Goal: Task Accomplishment & Management: Use online tool/utility

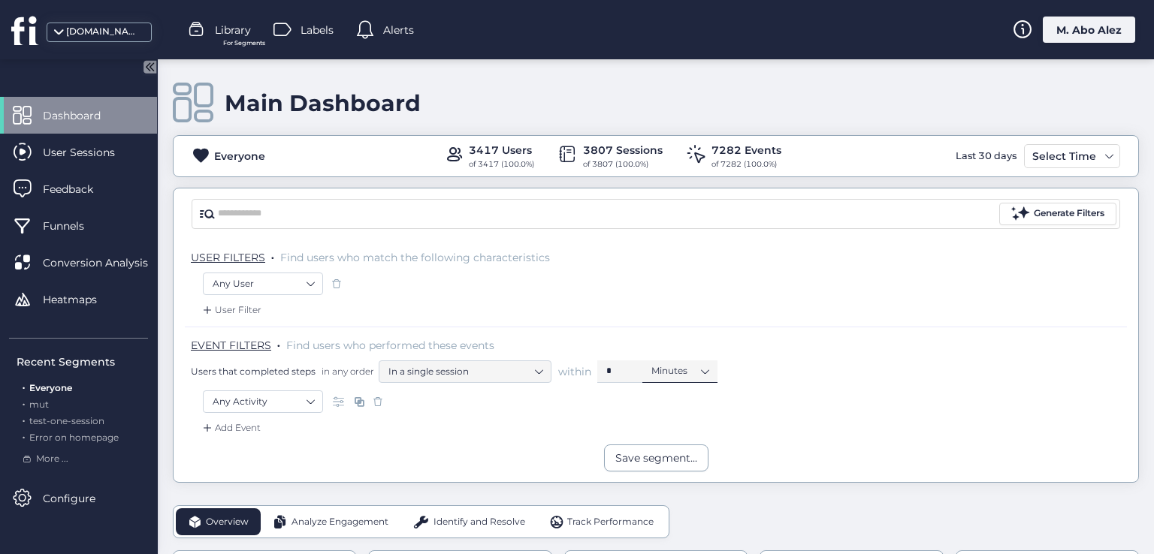
click at [690, 371] on nz-select-item "Minutes" at bounding box center [679, 371] width 57 height 23
click at [454, 373] on nz-select-item "In a single session" at bounding box center [464, 372] width 153 height 23
click at [483, 375] on nz-select-item "In a single session" at bounding box center [464, 372] width 153 height 23
click at [542, 372] on nz-select-top-control "In a single session" at bounding box center [465, 372] width 173 height 23
drag, startPoint x: 204, startPoint y: 363, endPoint x: 243, endPoint y: 364, distance: 39.1
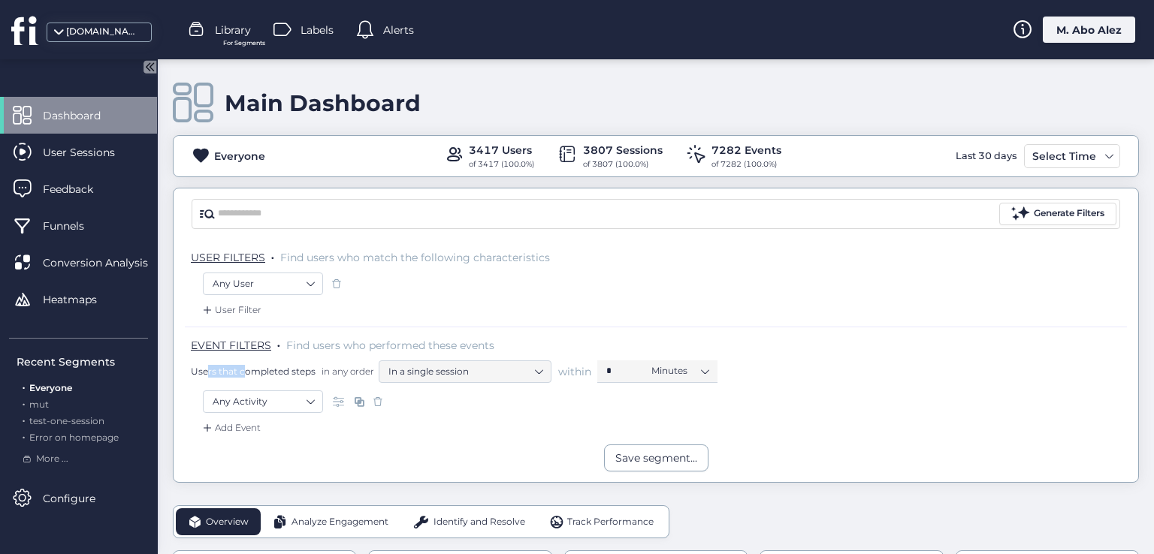
click at [243, 364] on div "Users that completed steps in any order In a single session within * Minutes" at bounding box center [659, 372] width 936 height 23
drag, startPoint x: 327, startPoint y: 365, endPoint x: 372, endPoint y: 365, distance: 44.3
click at [372, 365] on span "in any order" at bounding box center [346, 371] width 56 height 13
click at [506, 379] on nz-select-item "In a single session" at bounding box center [464, 372] width 153 height 23
click at [539, 372] on nz-select-item "In a single session" at bounding box center [464, 372] width 153 height 23
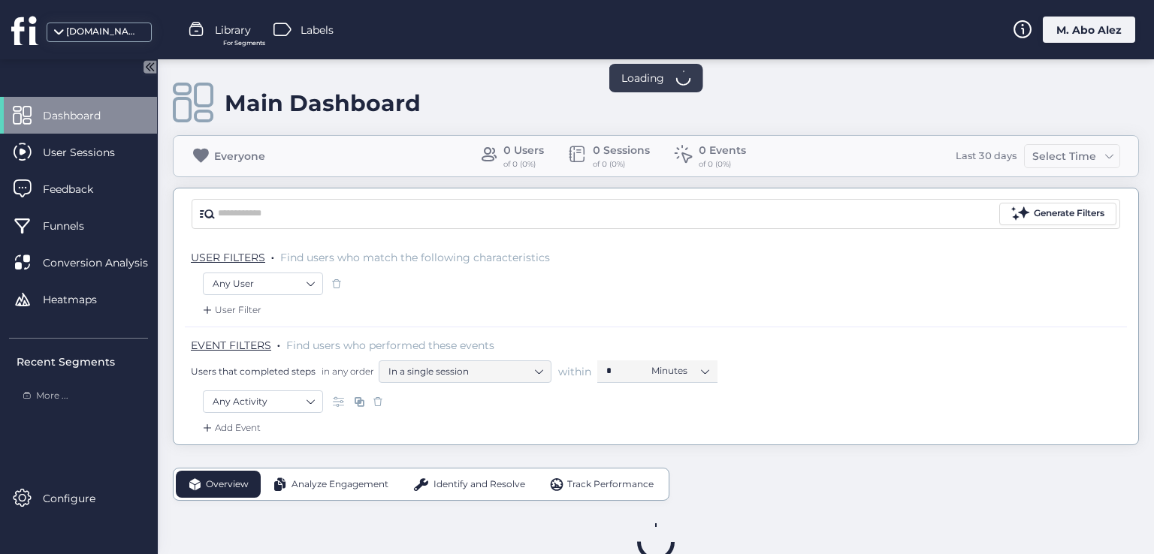
click at [1074, 25] on div "M. Abo Alez" at bounding box center [1089, 30] width 92 height 26
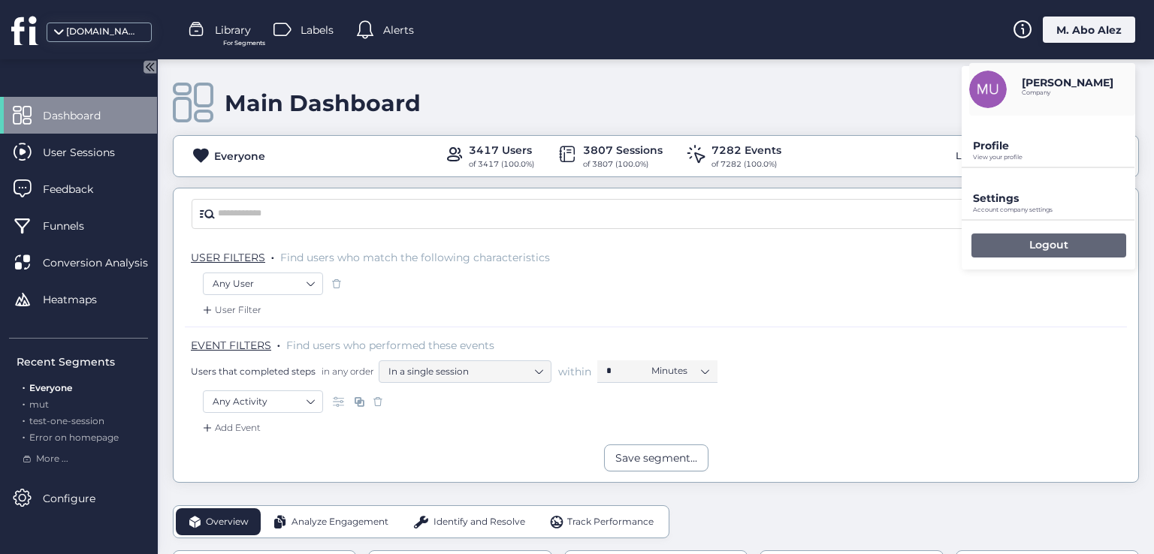
click at [1031, 238] on p "Logout" at bounding box center [1048, 245] width 39 height 14
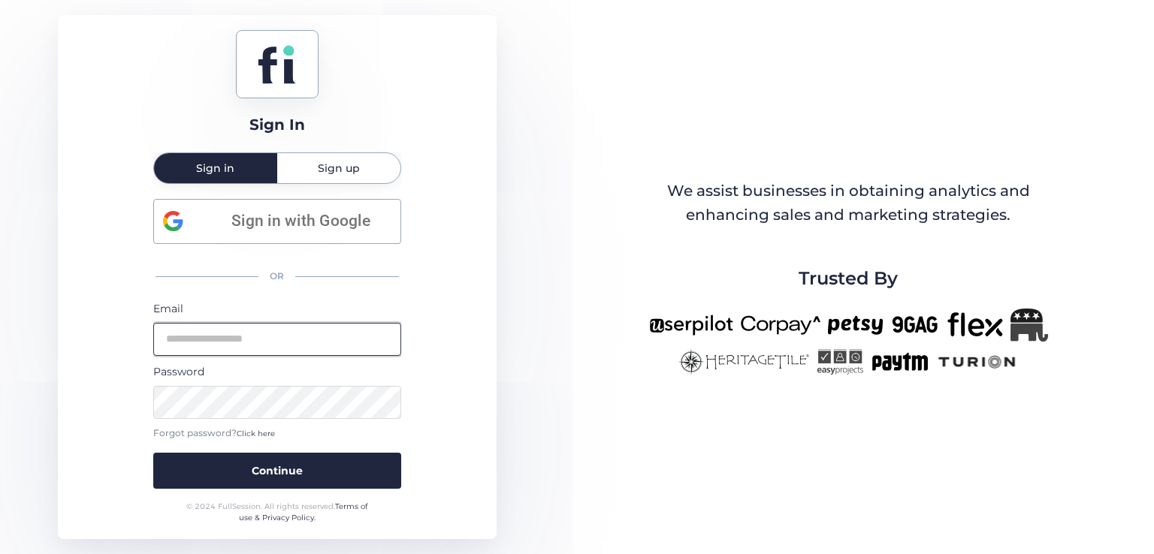
click at [270, 325] on input "email" at bounding box center [277, 339] width 248 height 33
type input "**********"
click at [153, 453] on button "Continue" at bounding box center [277, 471] width 248 height 36
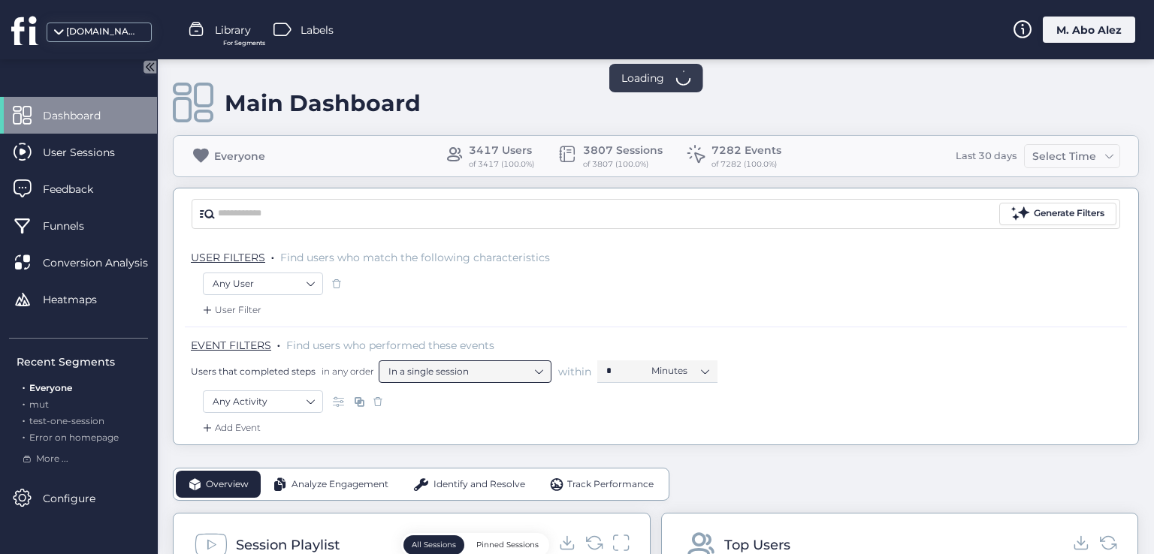
click at [530, 376] on nz-select-item "In a single session" at bounding box center [464, 372] width 153 height 23
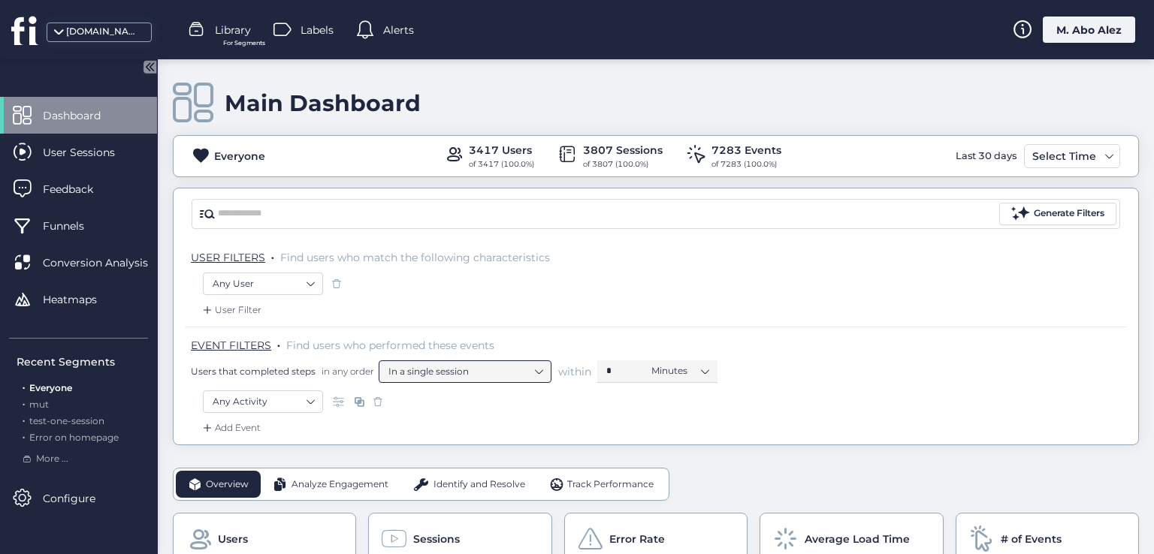
click at [536, 368] on nz-select-item "In a single session" at bounding box center [464, 372] width 153 height 23
click at [545, 351] on div "EVENT FILTERS . Find users who performed these events Users that completed step…" at bounding box center [659, 360] width 936 height 45
drag, startPoint x: 183, startPoint y: 368, endPoint x: 368, endPoint y: 377, distance: 185.7
click at [368, 377] on div "USER FILTERS . Find users who match the following characteristics Any User User…" at bounding box center [656, 342] width 964 height 205
click at [529, 378] on nz-select-item "In a single session" at bounding box center [464, 372] width 153 height 23
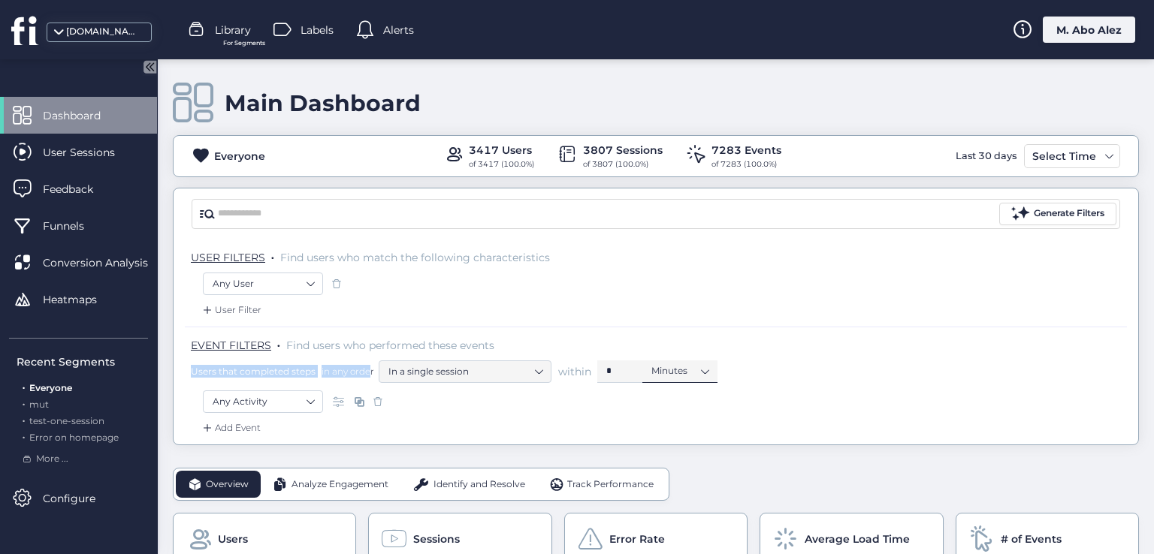
click at [673, 372] on nz-select-item "Minutes" at bounding box center [679, 371] width 57 height 23
click at [532, 373] on nz-select-item "In a single session" at bounding box center [464, 372] width 153 height 23
click at [549, 391] on div "Any Activity" at bounding box center [656, 404] width 906 height 26
click at [309, 400] on nz-select-item "Any Activity" at bounding box center [263, 402] width 101 height 23
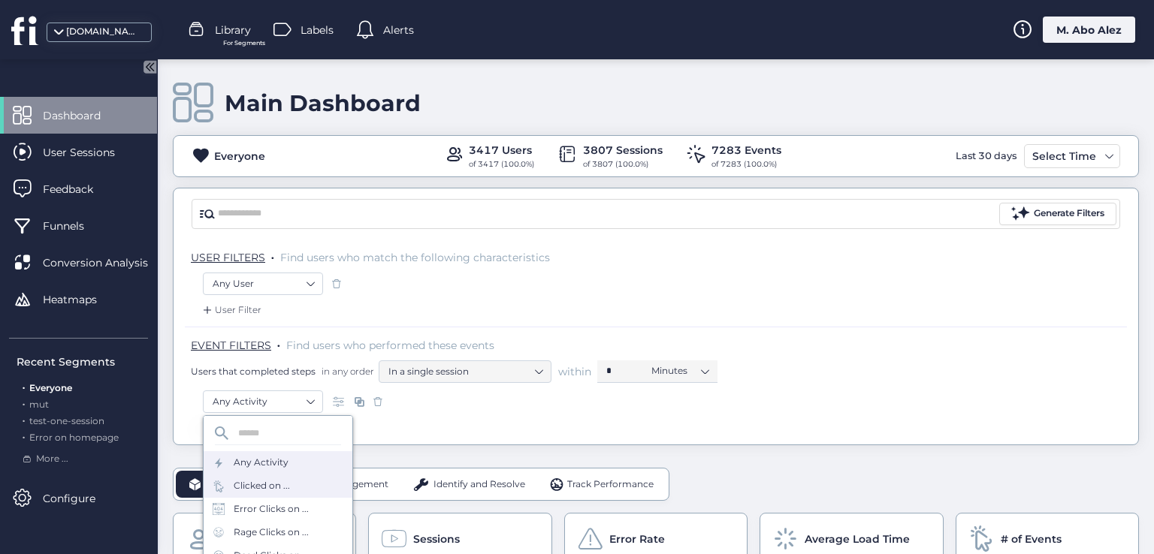
click at [281, 484] on div "Clicked on ..." at bounding box center [262, 486] width 56 height 14
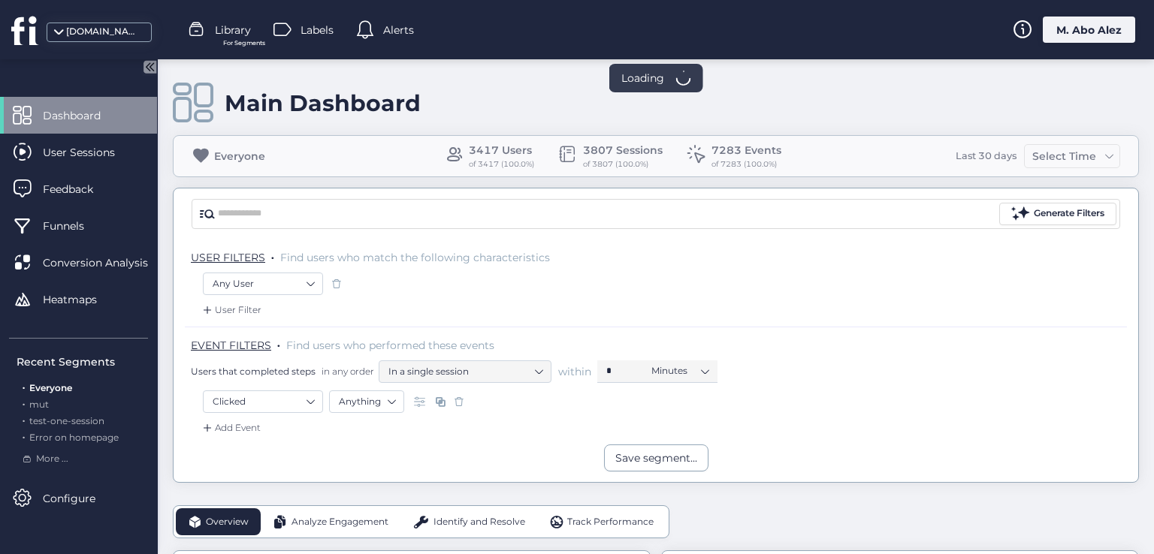
click at [418, 406] on span at bounding box center [421, 401] width 15 height 15
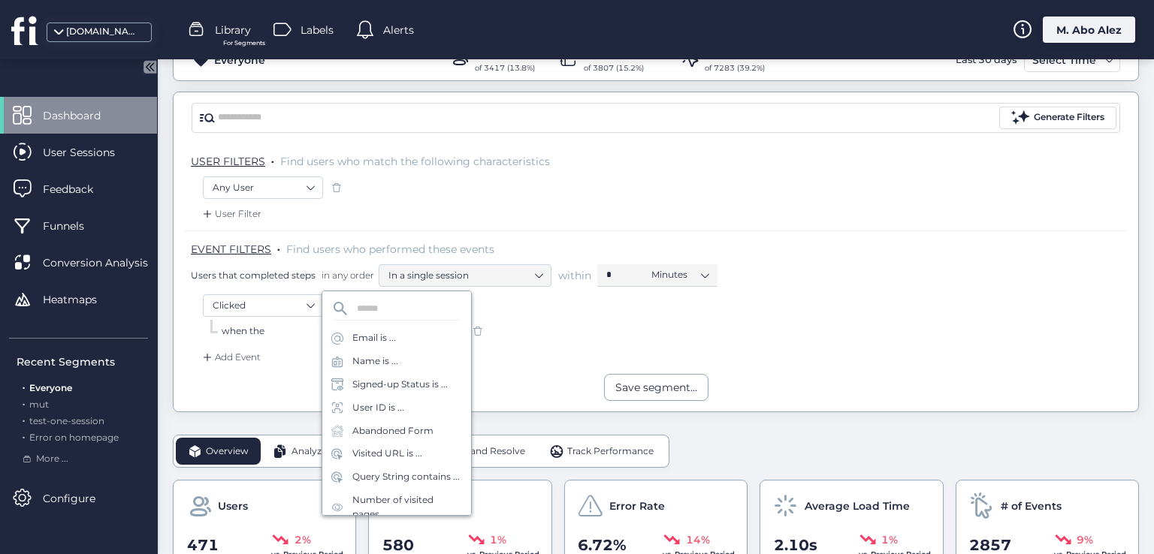
scroll to position [150, 0]
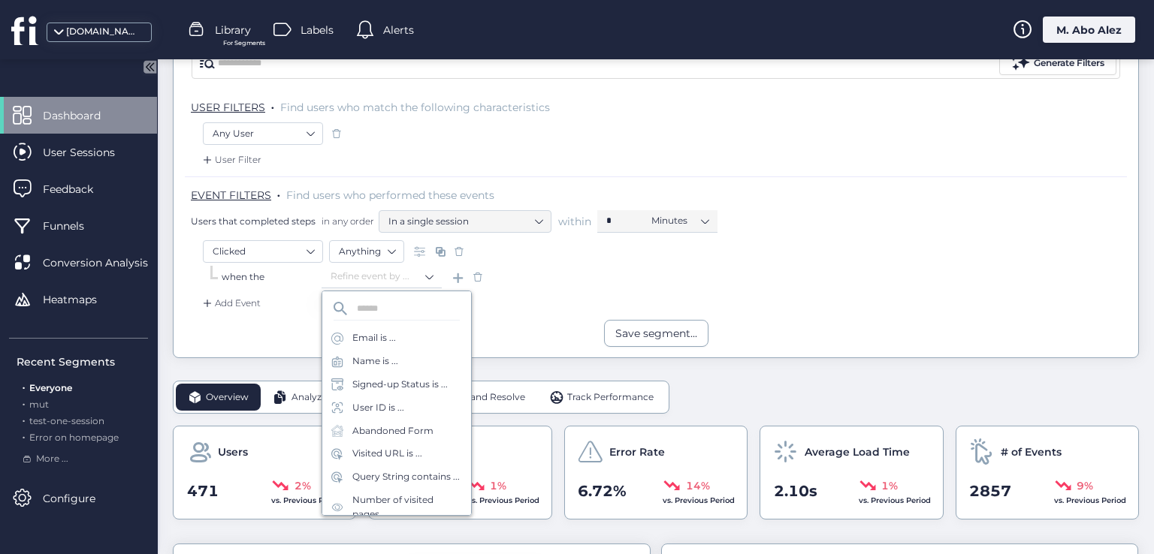
click at [508, 310] on div "Add Event" at bounding box center [656, 308] width 942 height 24
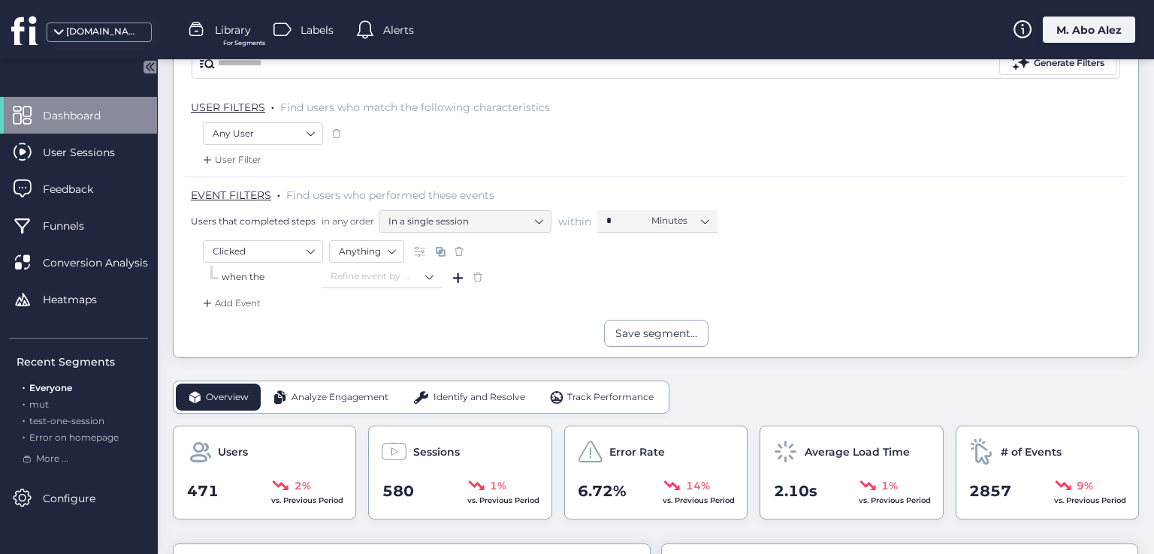
click at [457, 279] on span at bounding box center [458, 277] width 15 height 15
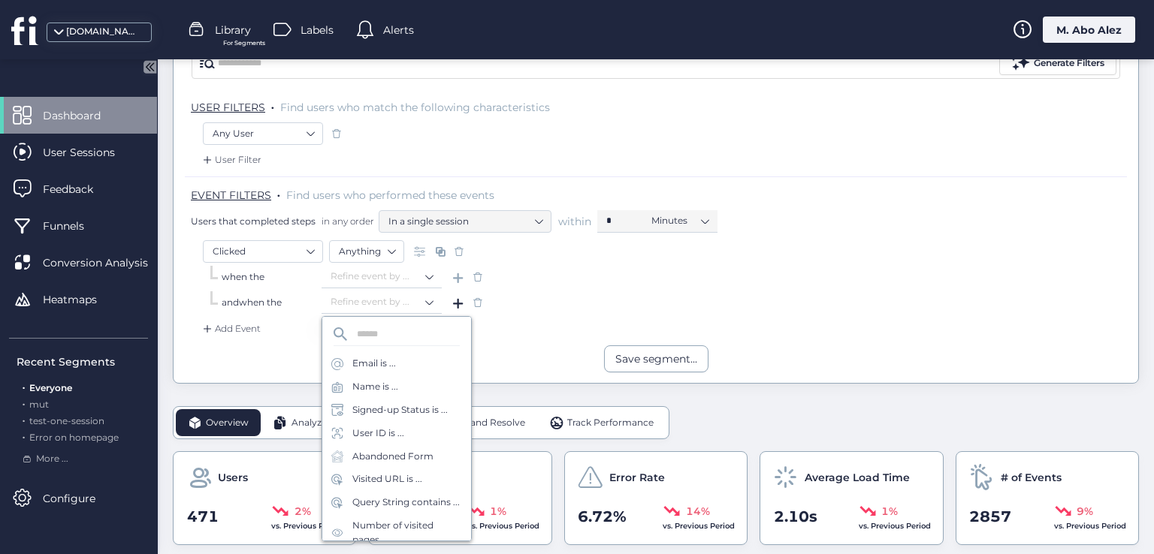
click at [456, 304] on span at bounding box center [458, 302] width 15 height 15
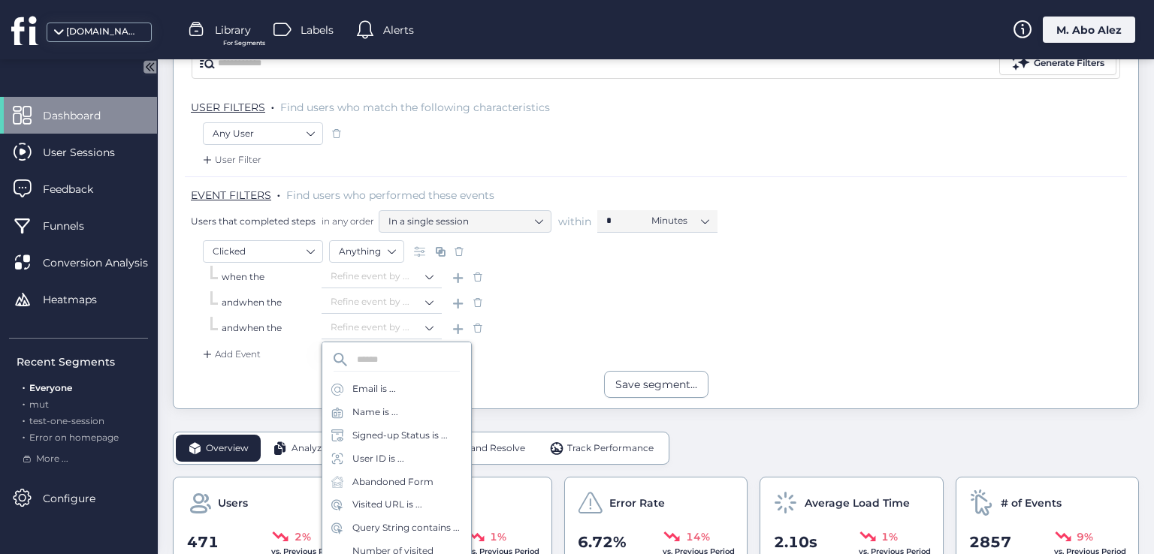
click at [476, 321] on span at bounding box center [477, 328] width 15 height 15
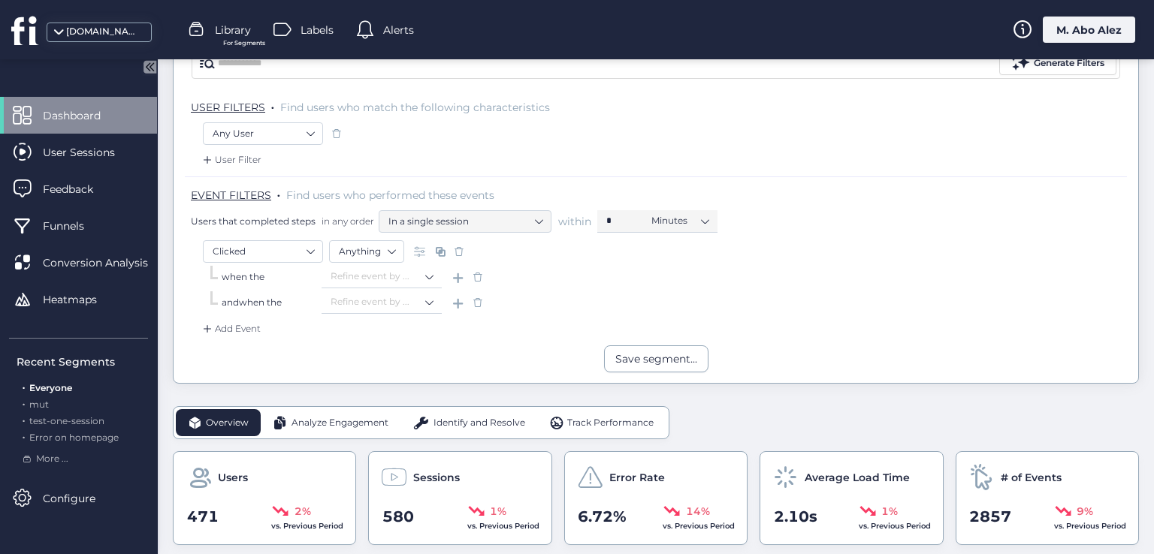
click at [479, 305] on span at bounding box center [477, 302] width 15 height 15
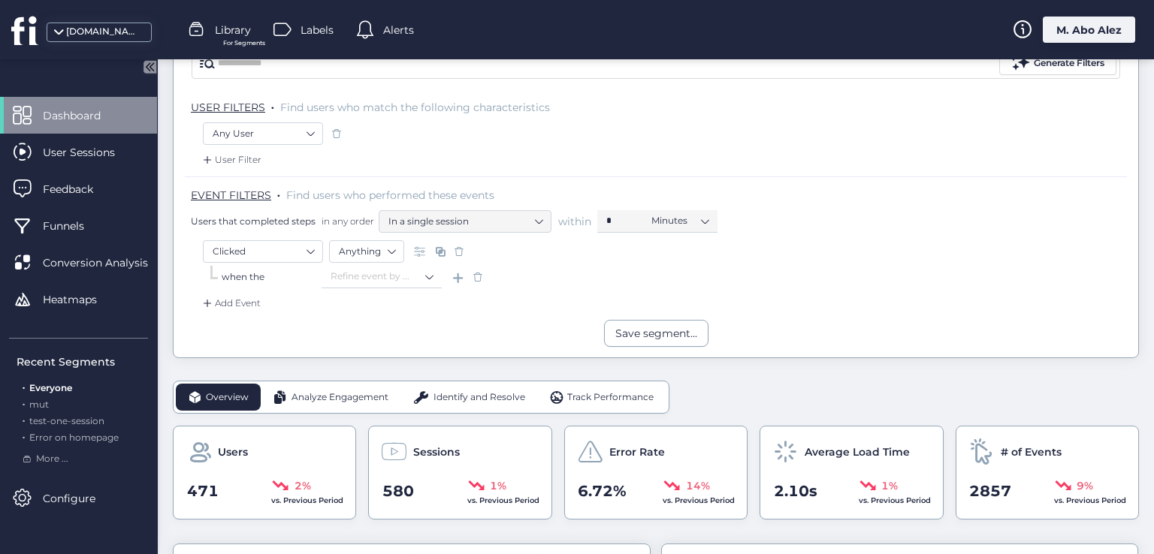
click at [478, 280] on span at bounding box center [477, 277] width 15 height 15
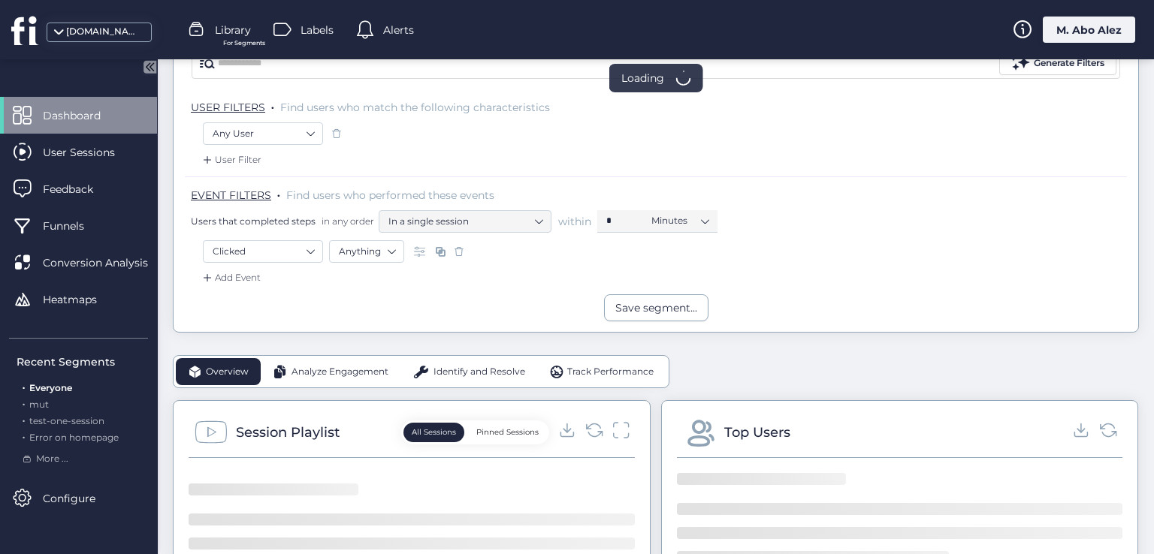
click at [460, 250] on span at bounding box center [458, 251] width 15 height 15
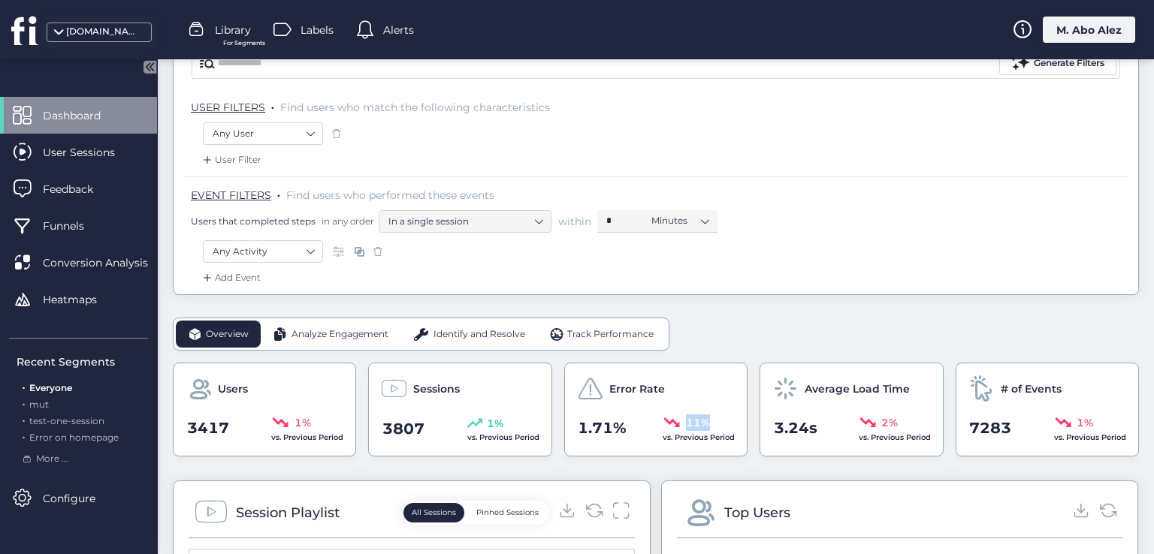
drag, startPoint x: 699, startPoint y: 421, endPoint x: 673, endPoint y: 424, distance: 25.6
click at [673, 424] on div "11%" at bounding box center [698, 423] width 72 height 18
click at [75, 226] on span "Funnels" at bounding box center [75, 226] width 64 height 17
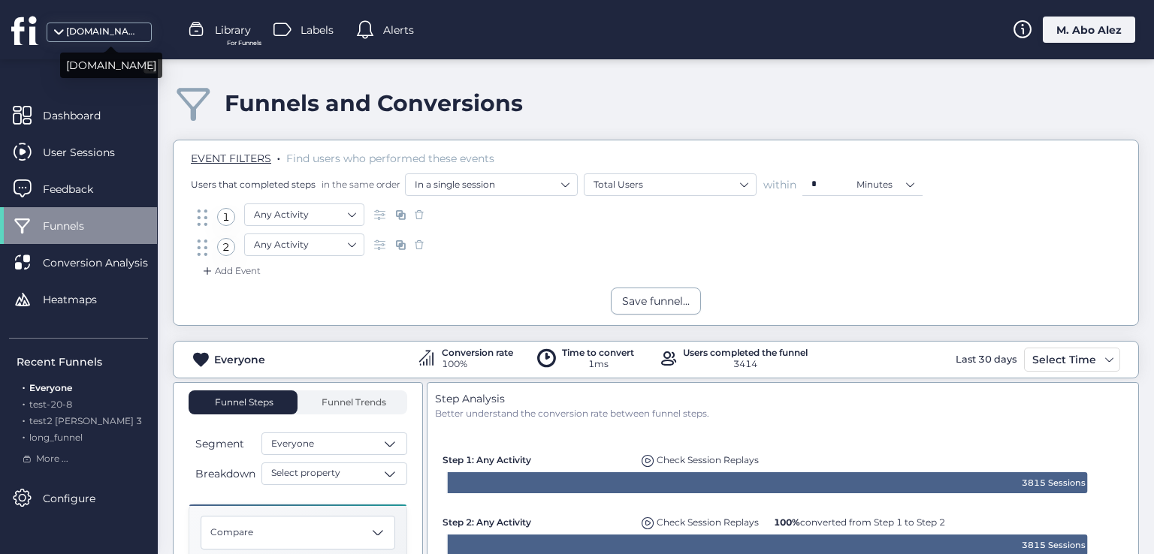
click at [99, 32] on div "[DOMAIN_NAME]" at bounding box center [103, 32] width 75 height 14
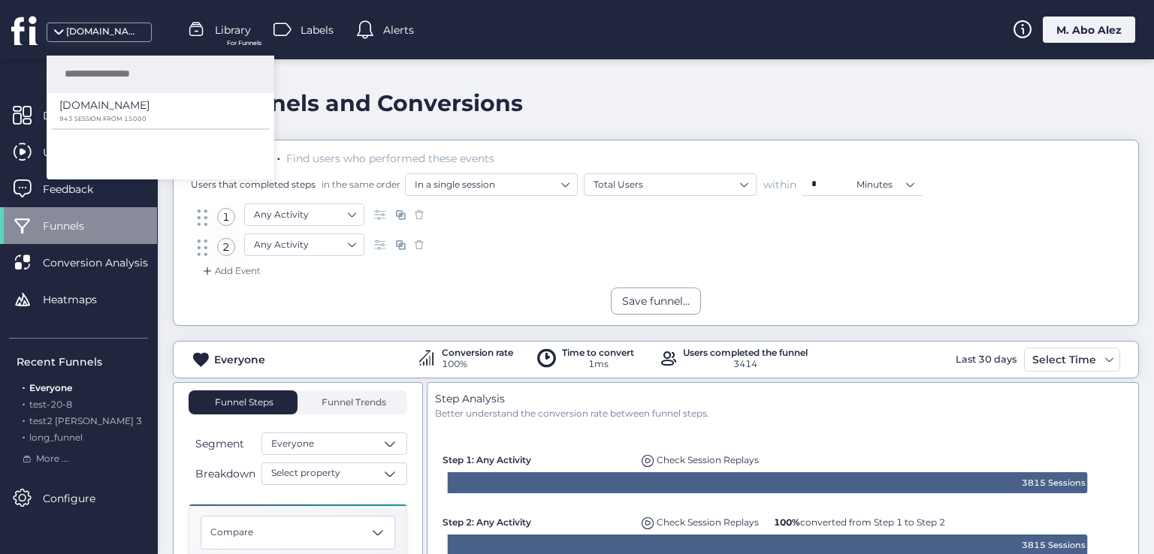
click at [88, 82] on input "search" at bounding box center [165, 75] width 219 height 38
type input "*"
click at [80, 119] on p "943 SESSION FROM 15000" at bounding box center [155, 119] width 192 height 7
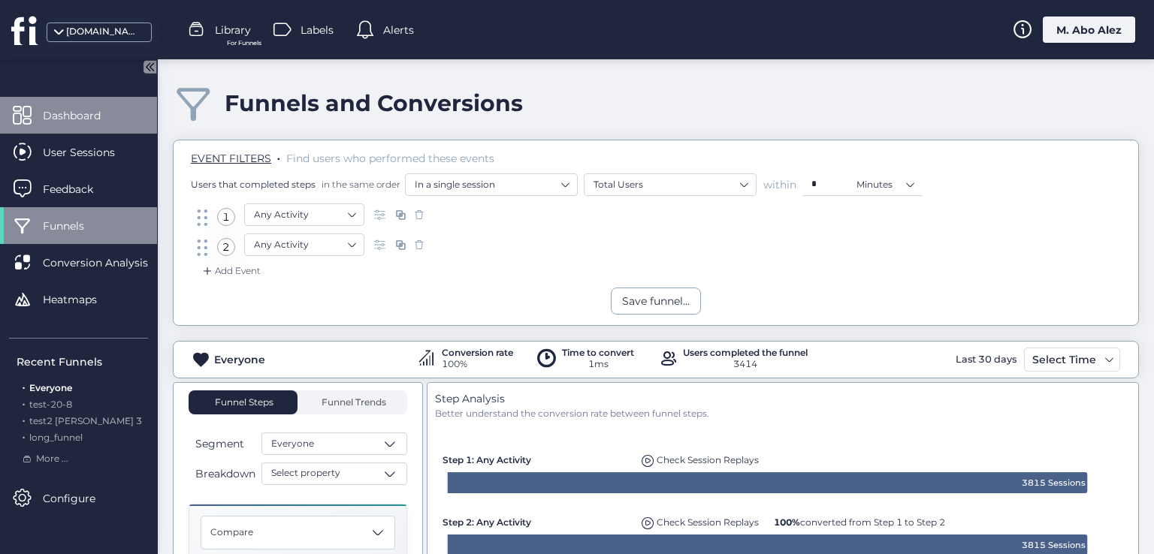
click at [60, 111] on span "Dashboard" at bounding box center [83, 115] width 80 height 17
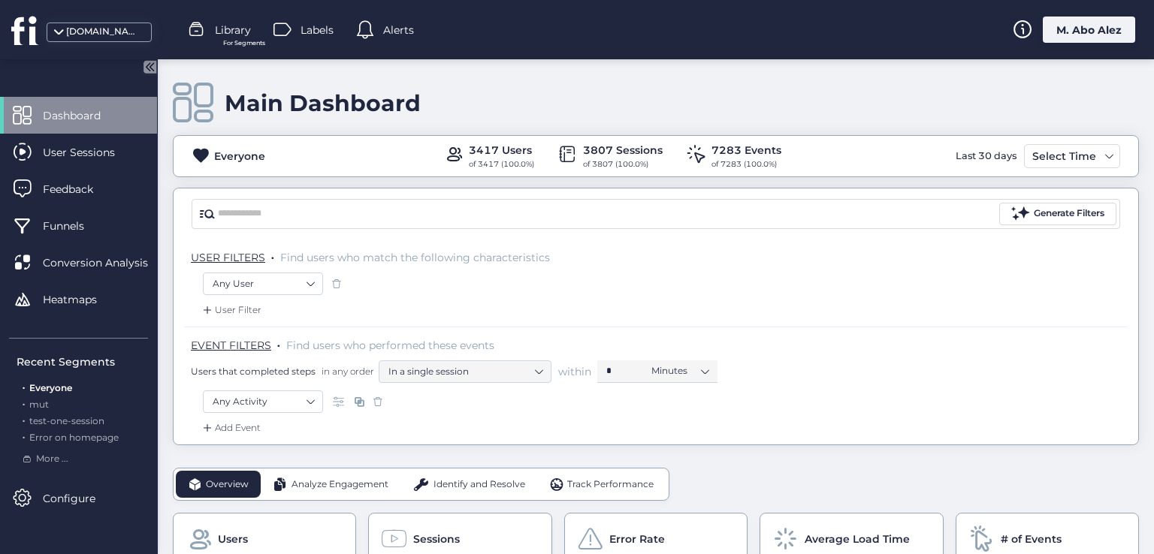
click at [74, 29] on div "[DOMAIN_NAME]" at bounding box center [103, 32] width 75 height 14
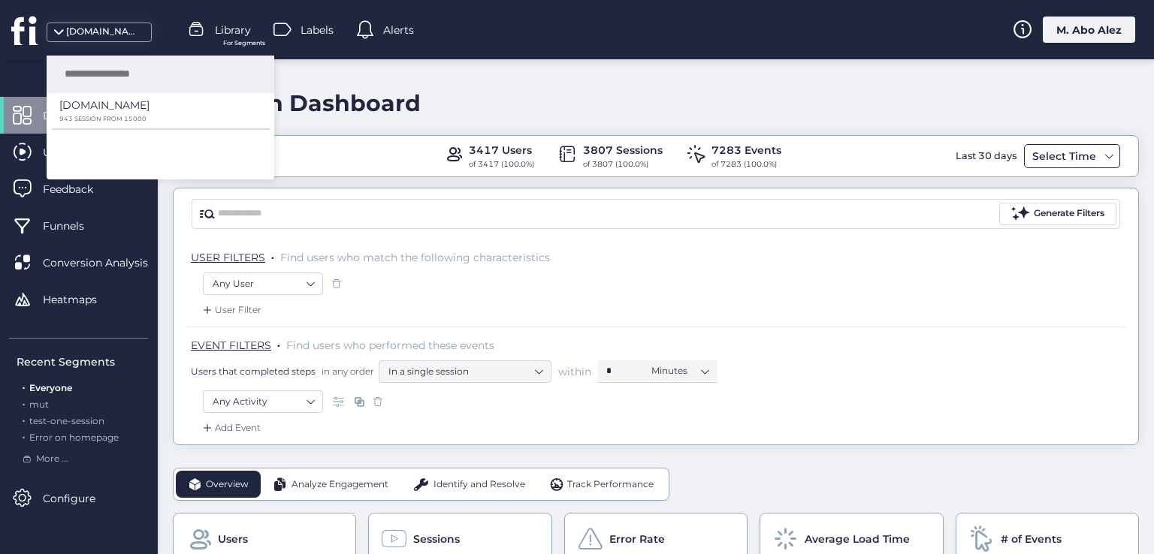
click at [1049, 147] on div "Select Time" at bounding box center [1063, 156] width 71 height 18
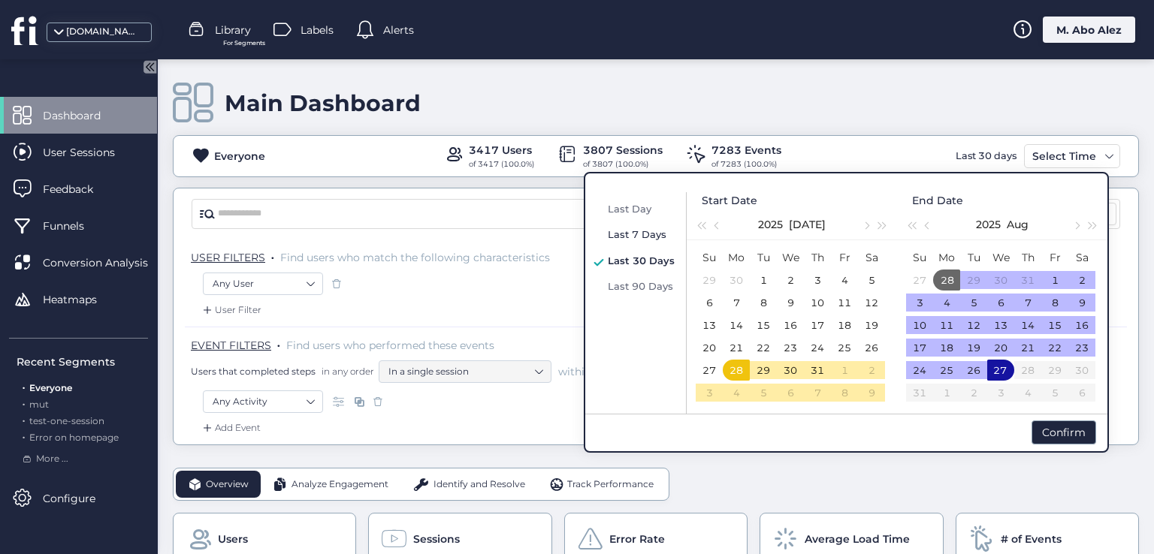
click at [643, 228] on span "Last 7 Days" at bounding box center [637, 234] width 59 height 12
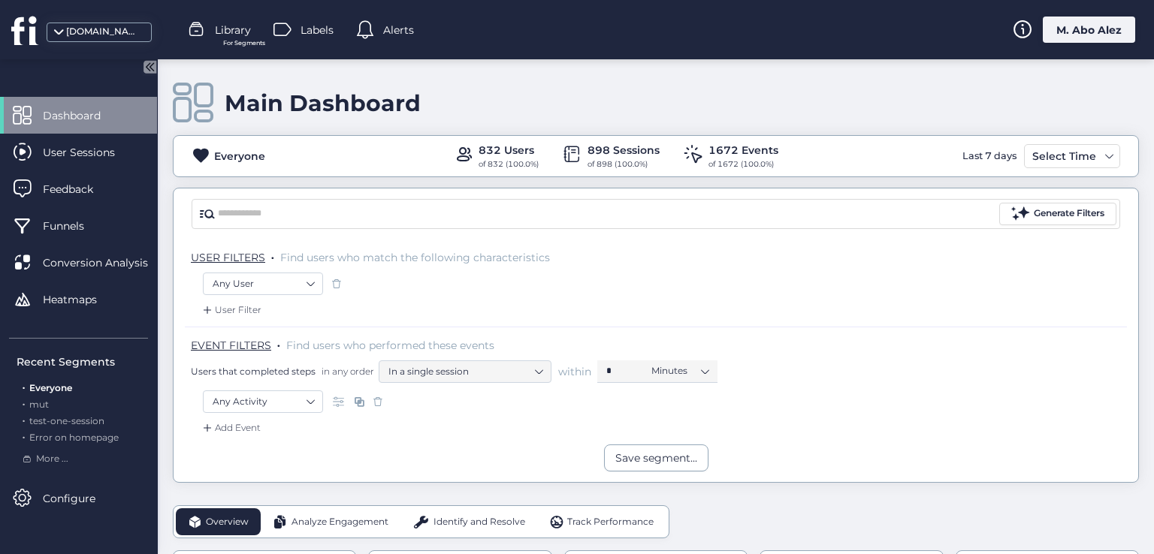
click at [81, 24] on div "[DOMAIN_NAME]" at bounding box center [99, 33] width 105 height 20
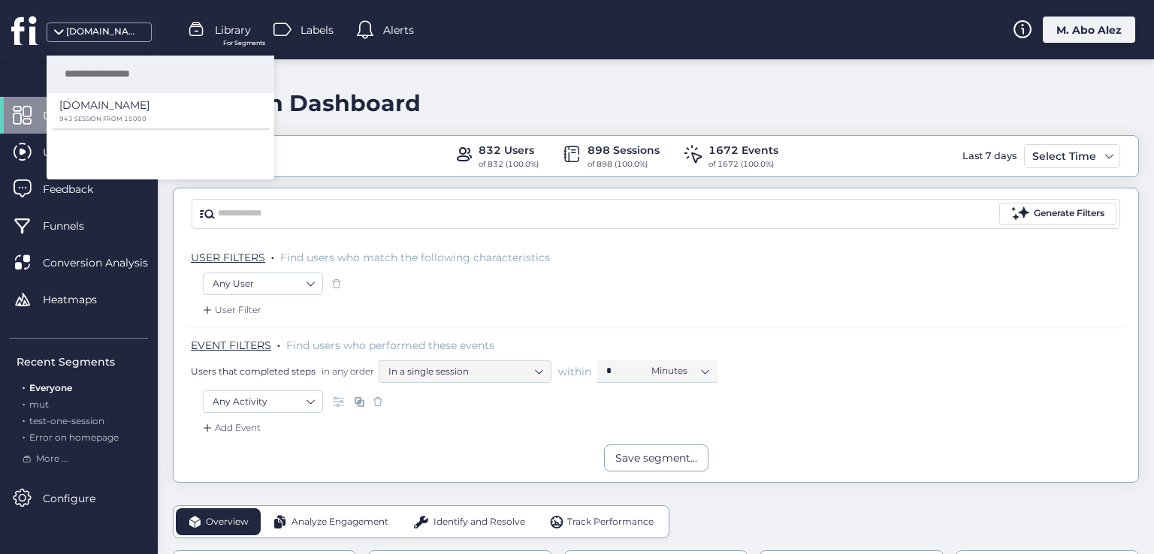
click at [315, 169] on div "Everyone 832 Users of 832 (100.0%) 898 Sessions of 898 (100.0%) 1672 Events of …" at bounding box center [656, 156] width 964 height 29
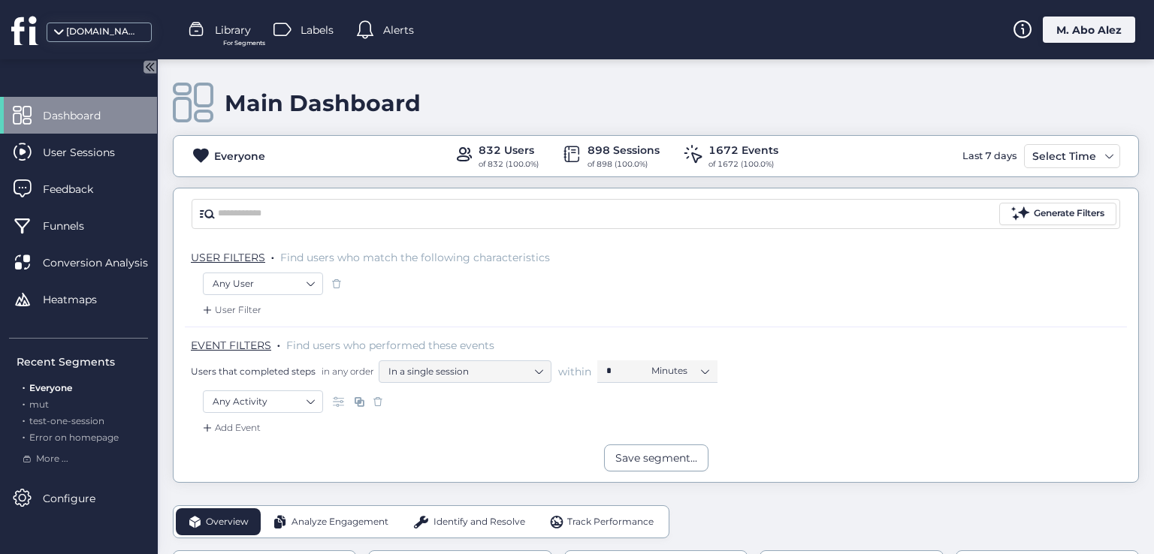
click at [574, 371] on span "within" at bounding box center [574, 371] width 33 height 15
click at [91, 33] on div "[DOMAIN_NAME]" at bounding box center [103, 32] width 75 height 14
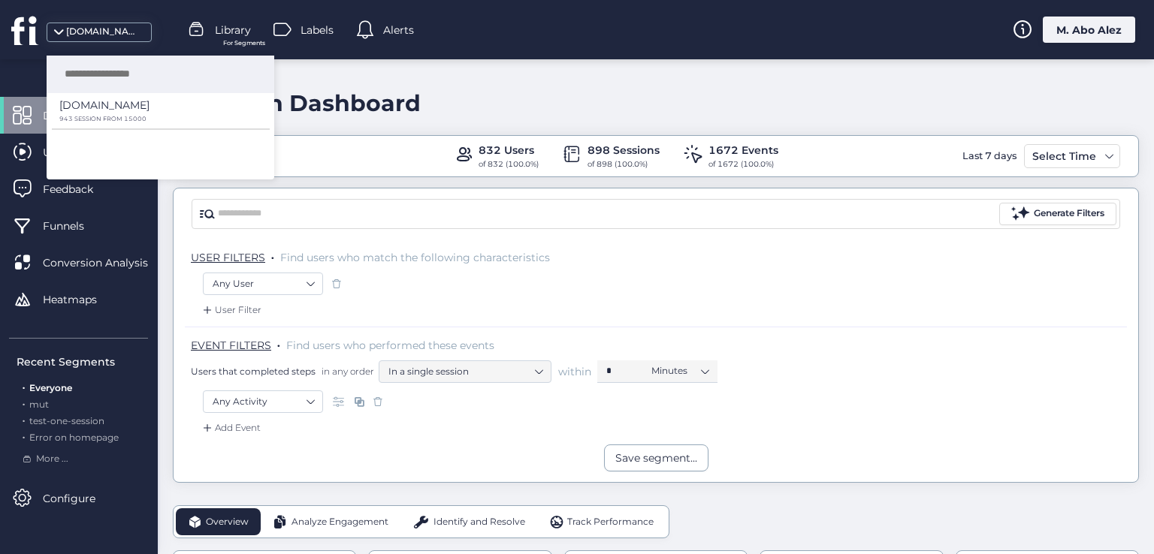
click at [990, 152] on div "Last 7 days" at bounding box center [989, 156] width 62 height 24
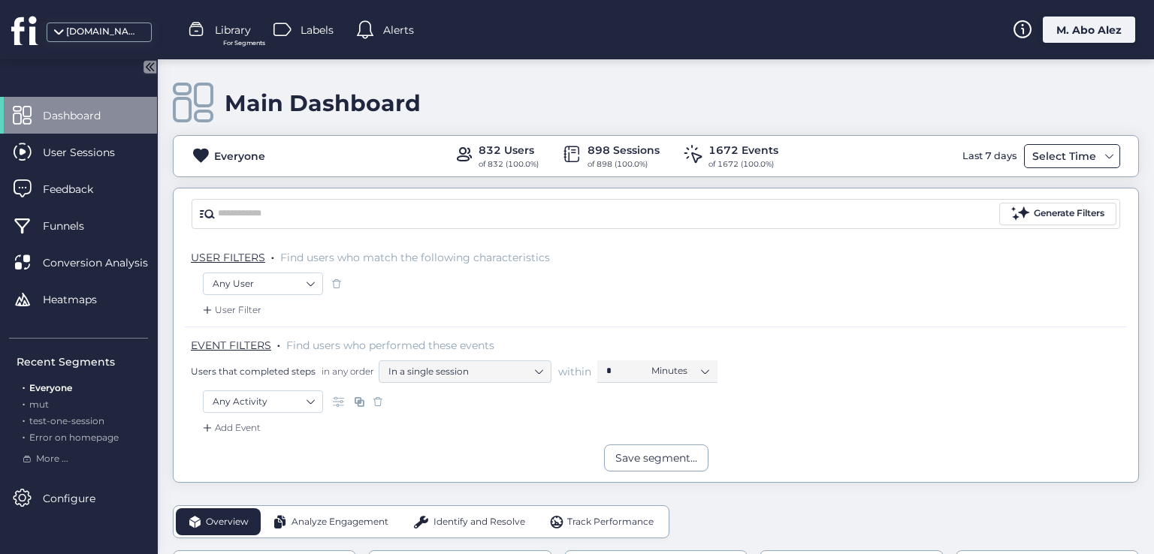
click at [1059, 153] on div "Select Time" at bounding box center [1063, 156] width 71 height 18
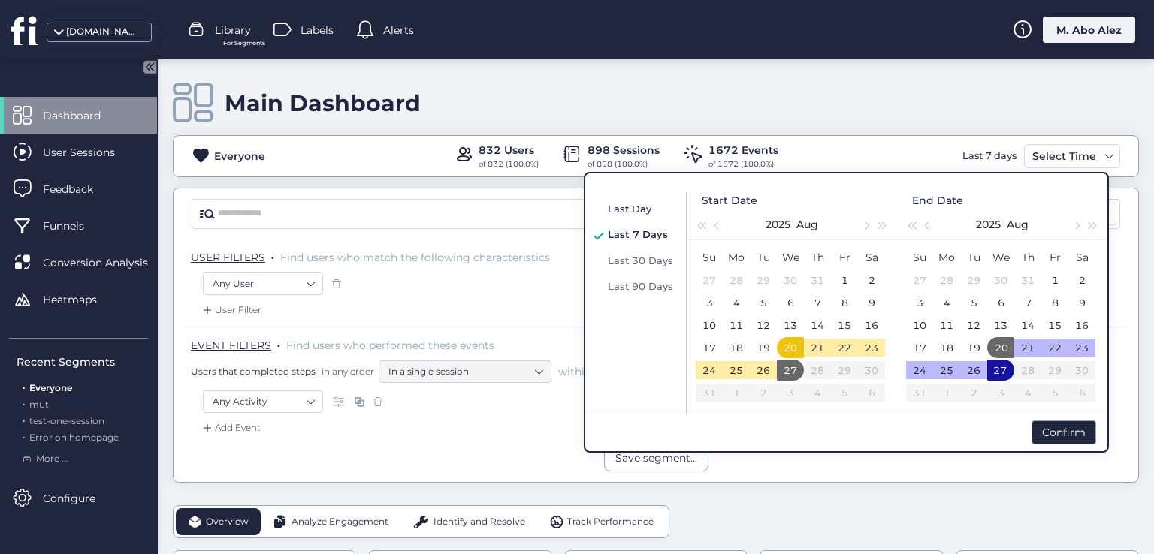
click at [640, 205] on span "Last Day" at bounding box center [630, 209] width 44 height 12
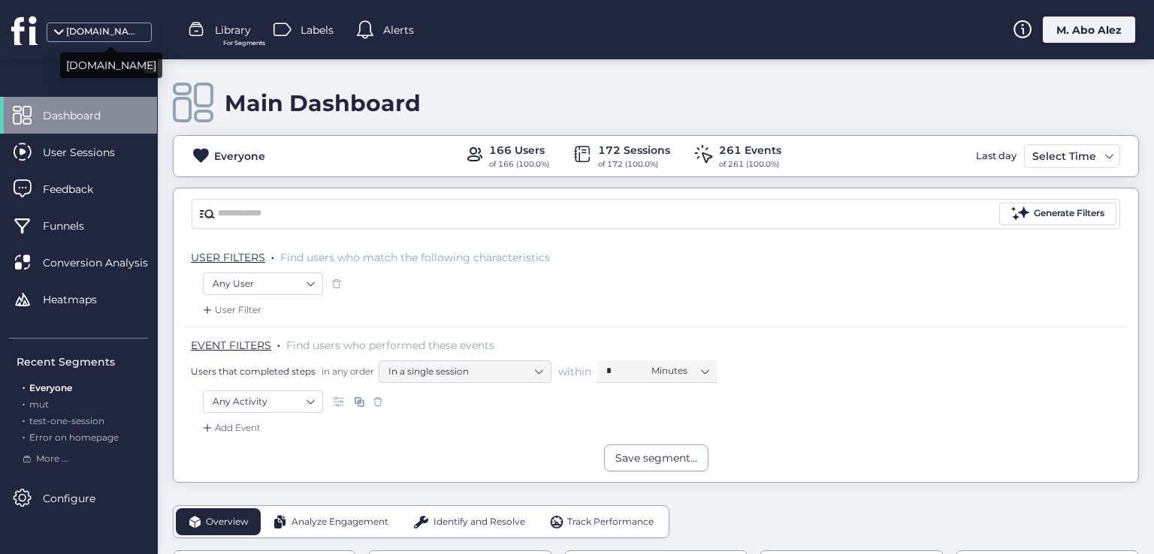
click at [114, 28] on div "[DOMAIN_NAME]" at bounding box center [103, 32] width 75 height 14
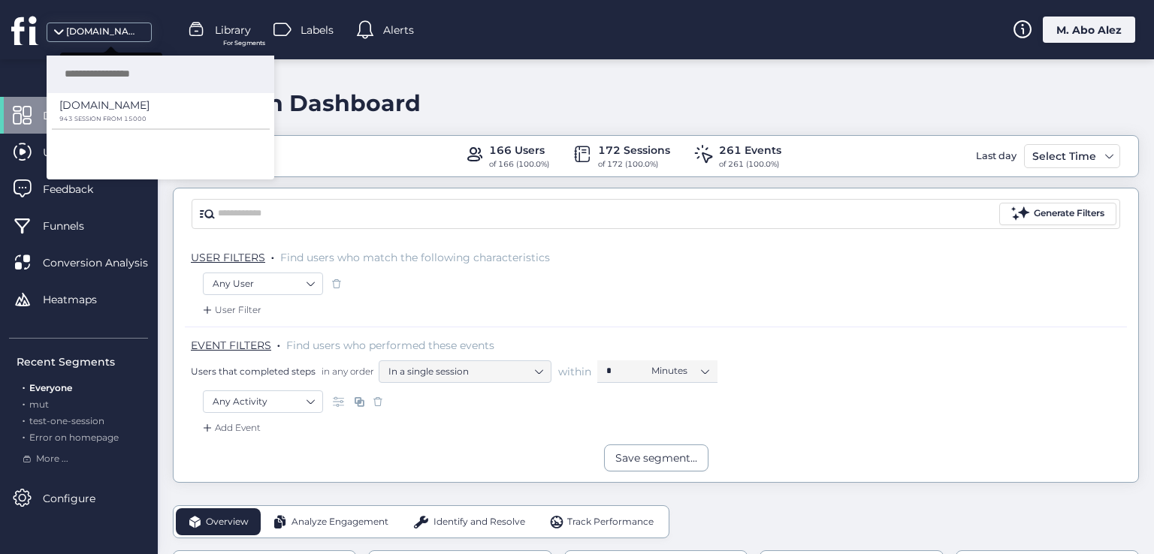
click at [114, 28] on div "[DOMAIN_NAME]" at bounding box center [103, 32] width 75 height 14
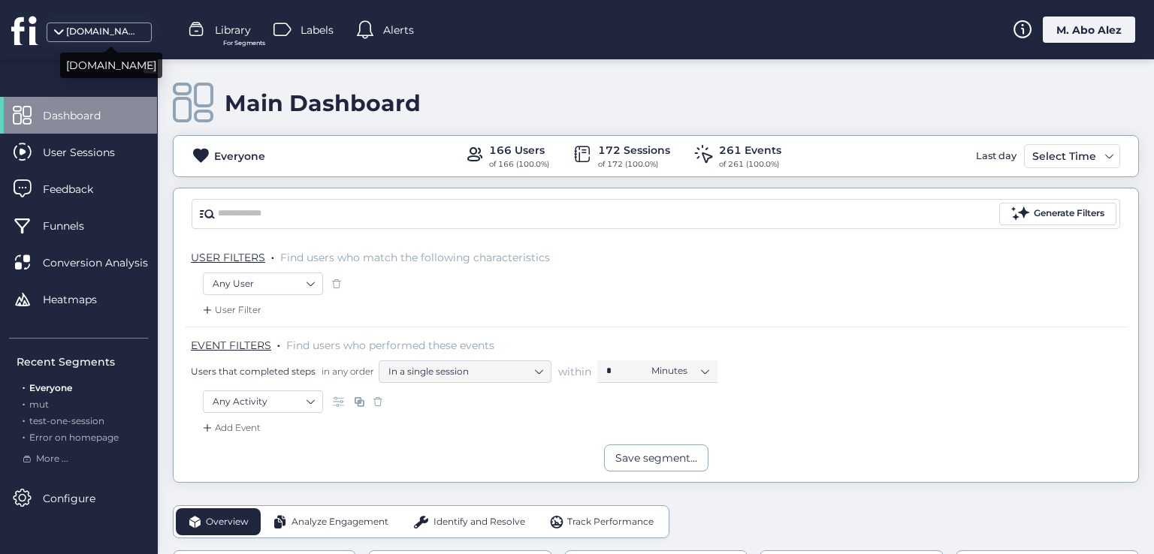
click at [108, 31] on div "[DOMAIN_NAME]" at bounding box center [103, 32] width 75 height 14
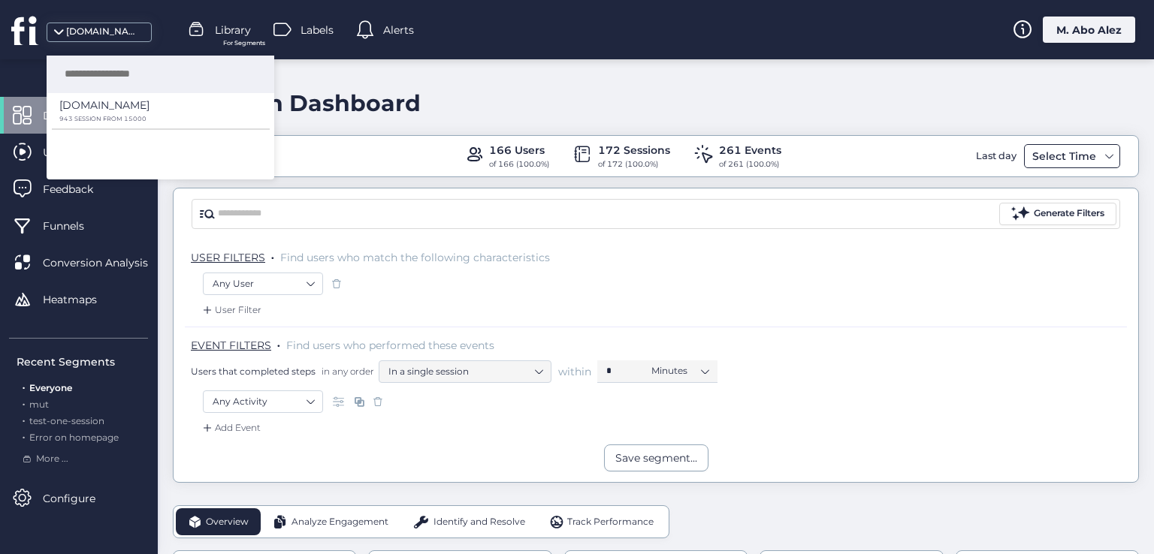
click at [1036, 144] on div "Select Time" at bounding box center [1072, 156] width 96 height 24
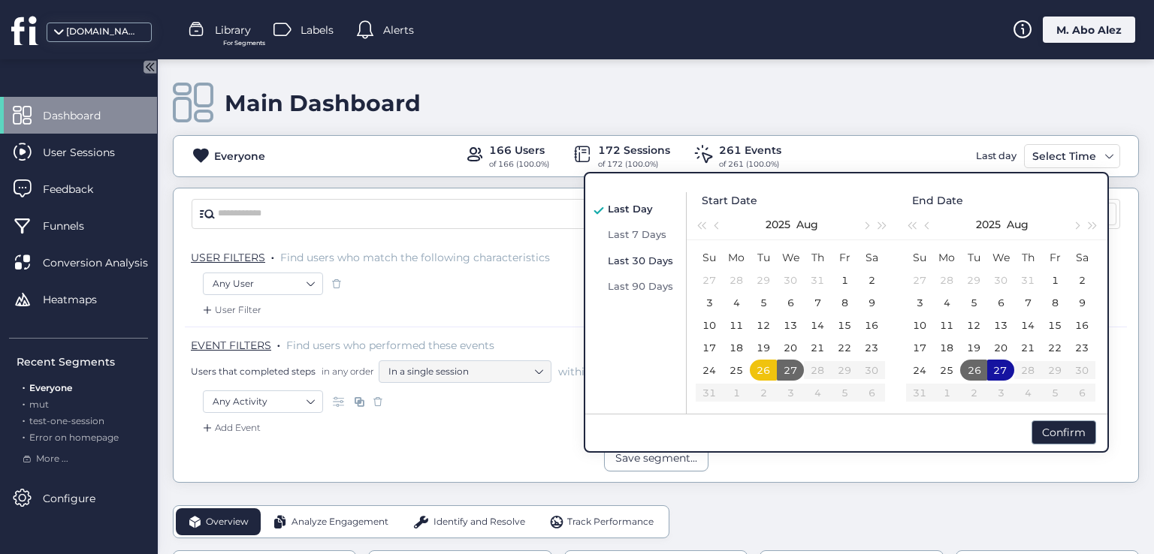
click at [640, 258] on span "Last 30 Days" at bounding box center [640, 261] width 65 height 12
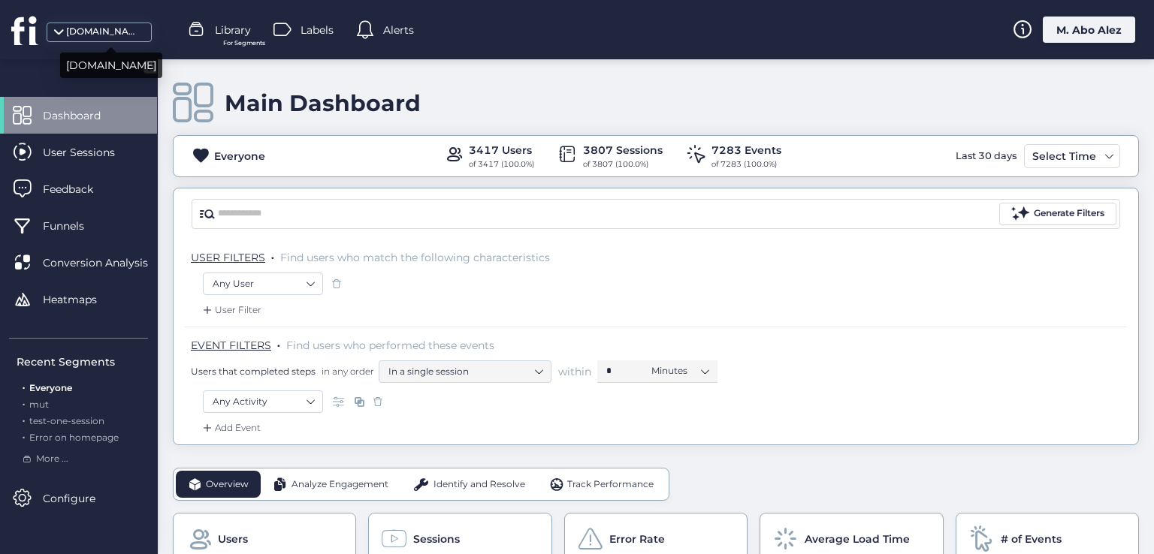
click at [124, 37] on div "[DOMAIN_NAME]" at bounding box center [103, 32] width 75 height 14
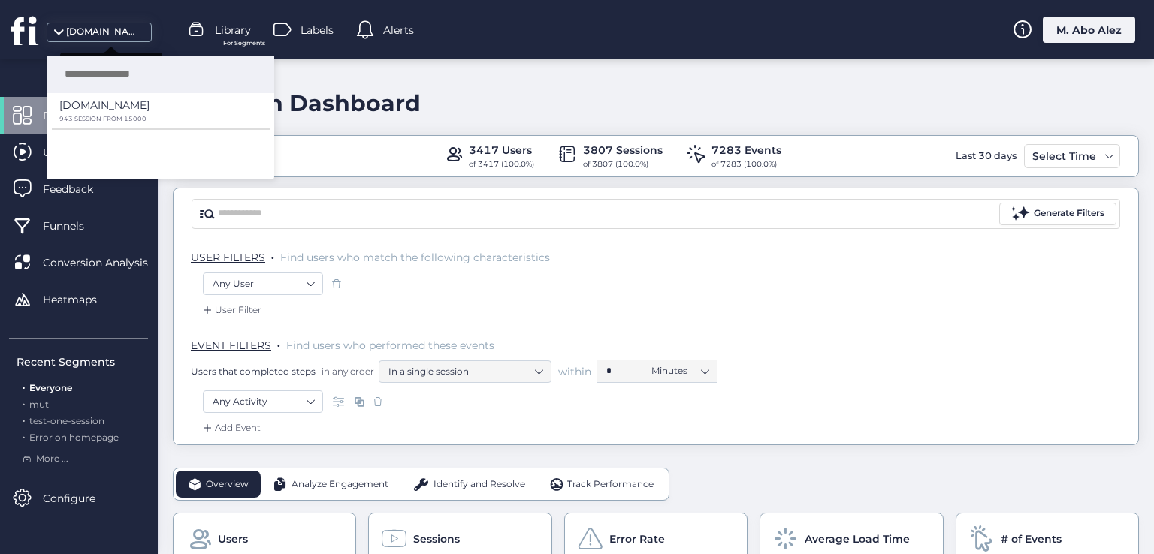
click at [124, 37] on div "[DOMAIN_NAME]" at bounding box center [103, 32] width 75 height 14
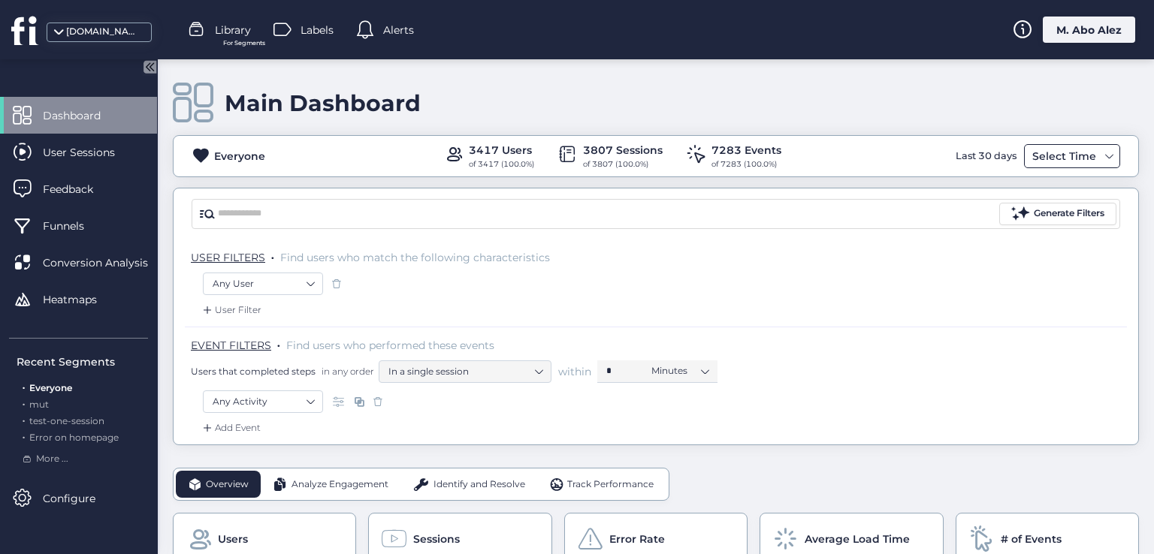
click at [1103, 155] on span at bounding box center [1109, 156] width 12 height 12
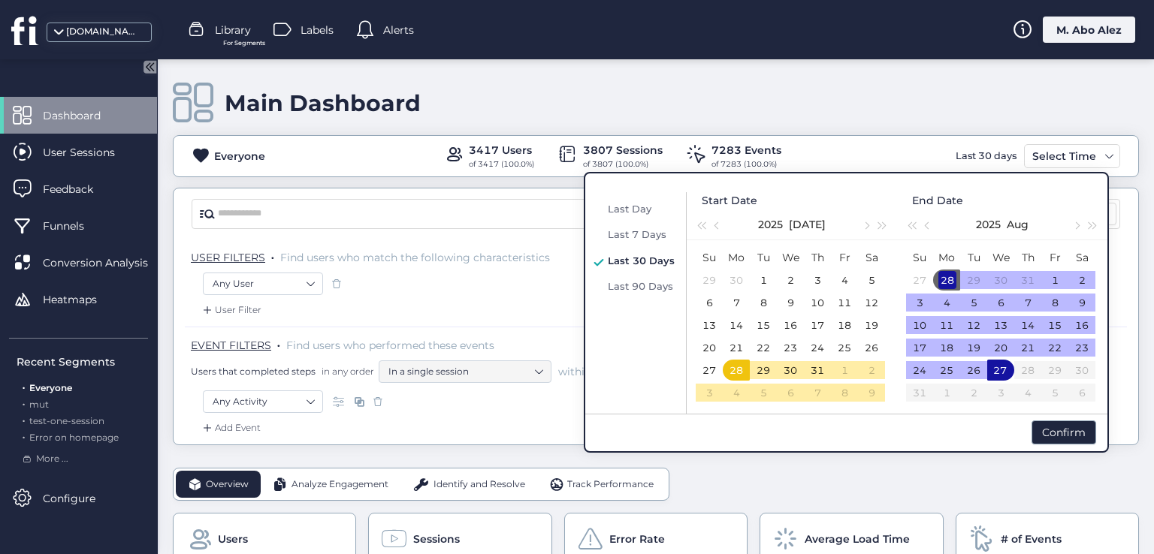
click at [949, 277] on div "28" at bounding box center [947, 280] width 18 height 18
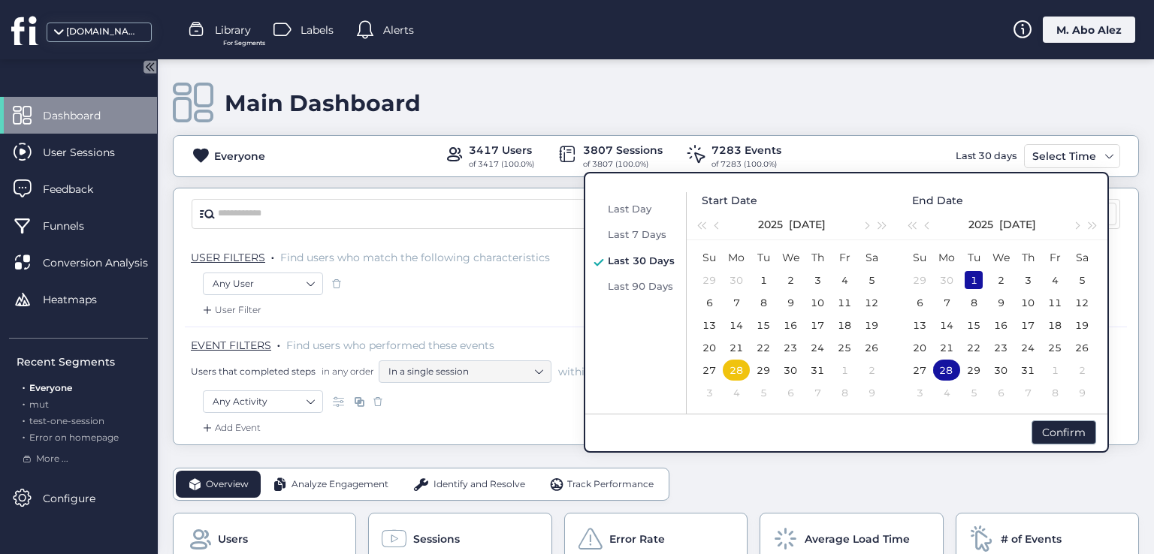
click at [973, 280] on div "1" at bounding box center [973, 280] width 18 height 18
click at [973, 285] on div "1" at bounding box center [973, 280] width 18 height 18
click at [826, 369] on td "31" at bounding box center [817, 370] width 27 height 23
click at [823, 369] on div "31" at bounding box center [817, 370] width 18 height 18
click at [823, 367] on div "31" at bounding box center [817, 370] width 18 height 18
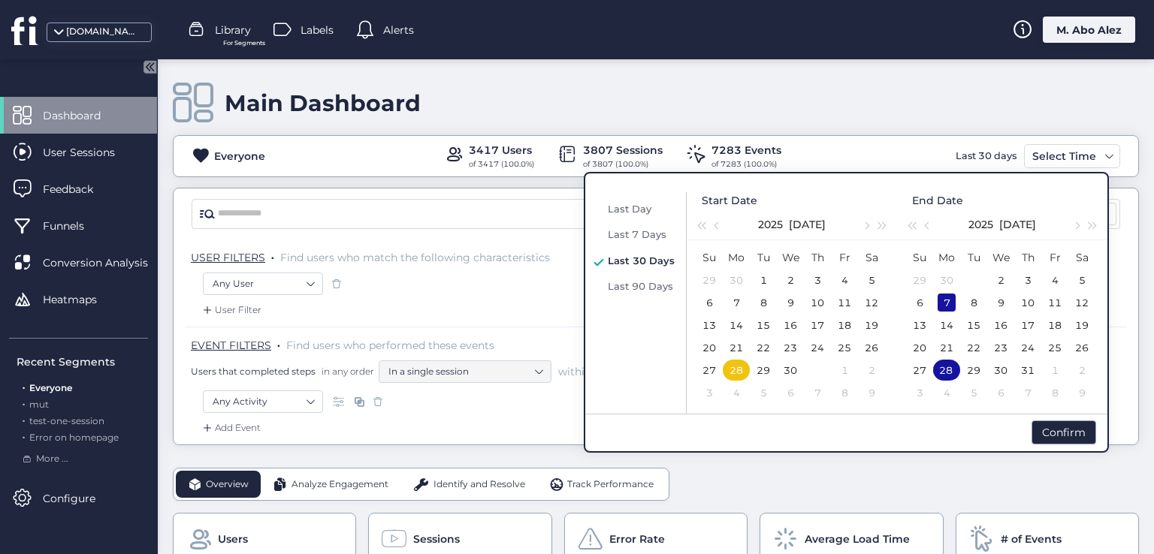
click at [946, 307] on div "7" at bounding box center [946, 303] width 18 height 18
click at [765, 285] on div "1" at bounding box center [763, 280] width 18 height 18
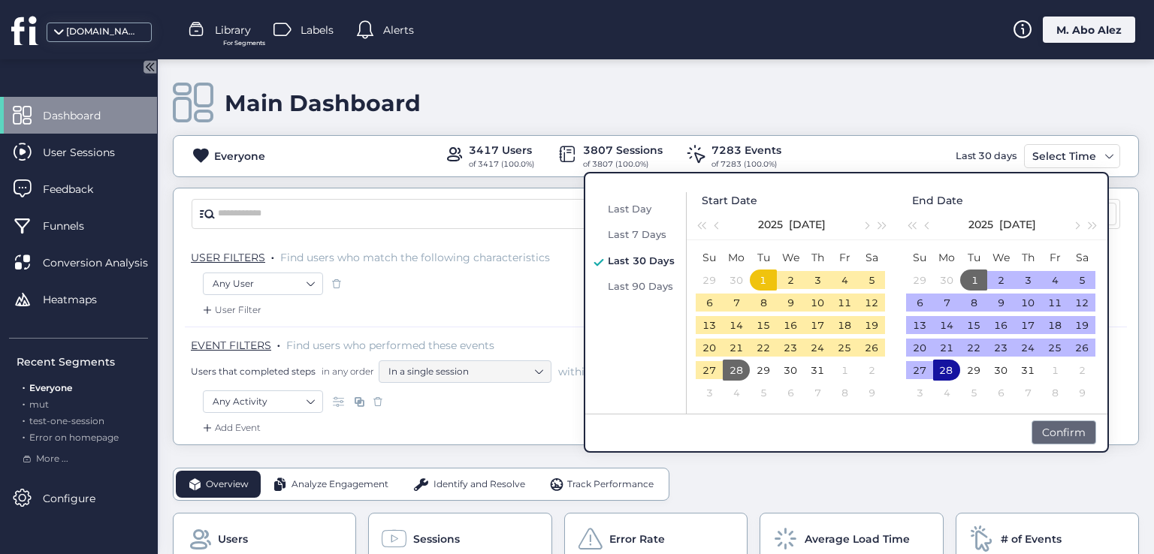
click at [1082, 439] on div "Confirm" at bounding box center [1063, 433] width 65 height 24
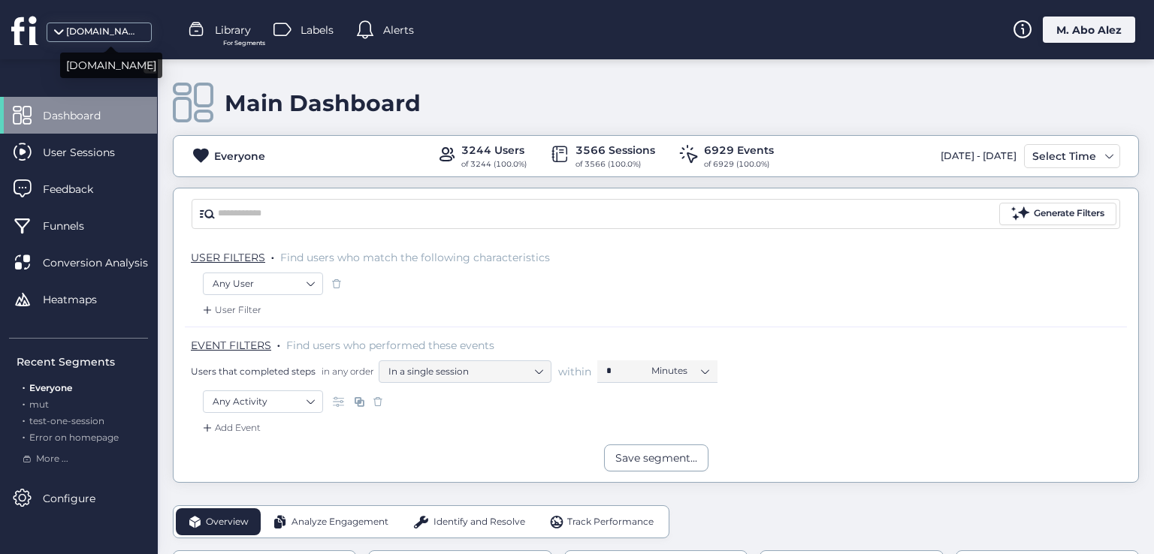
click at [100, 33] on div "[DOMAIN_NAME]" at bounding box center [103, 32] width 75 height 14
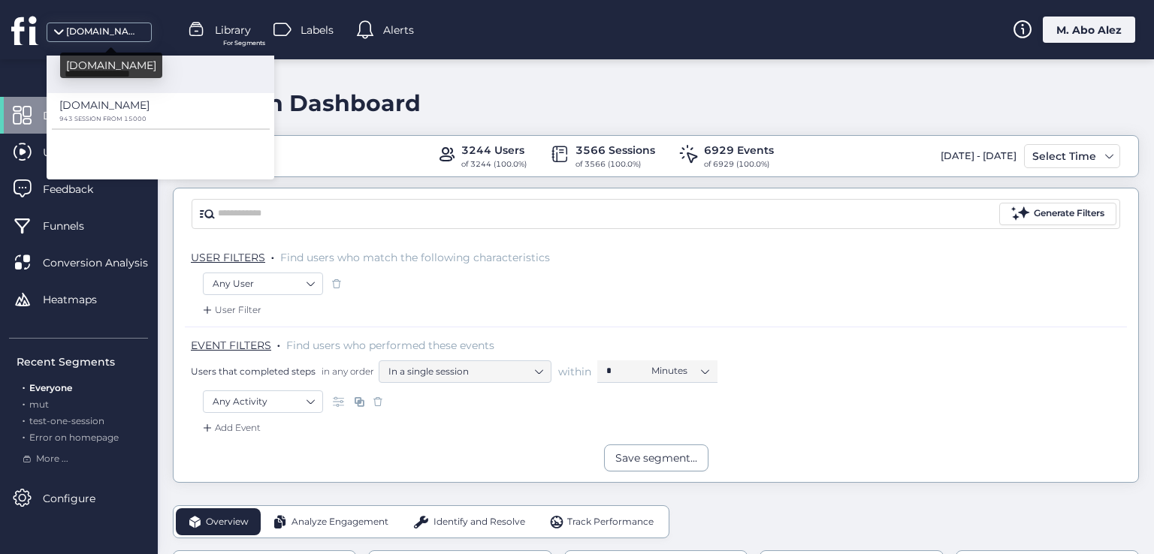
click at [71, 34] on div "[DOMAIN_NAME]" at bounding box center [103, 32] width 75 height 14
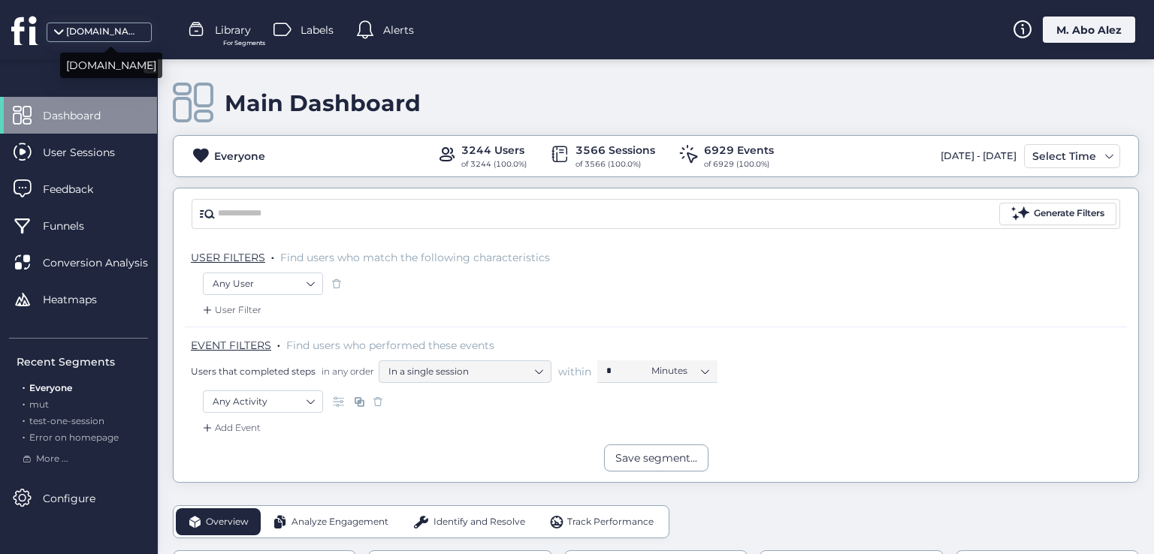
click at [101, 32] on div "[DOMAIN_NAME]" at bounding box center [103, 32] width 75 height 14
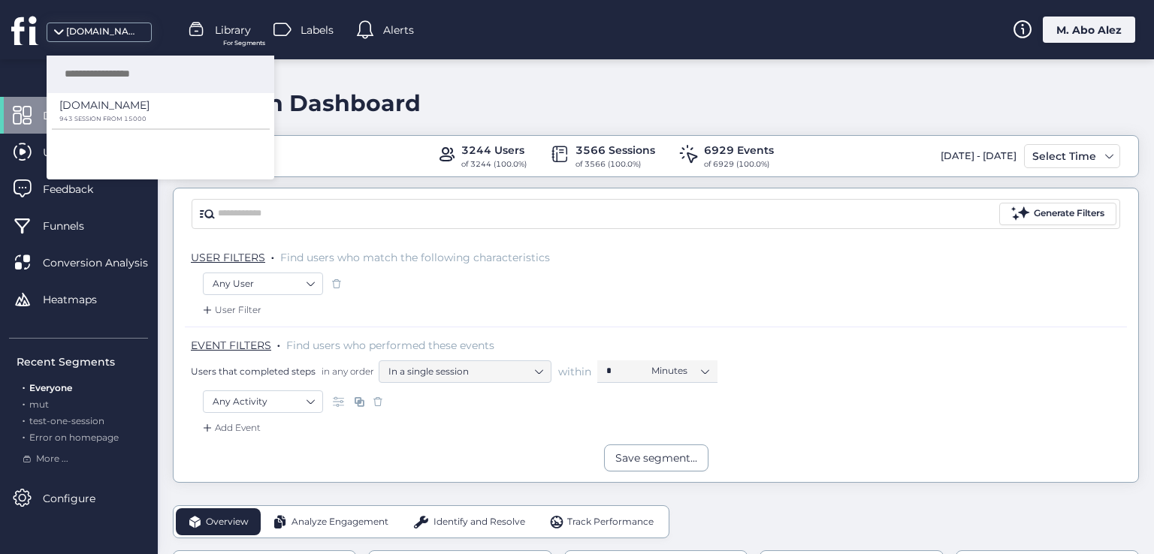
click at [502, 107] on div "Main Dashboard" at bounding box center [656, 103] width 966 height 43
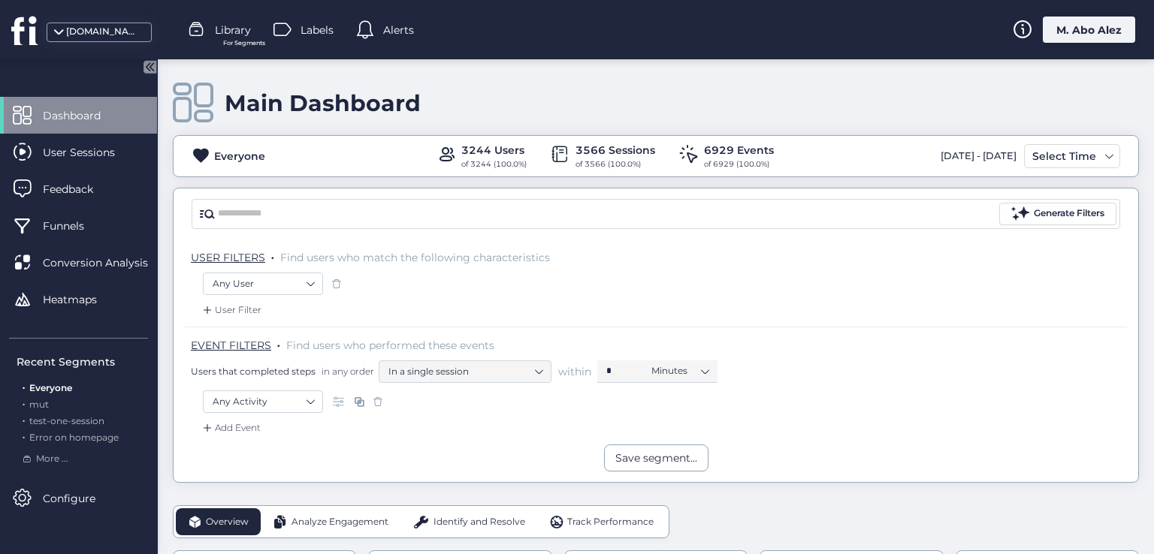
click at [144, 62] on icon at bounding box center [149, 66] width 13 height 13
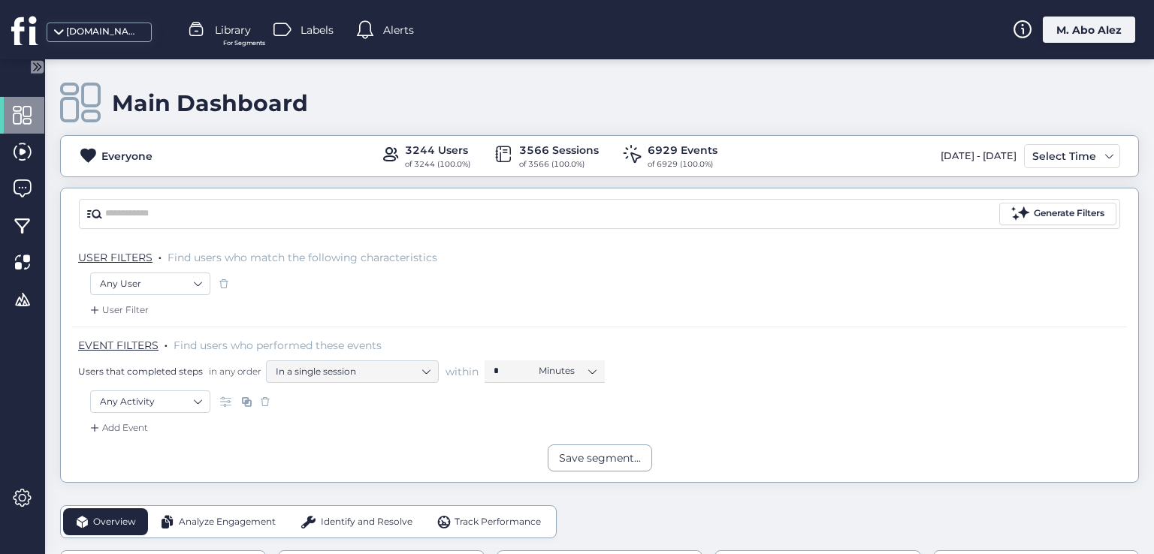
click at [34, 67] on icon at bounding box center [35, 67] width 4 height 8
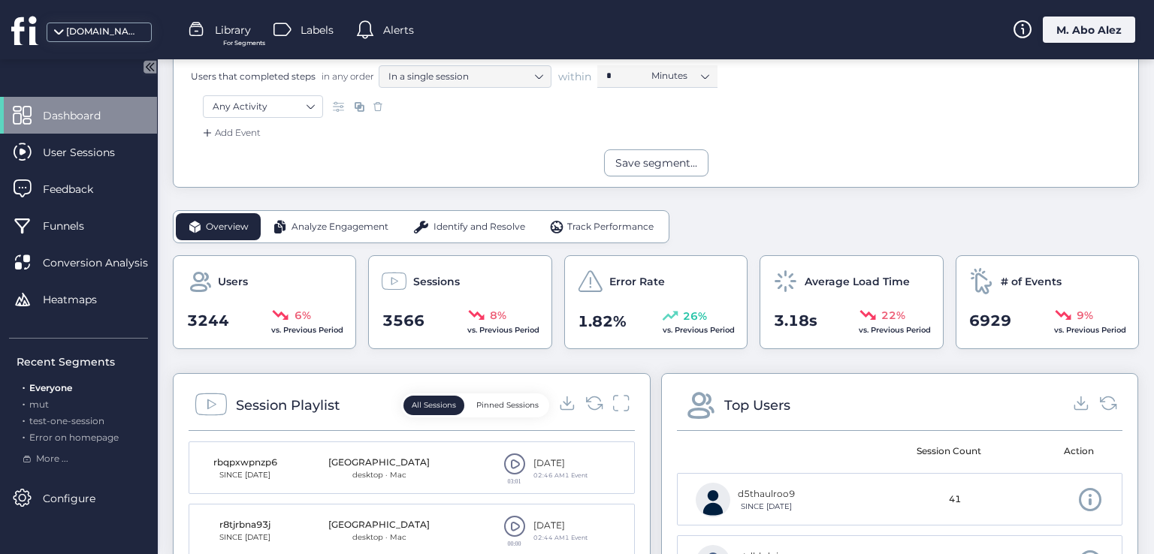
scroll to position [376, 0]
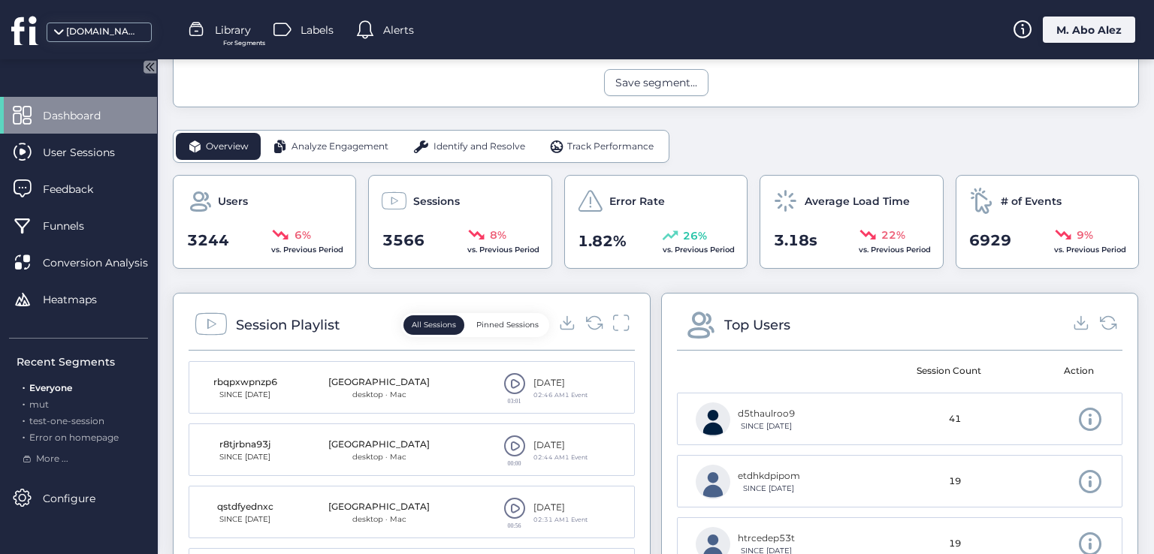
click at [487, 324] on button "Pinned Sessions" at bounding box center [507, 325] width 79 height 20
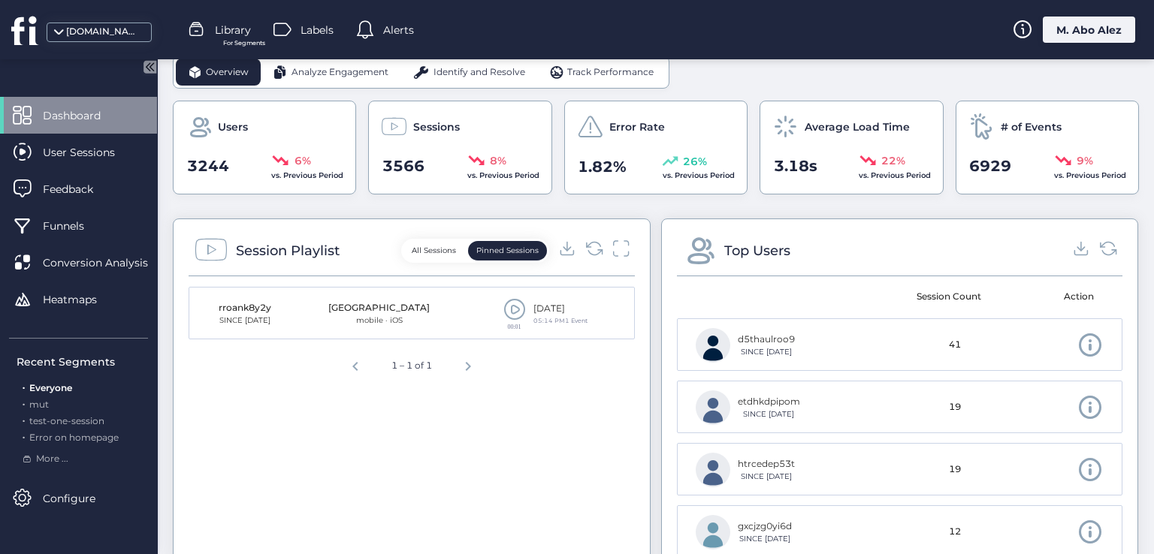
scroll to position [451, 0]
click at [463, 361] on span "Next page" at bounding box center [468, 364] width 36 height 36
click at [463, 364] on span "Next page" at bounding box center [468, 364] width 36 height 36
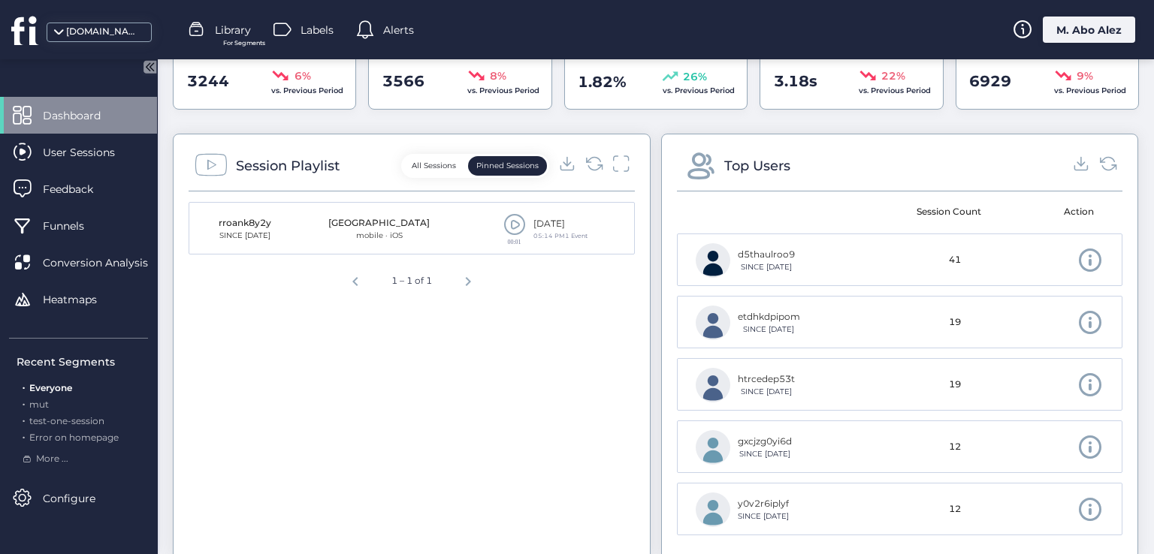
scroll to position [601, 0]
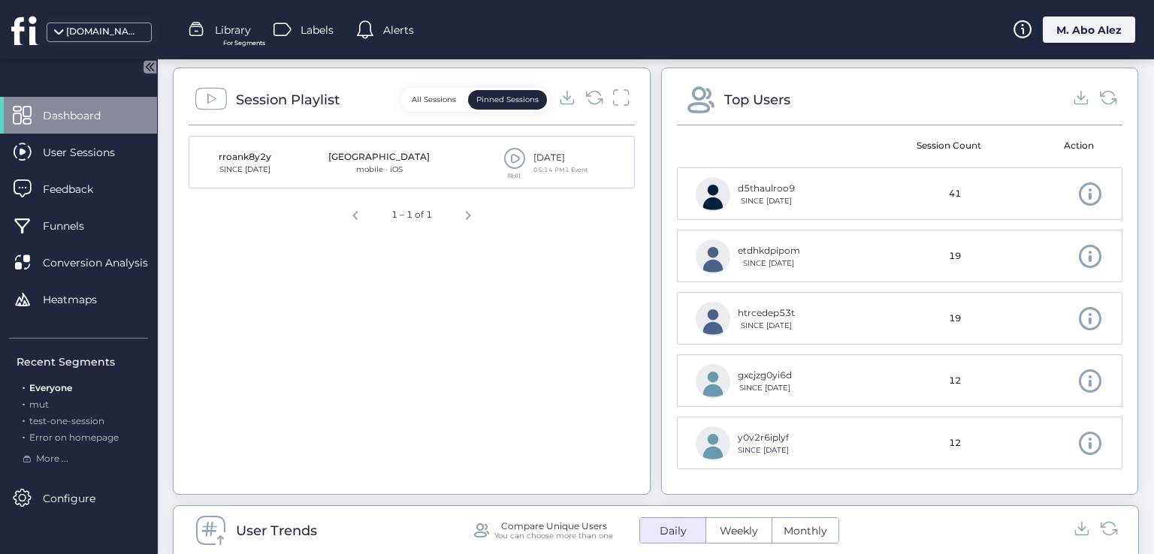
click at [351, 215] on span "Previous page" at bounding box center [355, 213] width 36 height 36
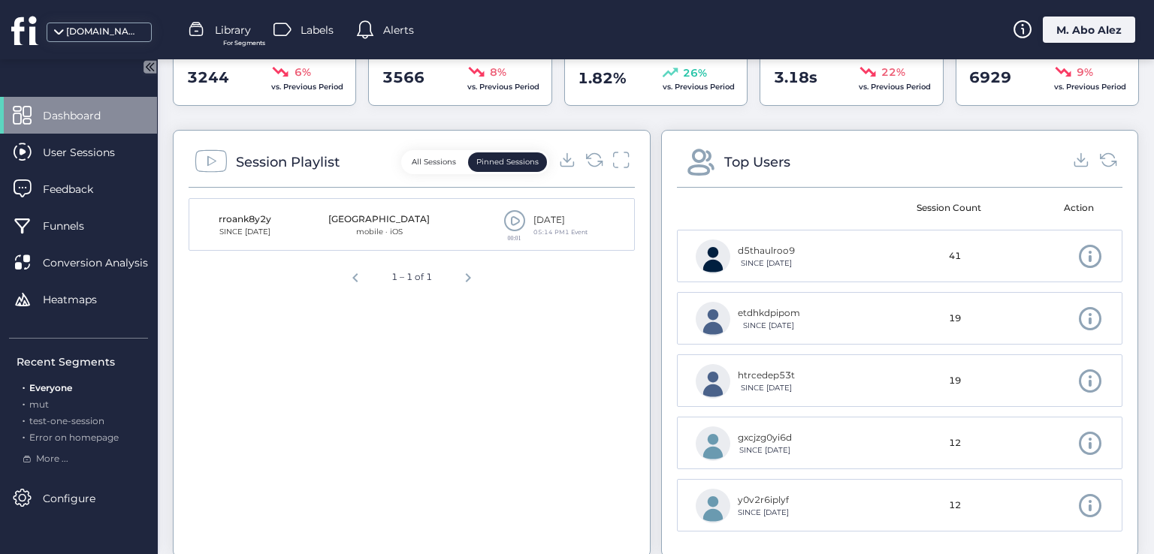
scroll to position [451, 0]
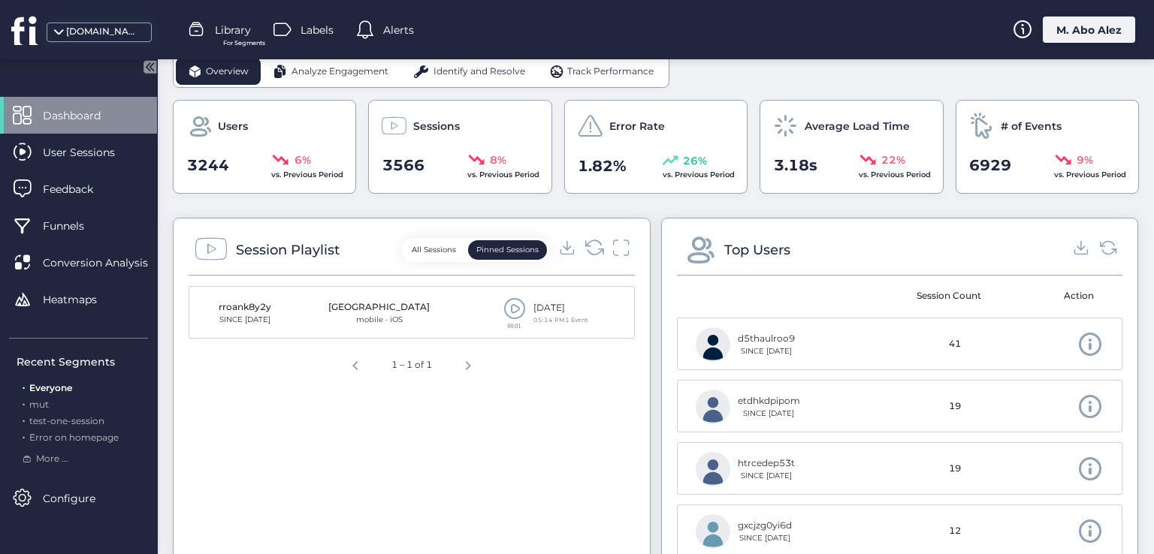
click at [592, 247] on icon at bounding box center [594, 247] width 20 height 20
click at [448, 240] on button "All Sessions" at bounding box center [433, 250] width 61 height 20
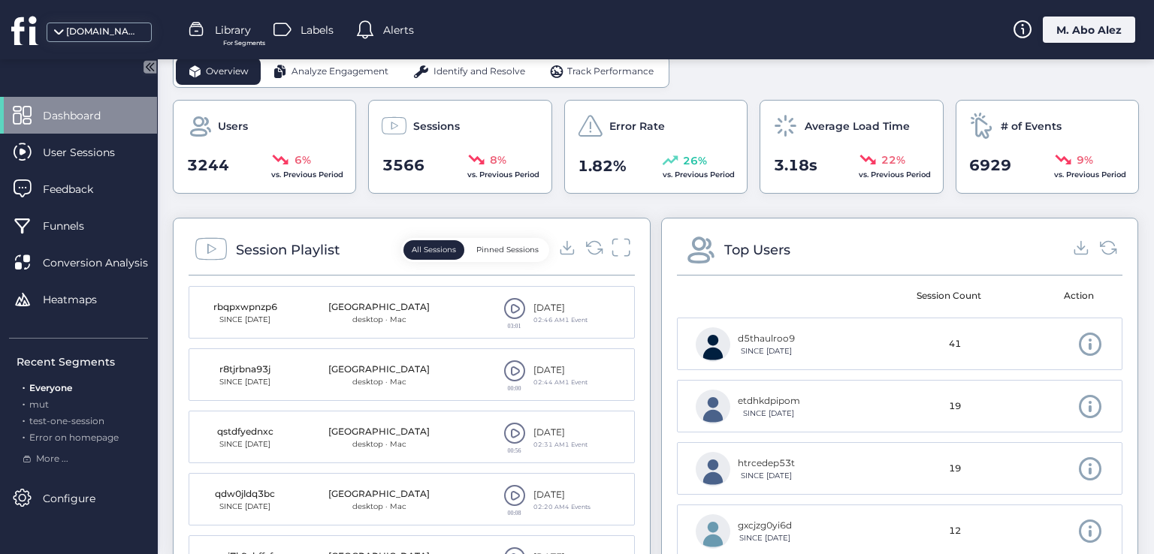
click at [611, 250] on icon at bounding box center [621, 247] width 20 height 20
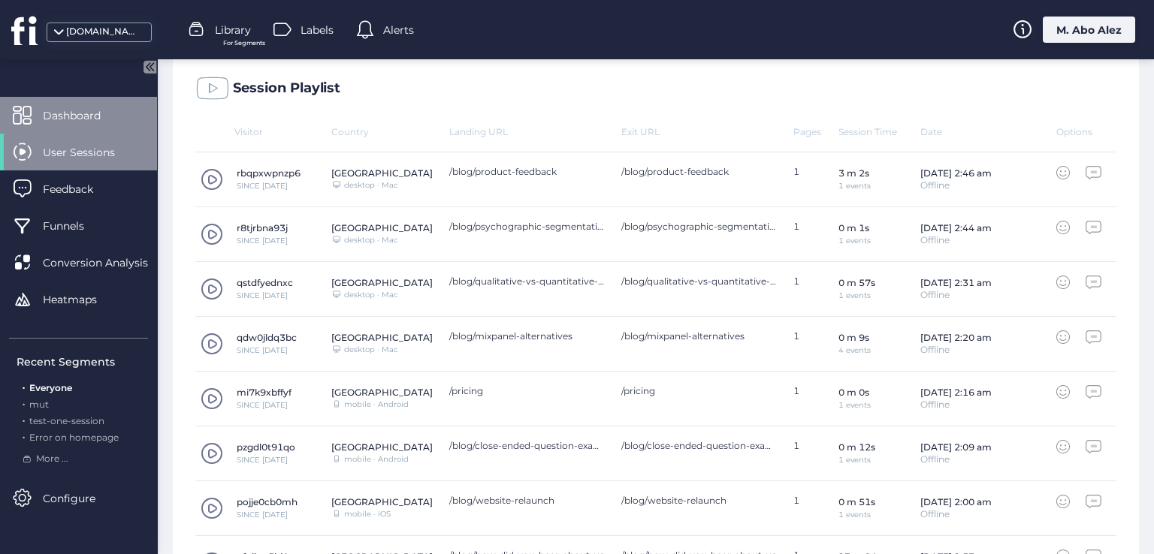
click at [69, 122] on span "Dashboard" at bounding box center [83, 115] width 80 height 17
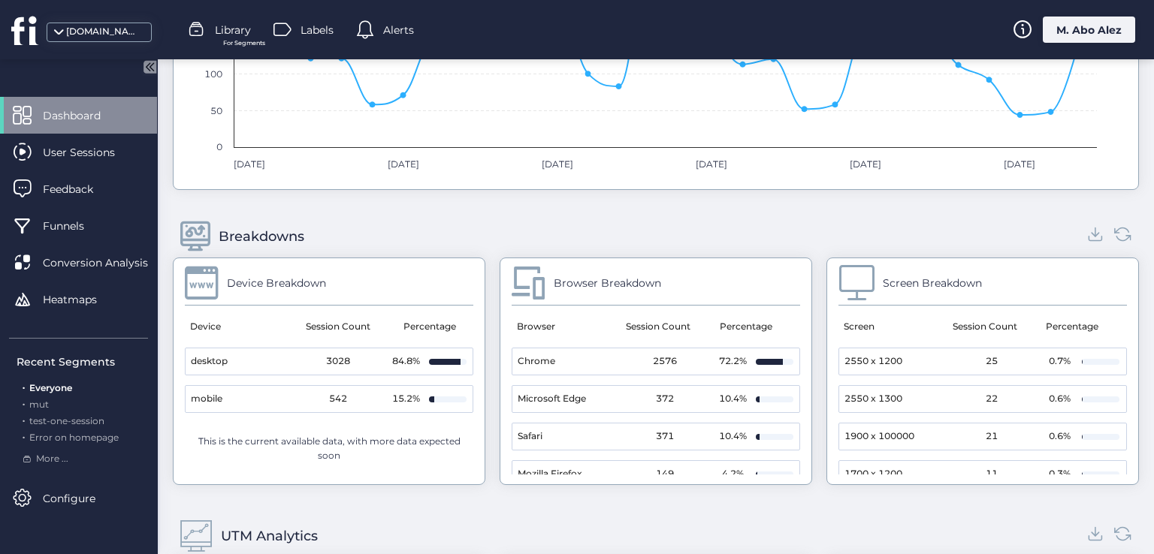
scroll to position [1352, 0]
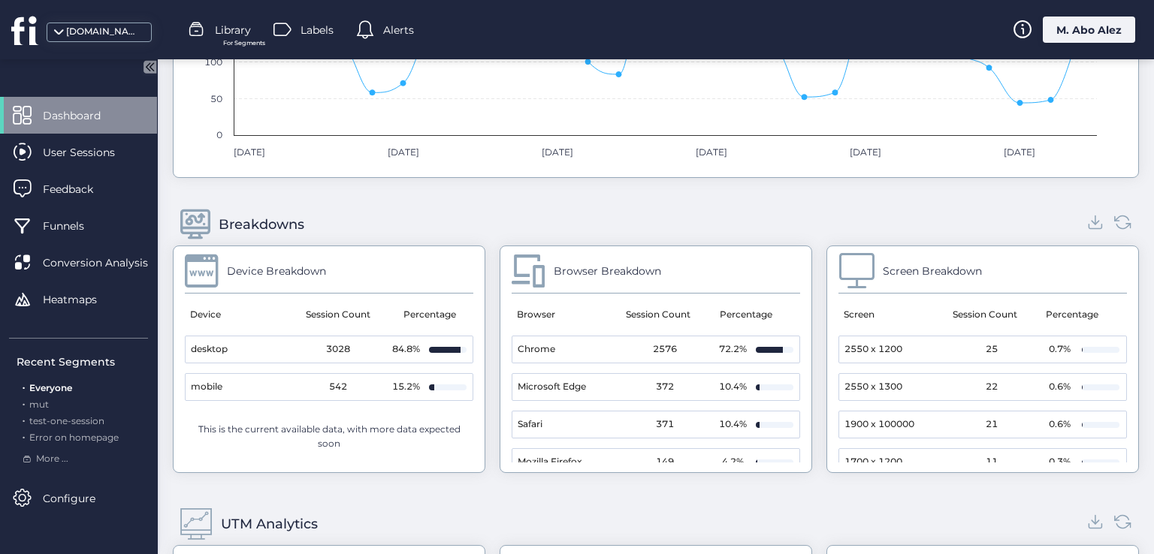
click at [448, 266] on div "Device Breakdown" at bounding box center [329, 276] width 288 height 36
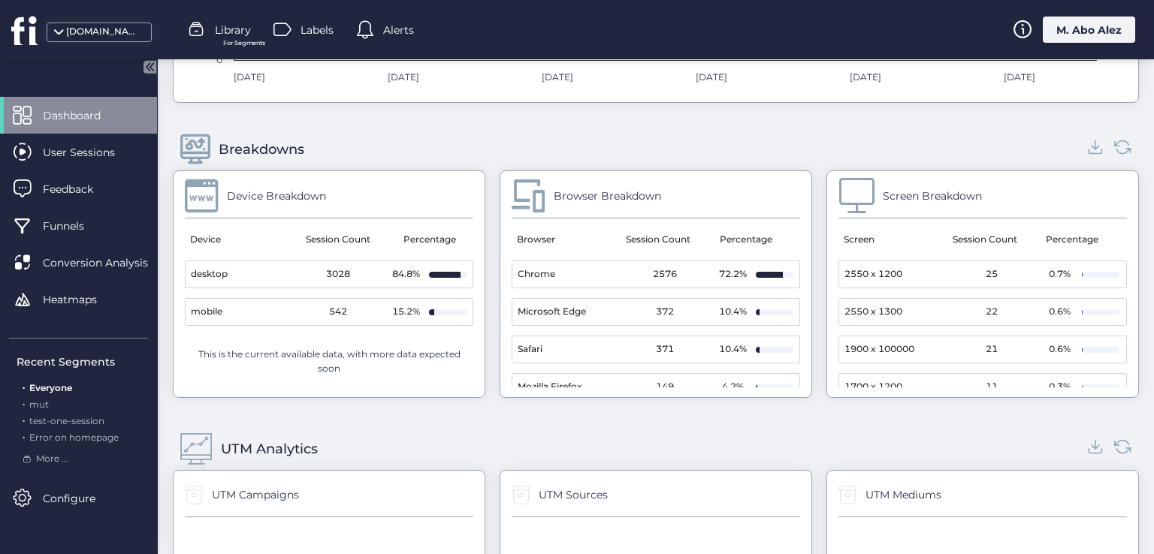
drag, startPoint x: 249, startPoint y: 351, endPoint x: 332, endPoint y: 358, distance: 83.6
click at [322, 358] on div "This is the current available data, with more data expected soon" at bounding box center [329, 362] width 270 height 29
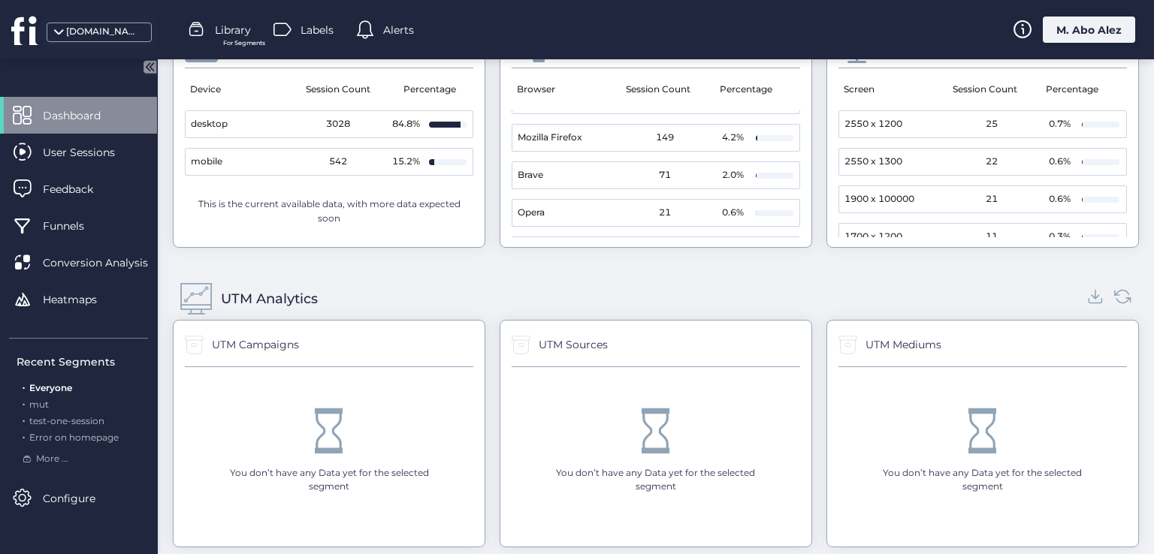
scroll to position [134, 0]
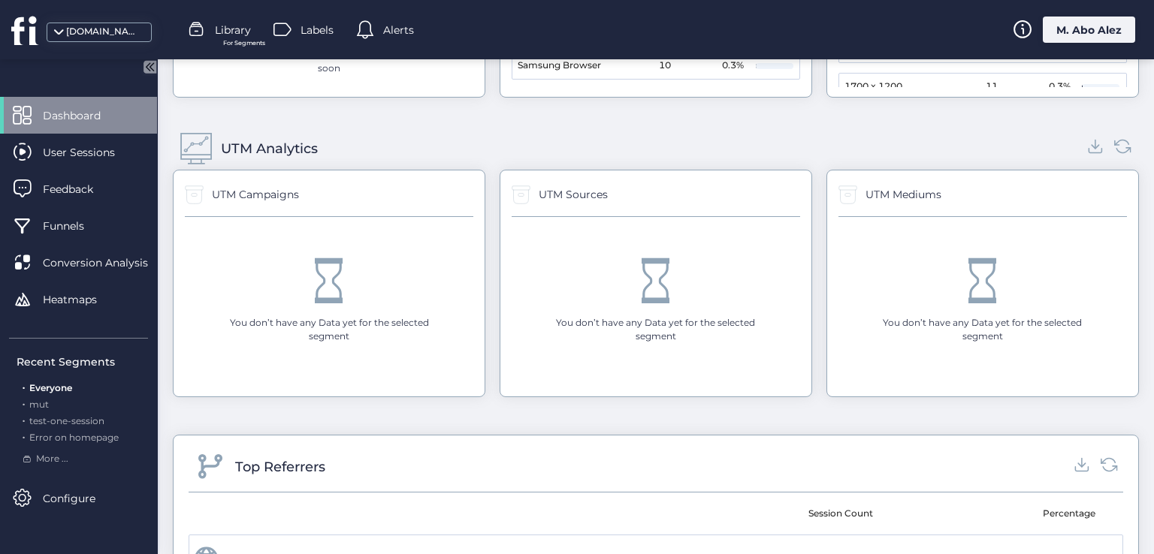
click at [317, 321] on div "You don’t have any Data yet for the selected segment" at bounding box center [329, 330] width 240 height 29
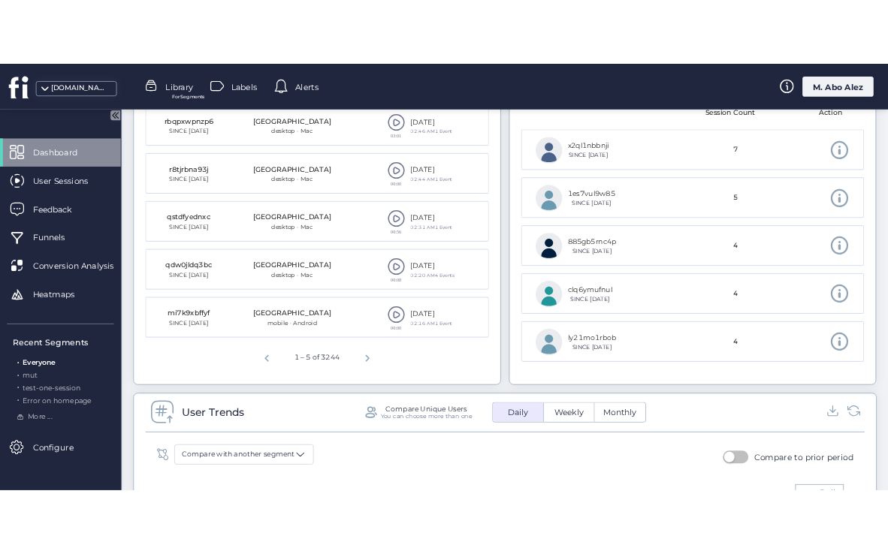
scroll to position [308, 0]
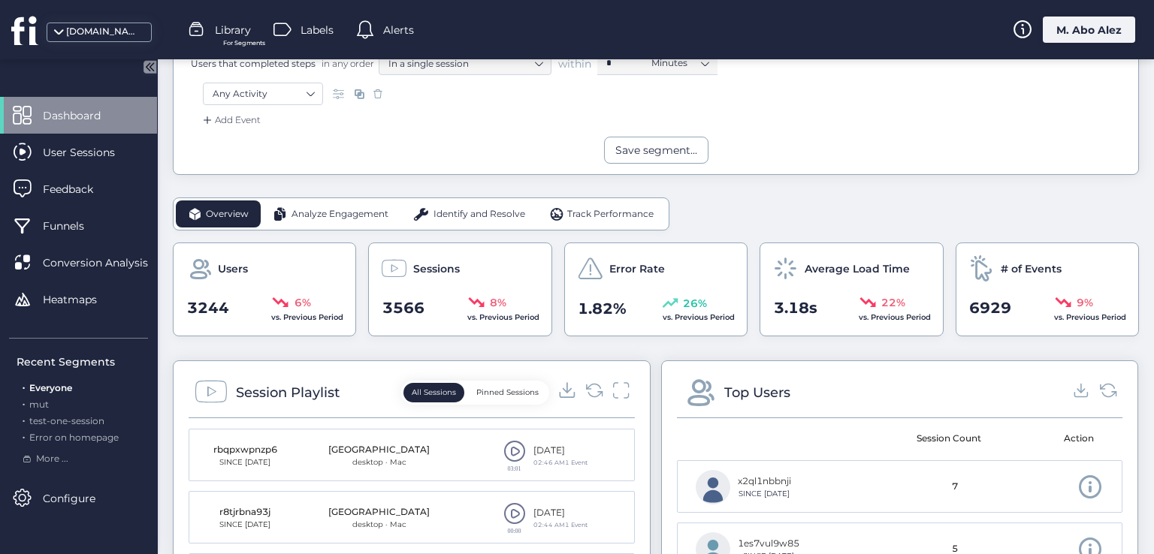
click at [563, 388] on icon at bounding box center [567, 390] width 8 height 4
click at [1072, 385] on icon at bounding box center [1081, 390] width 20 height 20
click at [1098, 388] on icon at bounding box center [1108, 390] width 20 height 20
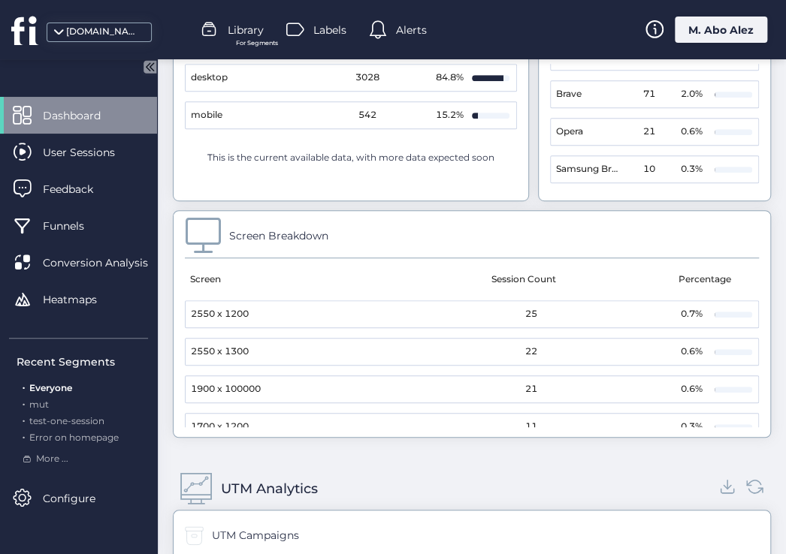
scroll to position [2440, 0]
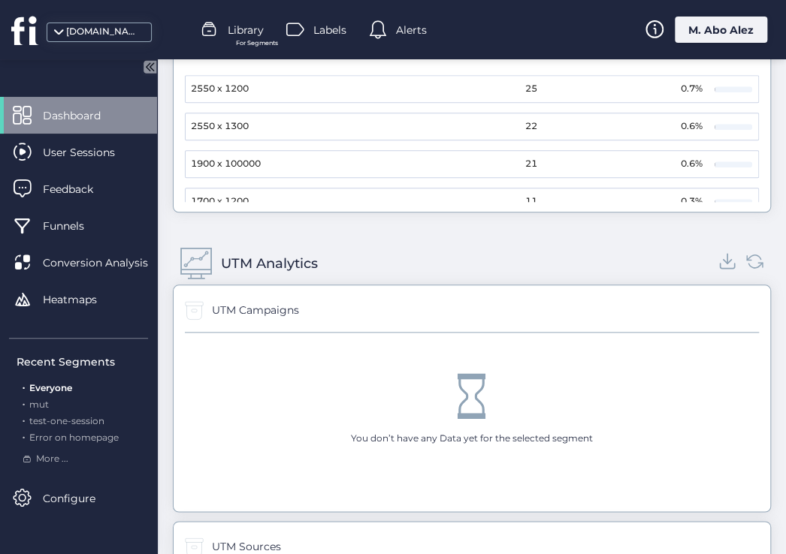
click at [723, 260] on icon at bounding box center [727, 262] width 8 height 4
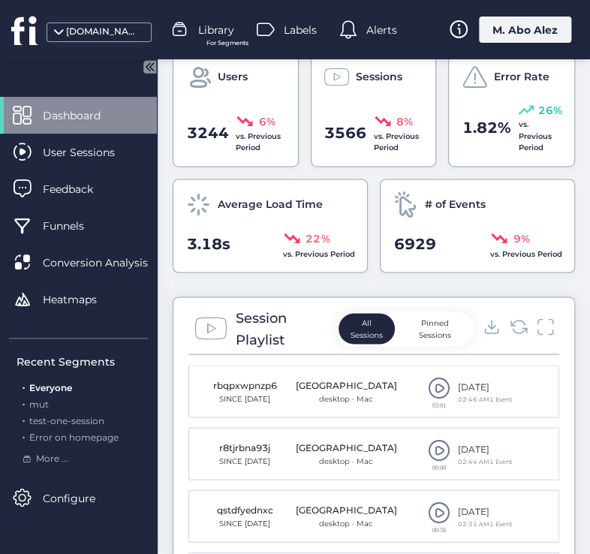
scroll to position [610, 0]
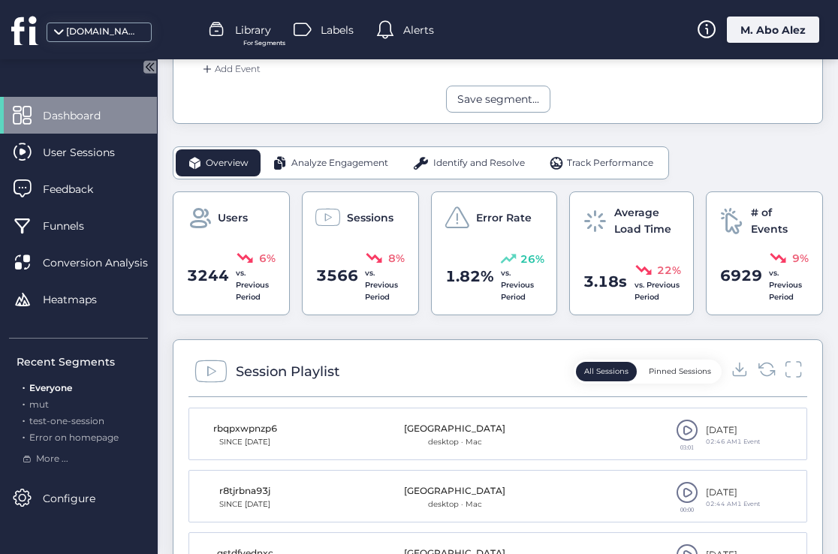
scroll to position [526, 0]
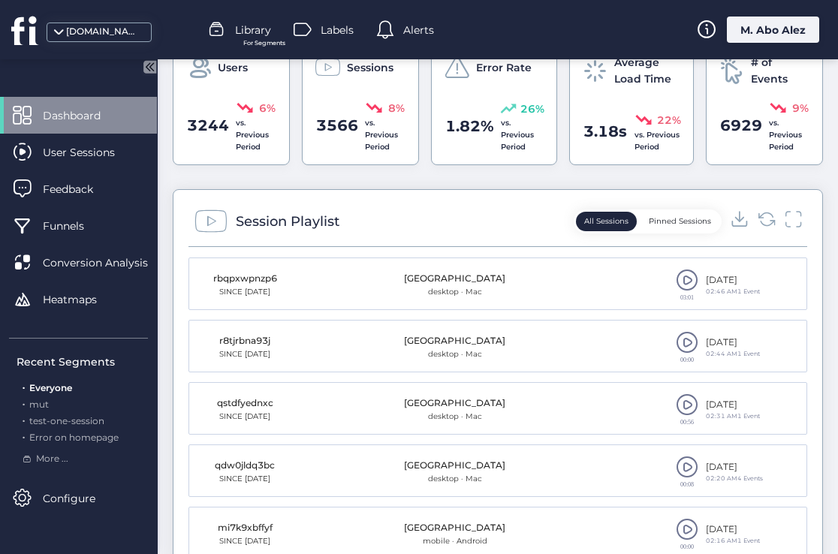
click at [732, 226] on icon at bounding box center [739, 224] width 14 height 5
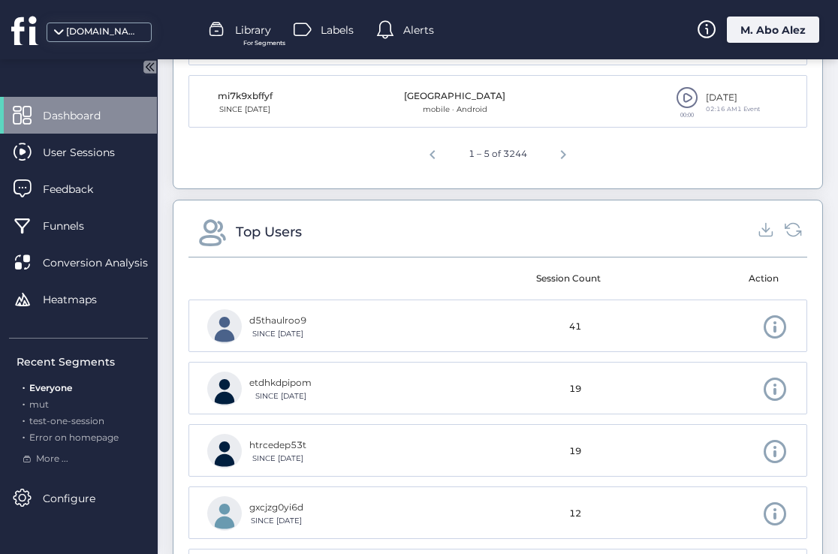
scroll to position [1052, 0]
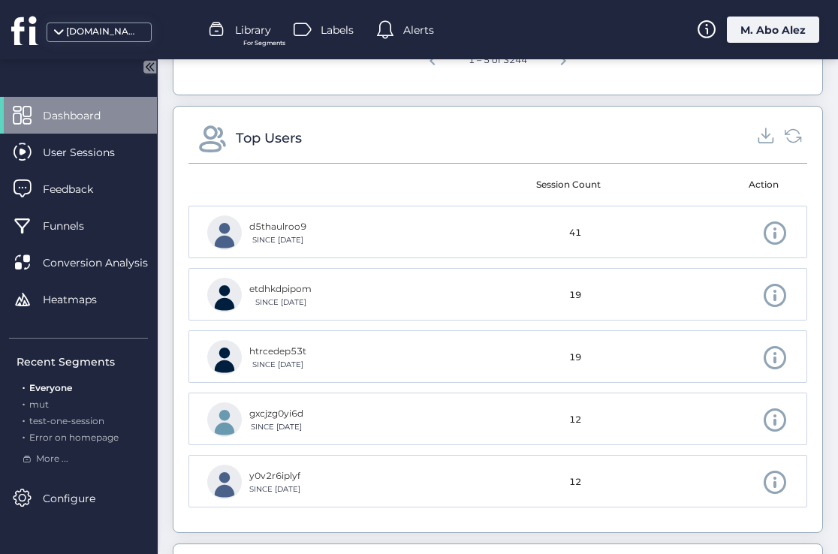
click at [756, 146] on icon at bounding box center [766, 135] width 20 height 20
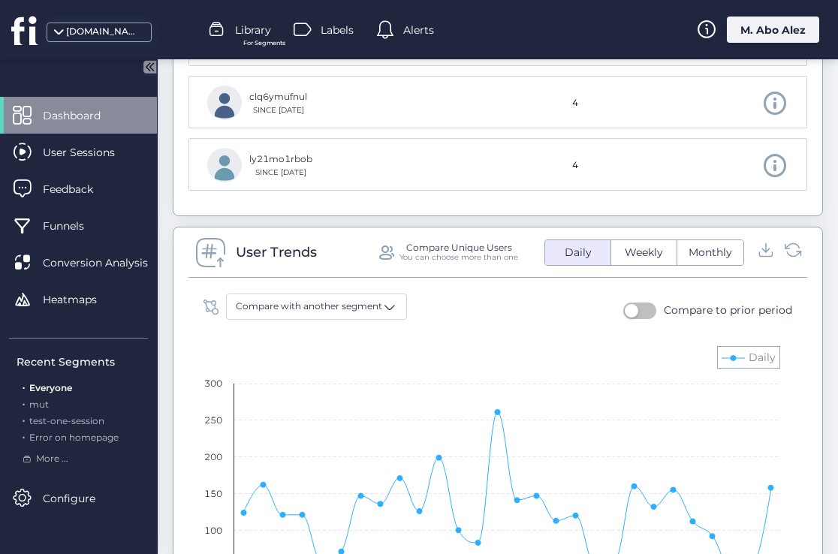
scroll to position [1502, 0]
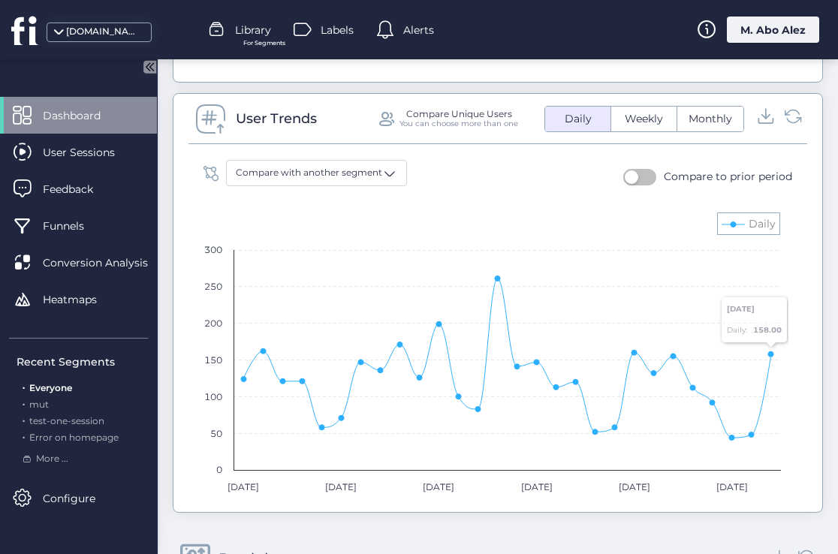
click at [762, 119] on icon at bounding box center [766, 117] width 8 height 4
click at [757, 126] on icon at bounding box center [766, 116] width 20 height 20
click at [783, 126] on icon at bounding box center [793, 116] width 20 height 20
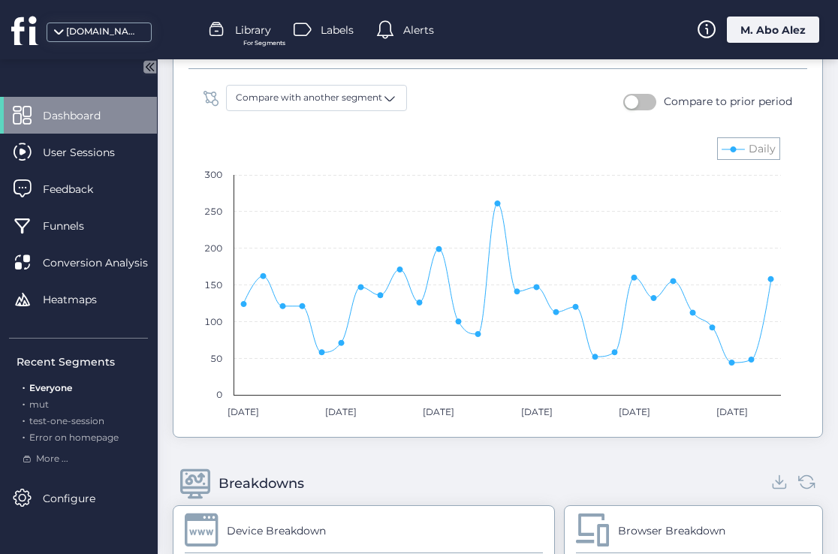
click at [756, 51] on icon at bounding box center [766, 41] width 20 height 20
click at [650, 52] on span "Weekly" at bounding box center [644, 44] width 56 height 16
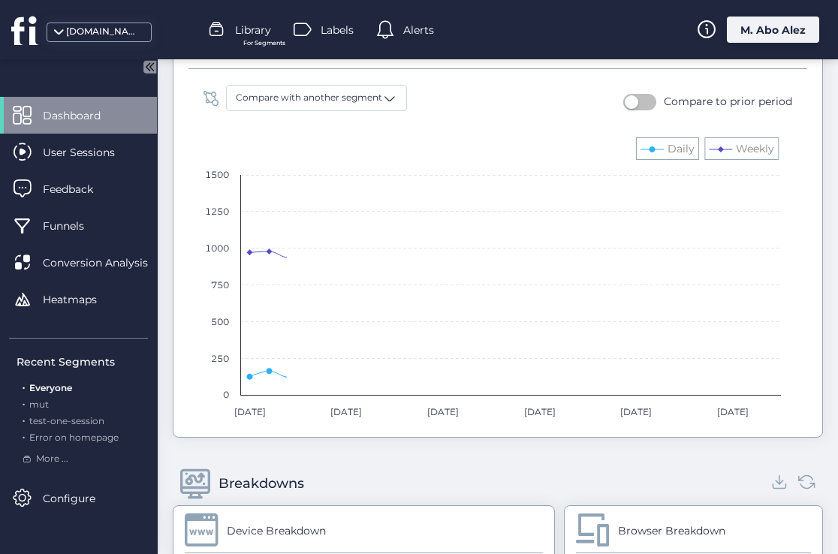
click at [715, 52] on span "Monthly" at bounding box center [711, 44] width 62 height 16
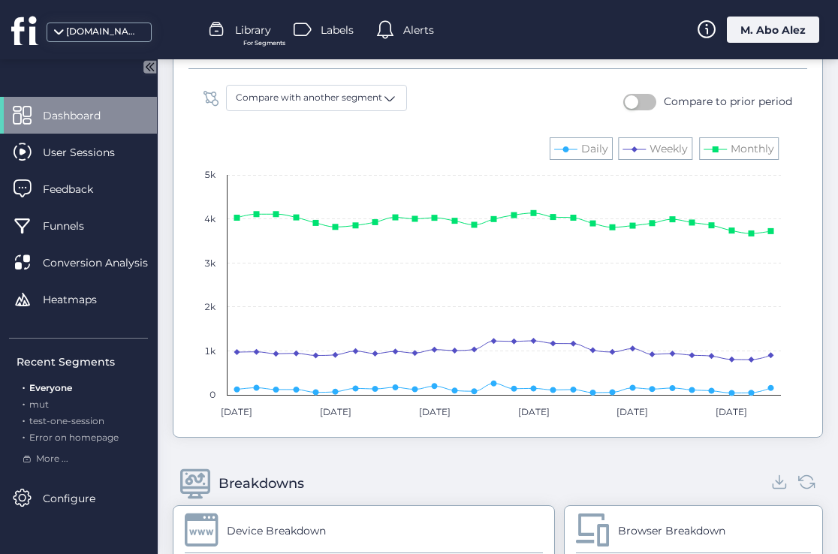
click at [662, 52] on span "Weekly" at bounding box center [644, 44] width 56 height 16
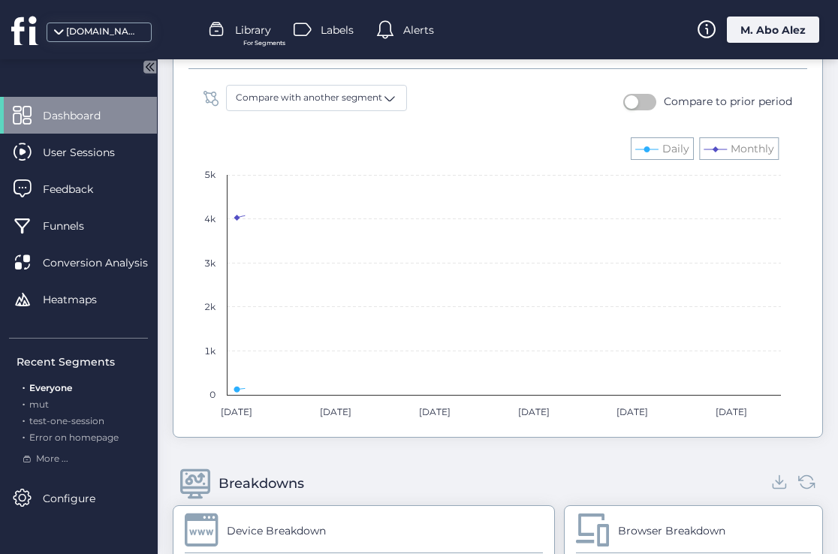
click at [691, 52] on span "Monthly" at bounding box center [711, 44] width 62 height 16
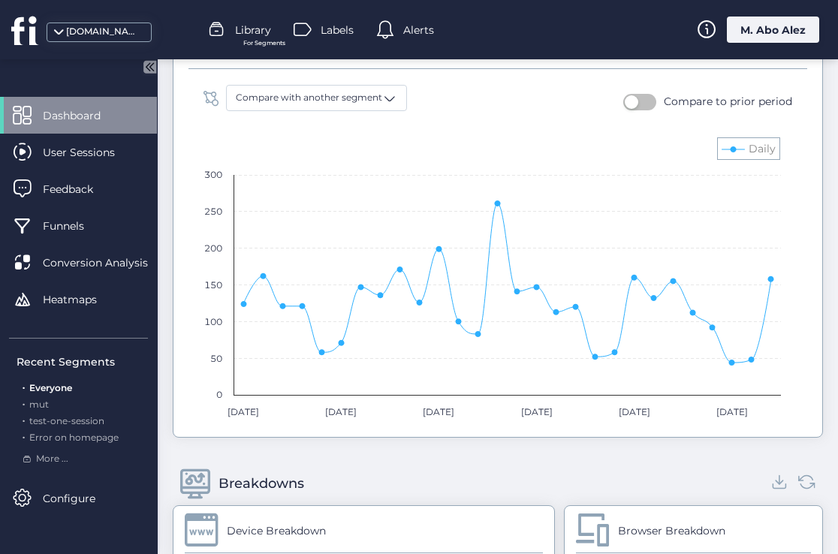
click at [762, 44] on icon at bounding box center [766, 42] width 8 height 4
click at [633, 52] on span "Weekly" at bounding box center [644, 44] width 56 height 16
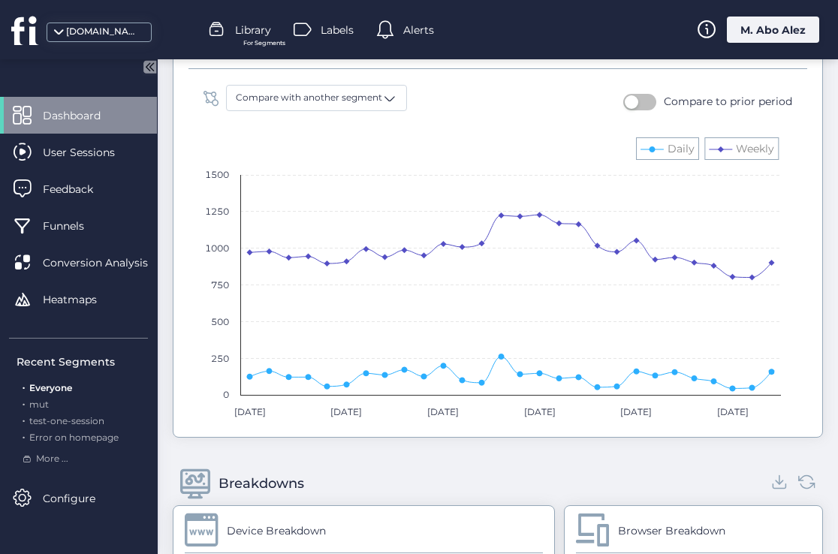
click at [685, 52] on span "Monthly" at bounding box center [711, 44] width 62 height 16
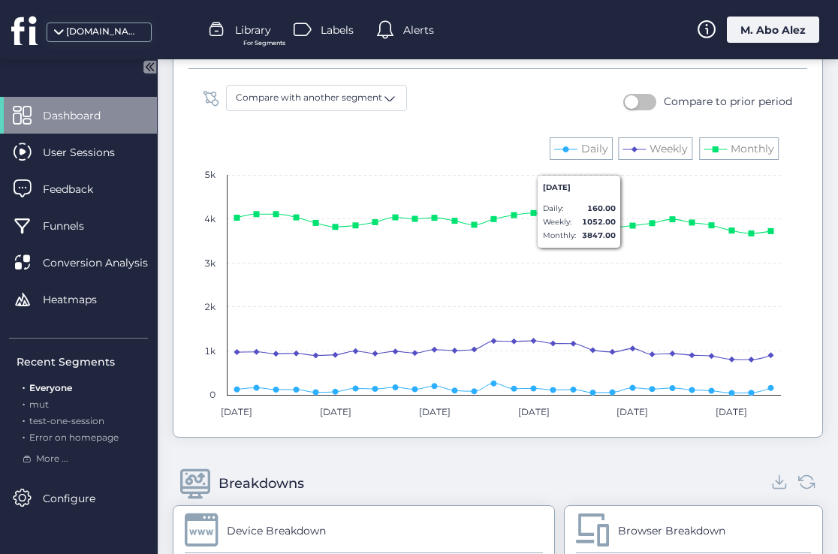
click at [590, 52] on span "Daily" at bounding box center [578, 44] width 45 height 16
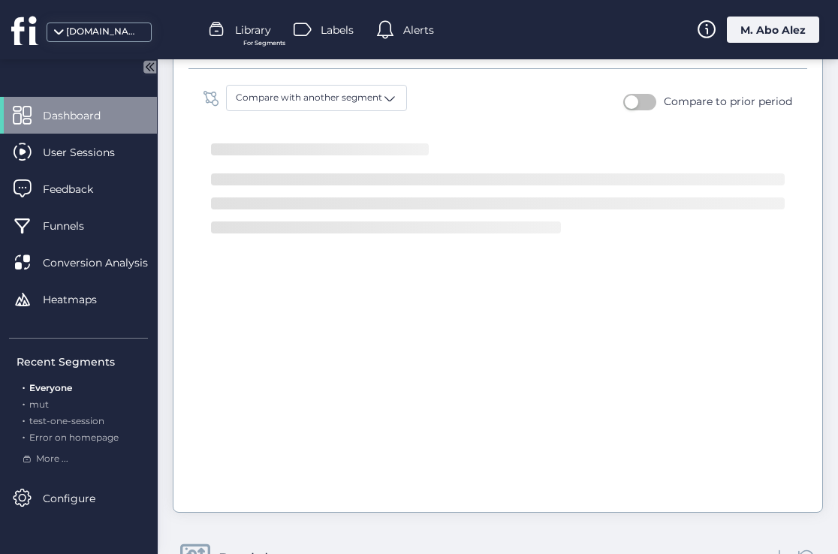
click at [596, 56] on button "Daily" at bounding box center [577, 44] width 65 height 25
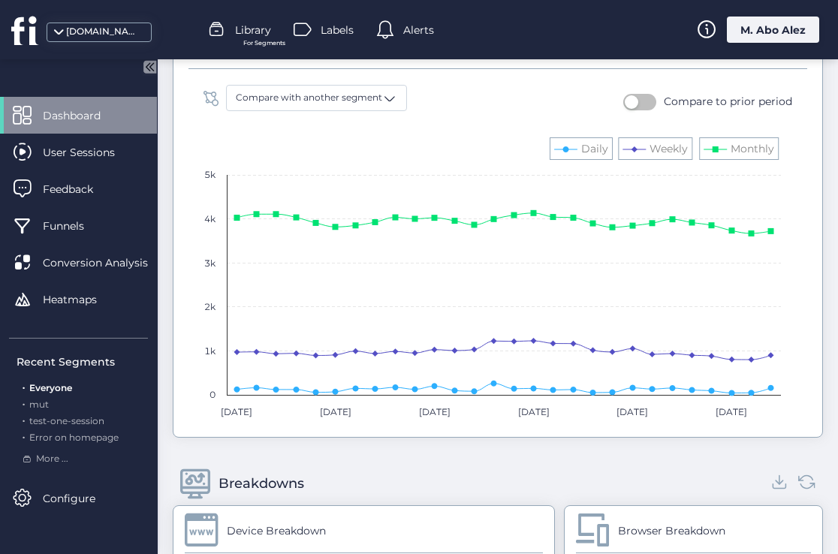
click at [756, 51] on icon at bounding box center [766, 41] width 20 height 20
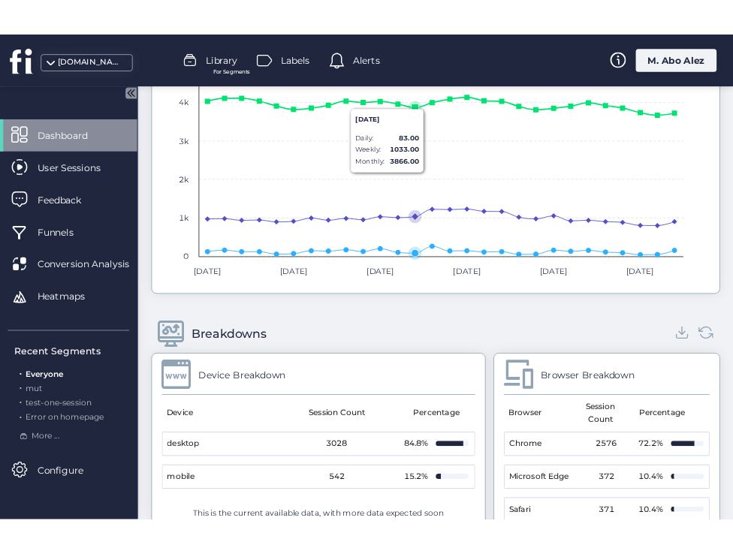
scroll to position [1878, 0]
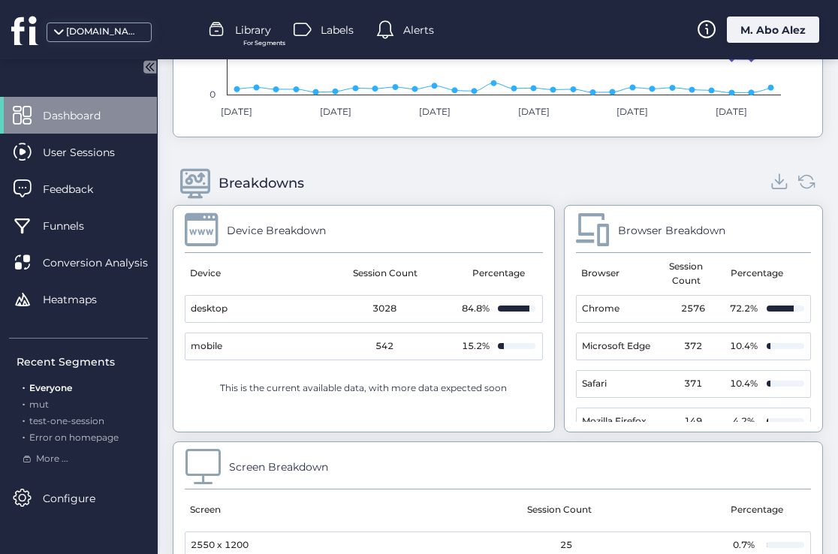
click at [770, 192] on icon at bounding box center [780, 181] width 20 height 20
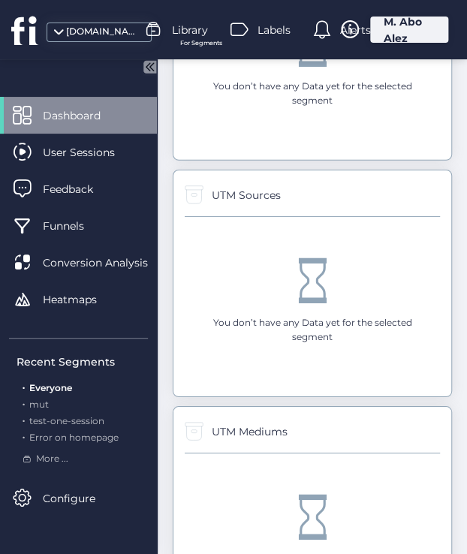
scroll to position [3127, 0]
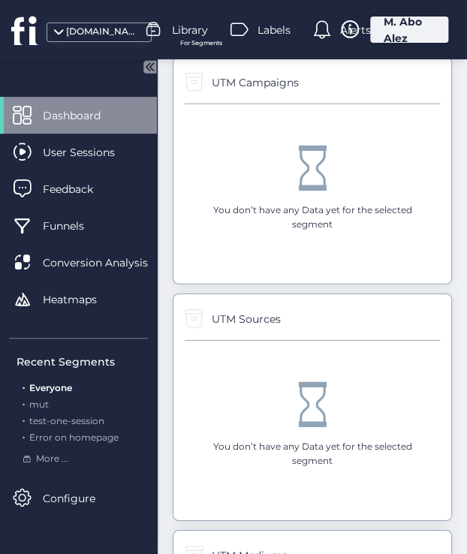
click at [405, 36] on icon at bounding box center [409, 34] width 8 height 4
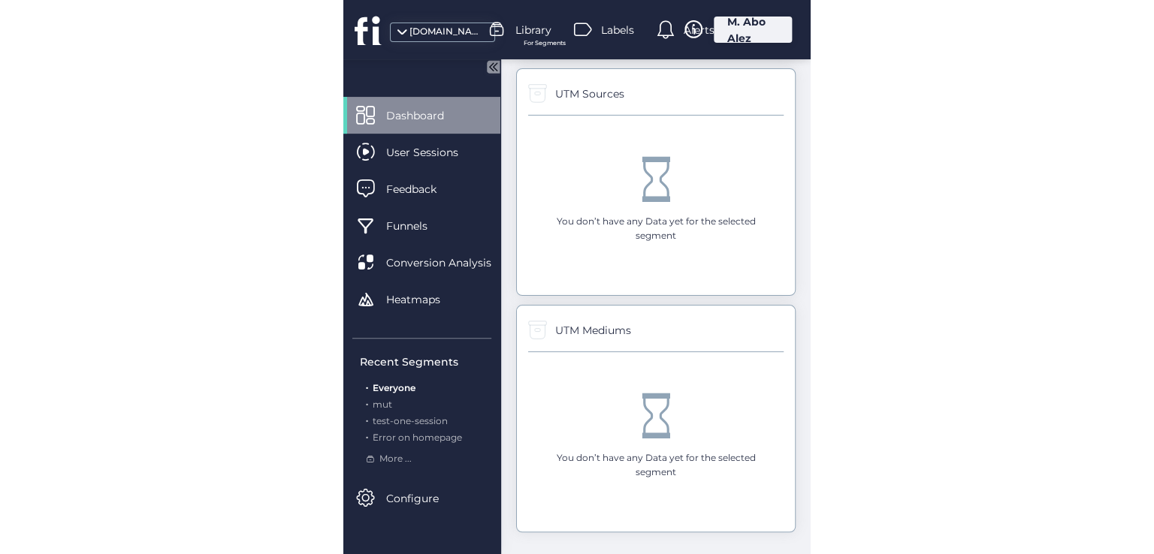
scroll to position [3697, 0]
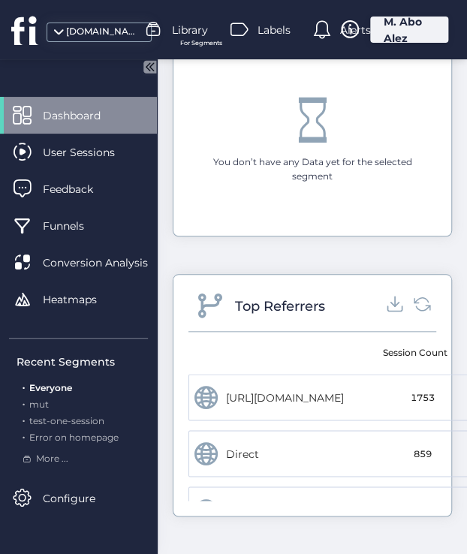
click at [385, 295] on icon at bounding box center [395, 304] width 20 height 20
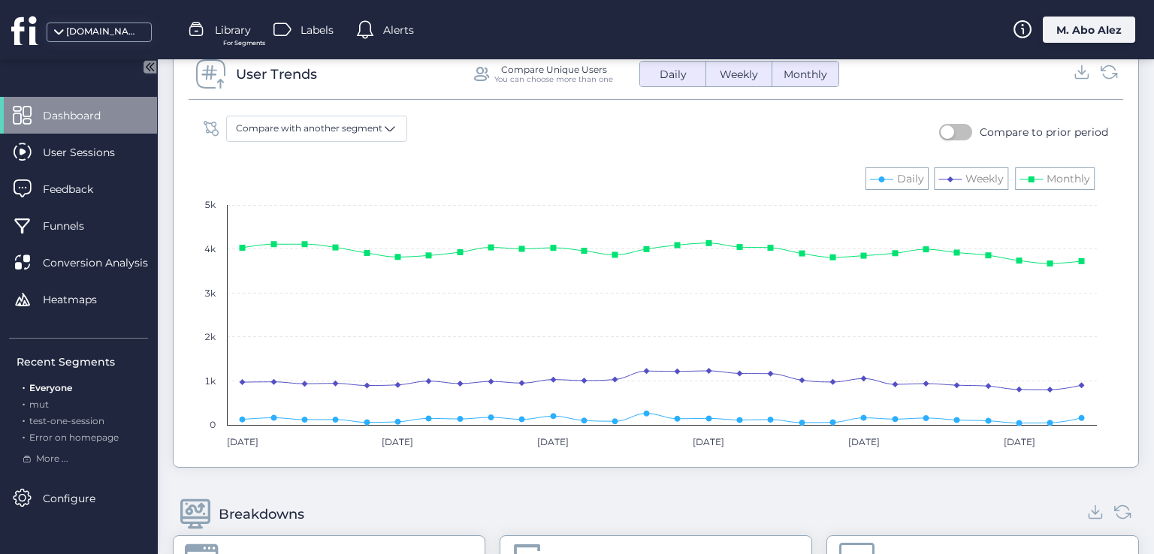
scroll to position [984, 0]
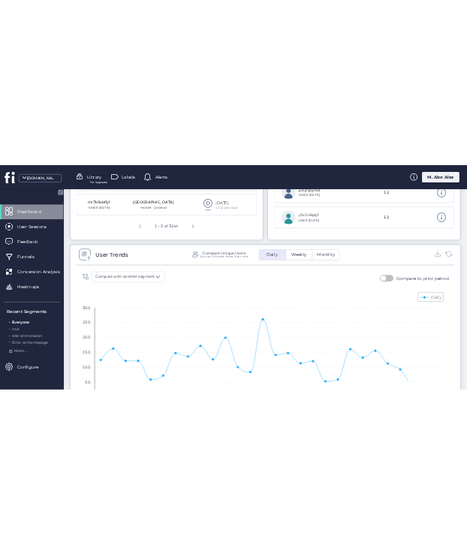
scroll to position [943, 0]
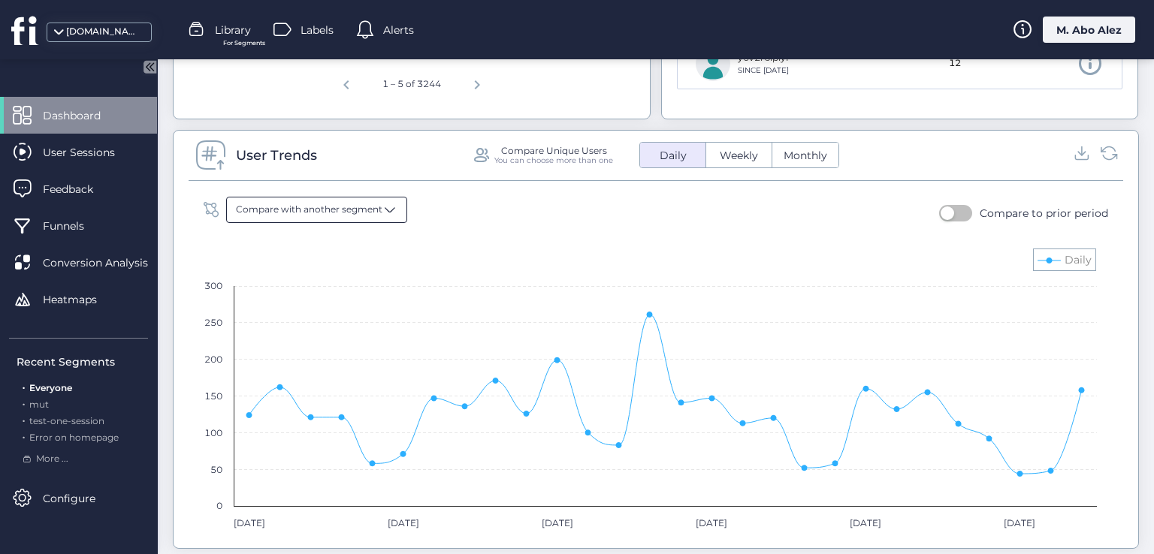
click at [366, 211] on span "Compare with another segment" at bounding box center [309, 210] width 146 height 14
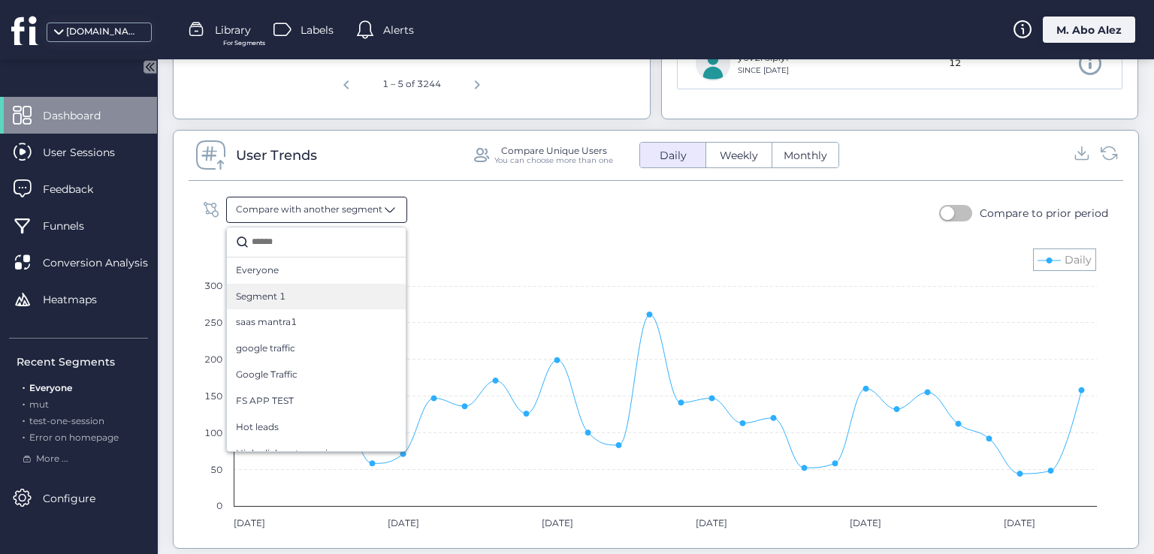
click at [298, 293] on div "Segment 1" at bounding box center [316, 297] width 161 height 14
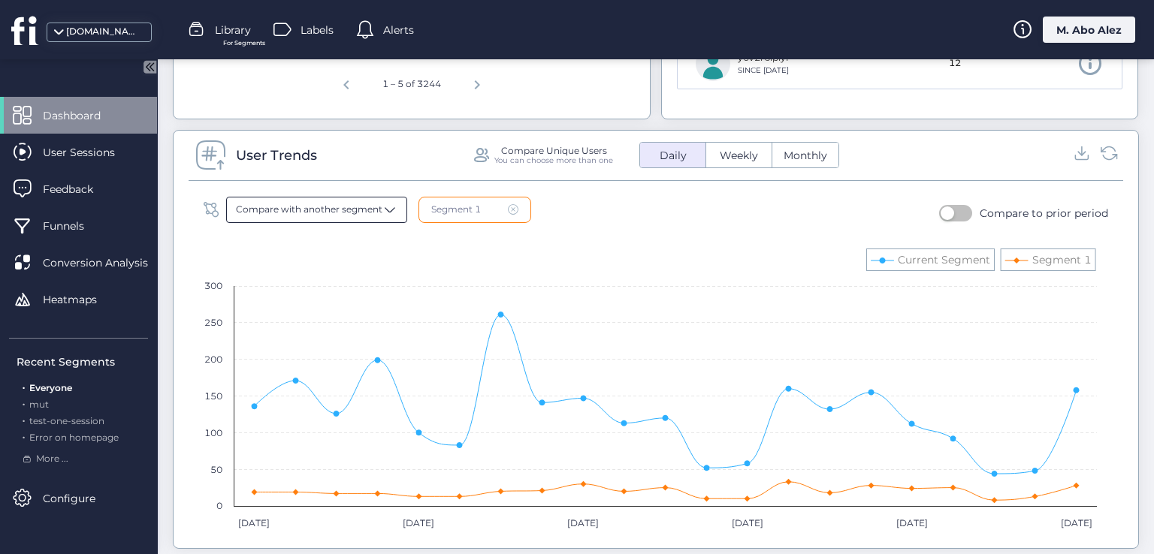
click at [391, 202] on span at bounding box center [389, 209] width 15 height 15
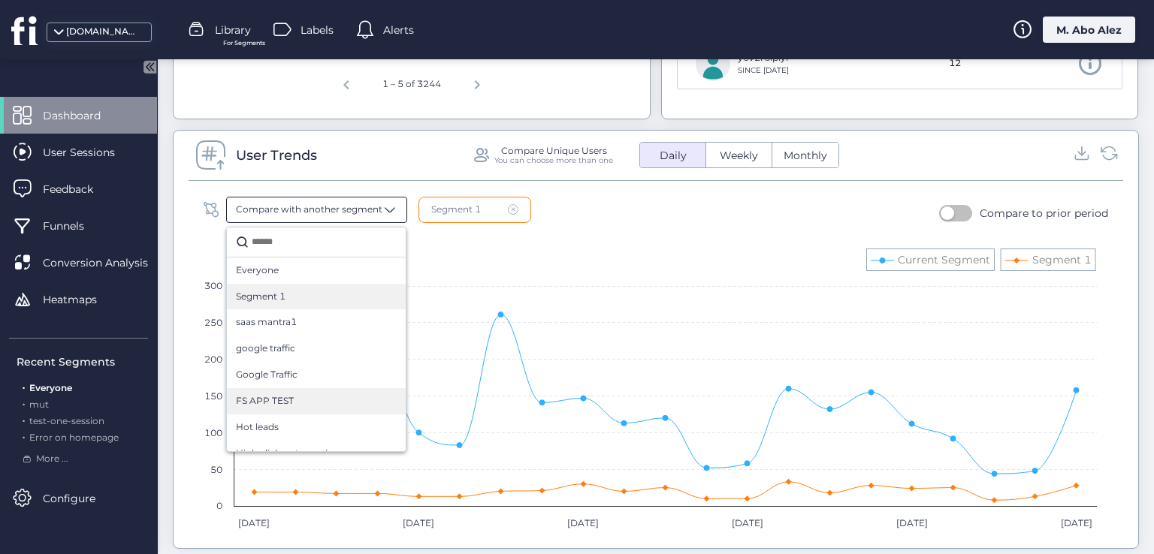
click at [334, 398] on div "FS APP TEST" at bounding box center [316, 401] width 161 height 14
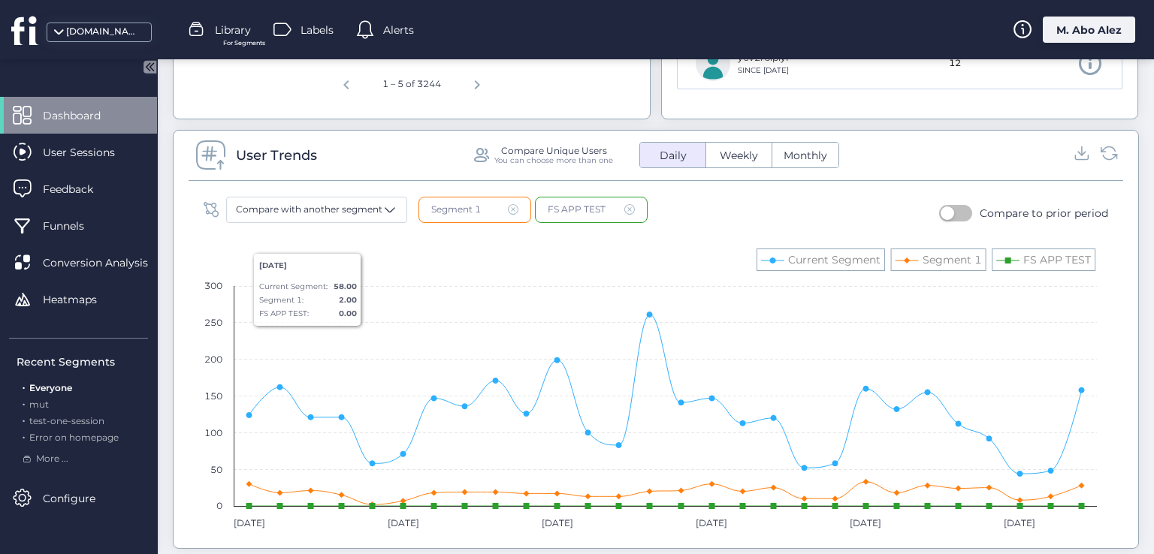
click at [512, 208] on span at bounding box center [513, 209] width 11 height 11
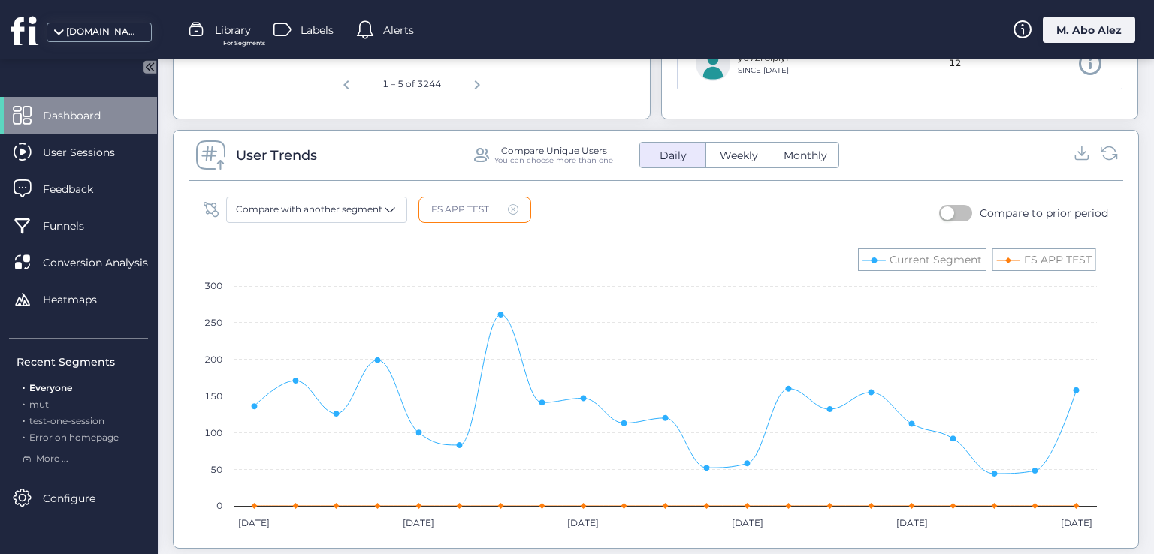
click at [951, 212] on button "button" at bounding box center [955, 213] width 33 height 17
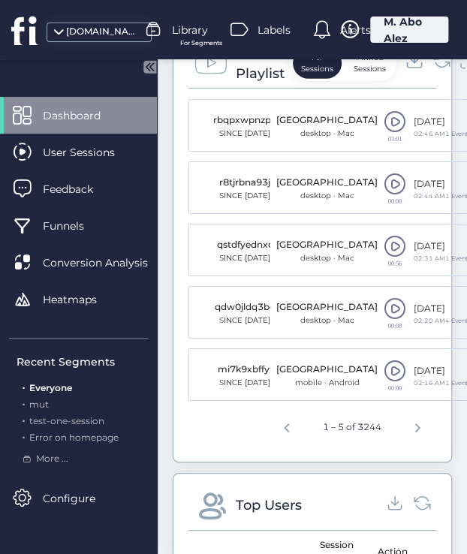
click at [413, 71] on icon at bounding box center [415, 61] width 20 height 20
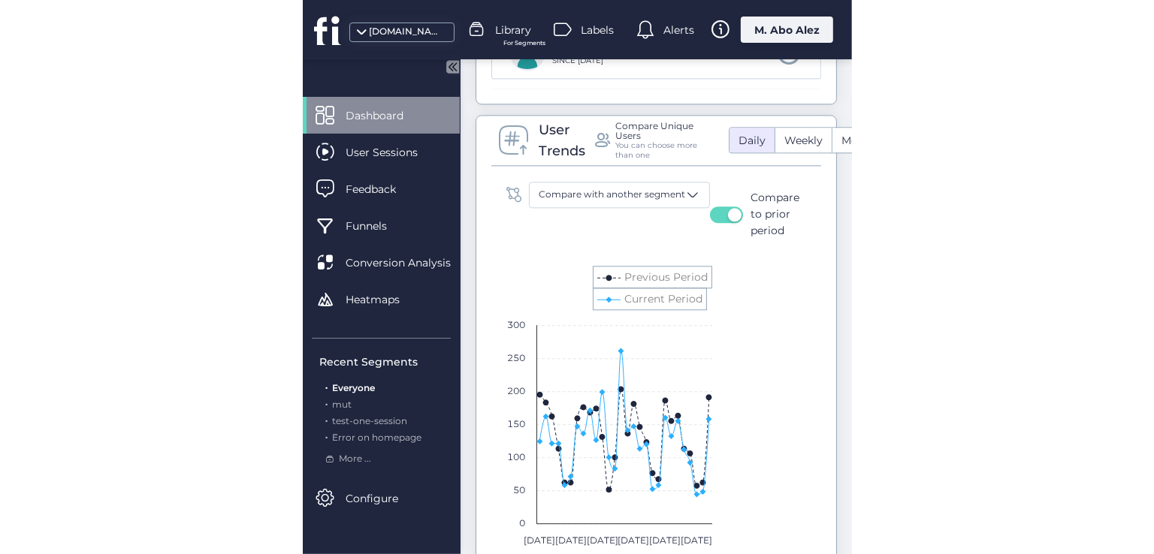
scroll to position [1462, 0]
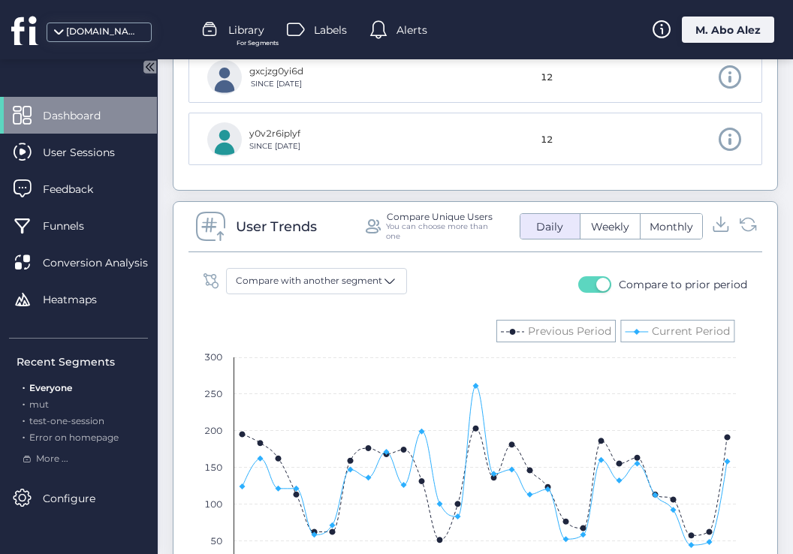
click at [712, 226] on icon at bounding box center [721, 224] width 20 height 20
click at [721, 221] on icon at bounding box center [721, 222] width 0 height 10
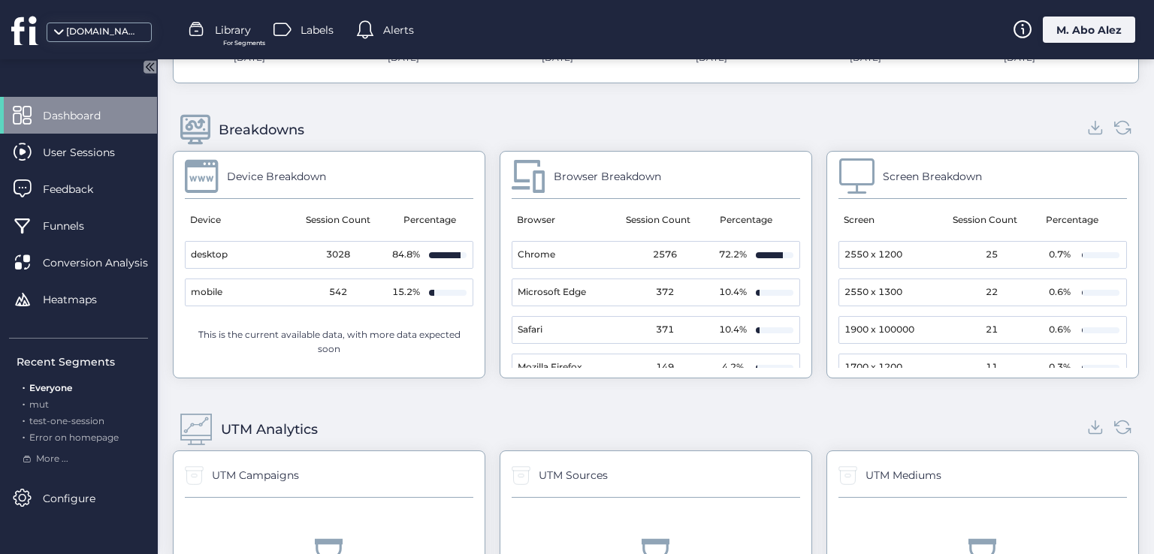
scroll to position [1237, 0]
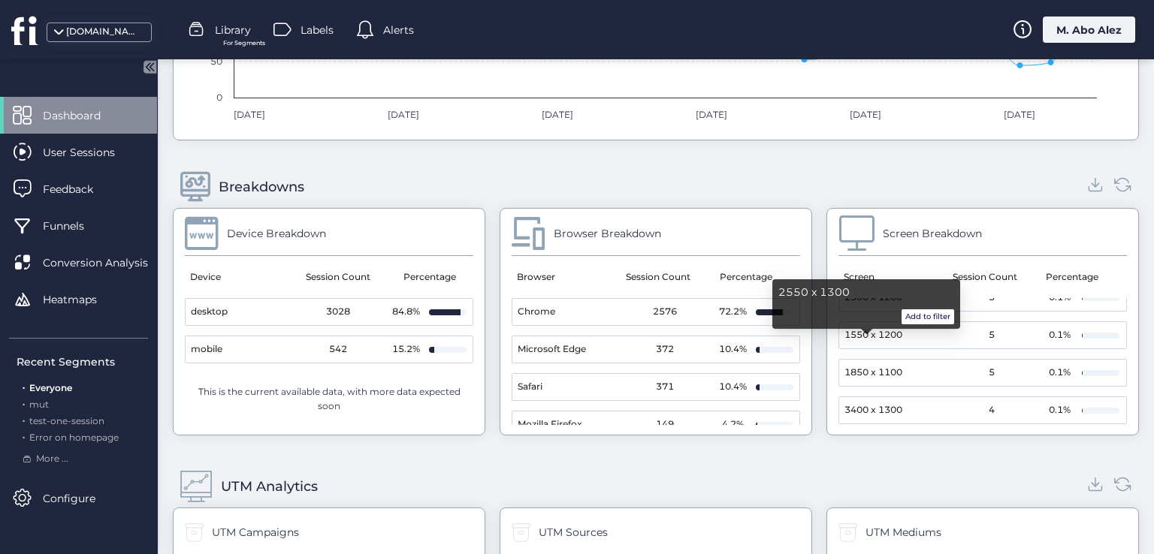
scroll to position [246, 0]
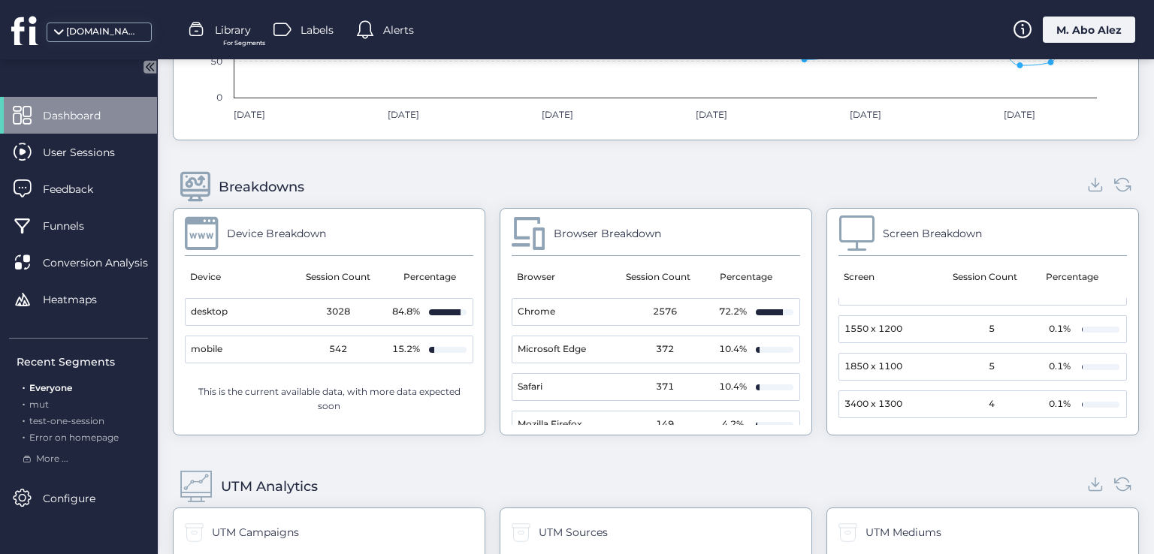
click at [678, 436] on div "Breakdowns Device Breakdown Device Session Count Percentage desktop 3028 84.8% …" at bounding box center [656, 301] width 966 height 300
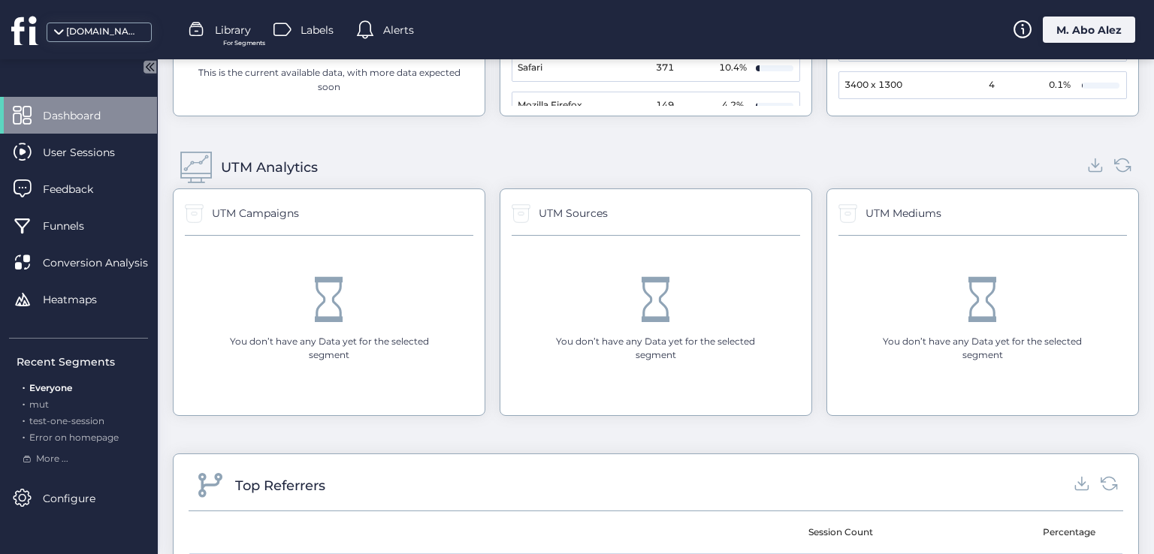
scroll to position [1848, 0]
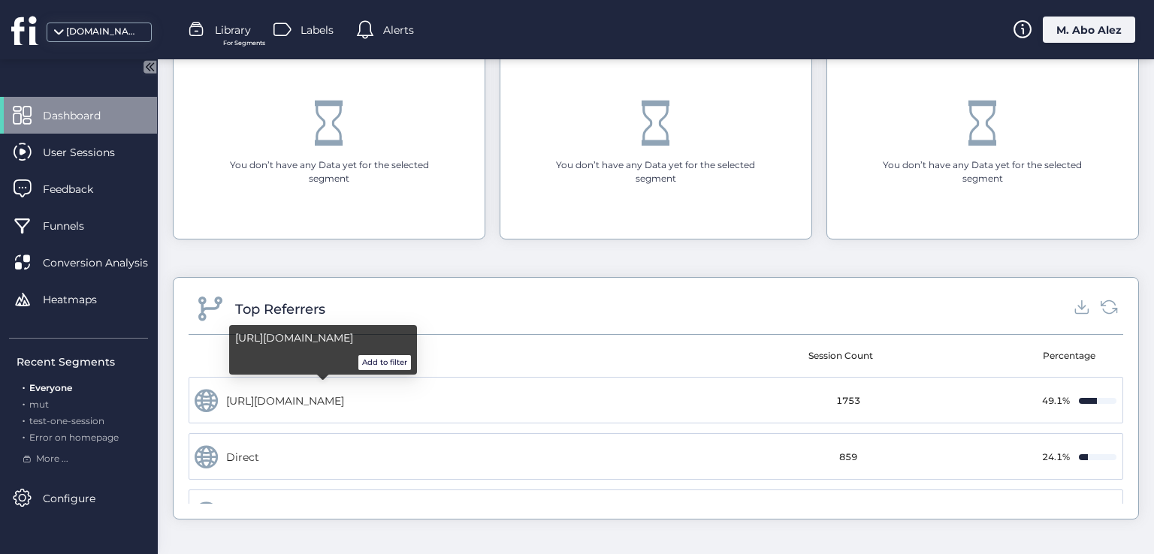
click at [375, 362] on button "Add to filter" at bounding box center [384, 362] width 53 height 15
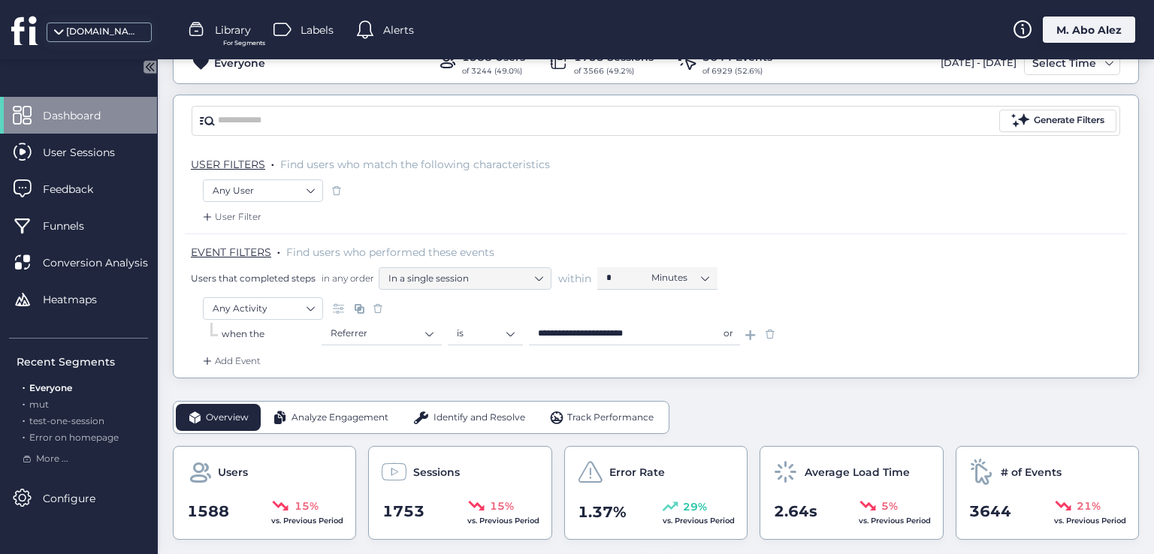
scroll to position [76, 0]
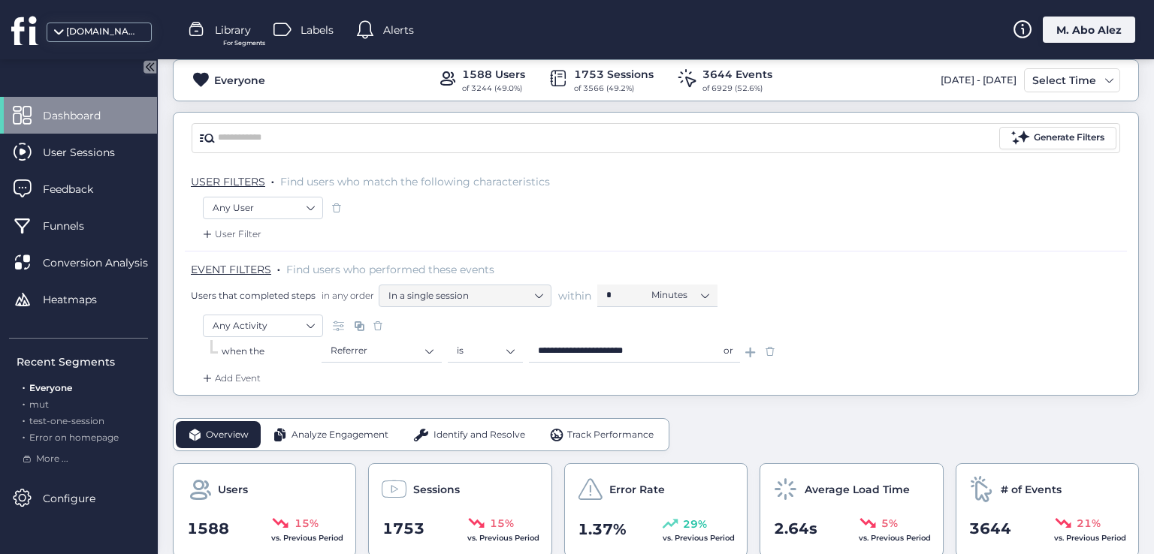
click at [768, 346] on span at bounding box center [769, 351] width 15 height 15
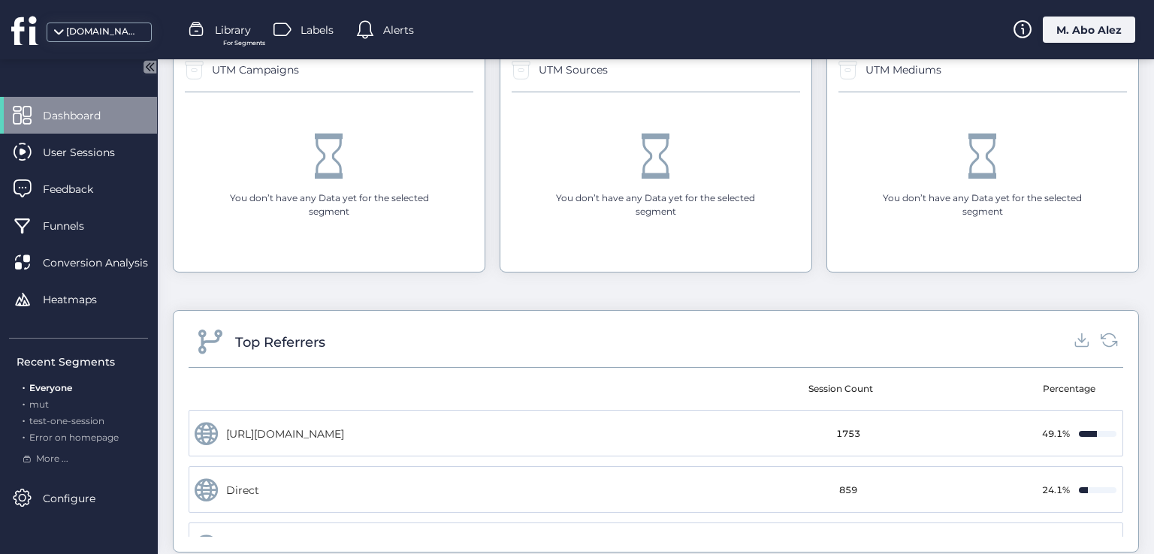
scroll to position [1848, 0]
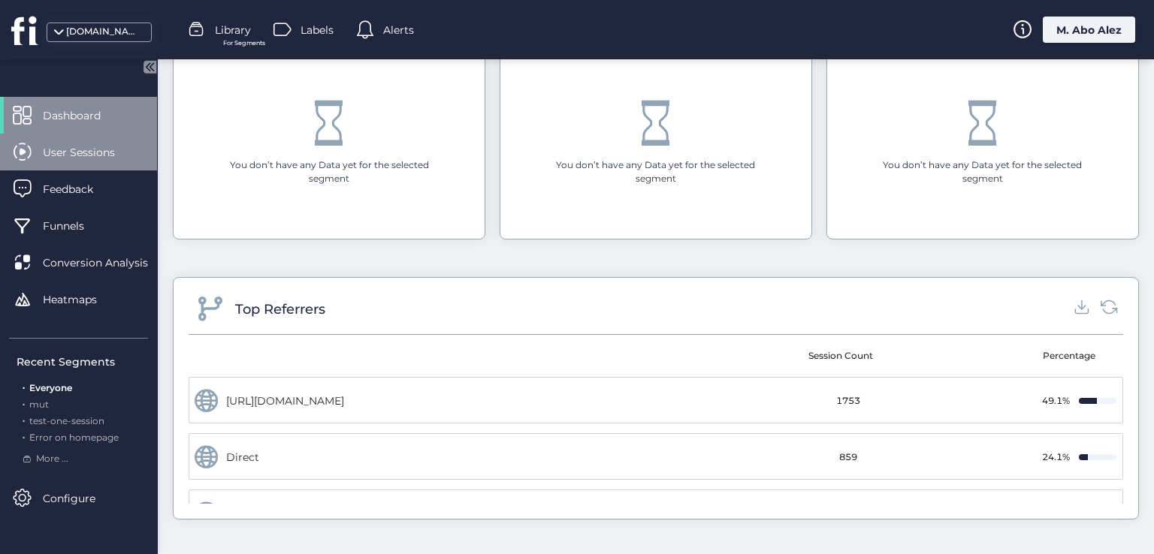
click at [117, 159] on span "User Sessions" at bounding box center [90, 152] width 95 height 17
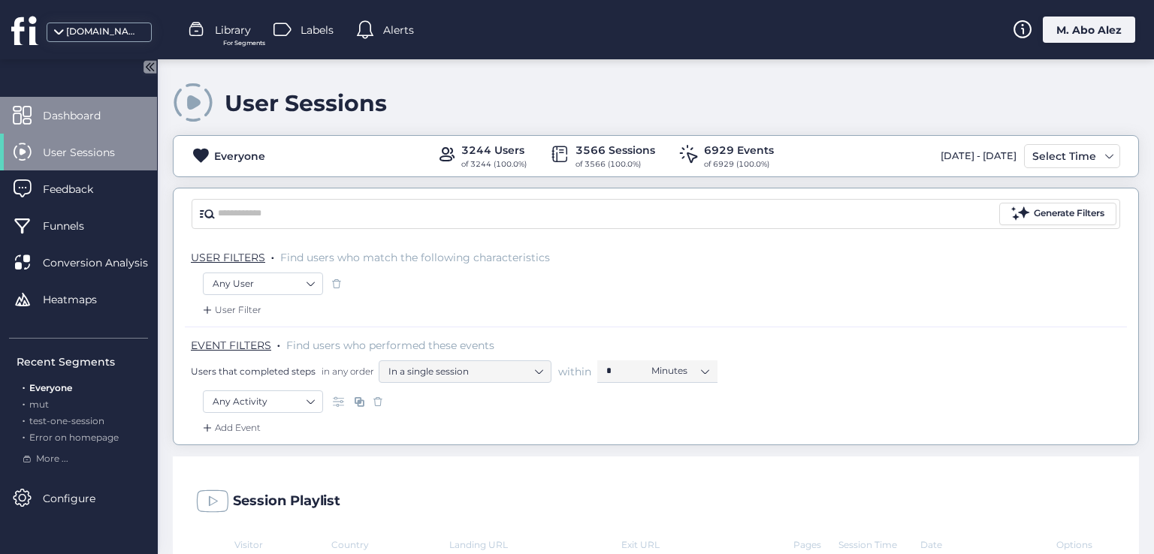
click at [98, 116] on span "Dashboard" at bounding box center [83, 115] width 80 height 17
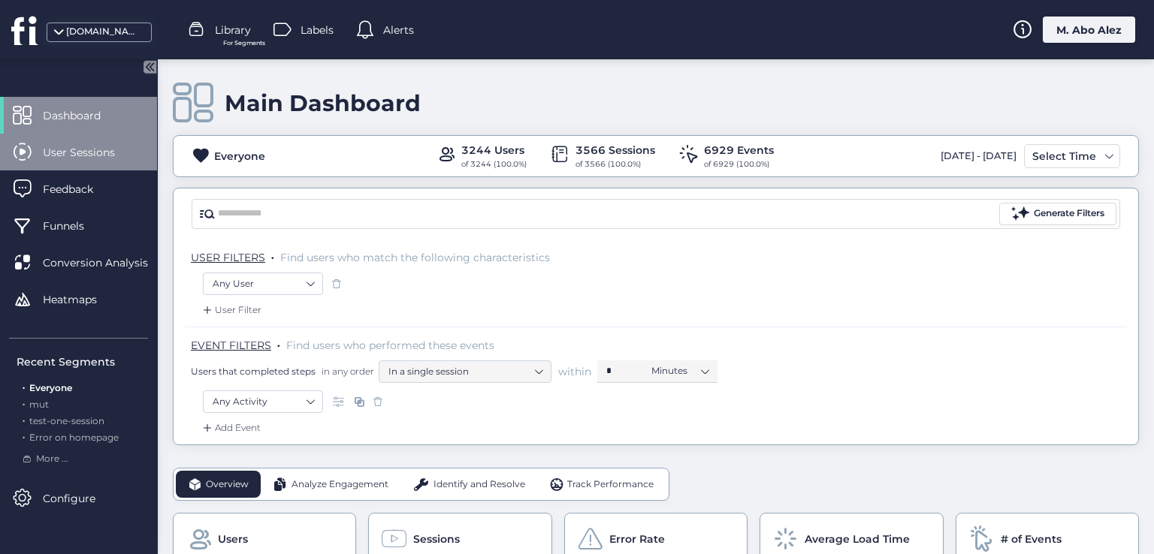
click at [101, 140] on div "User Sessions" at bounding box center [78, 152] width 157 height 37
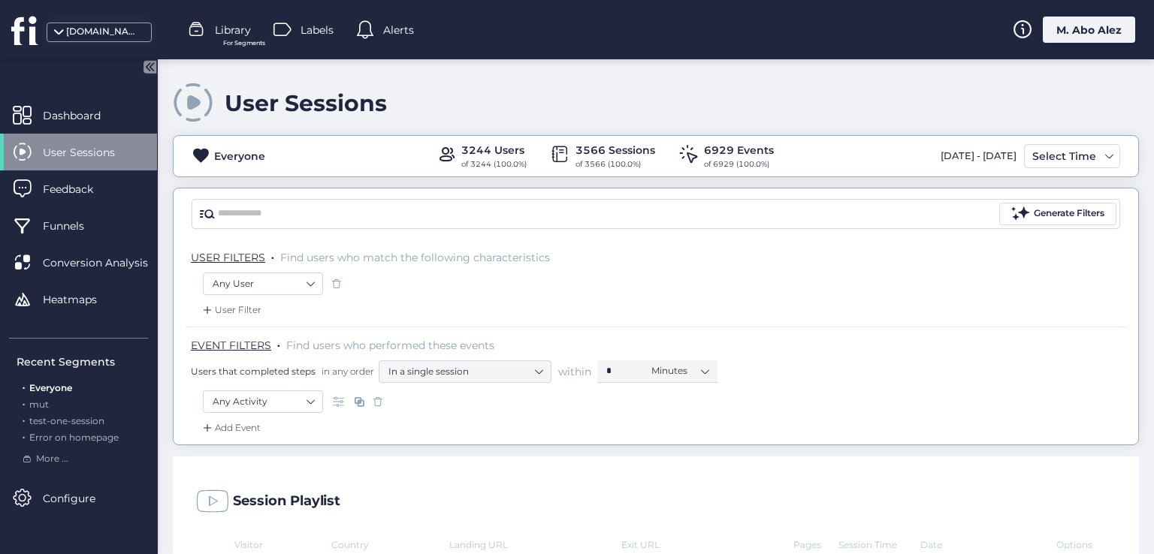
drag, startPoint x: 116, startPoint y: 123, endPoint x: 106, endPoint y: 142, distance: 21.2
click at [115, 123] on span "Dashboard" at bounding box center [83, 115] width 80 height 17
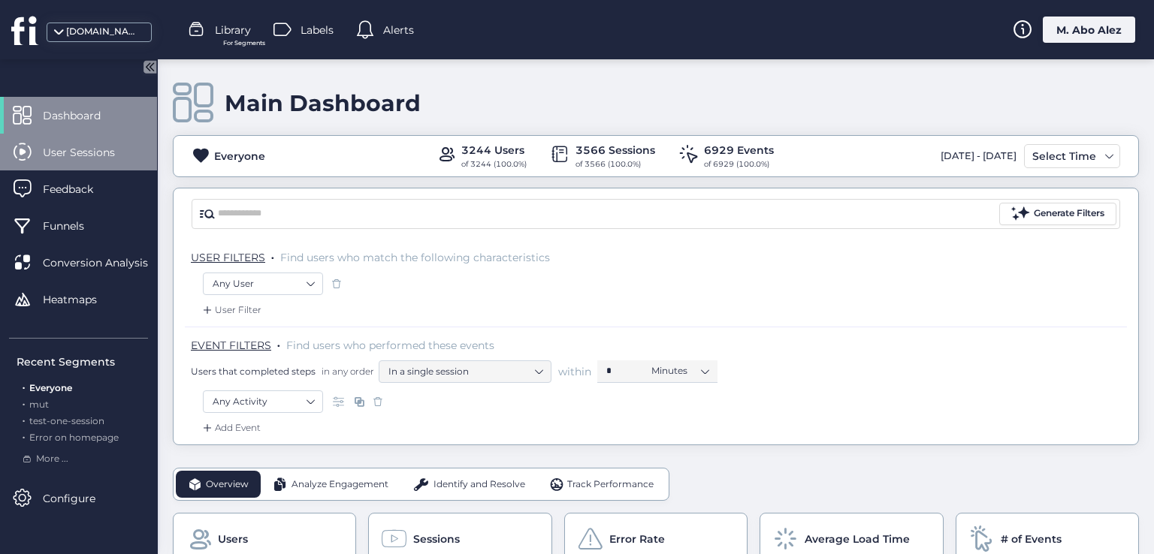
click at [106, 142] on div "User Sessions" at bounding box center [78, 152] width 157 height 37
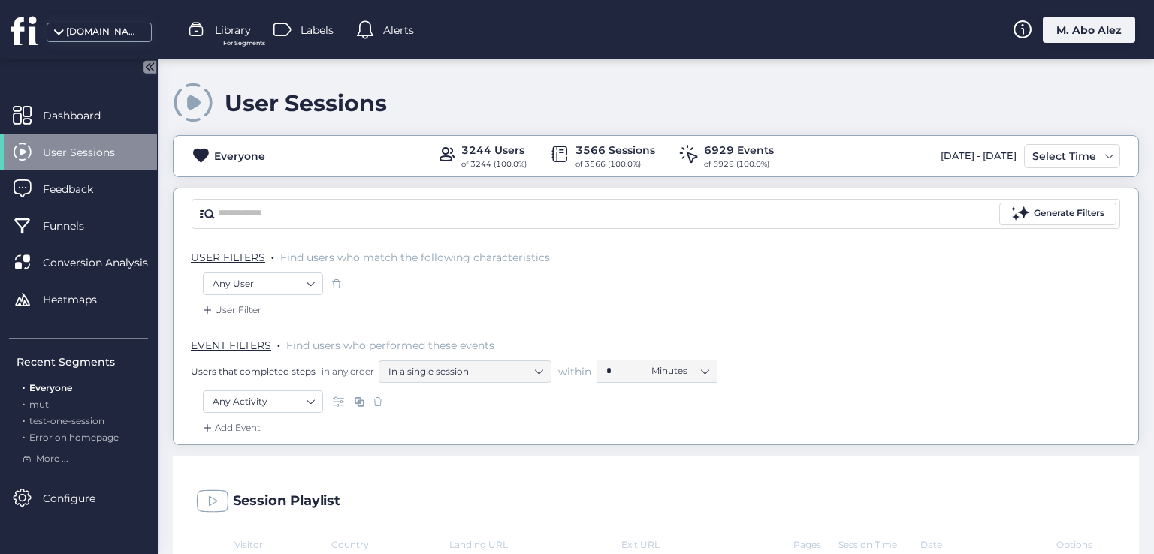
click at [105, 133] on div "Dashboard" at bounding box center [78, 115] width 157 height 37
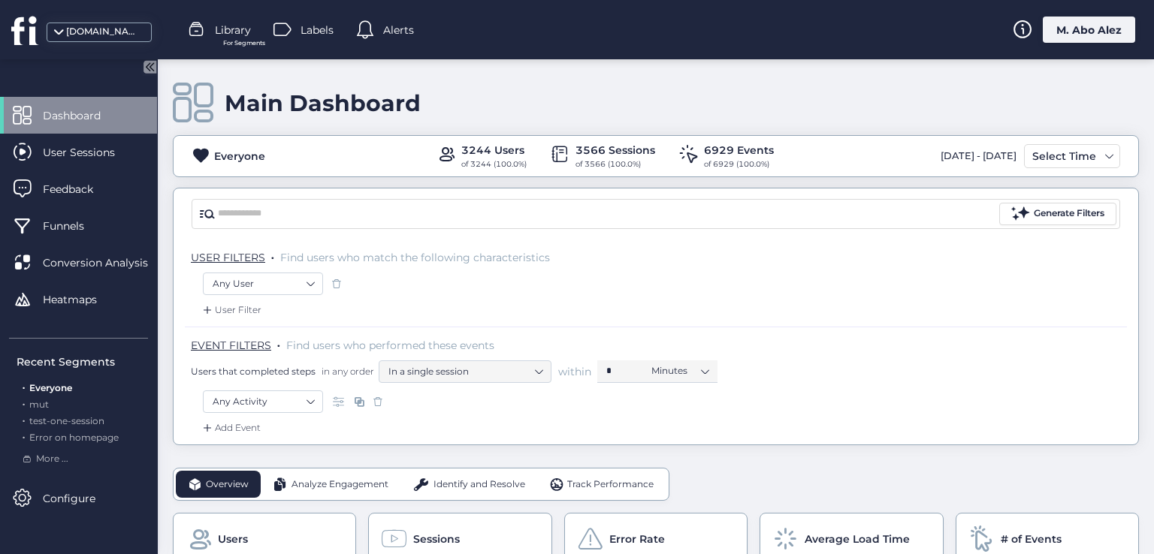
scroll to position [150, 0]
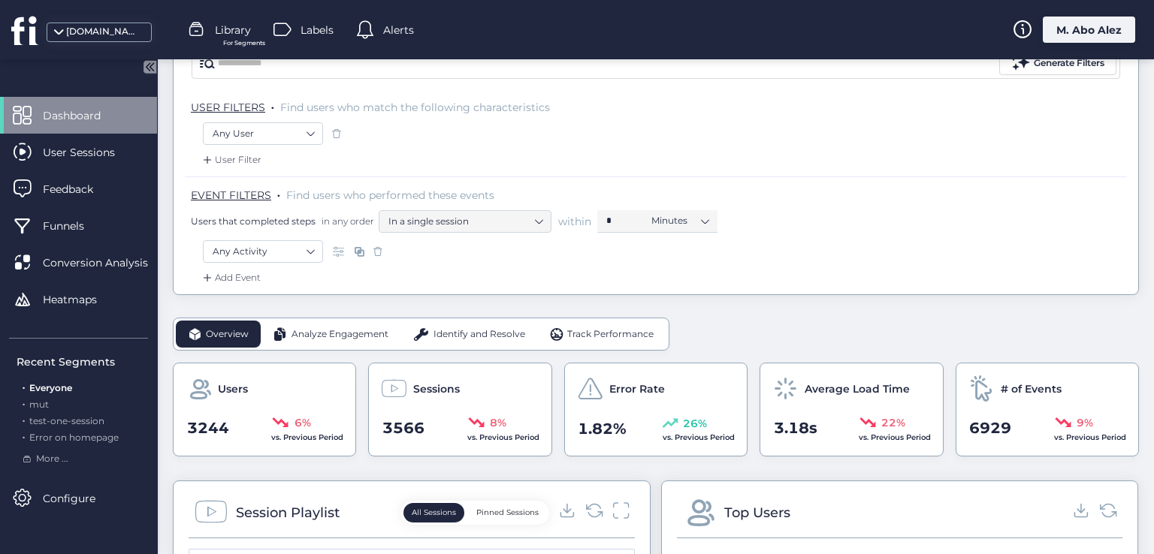
click at [321, 318] on div "Overview Analyze Engagement Identify and Resolve Track Performance" at bounding box center [421, 334] width 496 height 33
click at [318, 324] on div "Analyze Engagement" at bounding box center [331, 334] width 140 height 27
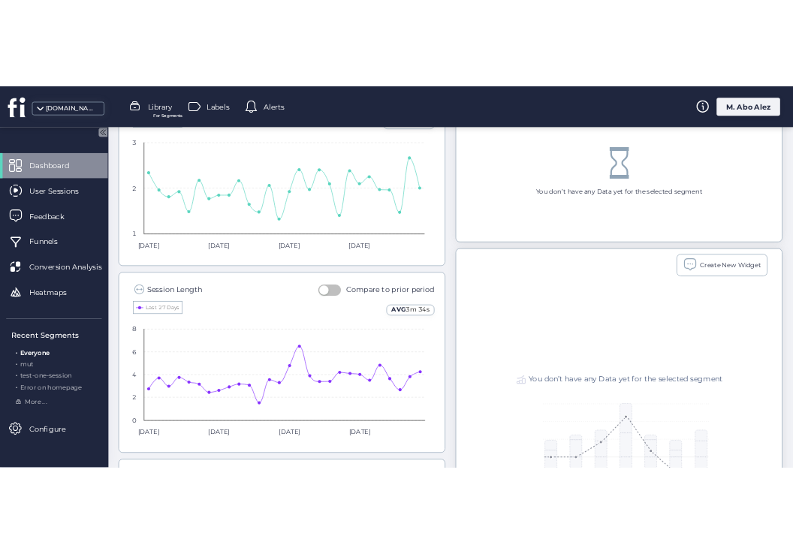
scroll to position [469, 0]
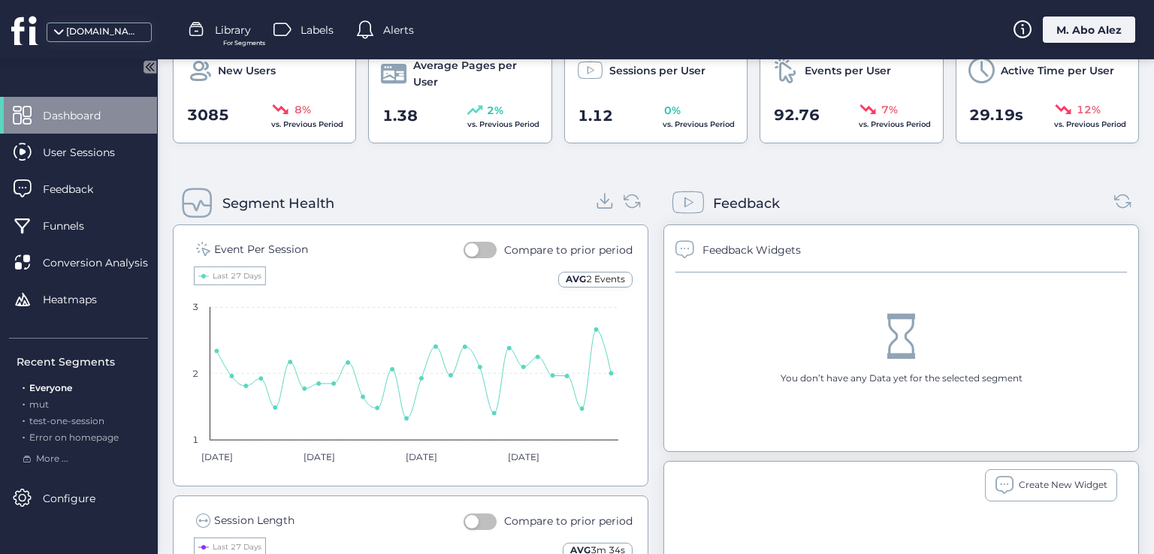
click at [595, 201] on icon at bounding box center [605, 201] width 20 height 20
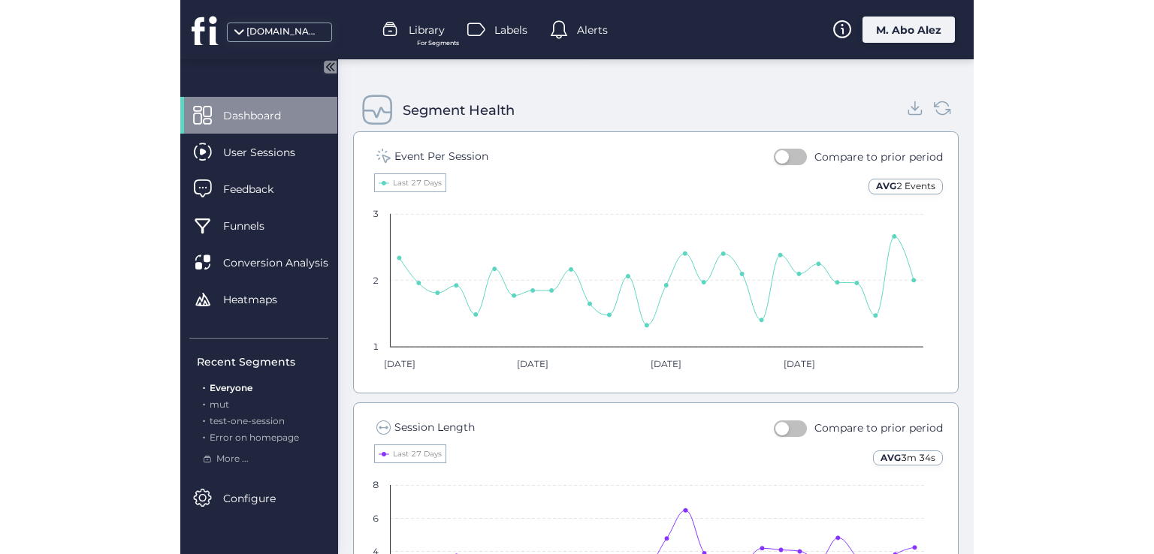
scroll to position [723, 0]
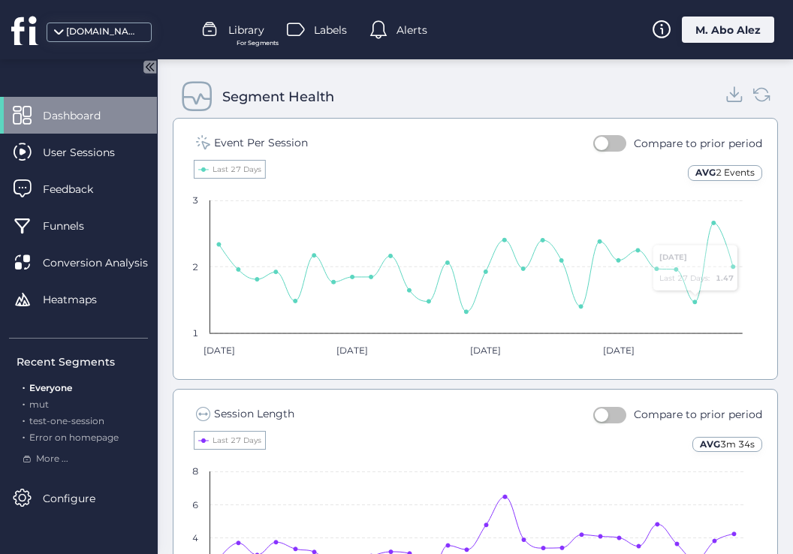
click at [728, 90] on icon at bounding box center [735, 94] width 20 height 20
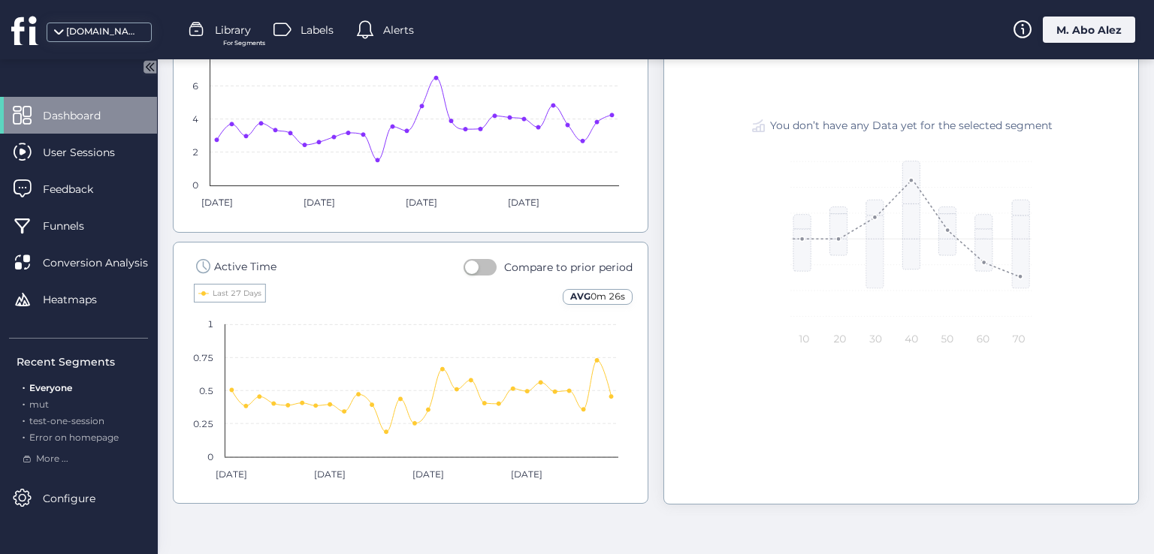
scroll to position [694, 0]
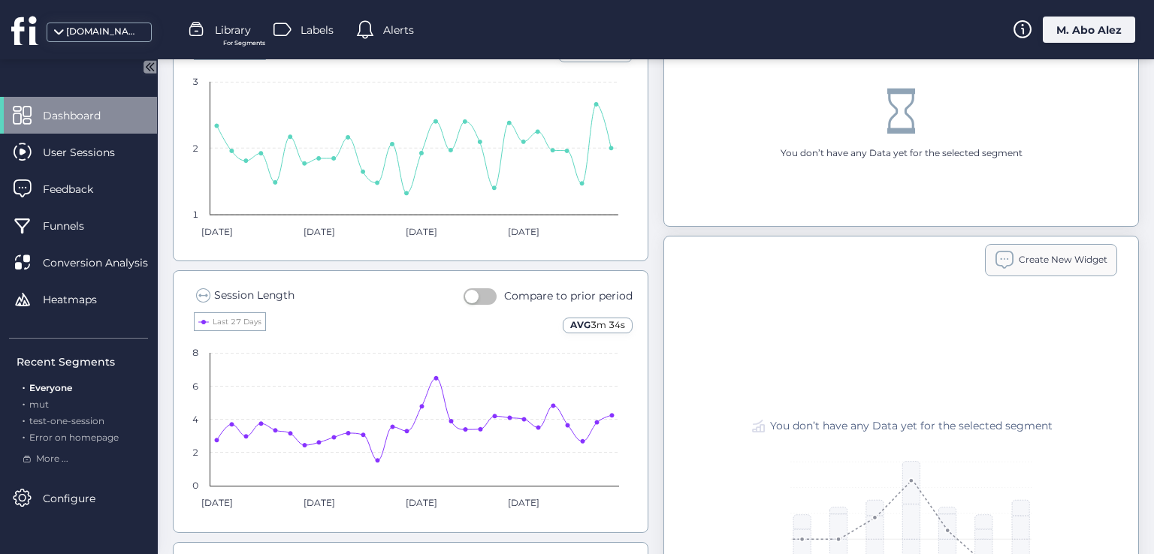
click at [1034, 253] on span "Create New Widget" at bounding box center [1063, 260] width 89 height 14
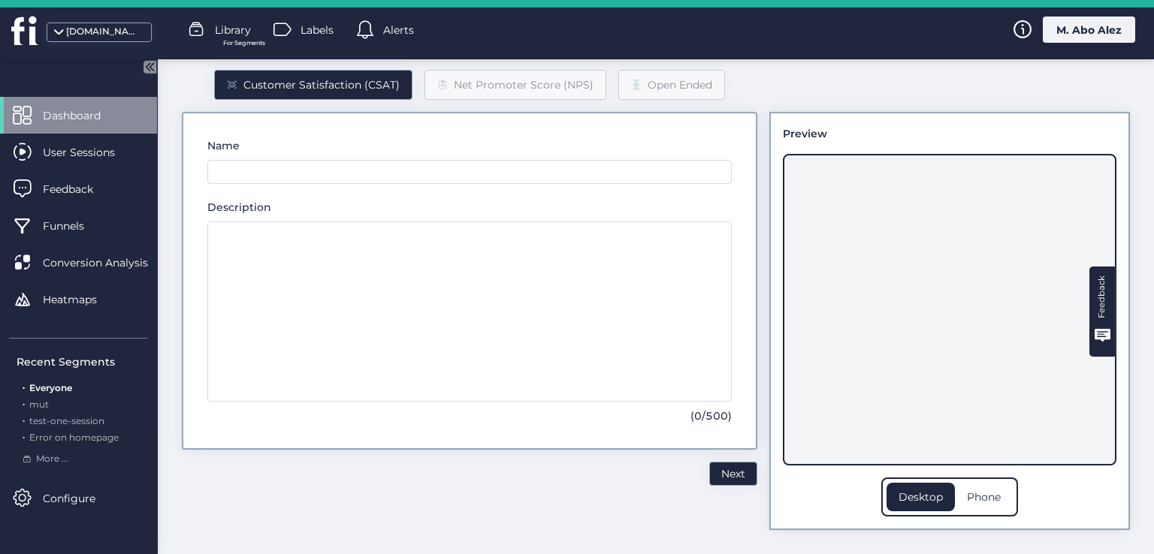
scroll to position [67, 0]
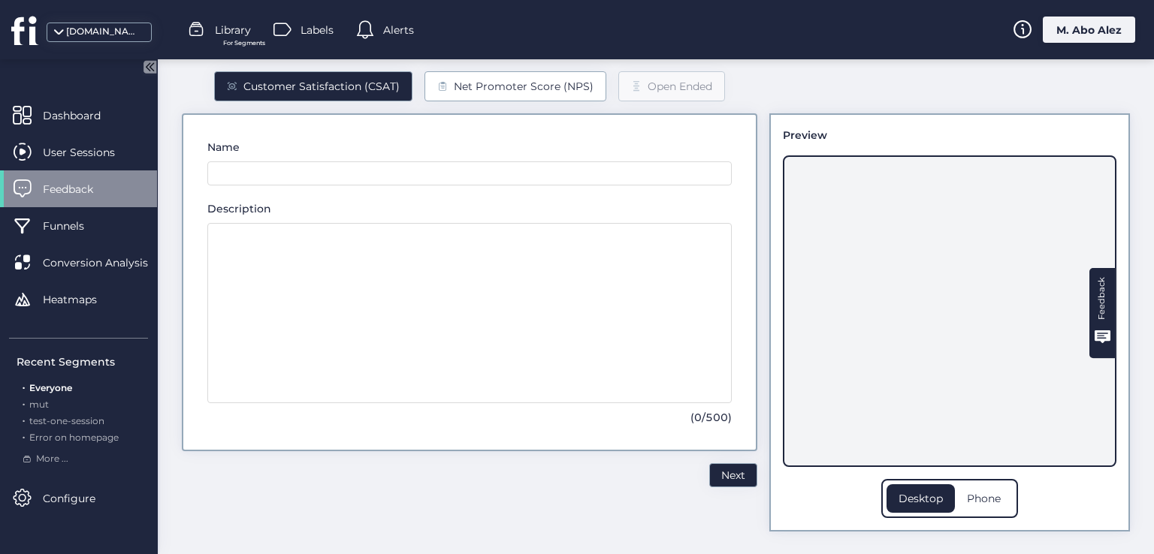
click at [511, 89] on div "Net Promoter Score (NPS)" at bounding box center [524, 86] width 140 height 17
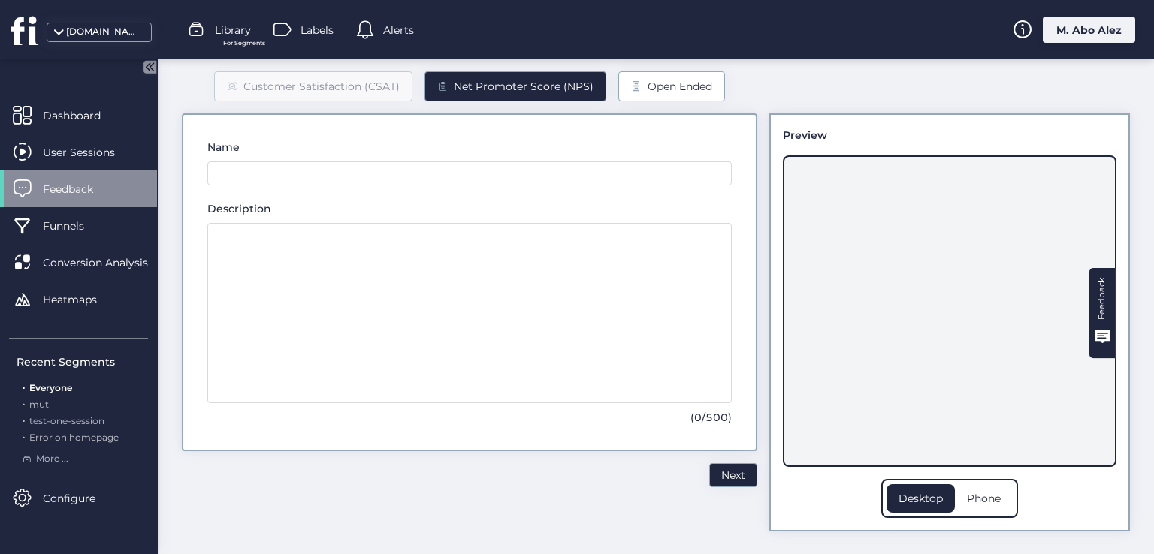
click at [632, 74] on div "Open Ended" at bounding box center [671, 86] width 107 height 30
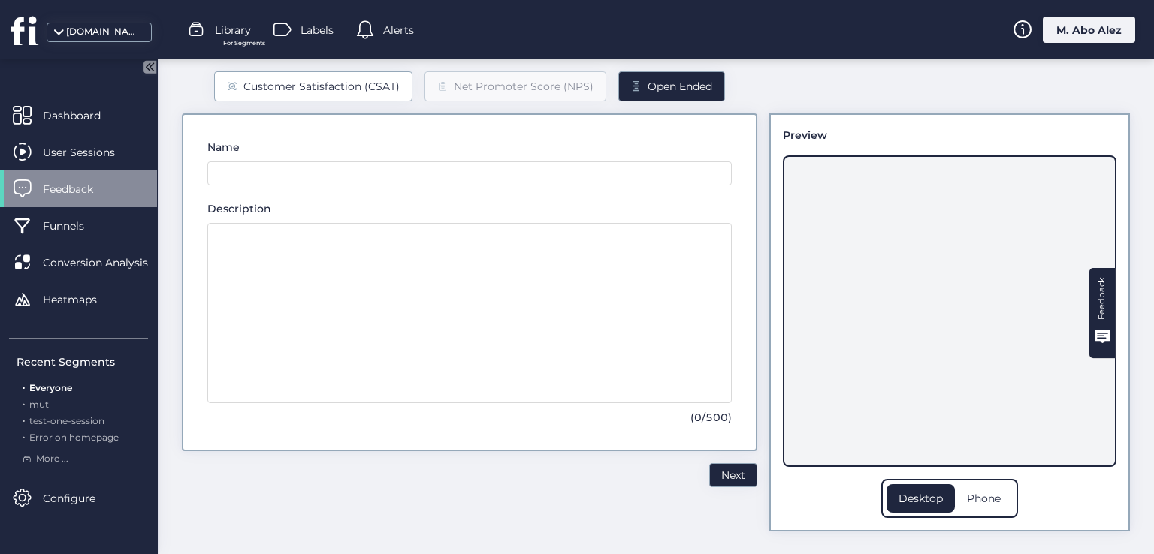
click at [260, 79] on div "Customer Satisfaction (CSAT)" at bounding box center [321, 86] width 156 height 17
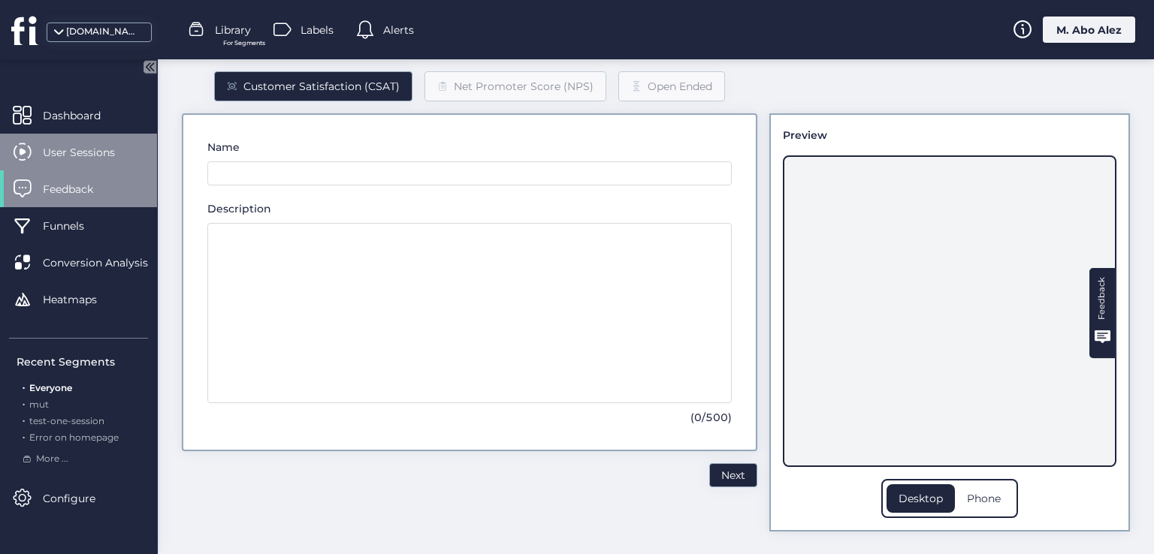
click at [93, 163] on div "User Sessions" at bounding box center [78, 152] width 157 height 37
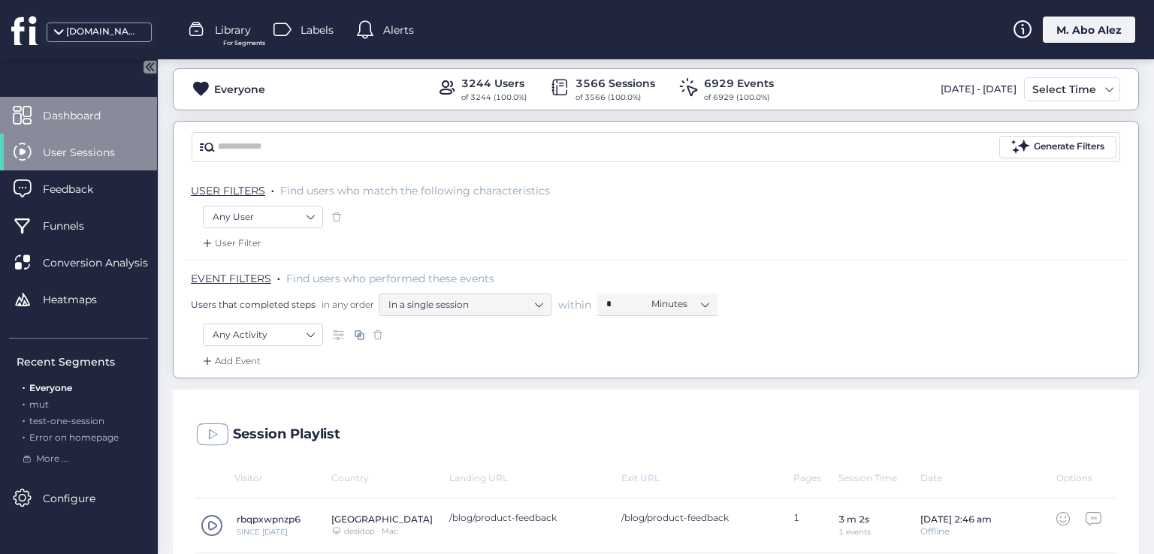
click at [68, 102] on div "Dashboard" at bounding box center [78, 115] width 157 height 37
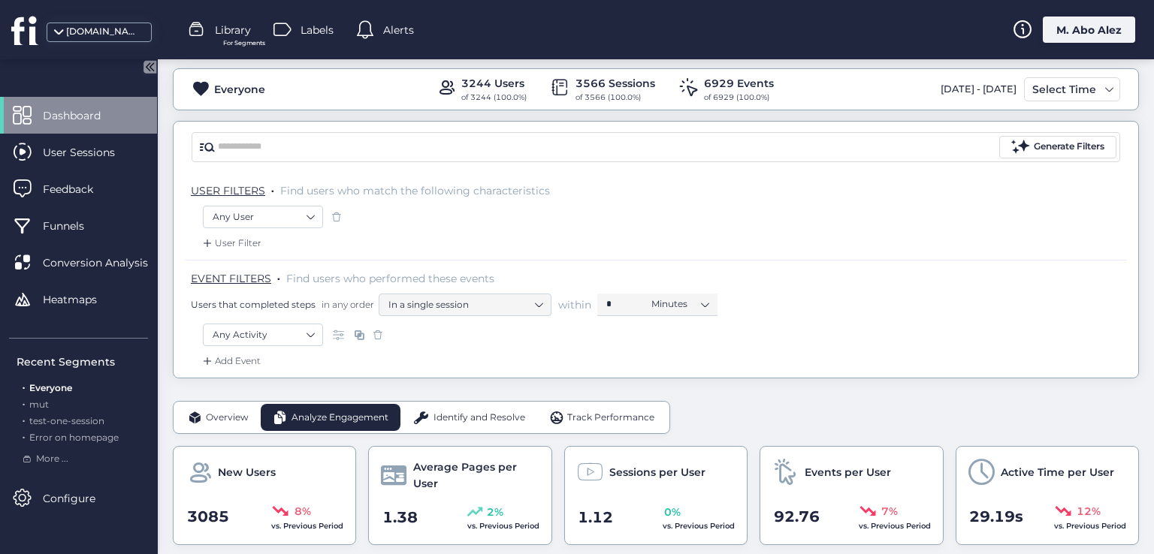
click at [449, 421] on span "Identify and Resolve" at bounding box center [479, 418] width 92 height 14
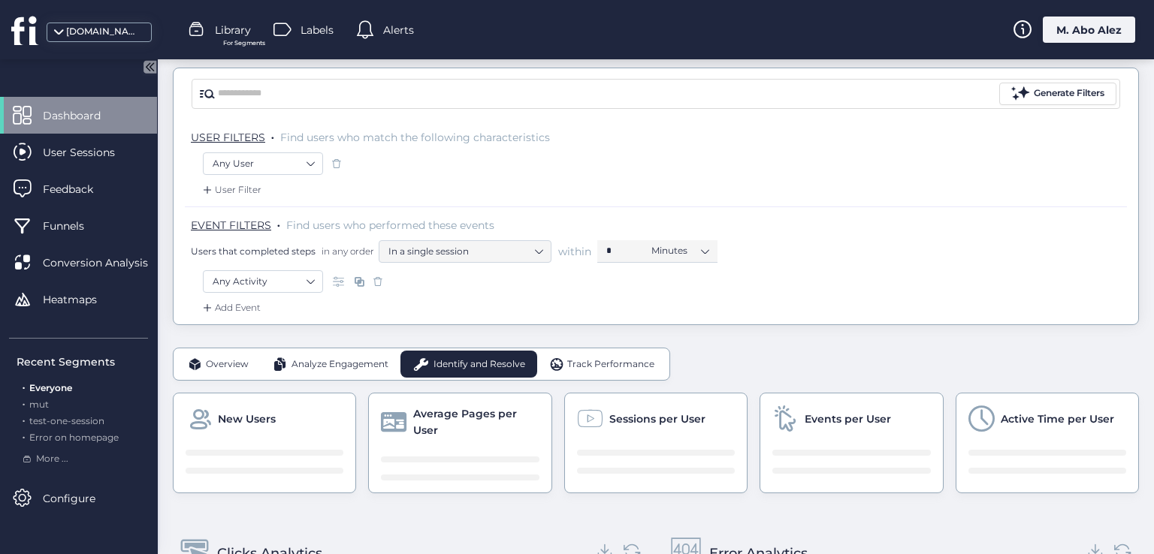
scroll to position [217, 0]
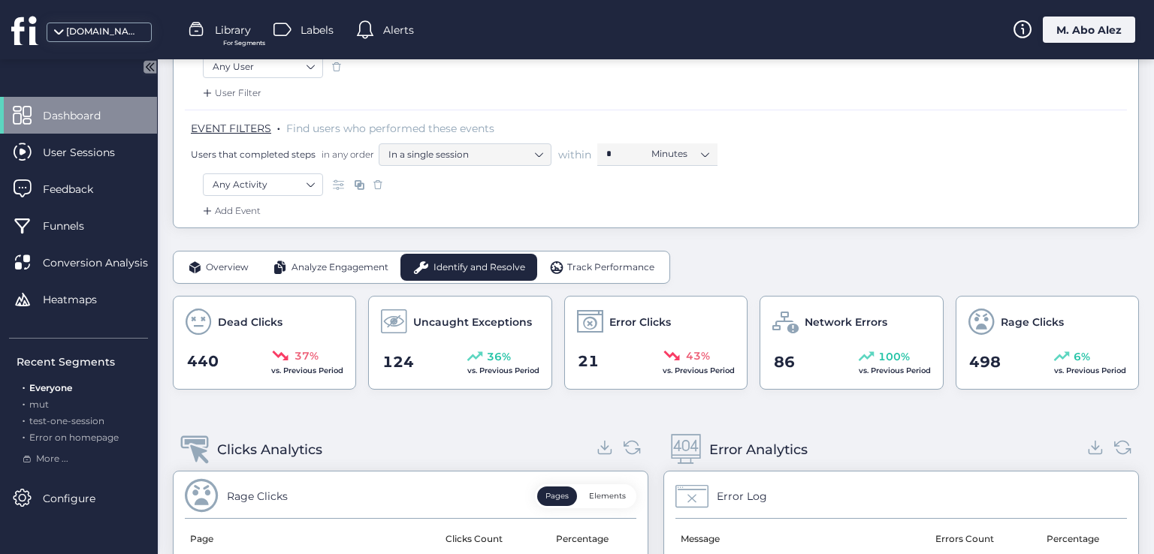
click at [337, 256] on div "Analyze Engagement" at bounding box center [331, 267] width 140 height 27
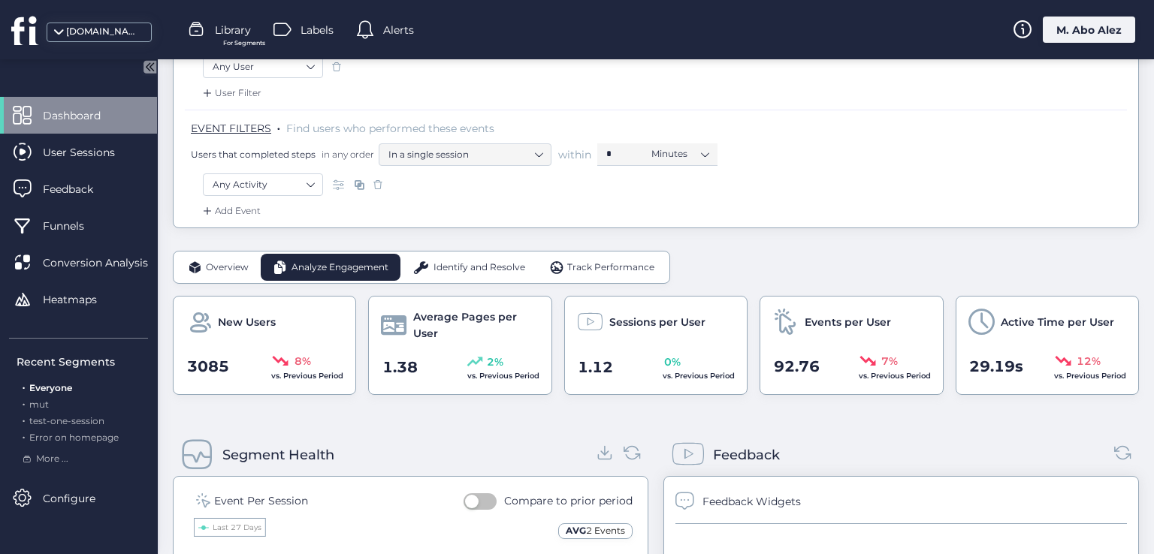
click at [452, 257] on div "Identify and Resolve" at bounding box center [468, 267] width 137 height 27
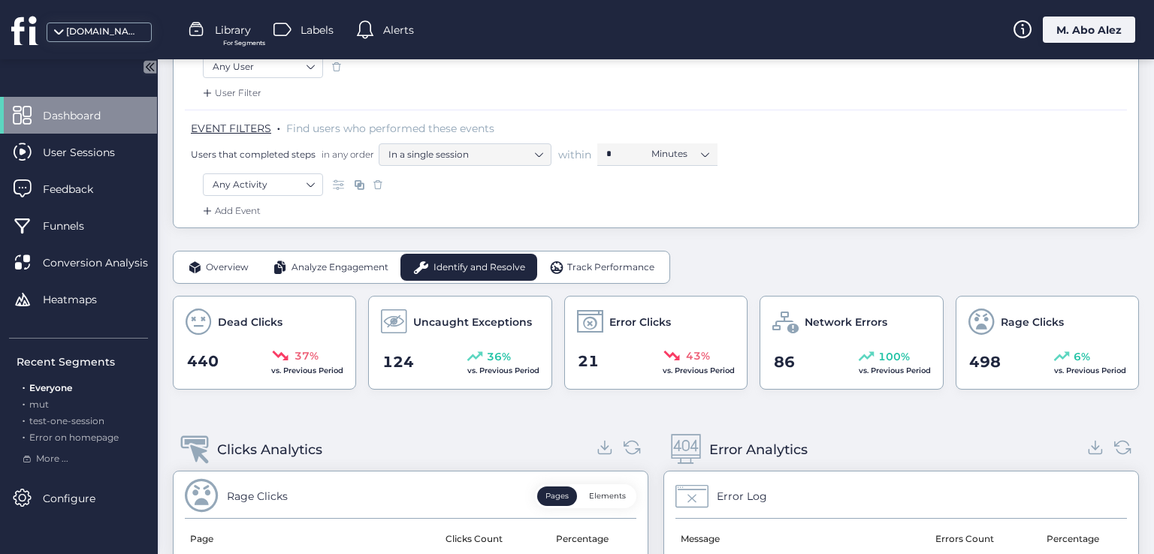
click at [632, 262] on span "Track Performance" at bounding box center [610, 268] width 87 height 14
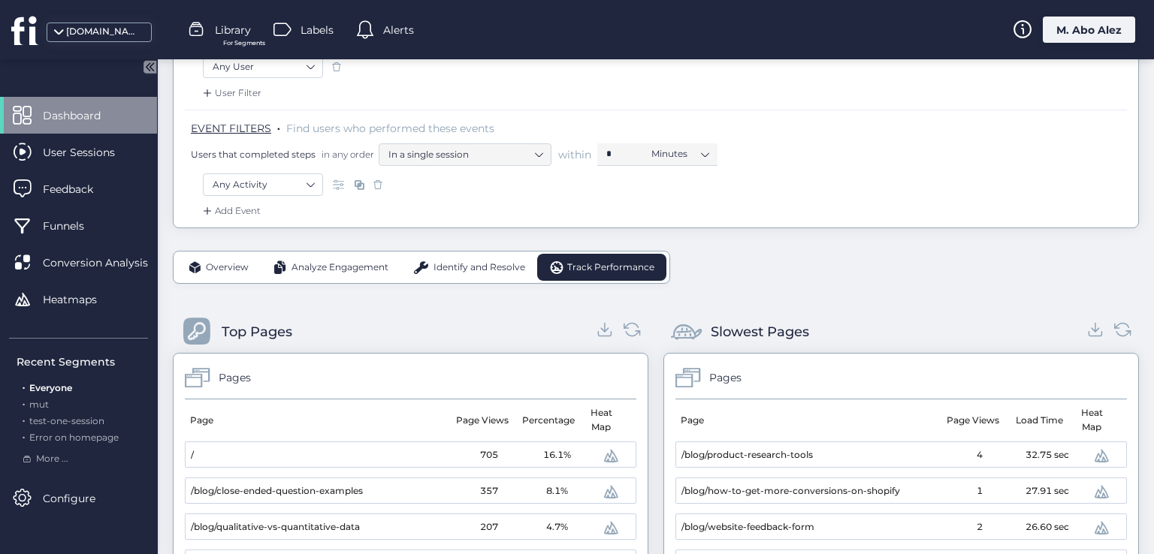
click at [349, 261] on span "Analyze Engagement" at bounding box center [339, 268] width 97 height 14
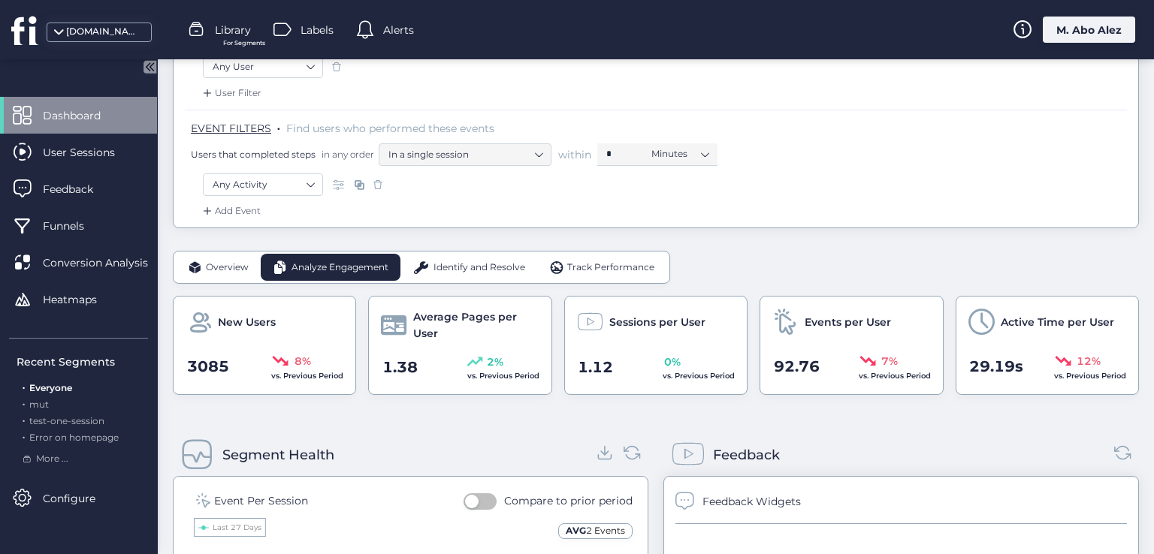
click at [195, 268] on span at bounding box center [195, 267] width 14 height 15
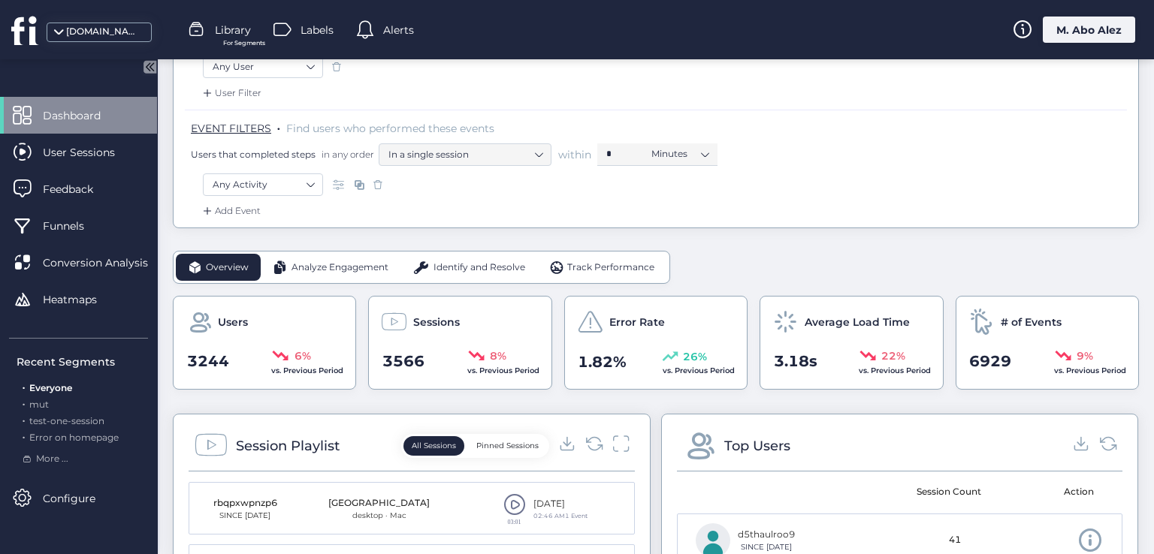
click at [352, 262] on span "Analyze Engagement" at bounding box center [339, 268] width 97 height 14
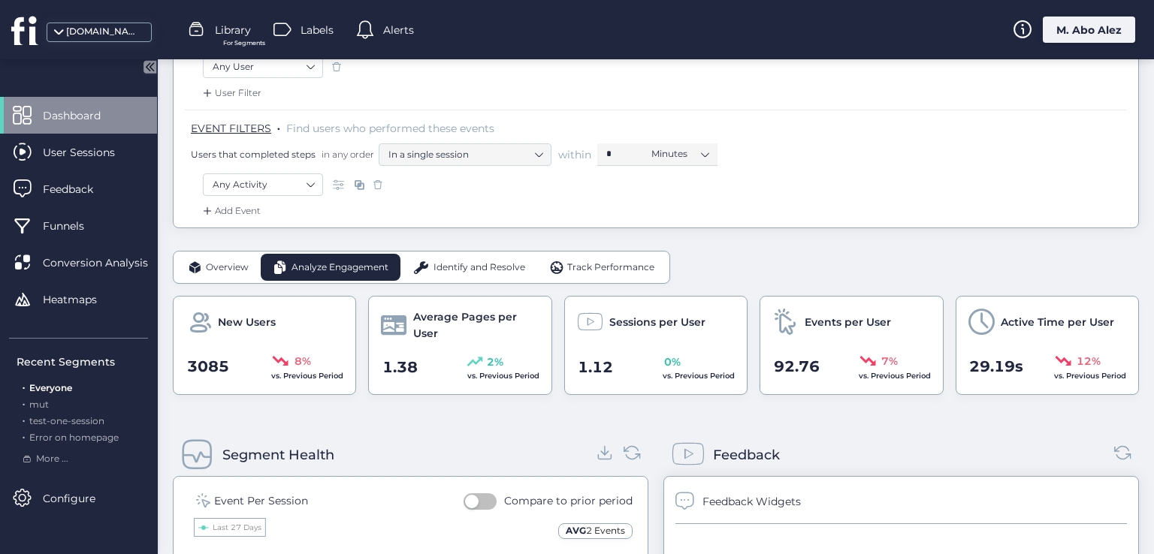
click at [453, 261] on span "Identify and Resolve" at bounding box center [479, 268] width 92 height 14
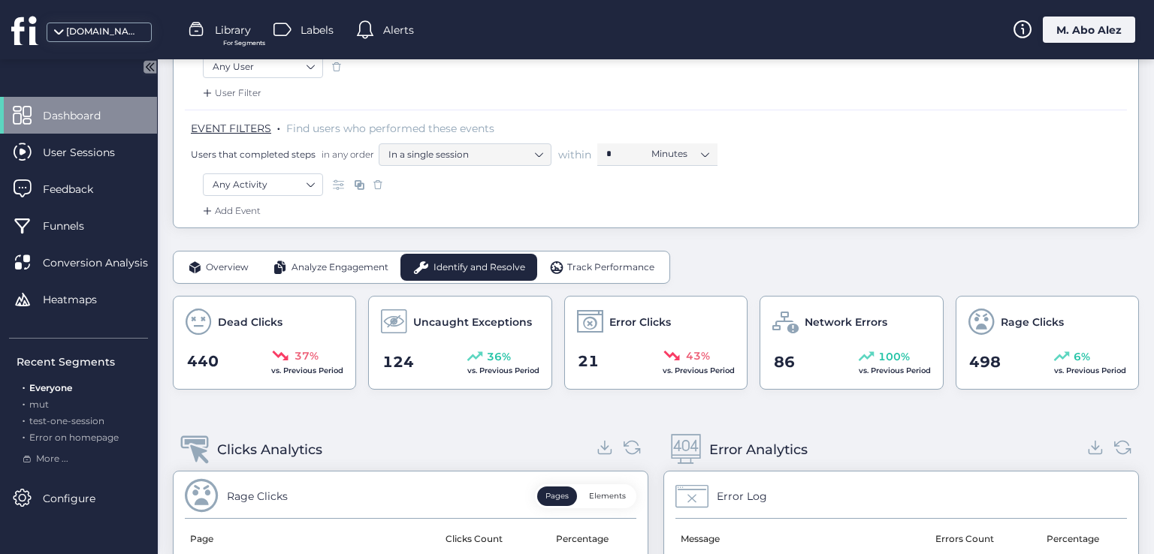
click at [185, 264] on div "Overview" at bounding box center [218, 267] width 85 height 27
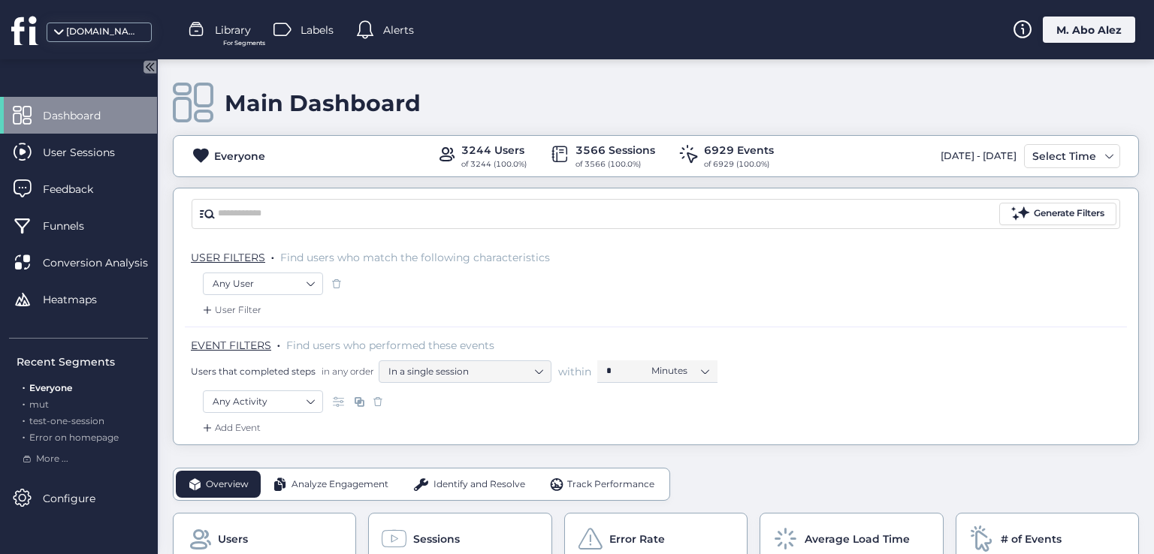
scroll to position [225, 0]
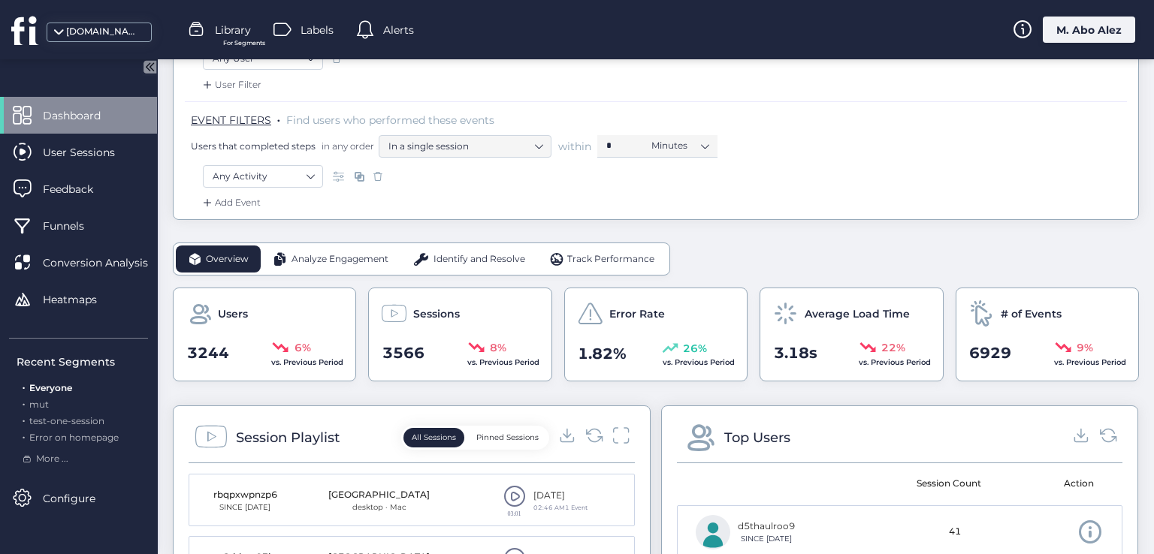
click at [581, 246] on div "Track Performance" at bounding box center [602, 259] width 130 height 27
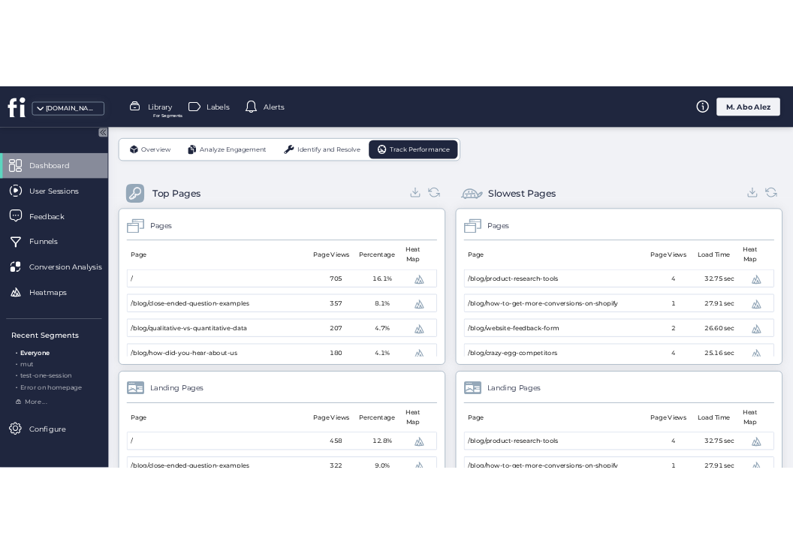
scroll to position [421, 0]
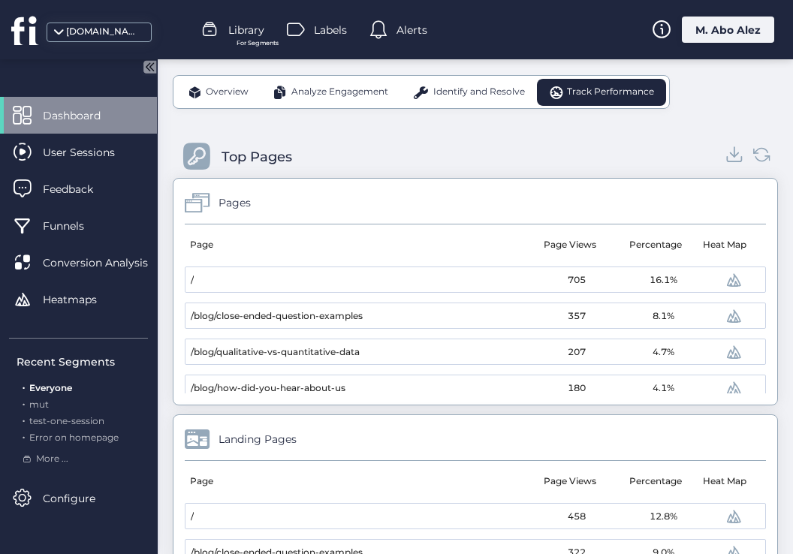
click at [725, 154] on icon at bounding box center [735, 154] width 20 height 20
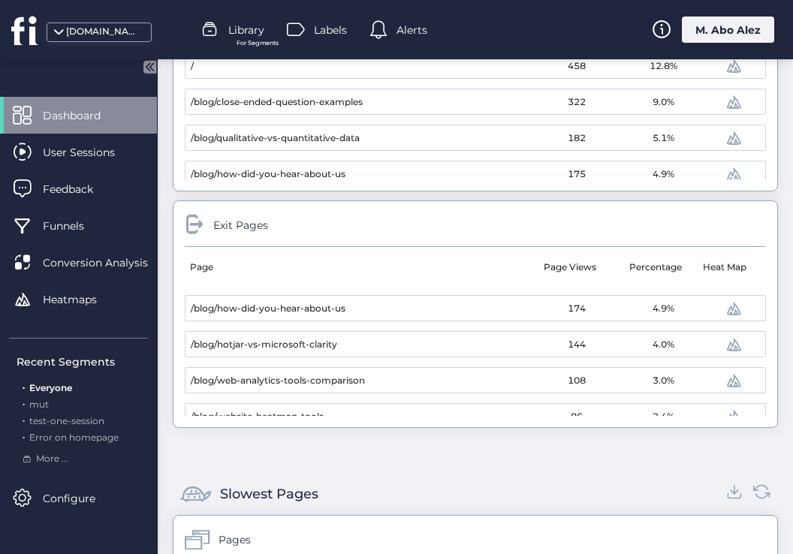
scroll to position [225, 0]
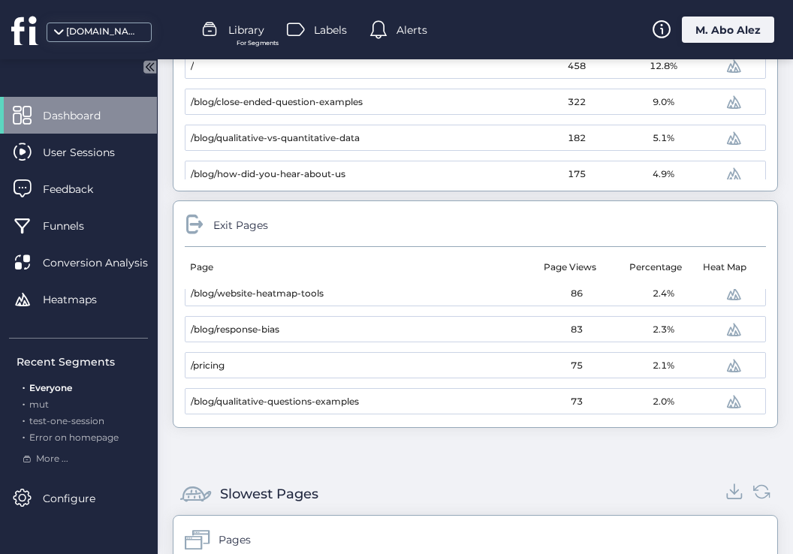
click at [725, 490] on icon at bounding box center [735, 491] width 20 height 20
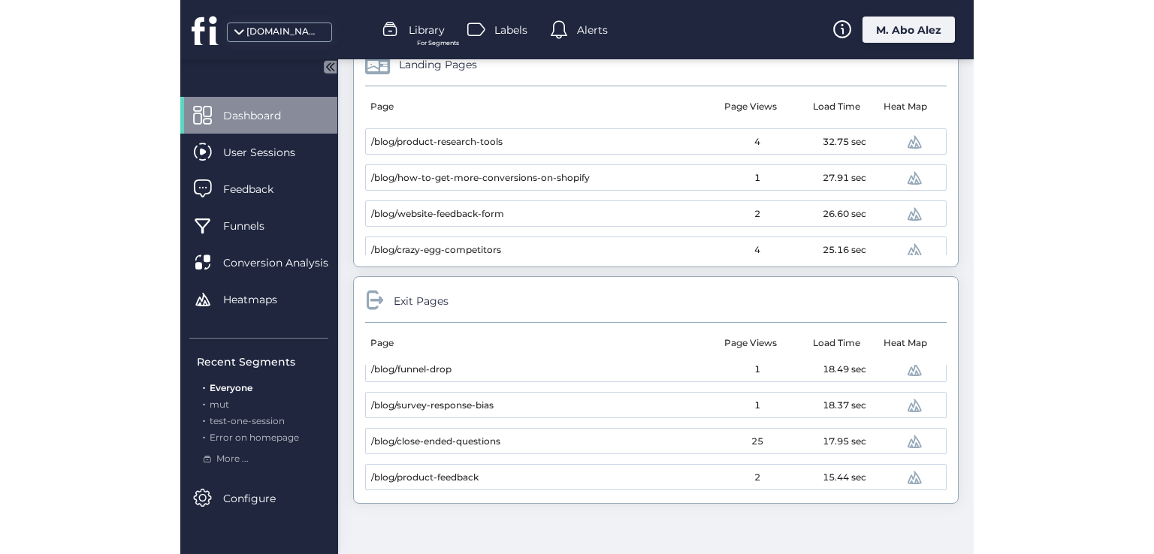
scroll to position [768, 0]
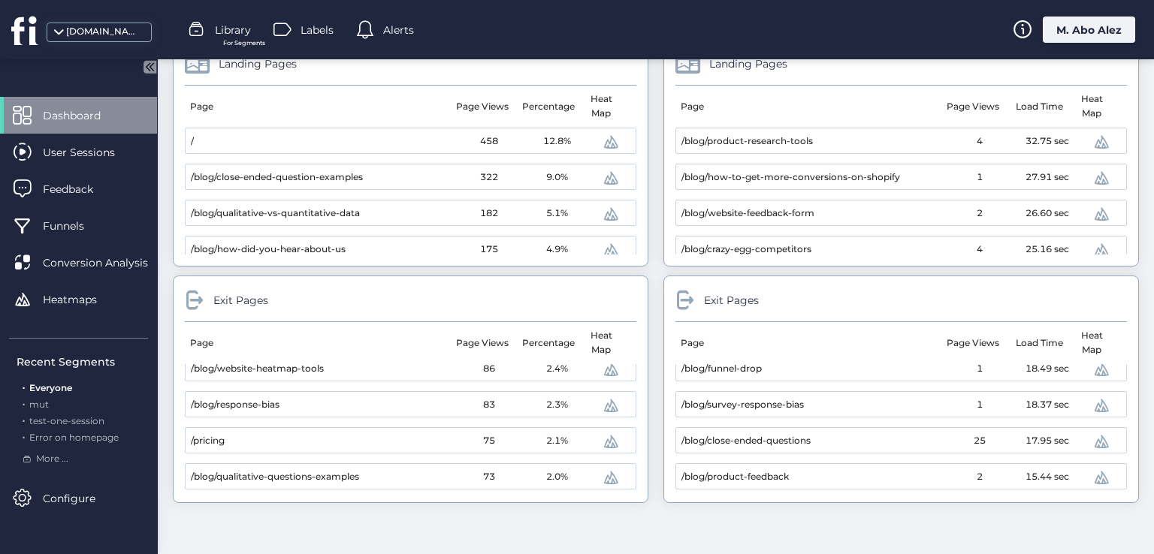
click at [675, 298] on span at bounding box center [685, 301] width 20 height 20
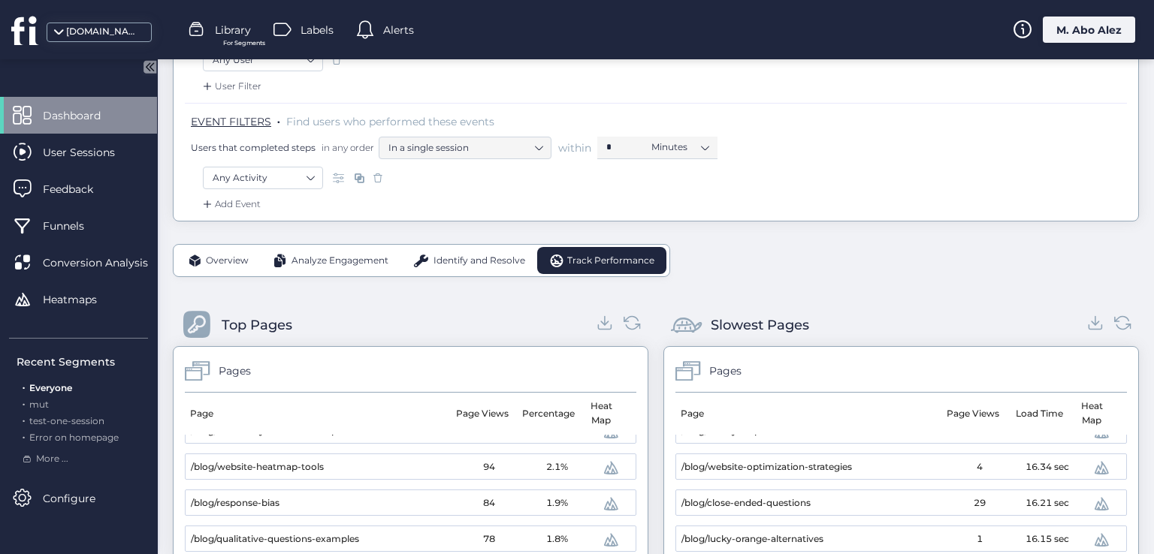
scroll to position [167, 0]
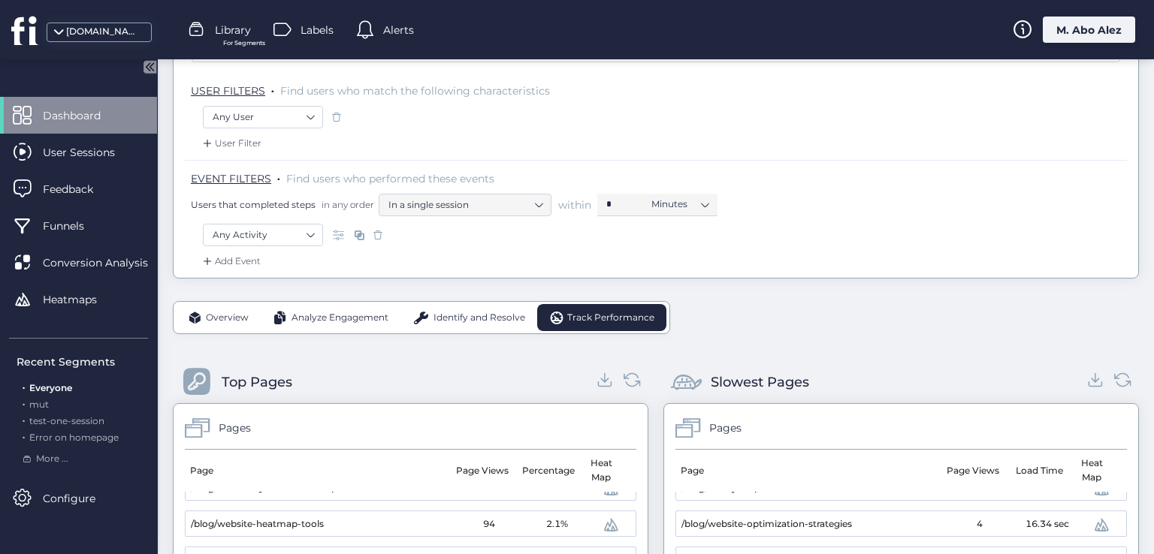
click at [226, 388] on div "Top Pages" at bounding box center [257, 382] width 71 height 21
click at [463, 319] on span "Identify and Resolve" at bounding box center [479, 318] width 92 height 14
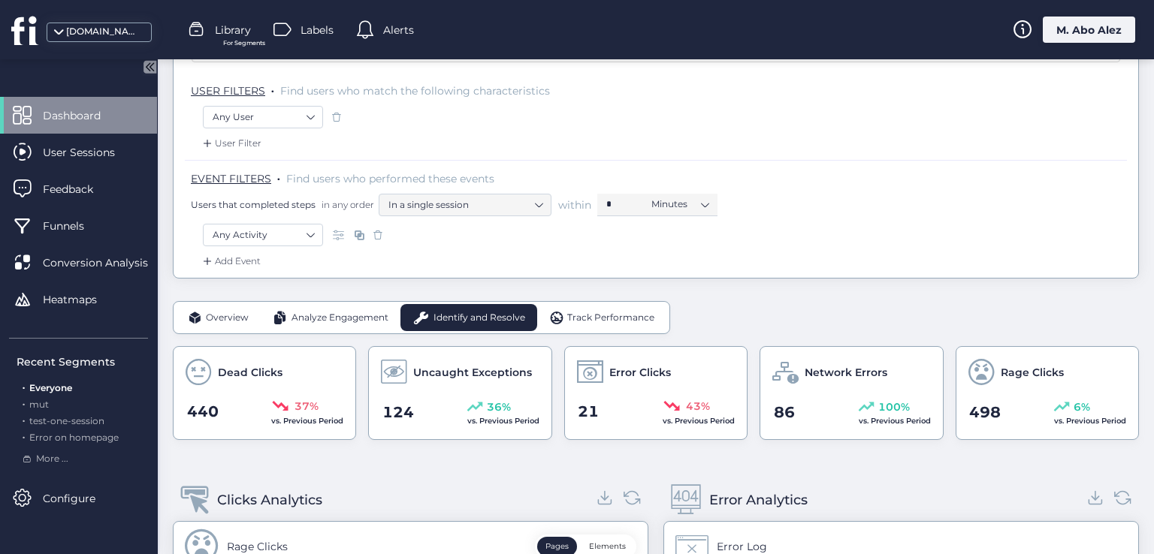
click at [66, 118] on span "Dashboard" at bounding box center [83, 115] width 80 height 17
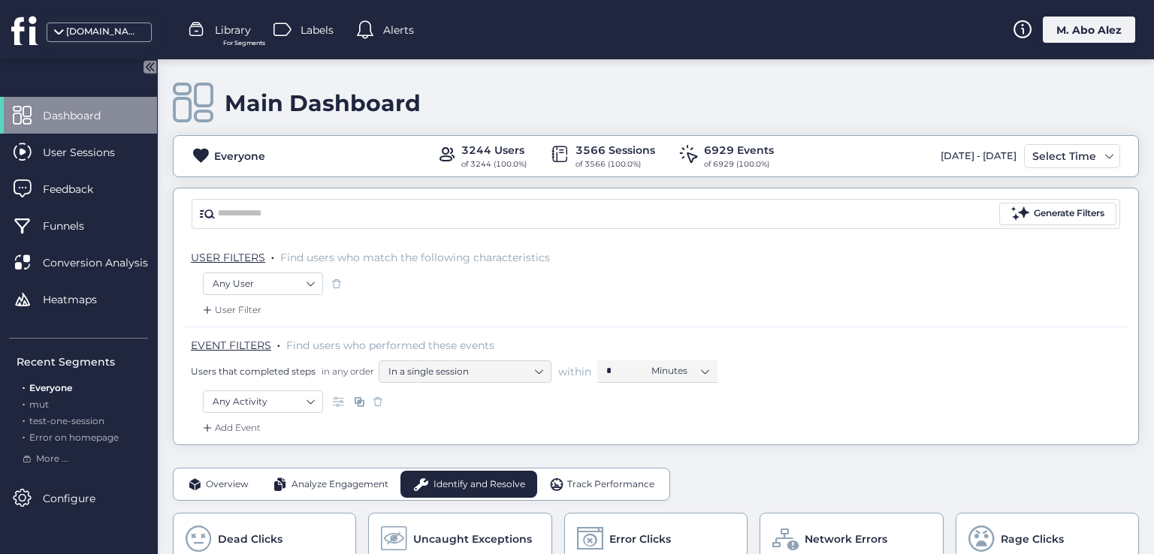
scroll to position [0, 0]
click at [42, 403] on span "mut" at bounding box center [39, 404] width 20 height 11
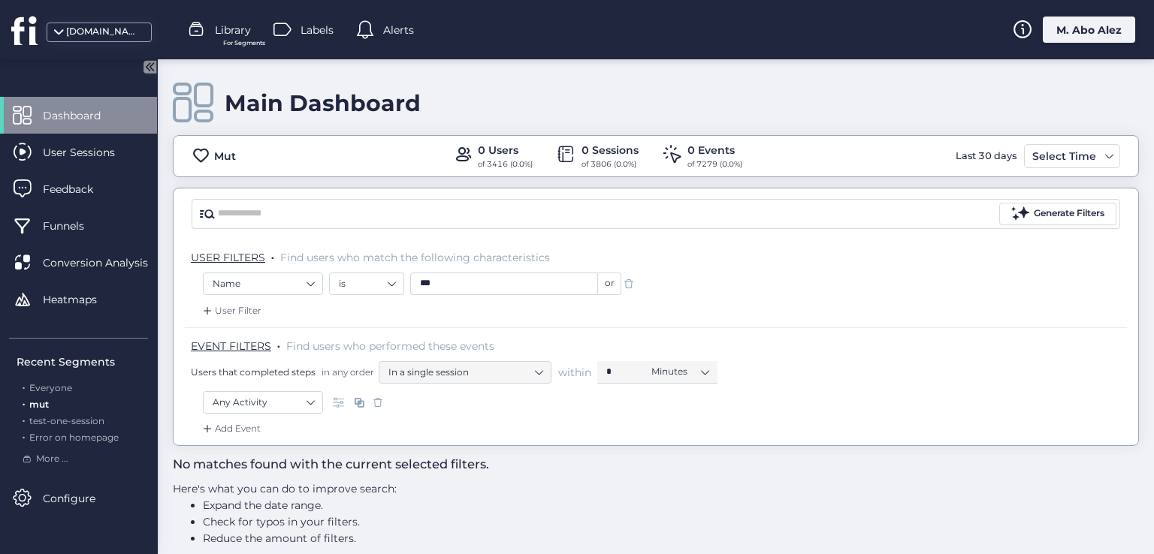
click at [258, 428] on div "Add Event" at bounding box center [230, 428] width 61 height 15
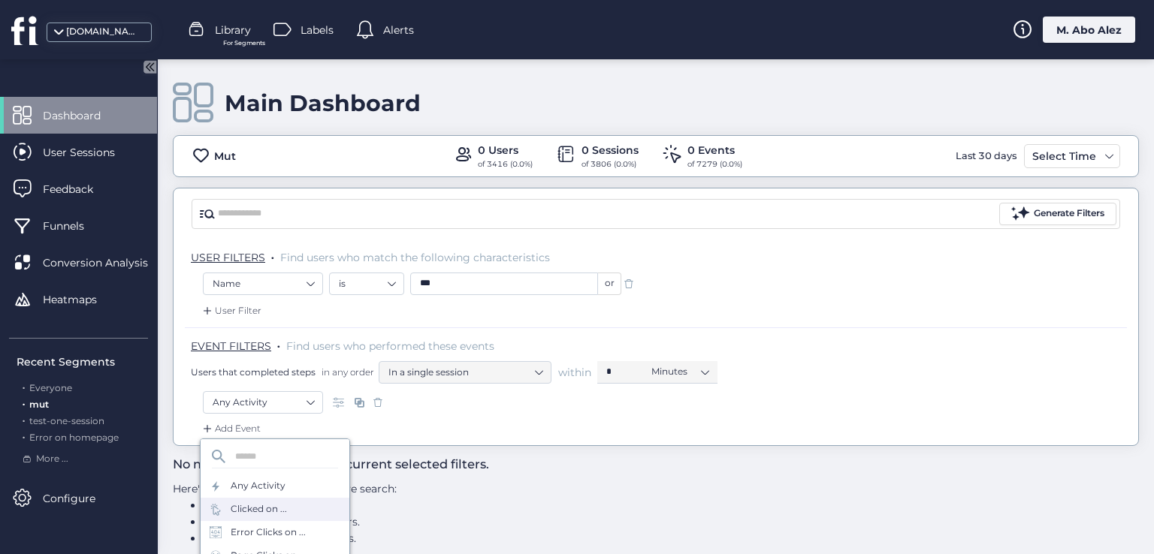
click at [276, 499] on div "Clicked on ..." at bounding box center [275, 509] width 149 height 23
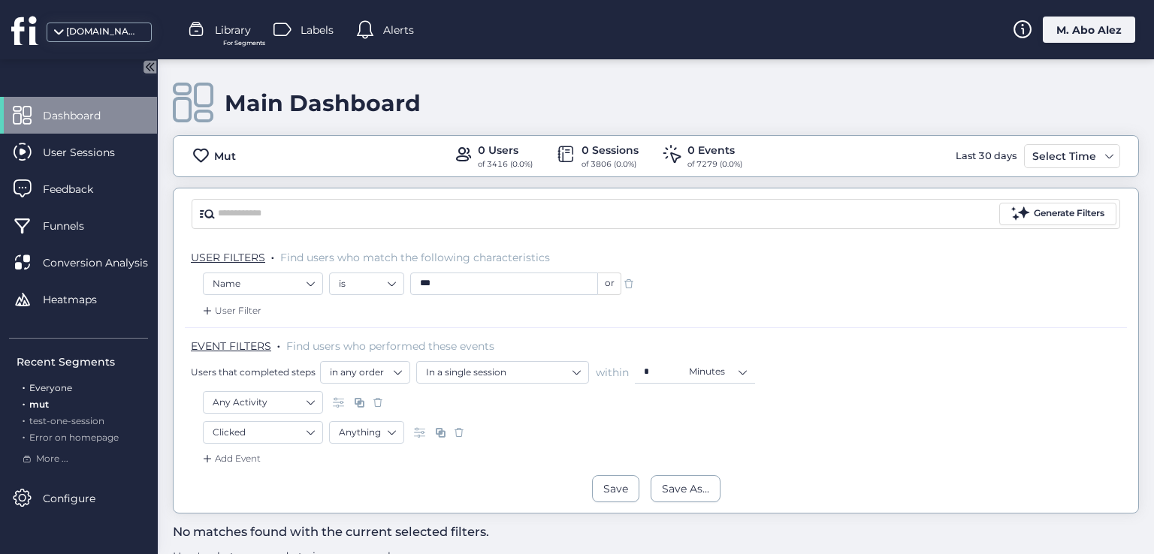
click at [65, 384] on span "Everyone" at bounding box center [50, 387] width 43 height 11
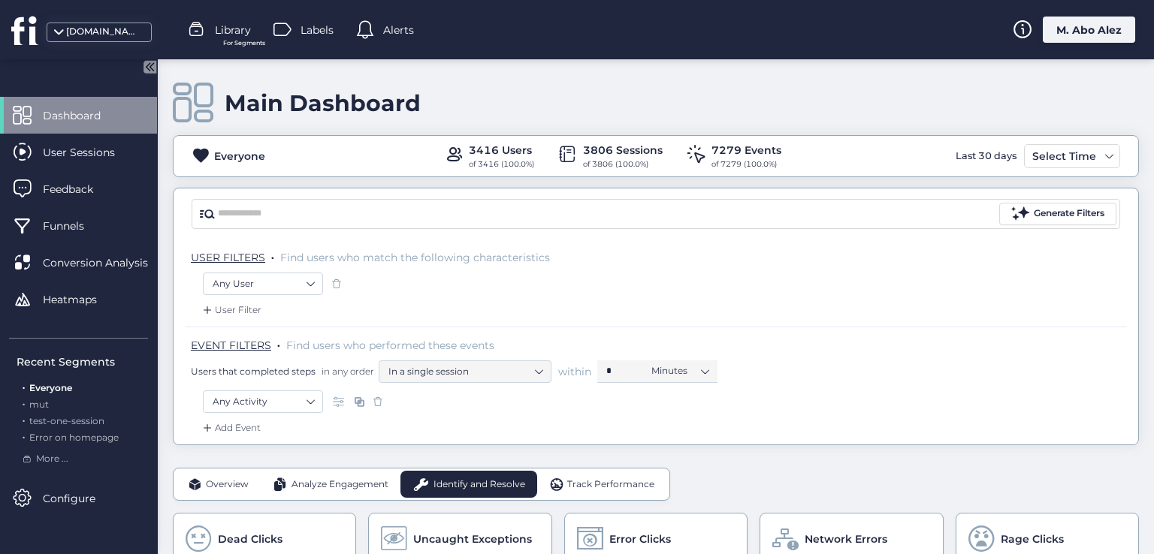
click at [236, 431] on div "Add Event" at bounding box center [230, 428] width 61 height 15
click at [254, 497] on div "Clicked on ..." at bounding box center [275, 508] width 149 height 23
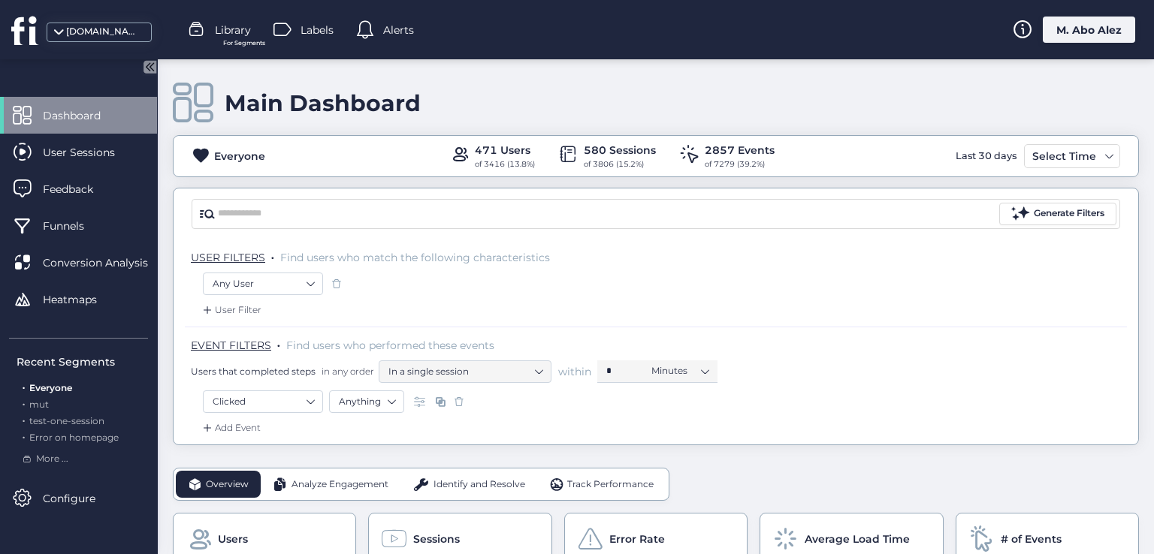
click at [461, 402] on span at bounding box center [458, 401] width 15 height 15
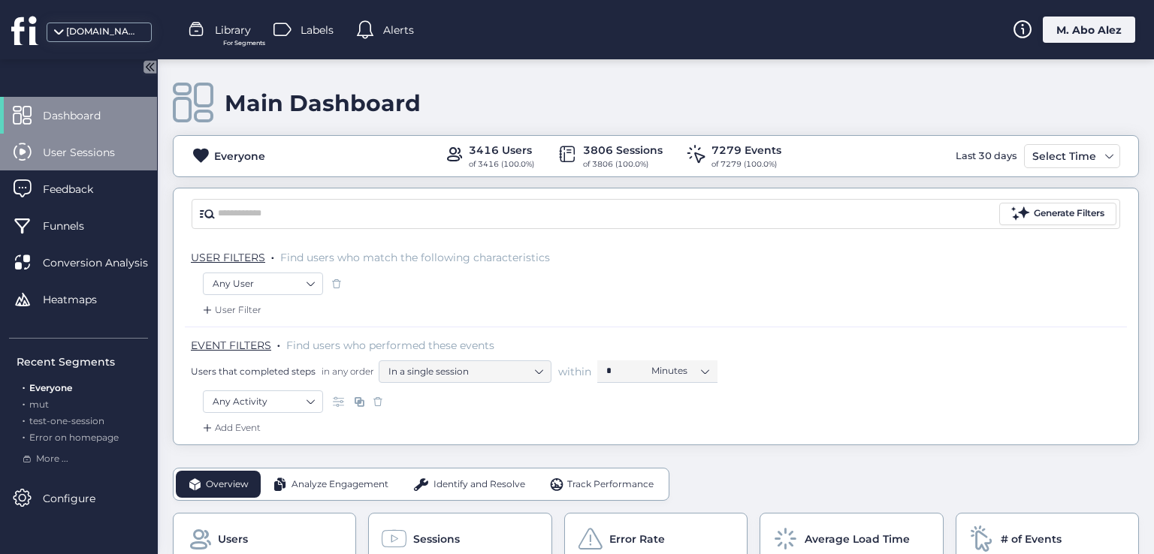
click at [95, 148] on span "User Sessions" at bounding box center [90, 152] width 95 height 17
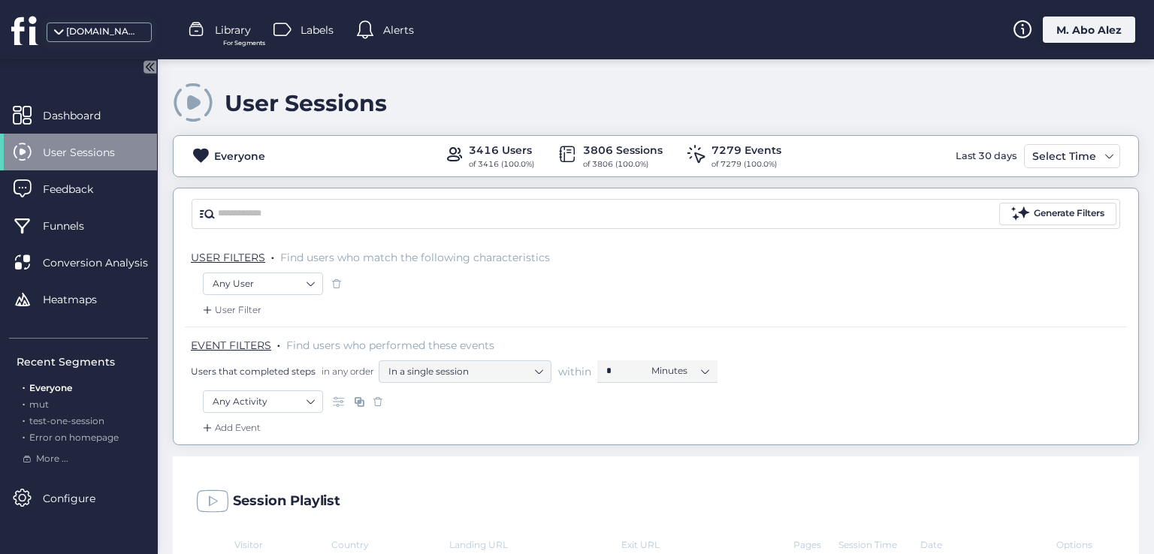
click at [970, 157] on div "Last 30 days" at bounding box center [986, 156] width 68 height 24
click at [713, 149] on div "7279 Events" at bounding box center [746, 150] width 70 height 17
drag, startPoint x: 687, startPoint y: 155, endPoint x: 717, endPoint y: 151, distance: 31.0
click at [694, 155] on span at bounding box center [696, 154] width 19 height 19
click at [724, 152] on div "7279 Events" at bounding box center [746, 150] width 70 height 17
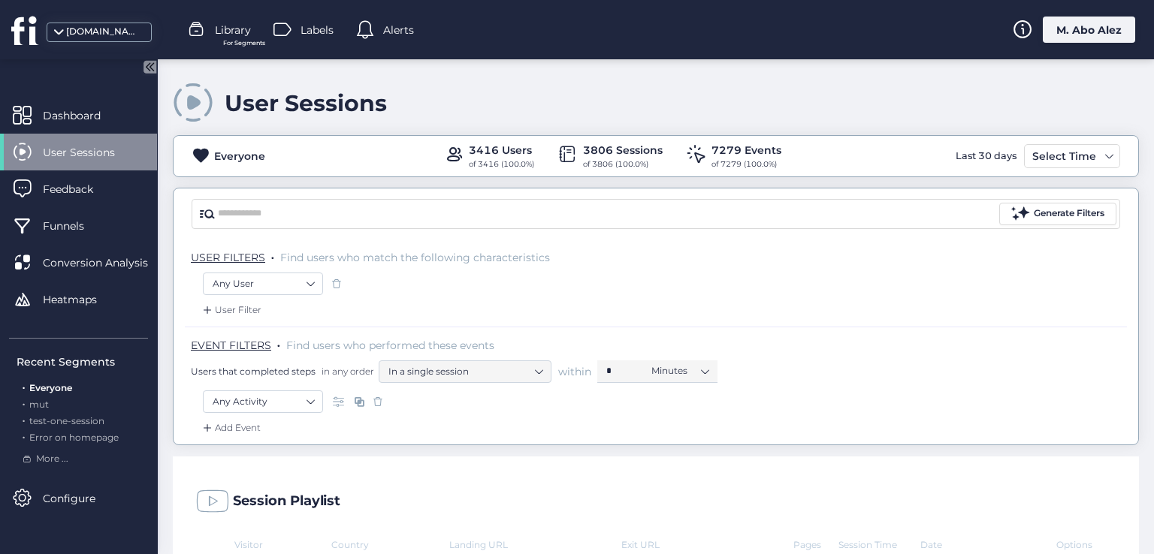
click at [730, 168] on div "of 7279 (100.0%)" at bounding box center [746, 164] width 70 height 12
click at [738, 152] on div "7279 Events" at bounding box center [746, 150] width 70 height 17
click at [742, 169] on div "of 7279 (100.0%)" at bounding box center [746, 164] width 70 height 12
drag, startPoint x: 714, startPoint y: 169, endPoint x: 724, endPoint y: 171, distance: 10.0
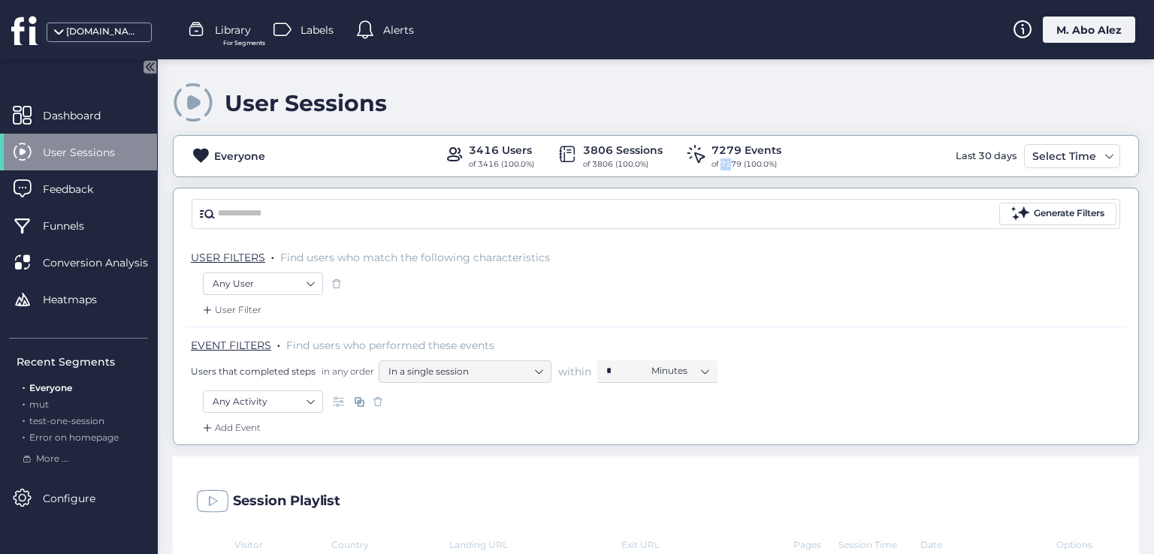
click at [724, 171] on div "Everyone 3416 Users of 3416 (100.0%) 3806 Sessions of 3806 (100.0%) 7279 Events…" at bounding box center [656, 156] width 966 height 42
click at [1028, 148] on div "Select Time" at bounding box center [1063, 156] width 71 height 18
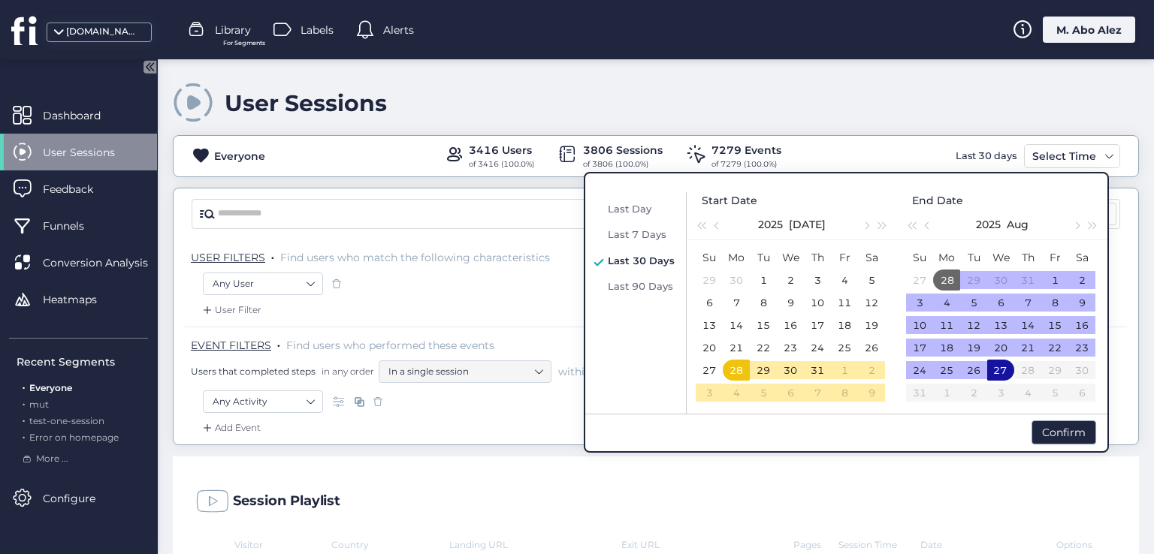
click at [766, 475] on div "Session Playlist" at bounding box center [656, 498] width 966 height 83
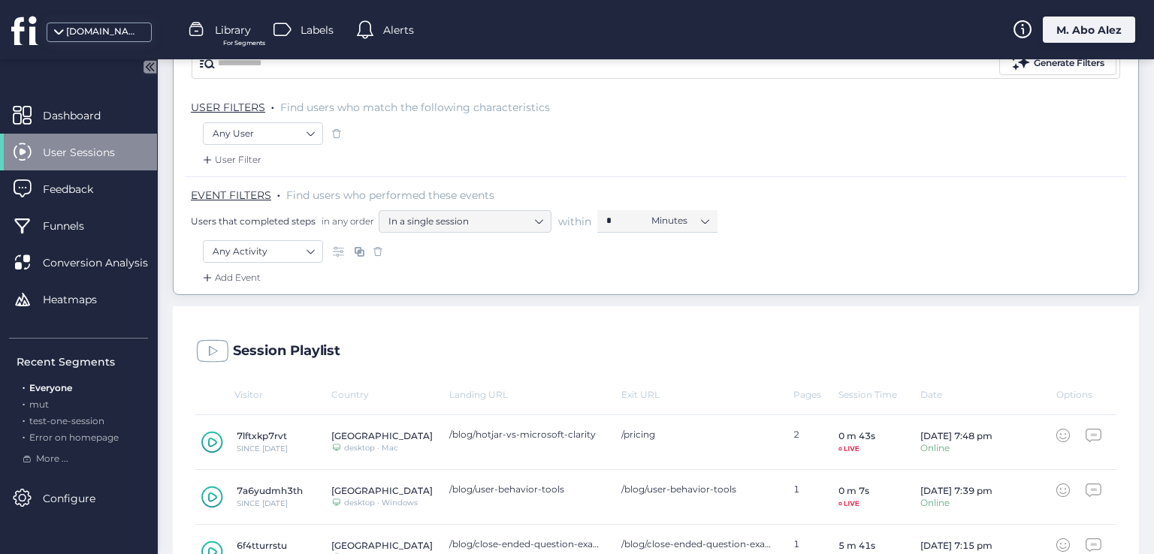
scroll to position [225, 0]
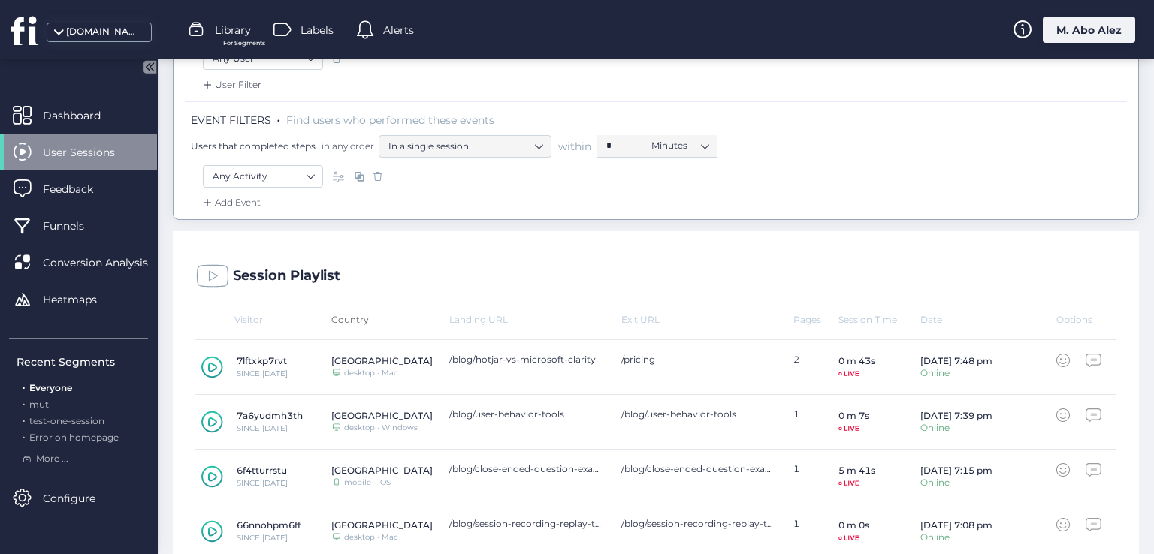
click at [343, 321] on div "Country" at bounding box center [390, 319] width 118 height 11
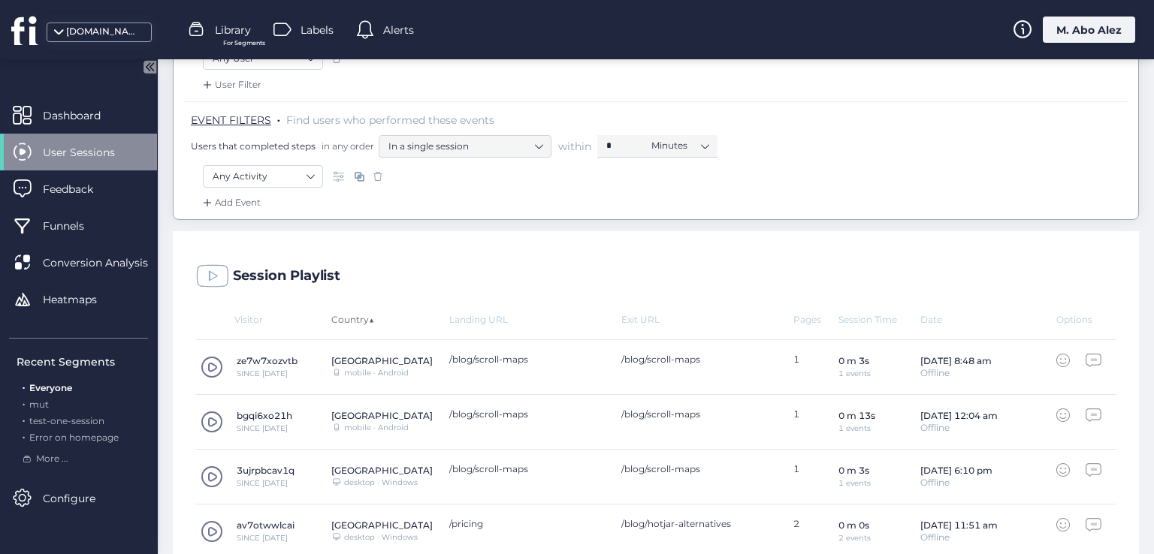
click at [361, 314] on div "Country ▲" at bounding box center [390, 319] width 118 height 11
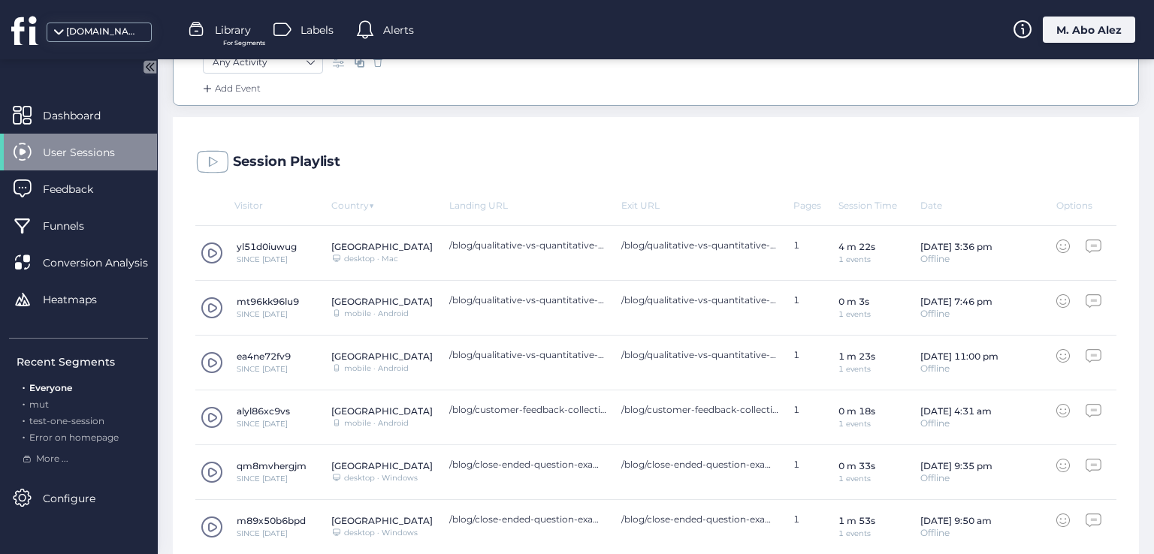
scroll to position [376, 0]
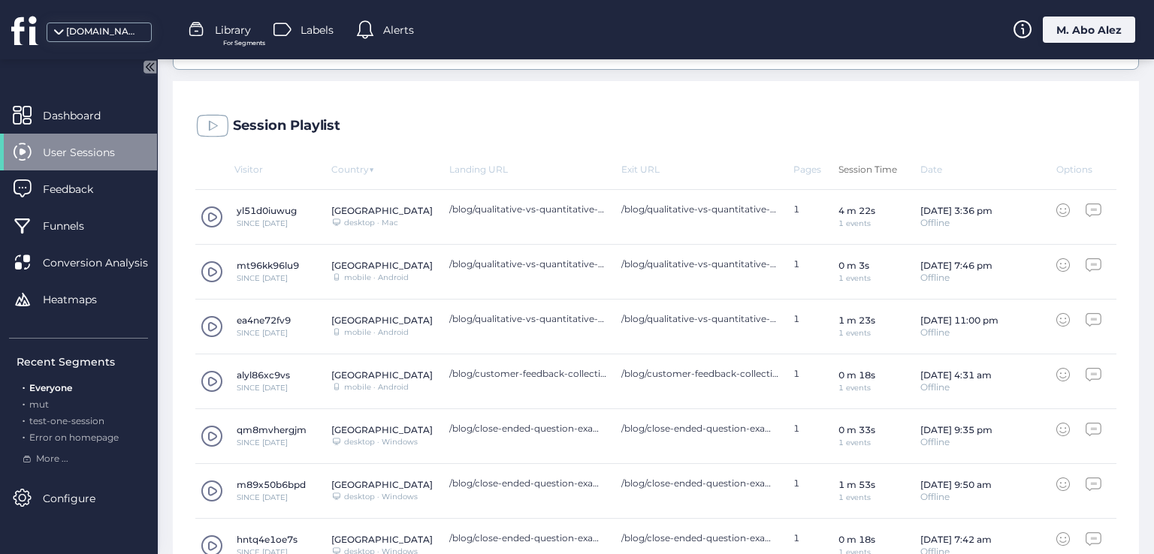
click at [855, 167] on div "Session Time" at bounding box center [879, 169] width 82 height 11
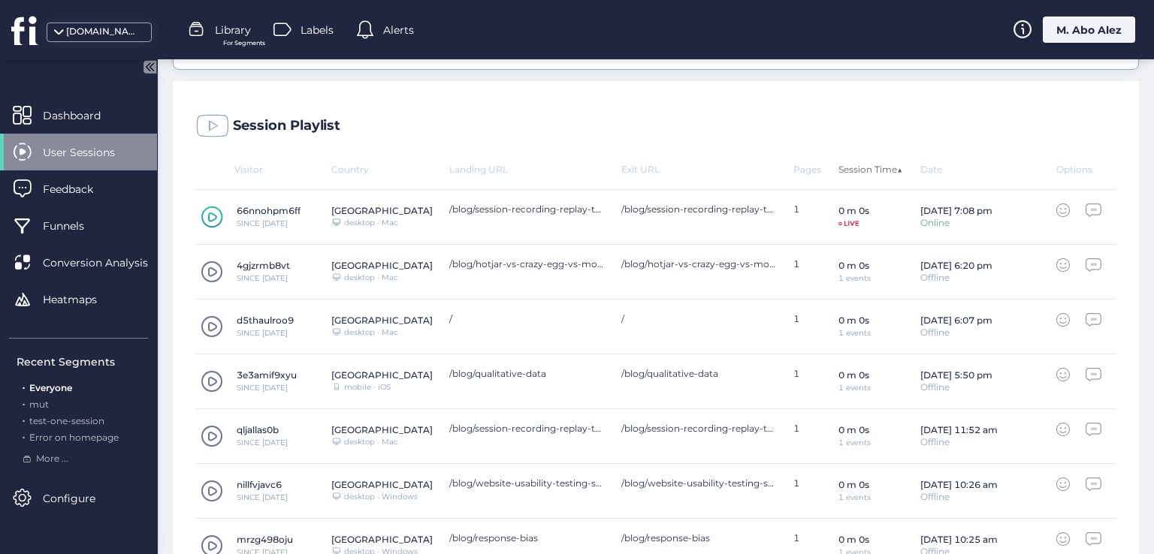
click at [855, 167] on div "Session Time ▲" at bounding box center [879, 169] width 82 height 11
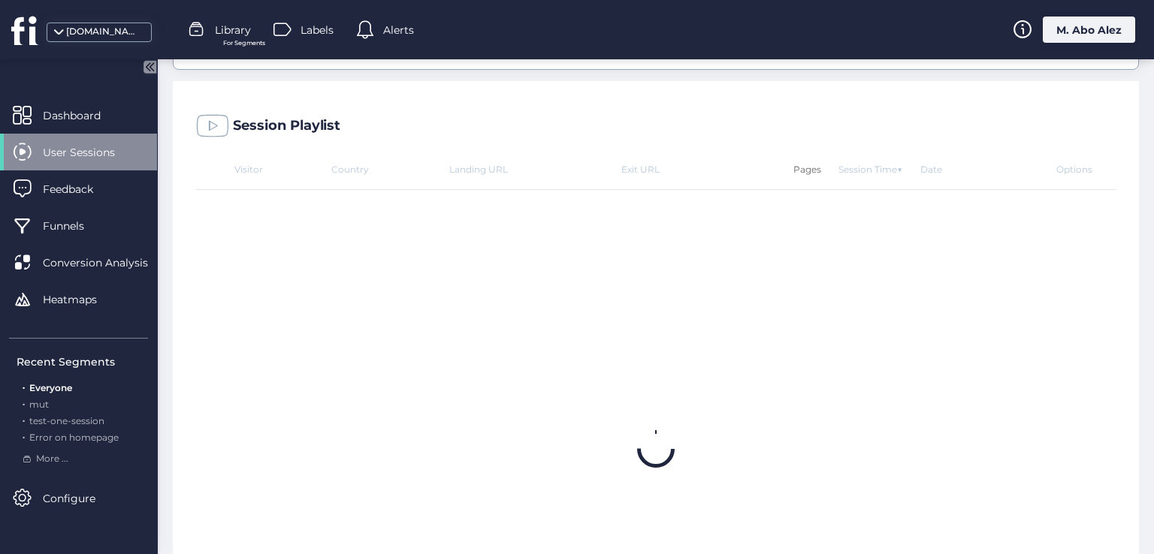
click at [797, 164] on div "Pages" at bounding box center [815, 169] width 45 height 11
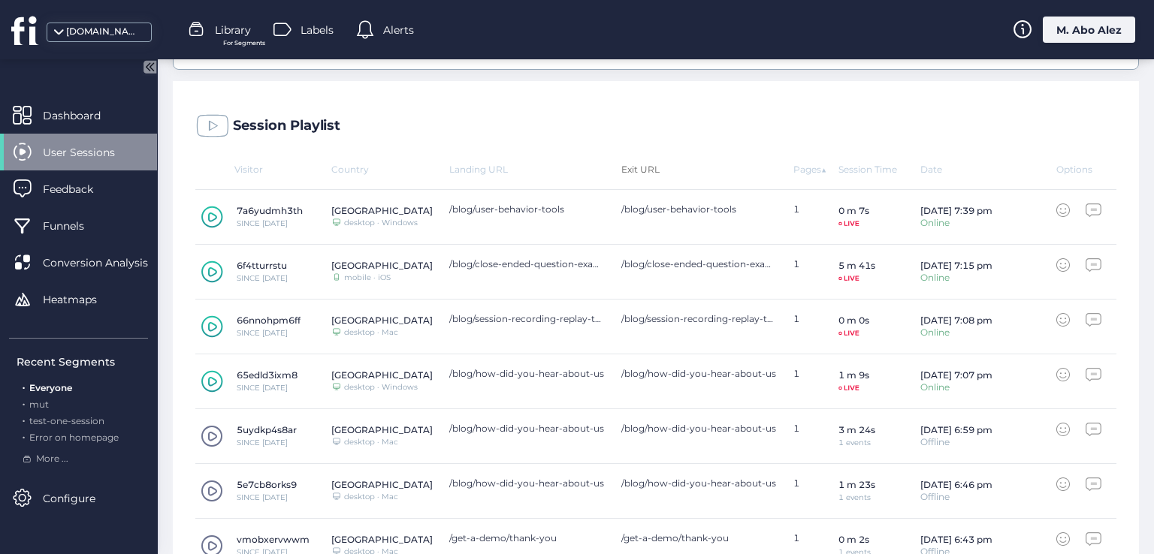
click at [636, 172] on div "Exit URL" at bounding box center [707, 169] width 172 height 11
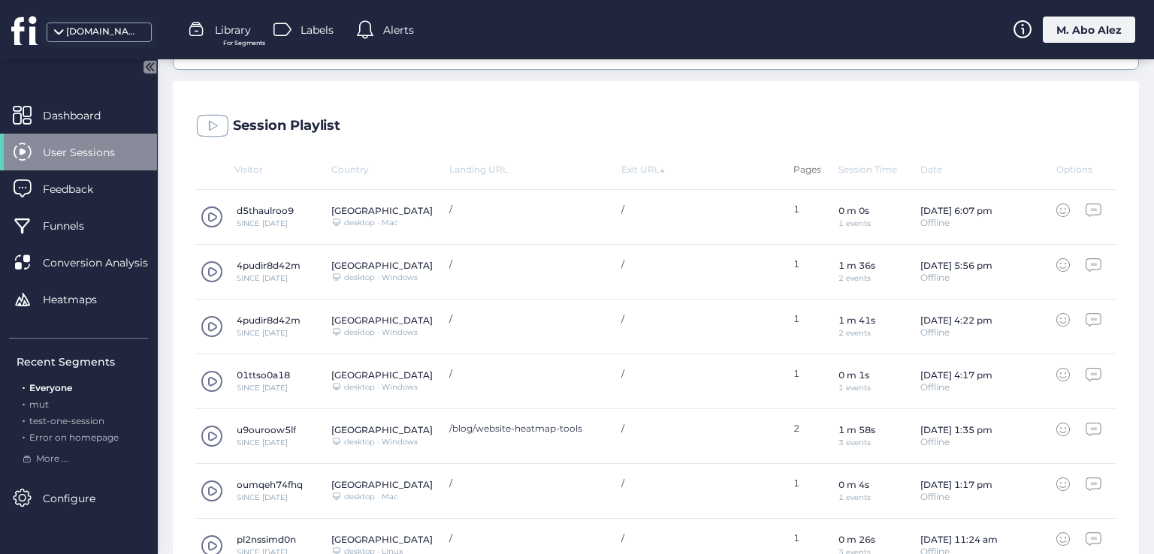
click at [799, 166] on div "Pages" at bounding box center [815, 169] width 45 height 11
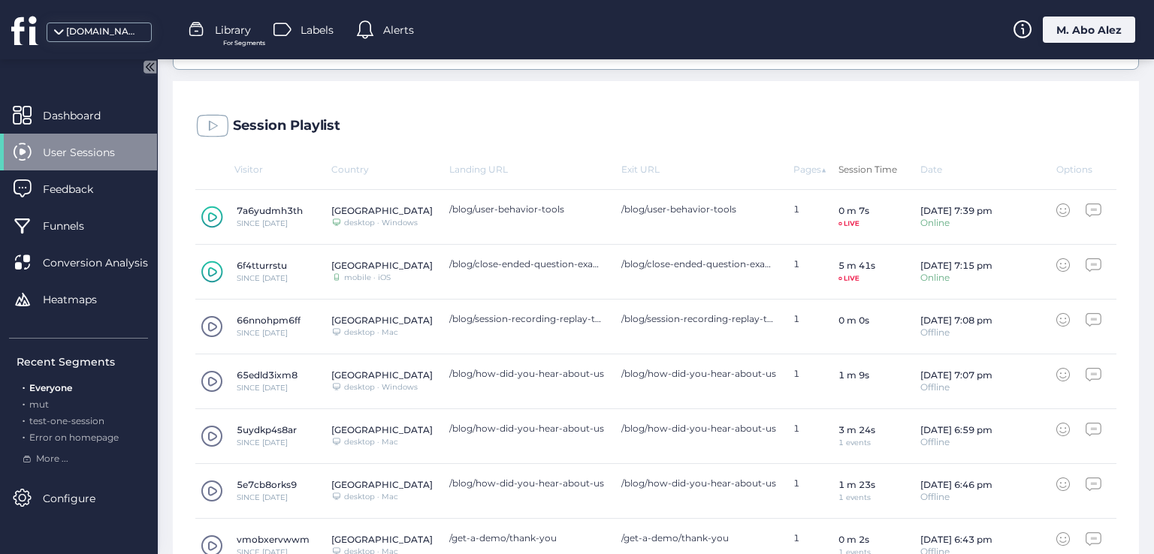
click at [838, 168] on div "Session Time" at bounding box center [879, 169] width 82 height 11
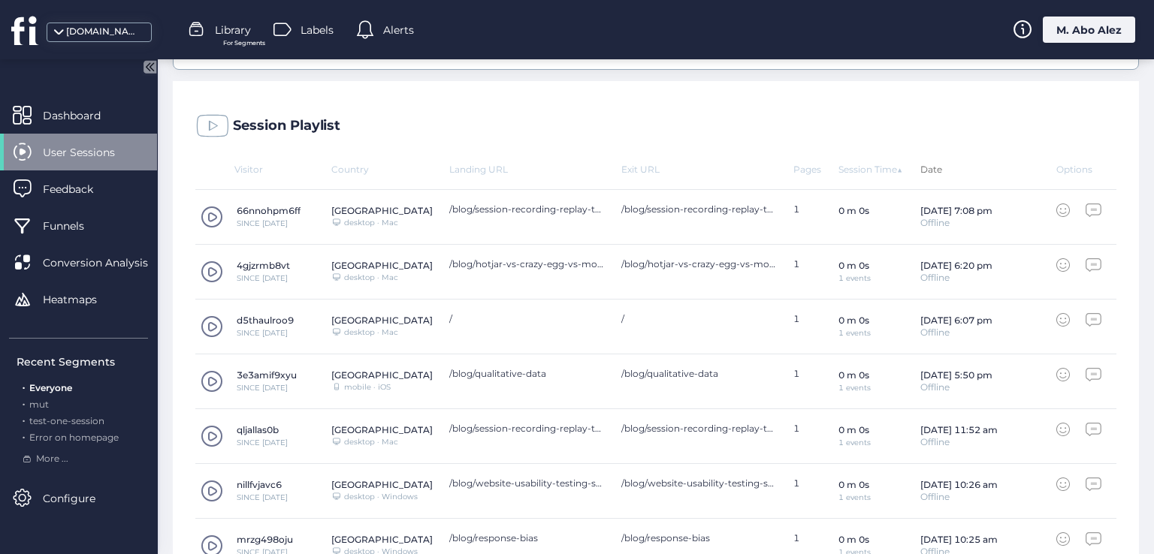
click at [922, 166] on div "Date" at bounding box center [988, 169] width 136 height 11
click at [1067, 172] on div "Options" at bounding box center [1078, 169] width 45 height 11
click at [735, 143] on div "Session Playlist" at bounding box center [656, 122] width 966 height 83
click at [150, 70] on icon at bounding box center [149, 66] width 13 height 13
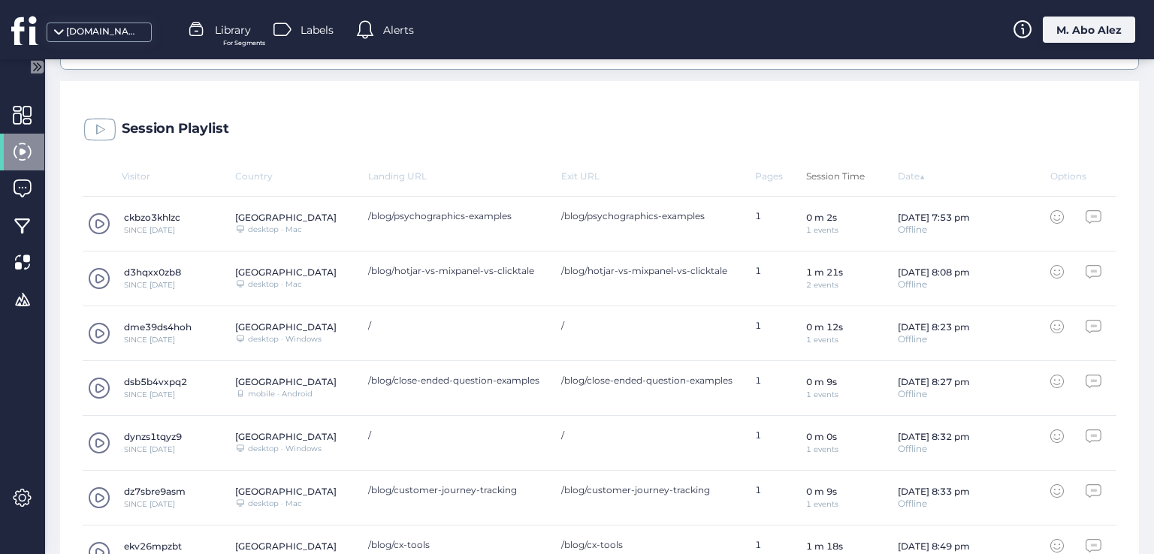
click at [828, 173] on div "Session Time" at bounding box center [852, 176] width 92 height 11
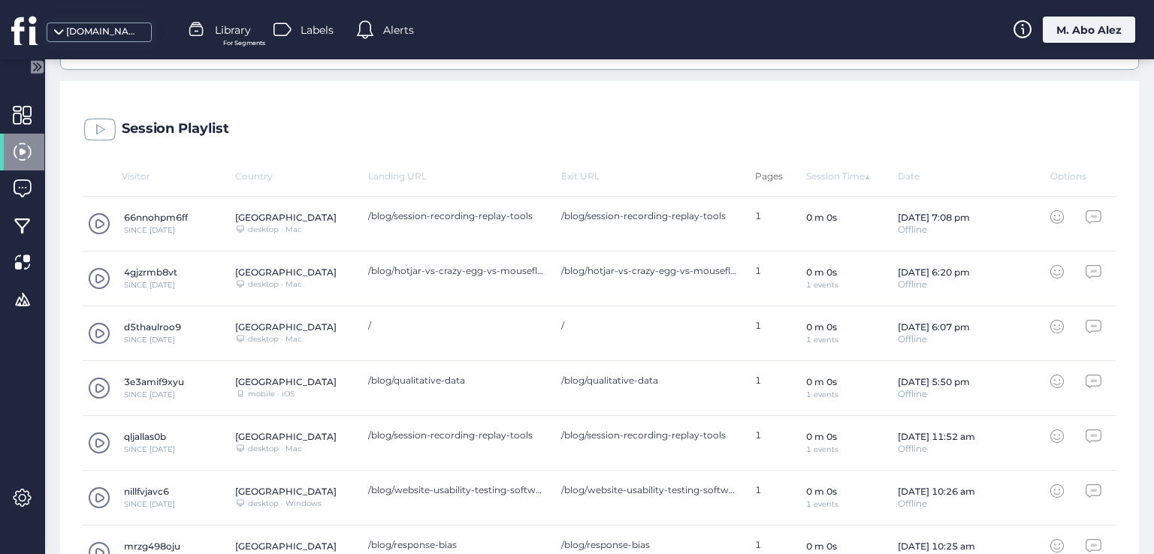
click at [779, 172] on div "Pages" at bounding box center [780, 176] width 51 height 11
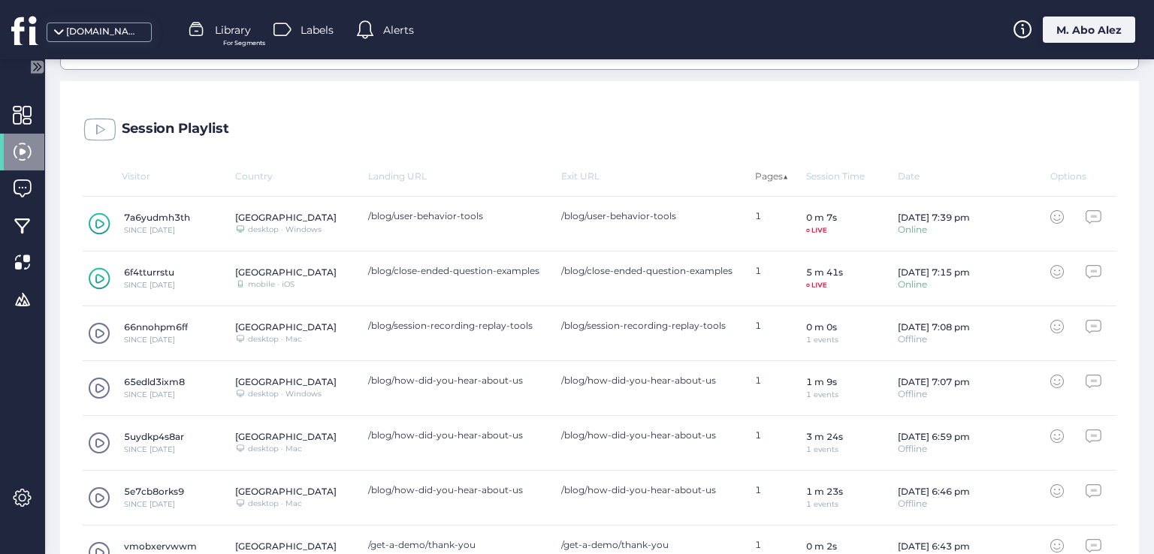
click at [755, 175] on div "Pages ▲" at bounding box center [780, 176] width 51 height 11
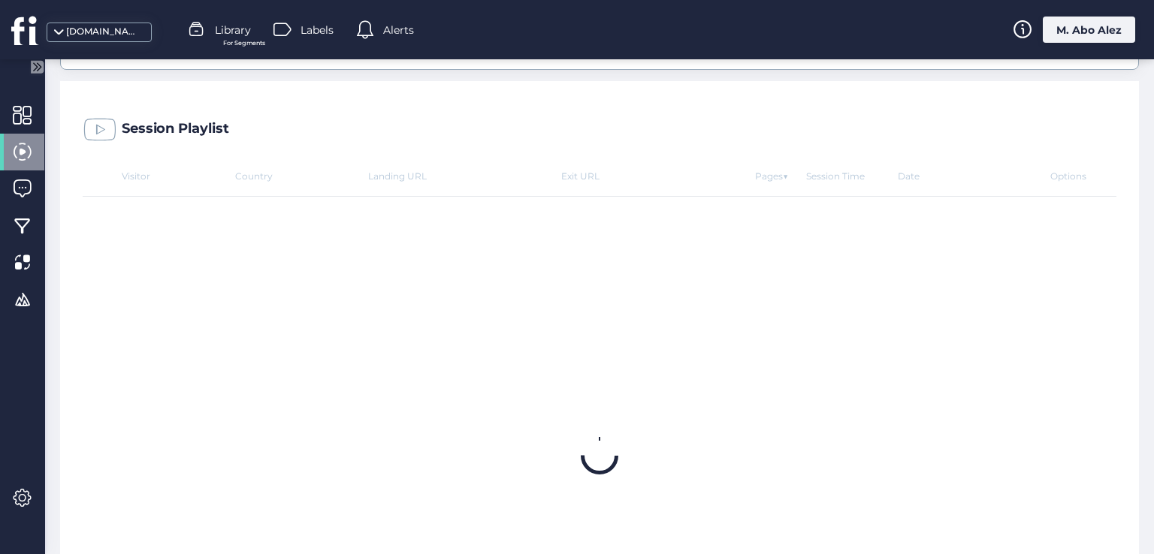
click at [705, 165] on div "Session Playlist" at bounding box center [599, 125] width 1079 height 89
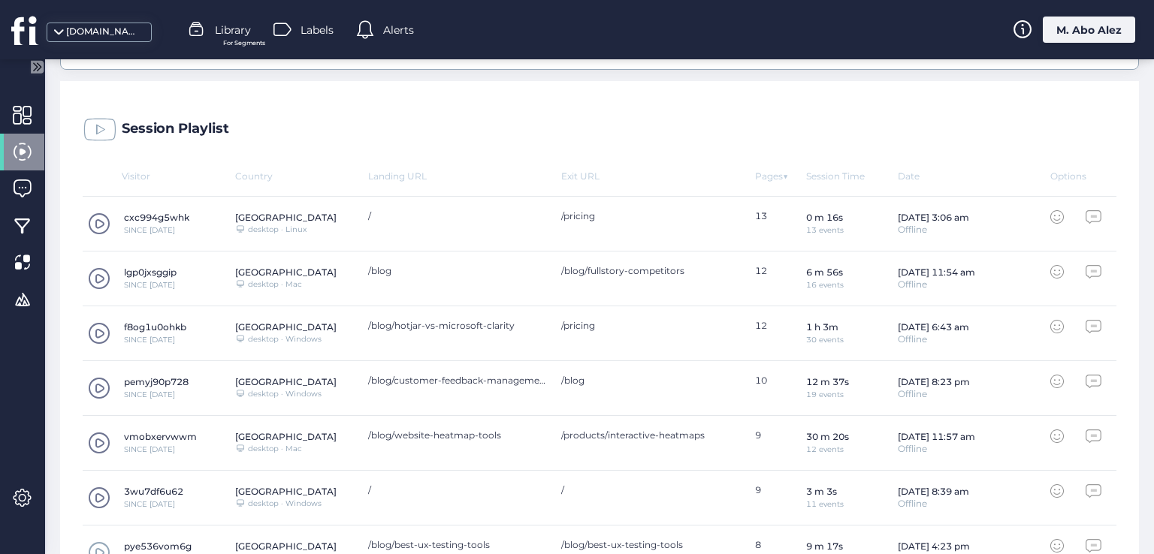
click at [42, 62] on icon at bounding box center [37, 66] width 13 height 13
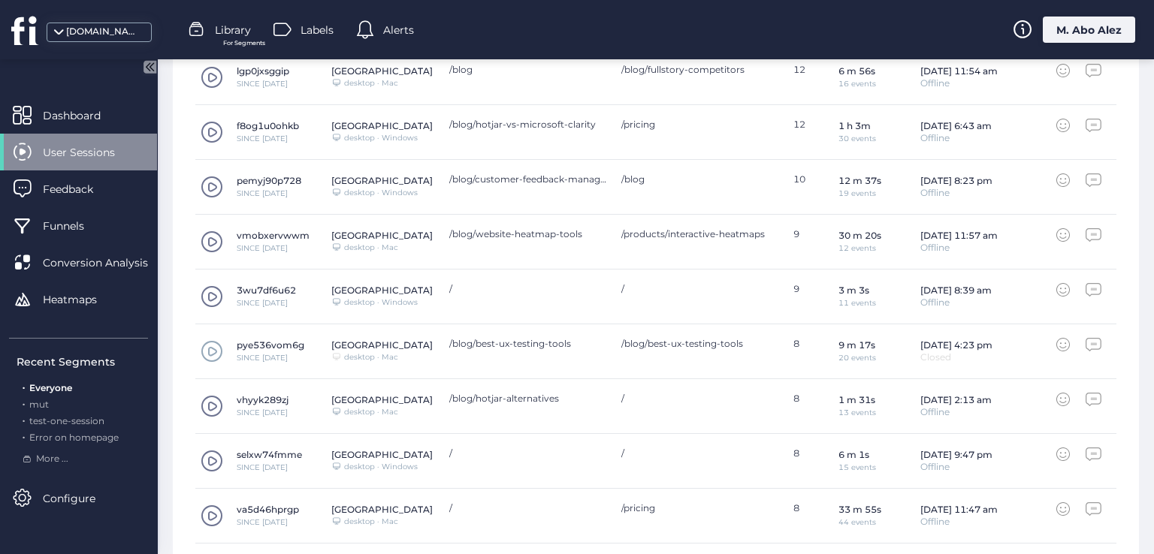
scroll to position [615, 0]
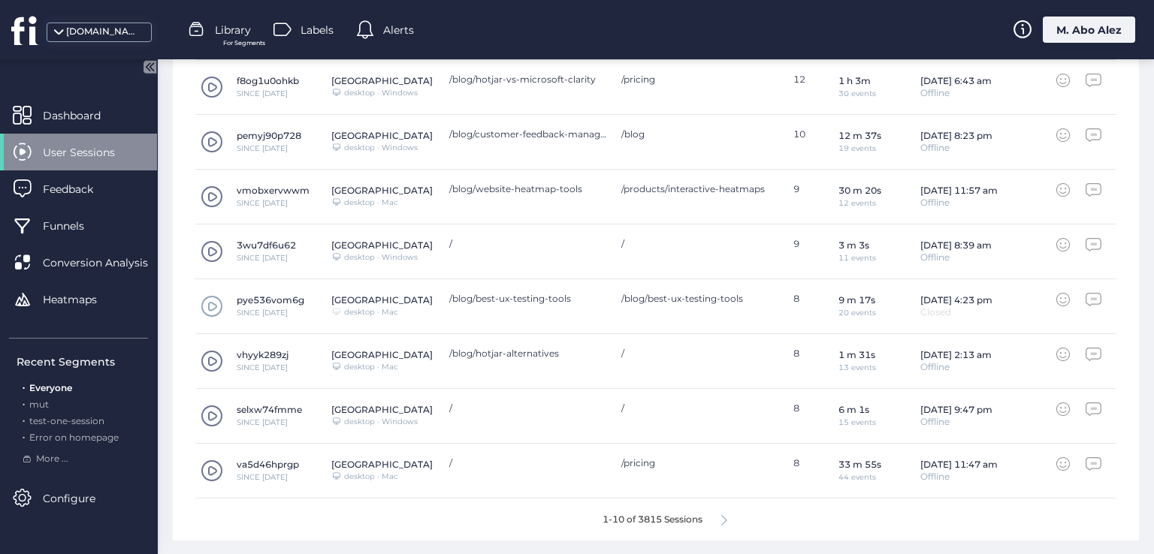
click at [220, 307] on span at bounding box center [212, 306] width 23 height 23
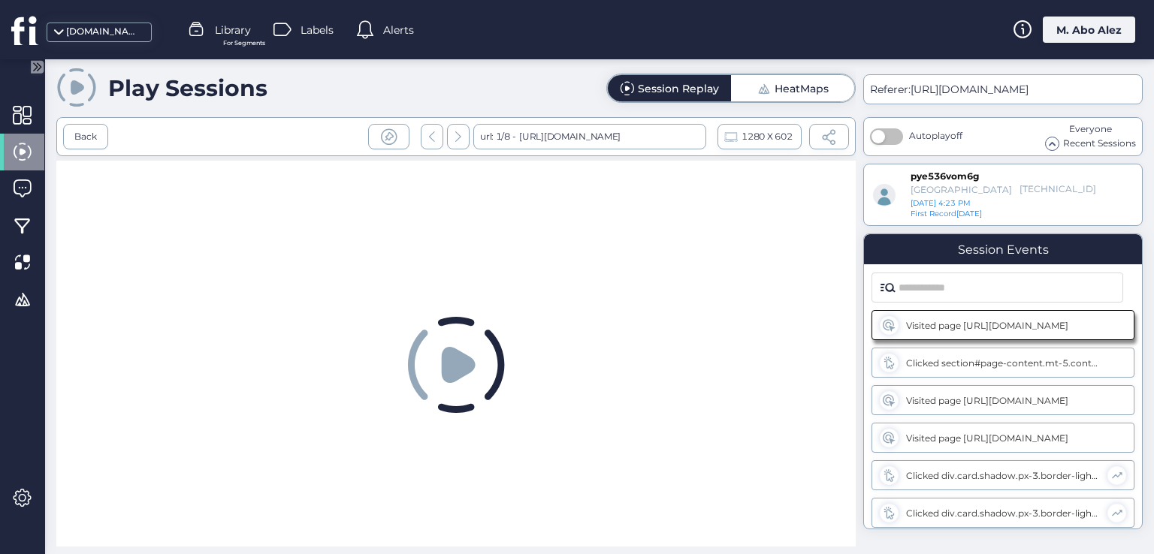
click at [754, 137] on span "1280 X 602" at bounding box center [766, 136] width 50 height 17
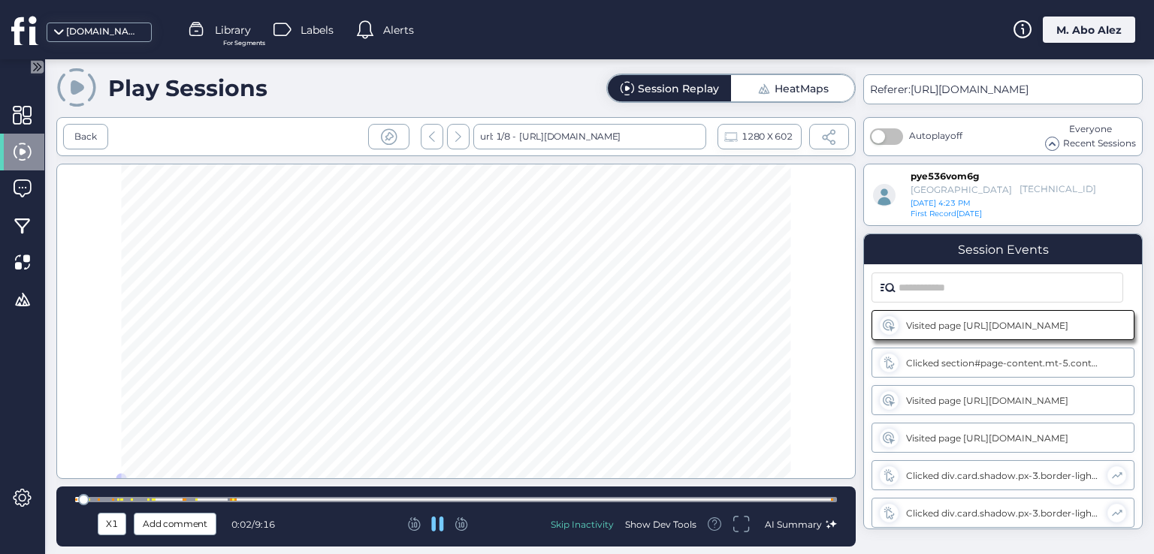
click at [457, 137] on icon at bounding box center [458, 136] width 6 height 11
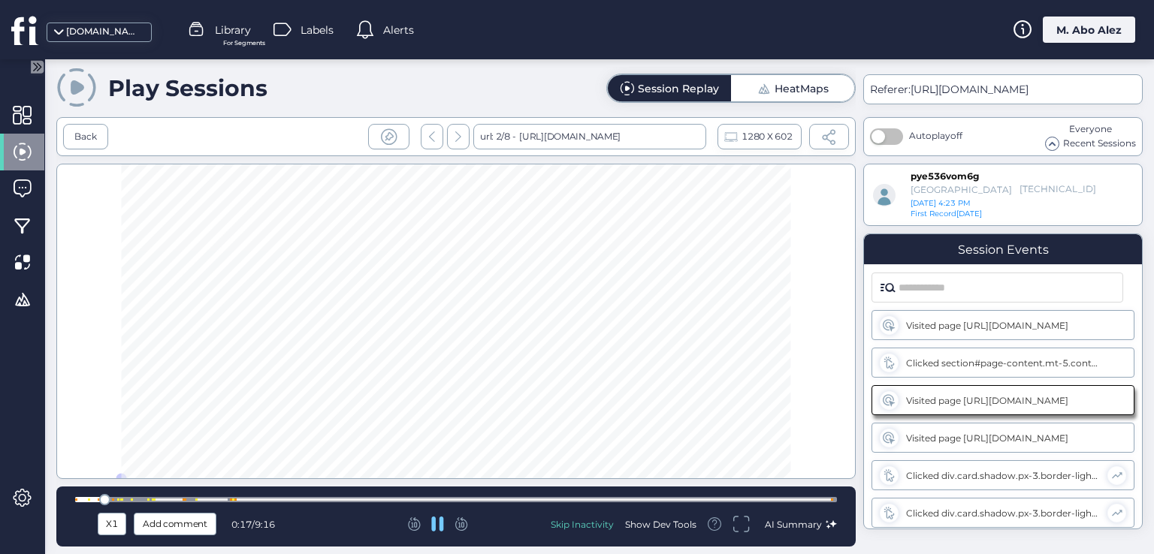
click at [436, 135] on div at bounding box center [432, 137] width 23 height 26
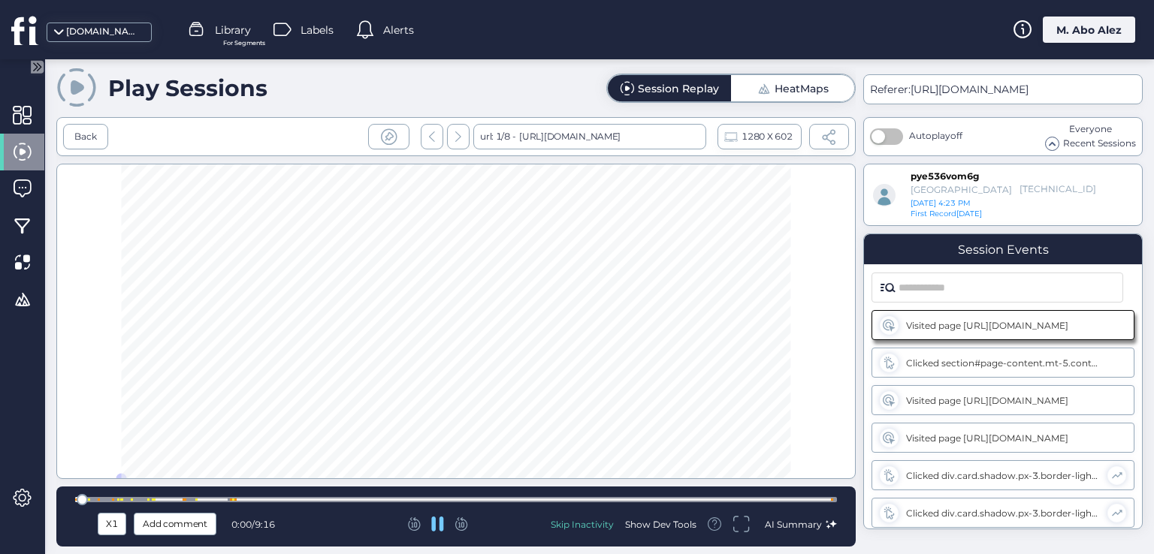
click at [829, 145] on div at bounding box center [829, 137] width 40 height 26
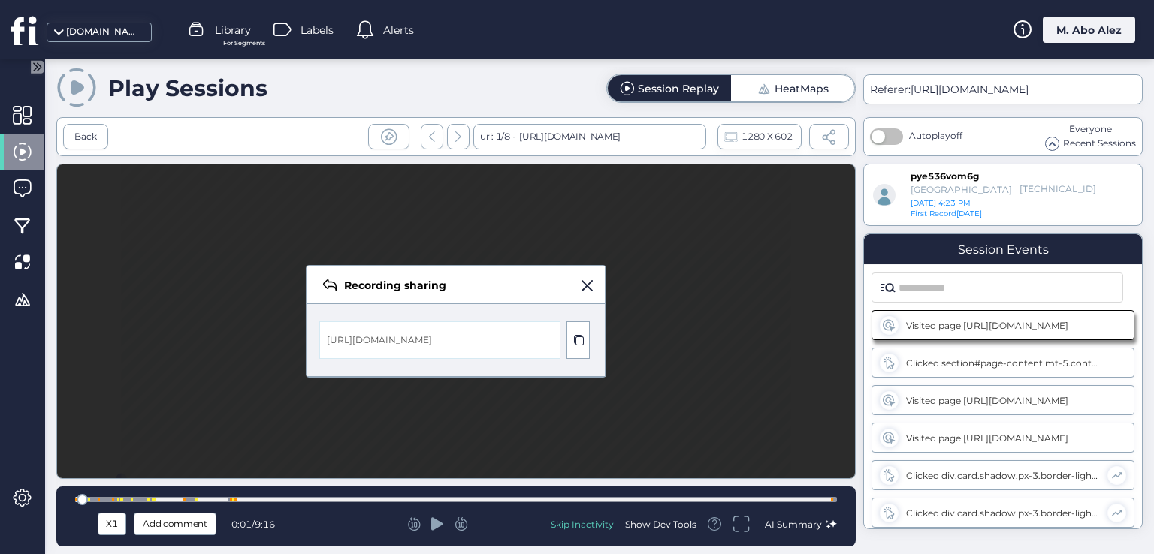
click at [593, 285] on div "Recording sharing" at bounding box center [455, 286] width 297 height 38
click at [590, 286] on span at bounding box center [586, 285] width 11 height 11
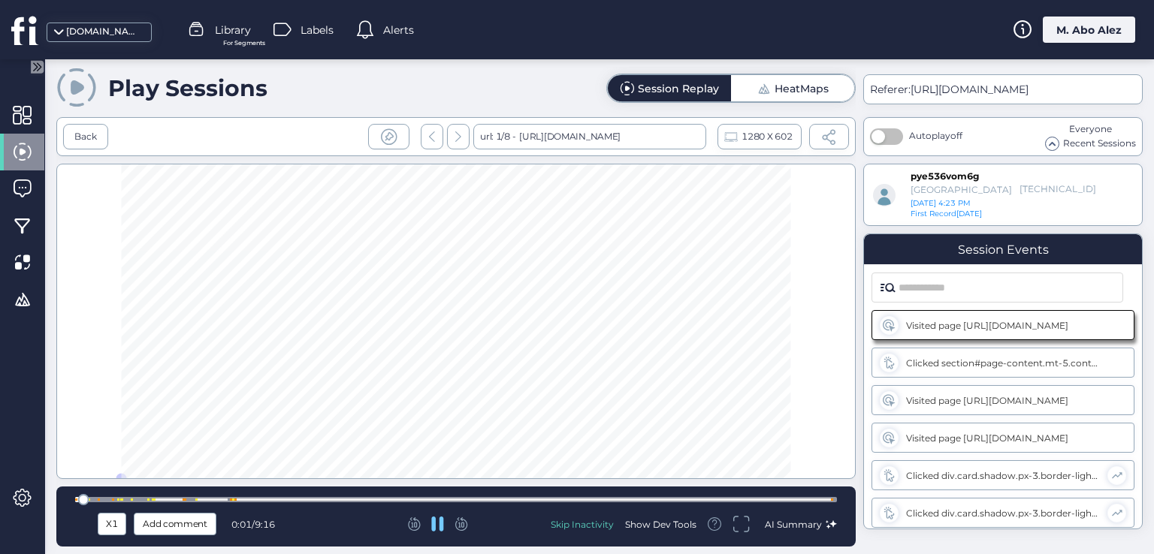
click at [839, 138] on div at bounding box center [829, 137] width 40 height 26
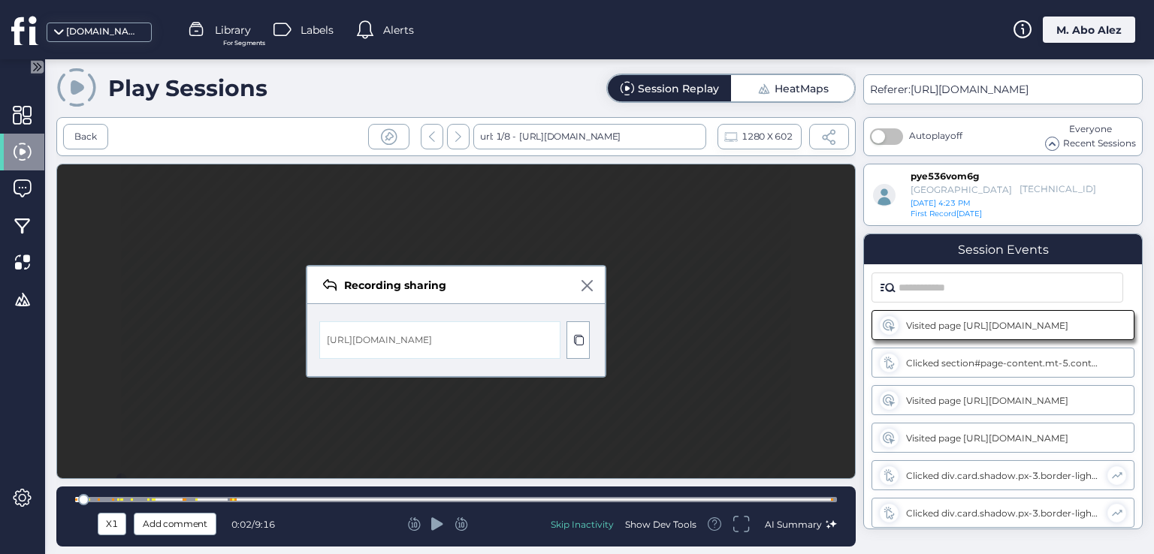
click at [584, 280] on span at bounding box center [586, 285] width 11 height 11
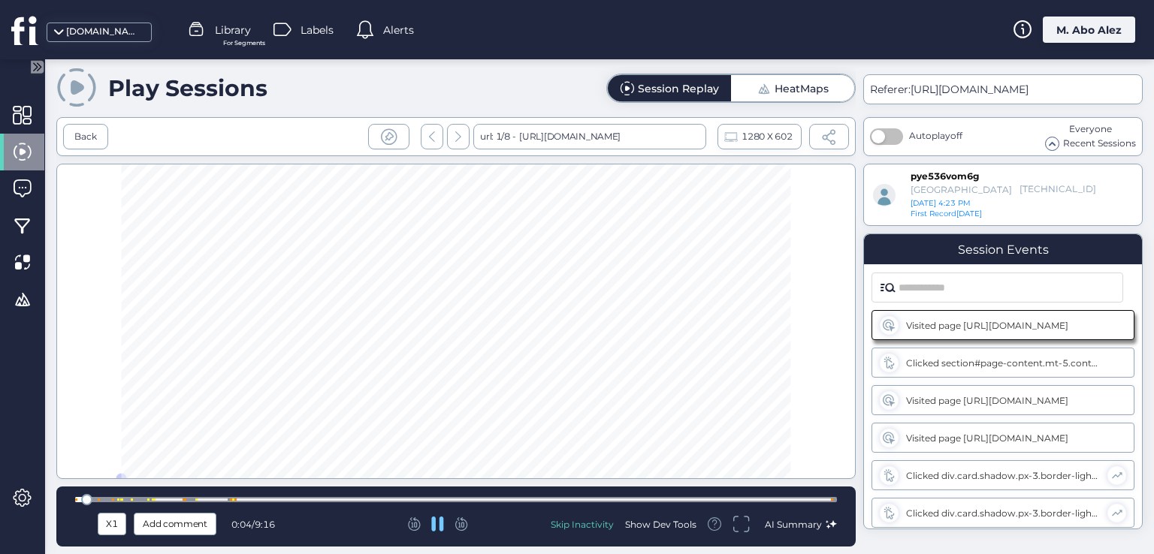
click at [895, 138] on button "button" at bounding box center [886, 136] width 33 height 17
click at [895, 138] on span "button" at bounding box center [895, 137] width 14 height 14
click at [1055, 146] on span at bounding box center [1052, 143] width 13 height 13
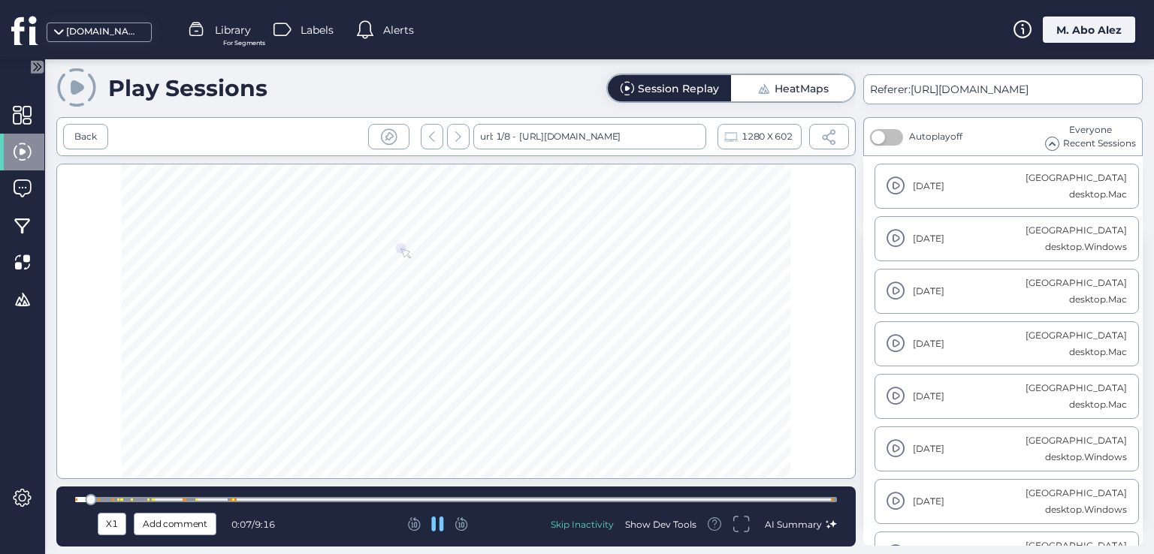
click at [1056, 139] on span at bounding box center [1052, 143] width 13 height 13
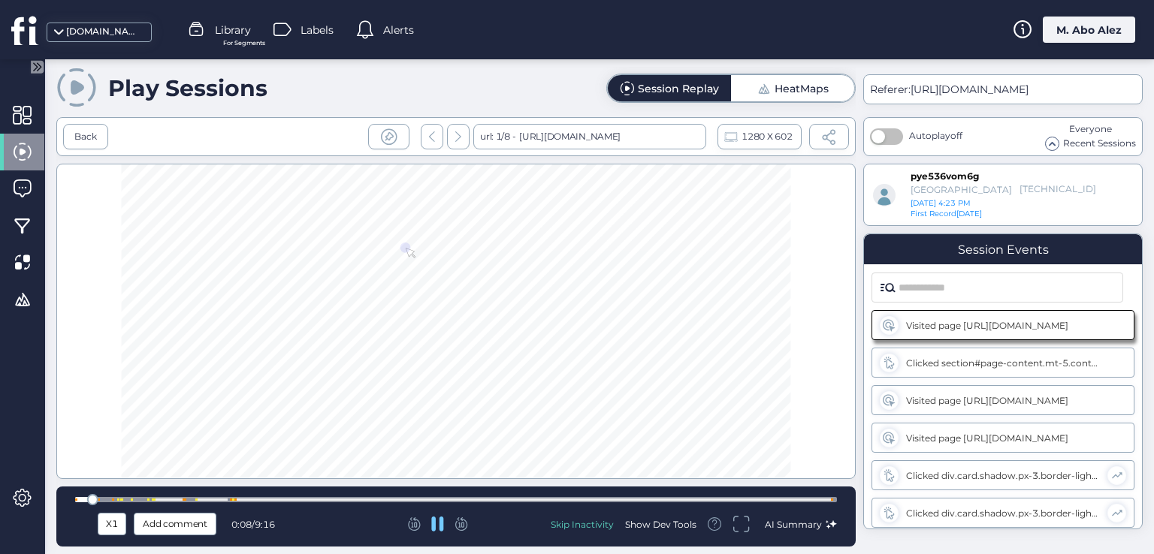
click at [1055, 139] on span at bounding box center [1052, 143] width 13 height 13
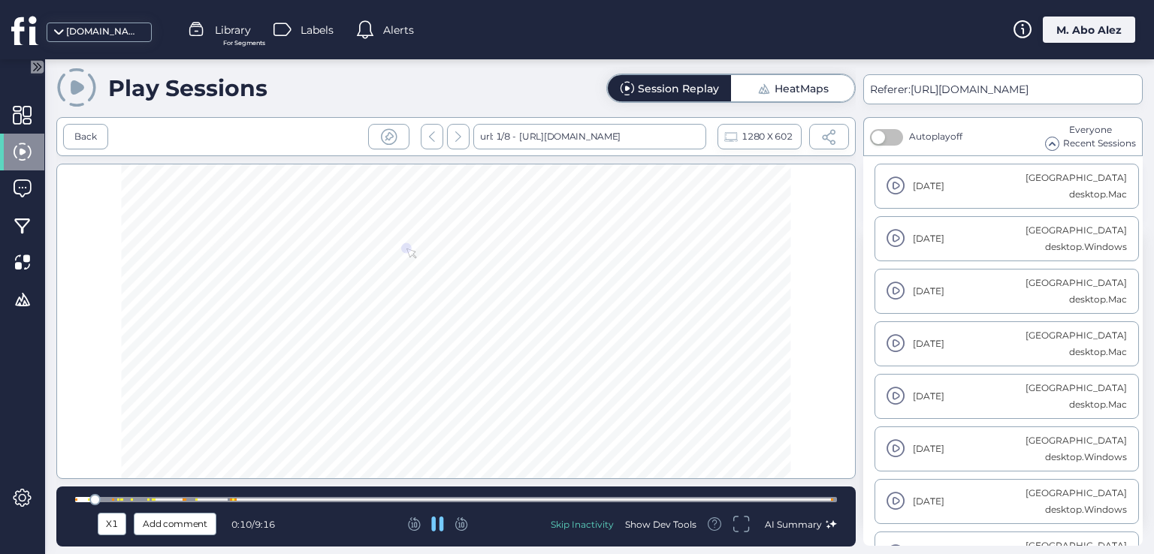
click at [1049, 142] on span at bounding box center [1052, 143] width 13 height 13
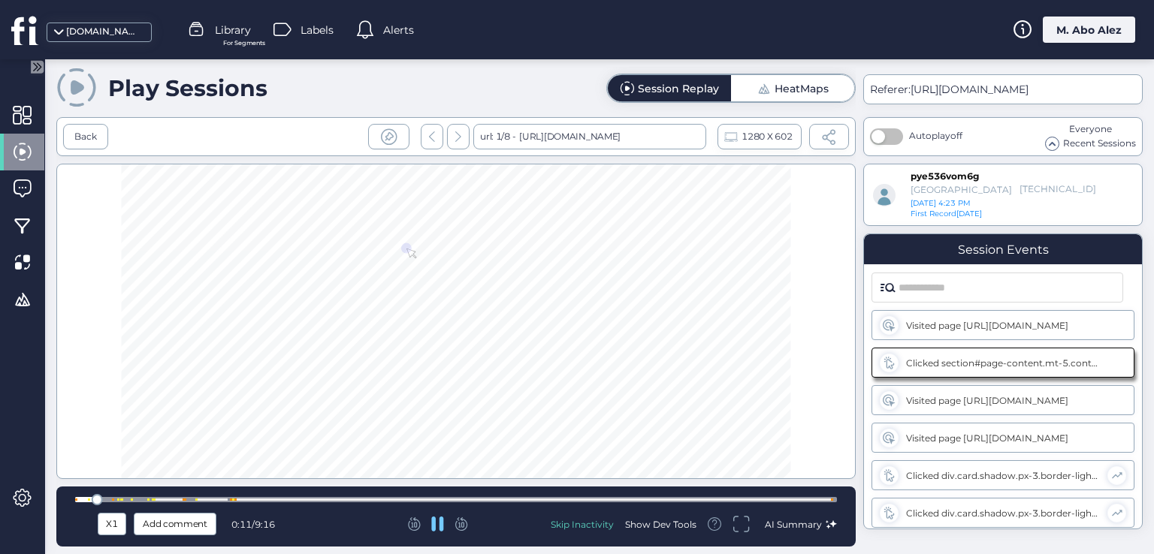
click at [1052, 139] on span at bounding box center [1052, 143] width 13 height 13
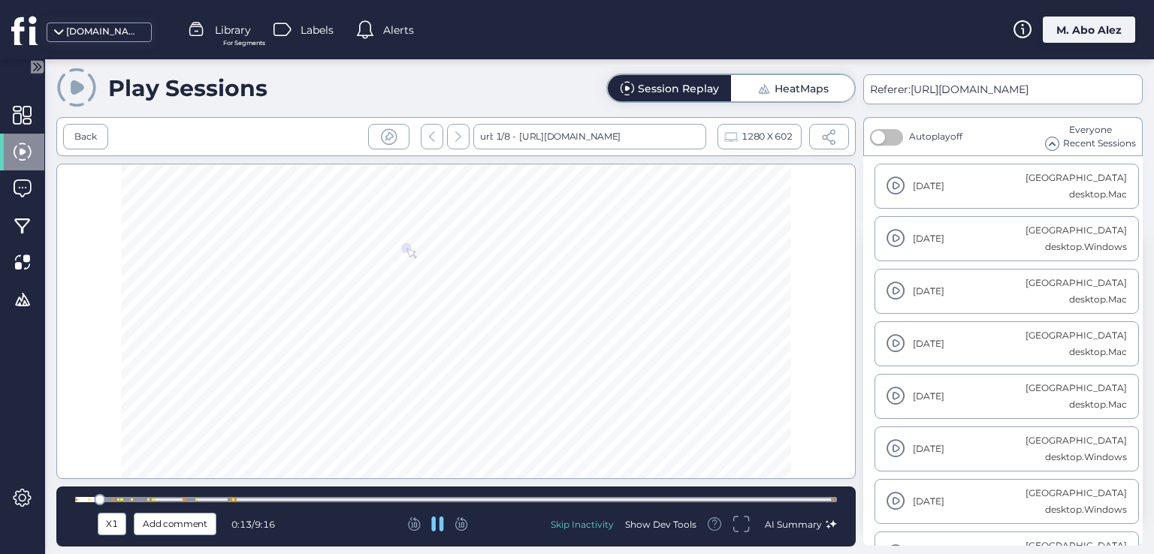
click at [1055, 149] on span at bounding box center [1052, 143] width 13 height 13
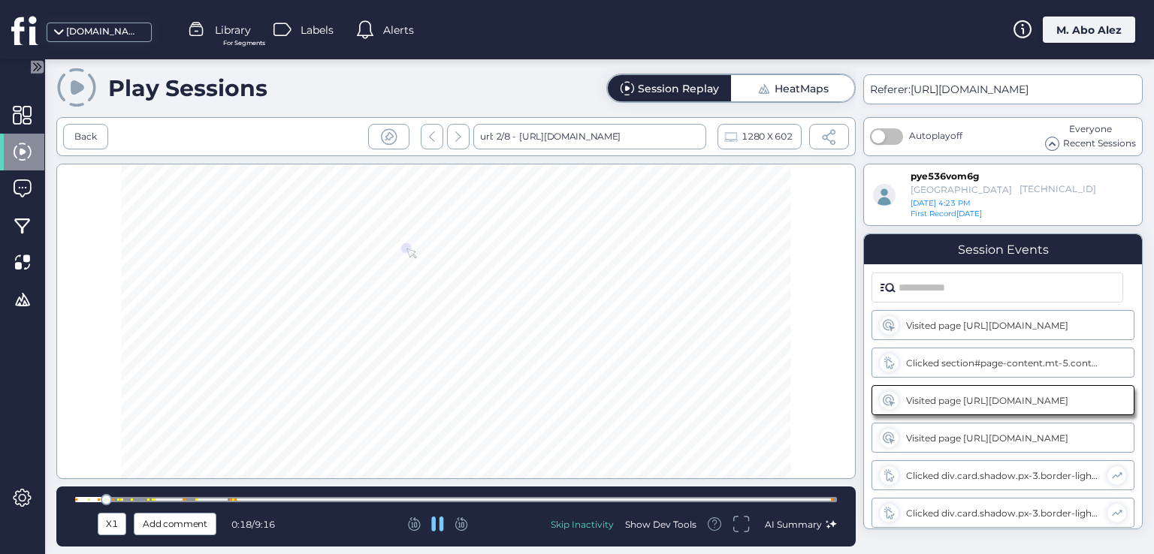
click at [188, 525] on span "Add comment" at bounding box center [175, 524] width 65 height 17
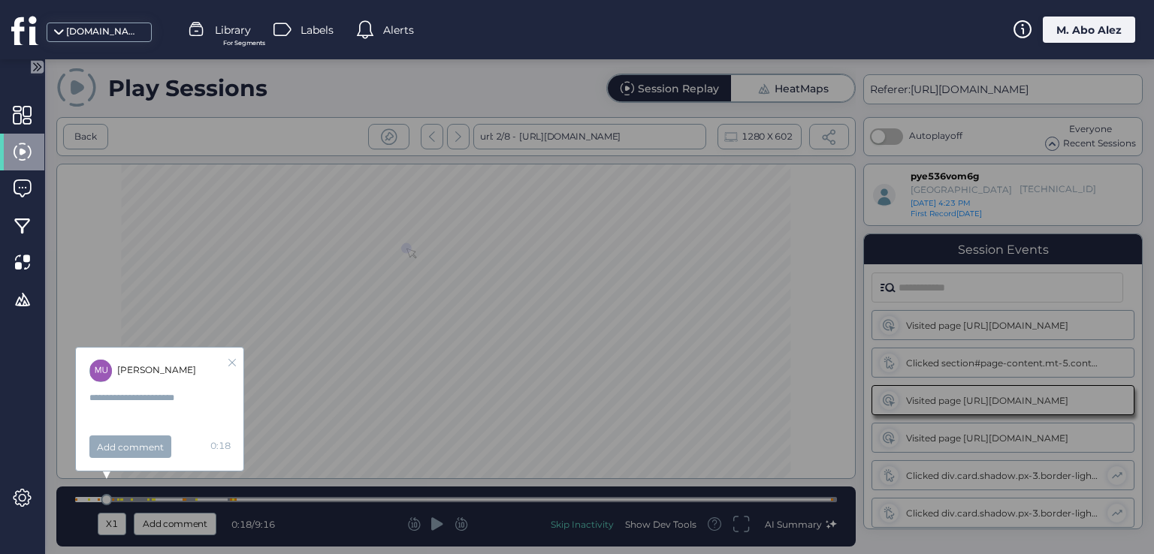
click at [188, 525] on div "Muthana Abo Alez Add comment 0:18" at bounding box center [599, 306] width 1109 height 495
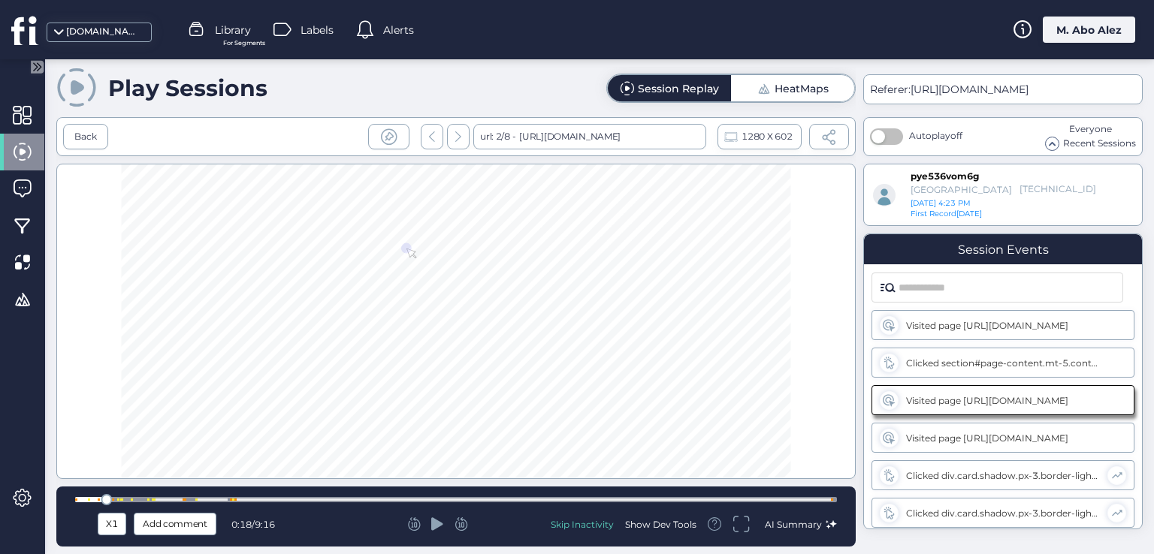
click at [598, 524] on div "Skip Inactivity" at bounding box center [582, 524] width 63 height 13
click at [667, 527] on div "Show Dev Tools" at bounding box center [660, 524] width 71 height 13
click at [436, 524] on icon at bounding box center [437, 524] width 12 height 13
click at [694, 529] on div "Show Dev Tools" at bounding box center [660, 524] width 71 height 13
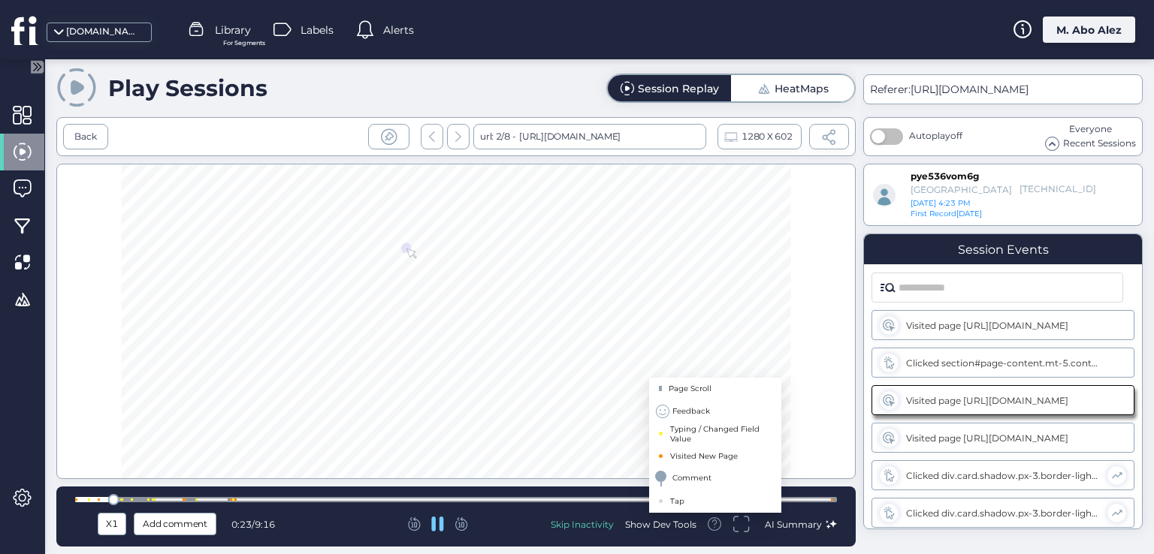
click at [718, 529] on icon at bounding box center [715, 525] width 14 height 14
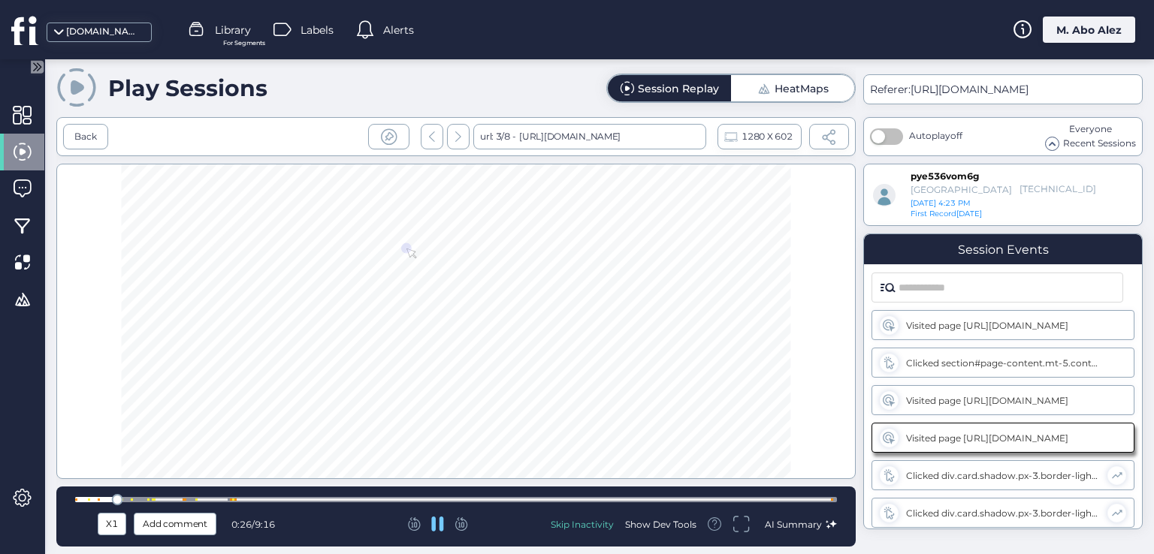
click at [436, 521] on icon at bounding box center [438, 524] width 12 height 15
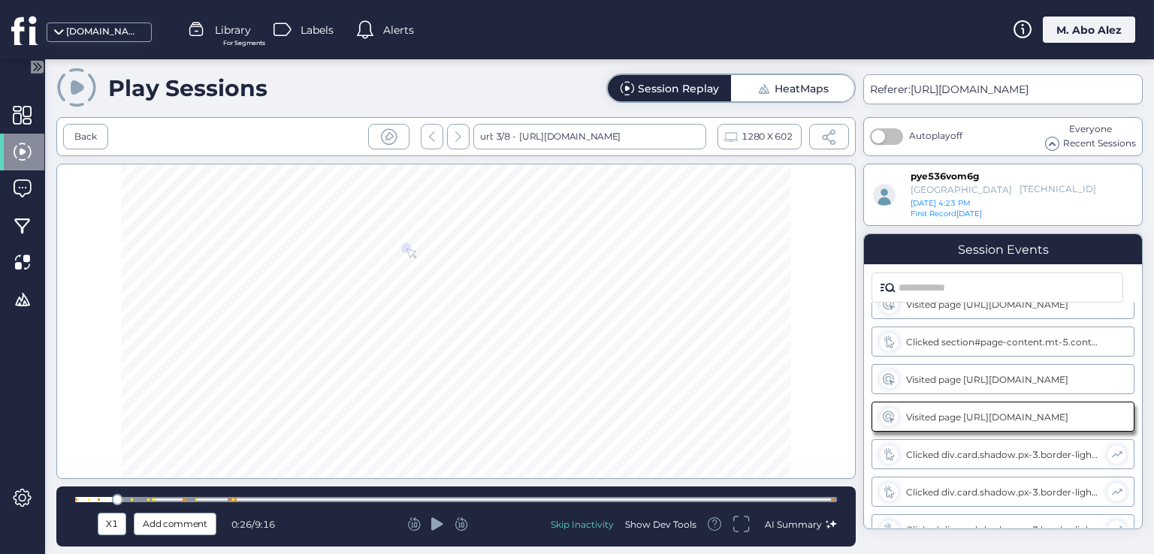
click at [751, 128] on span "1280 X 602" at bounding box center [766, 136] width 50 height 17
click at [741, 142] on span "1280 X 602" at bounding box center [766, 136] width 50 height 17
click at [620, 145] on div "https://www.fullsession.io/get-a-demo/" at bounding box center [567, 137] width 105 height 26
click at [71, 140] on div "Back" at bounding box center [85, 137] width 45 height 26
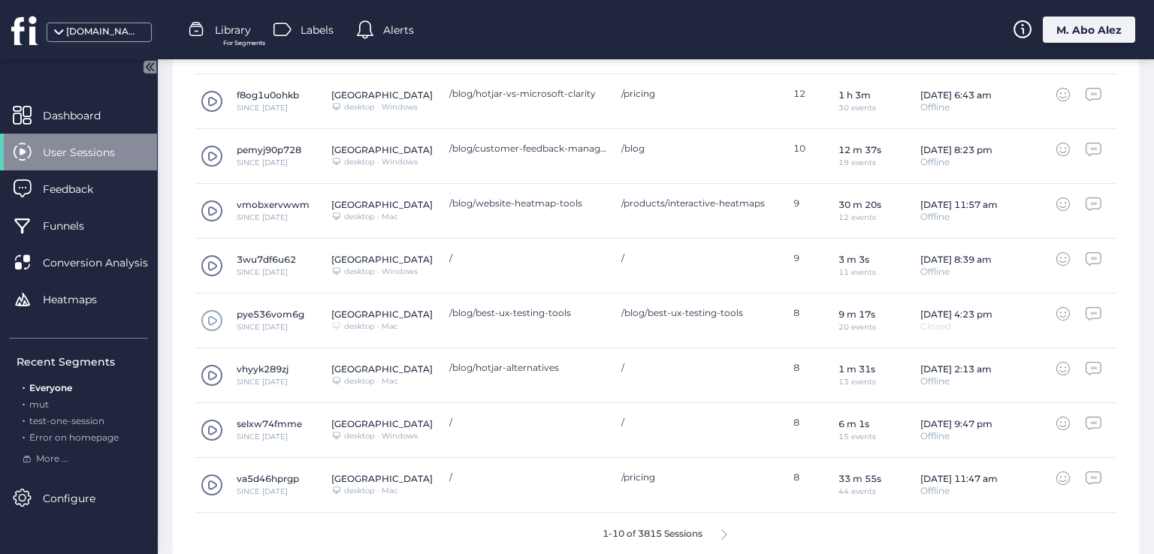
scroll to position [615, 0]
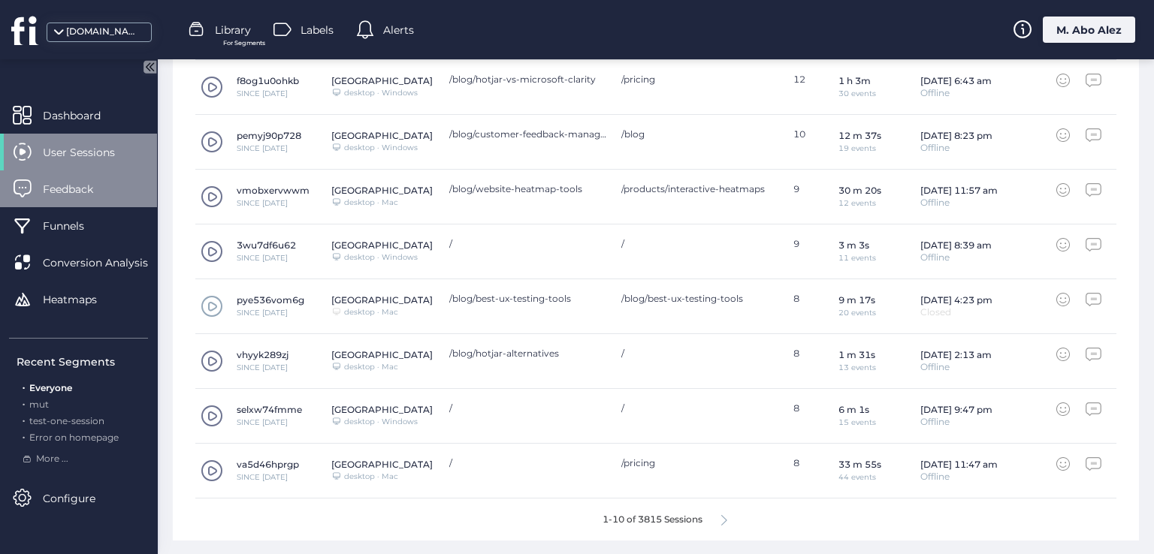
click at [56, 172] on div "Feedback" at bounding box center [78, 189] width 157 height 37
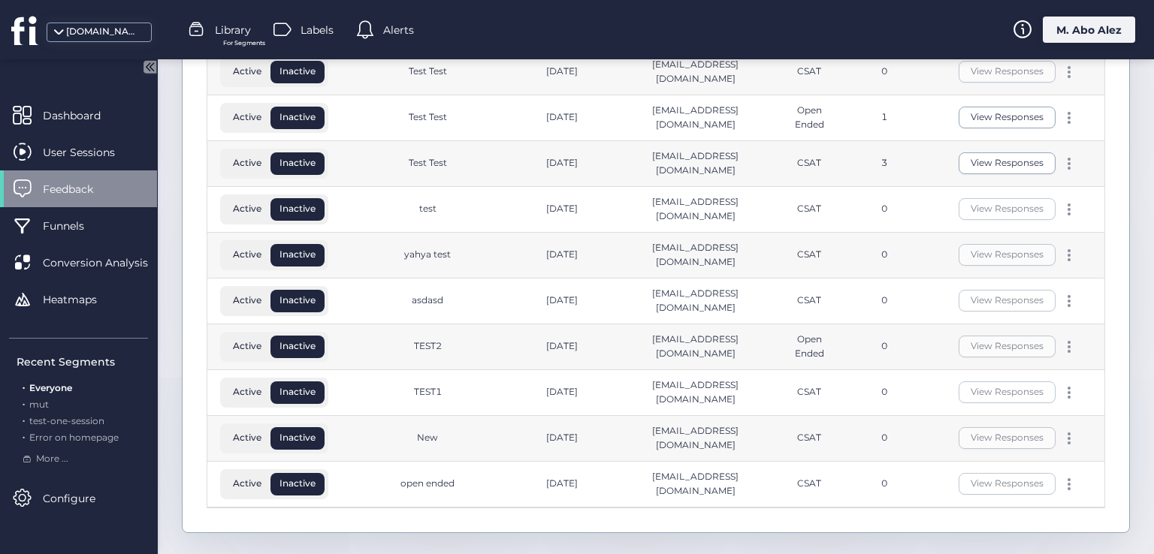
scroll to position [29, 0]
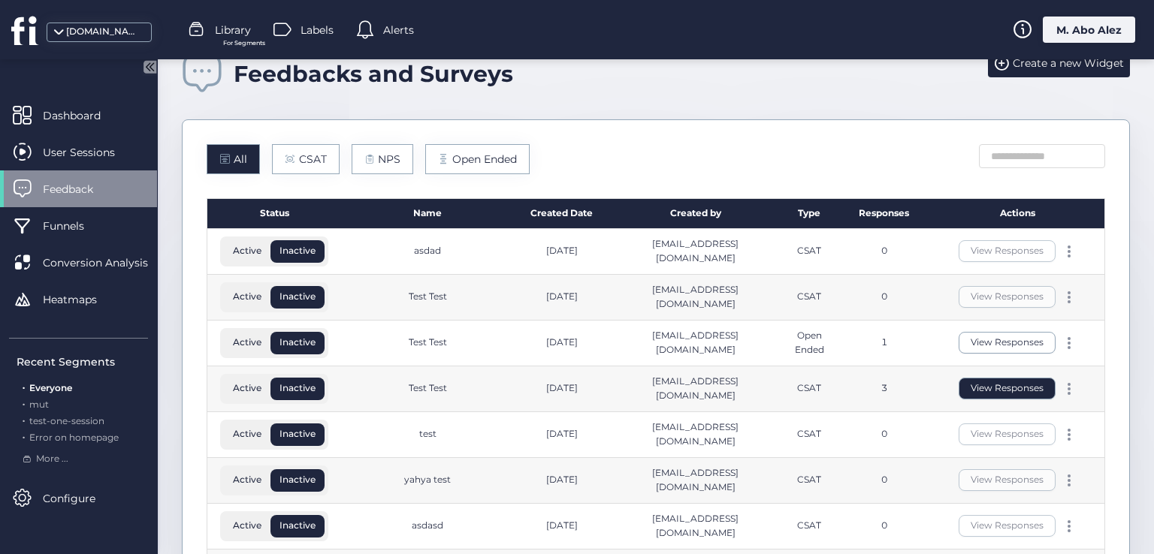
click at [958, 388] on button "View Responses" at bounding box center [1006, 389] width 97 height 22
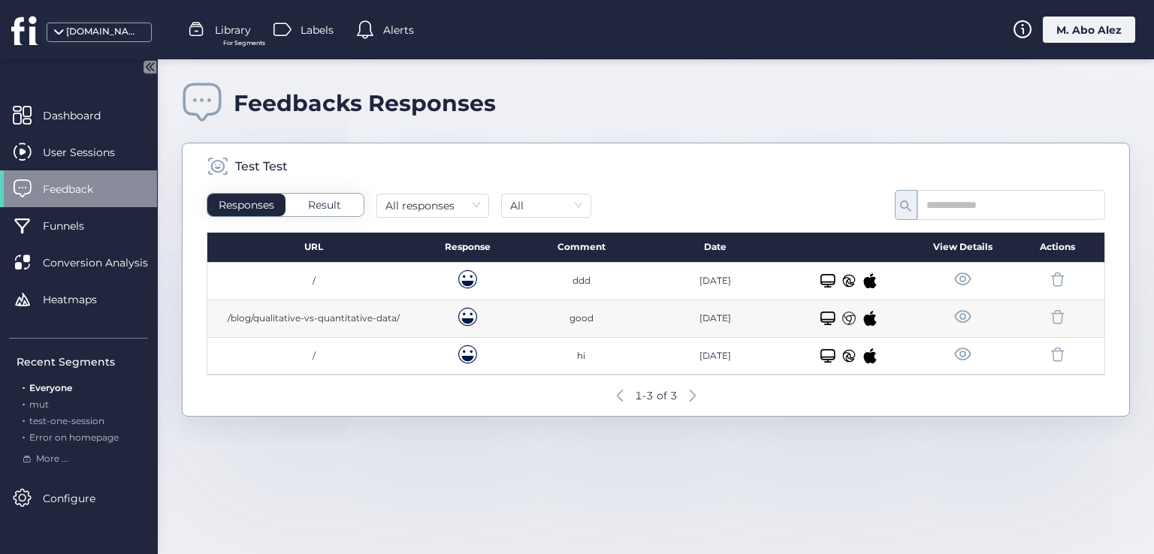
click at [847, 353] on icon at bounding box center [849, 356] width 13 height 13
click at [862, 351] on div "Desktop/Laptop" at bounding box center [848, 356] width 57 height 15
click at [853, 319] on icon at bounding box center [849, 318] width 13 height 13
click at [845, 284] on icon at bounding box center [849, 281] width 13 height 13
click at [867, 286] on icon at bounding box center [870, 280] width 13 height 15
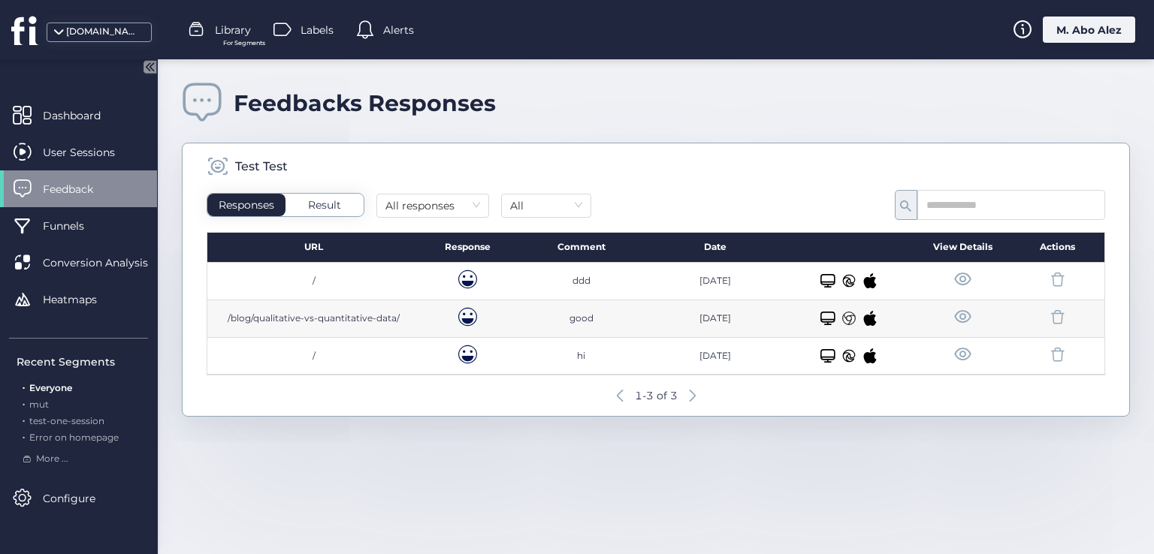
click at [967, 312] on span at bounding box center [962, 317] width 19 height 19
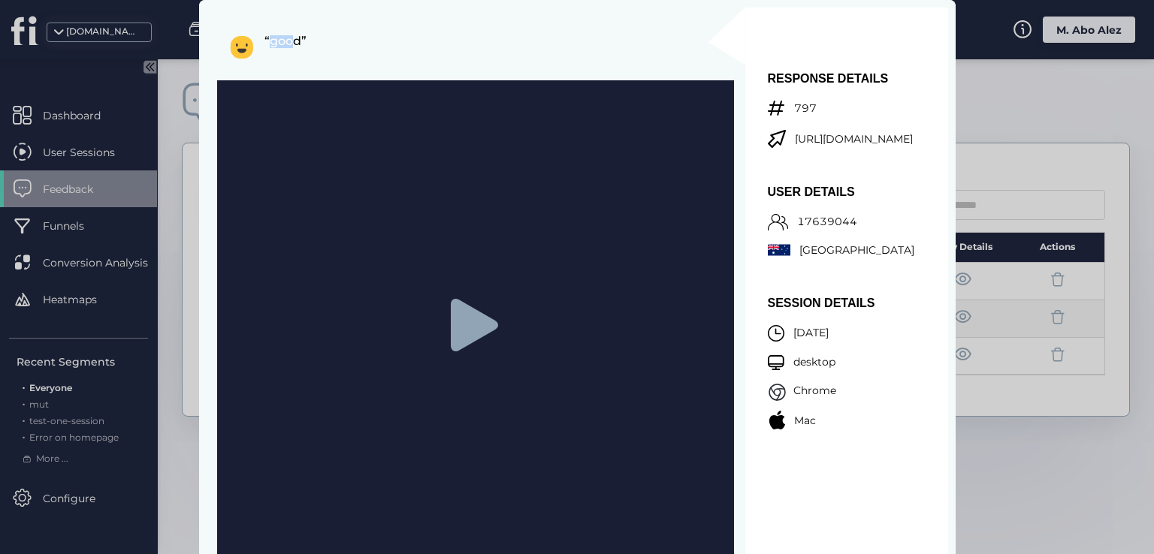
drag, startPoint x: 285, startPoint y: 55, endPoint x: 234, endPoint y: 44, distance: 52.3
click at [234, 44] on div "“good”" at bounding box center [482, 50] width 504 height 41
click at [790, 144] on div "https://www.fullsession.io/blog/qualitative-vs-quantitative-data/" at bounding box center [852, 142] width 168 height 25
click at [1013, 479] on div at bounding box center [577, 277] width 1154 height 554
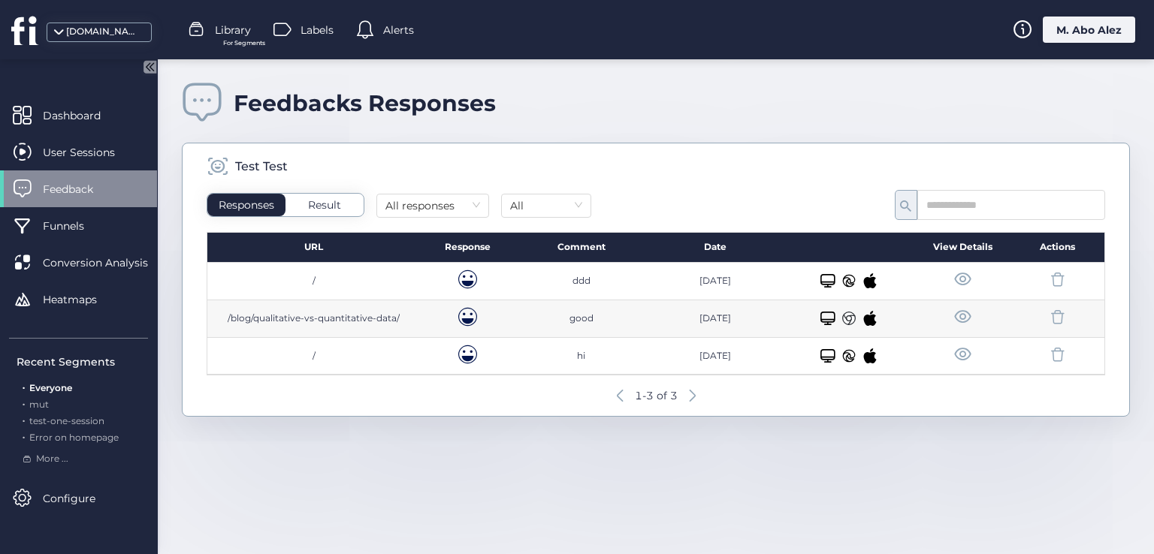
click at [579, 280] on div "ddd" at bounding box center [581, 281] width 18 height 14
click at [457, 242] on div "Response" at bounding box center [468, 248] width 94 height 30
click at [581, 243] on div "Comment" at bounding box center [582, 248] width 134 height 30
click at [694, 391] on span at bounding box center [693, 396] width 6 height 12
click at [904, 208] on icon at bounding box center [905, 206] width 11 height 11
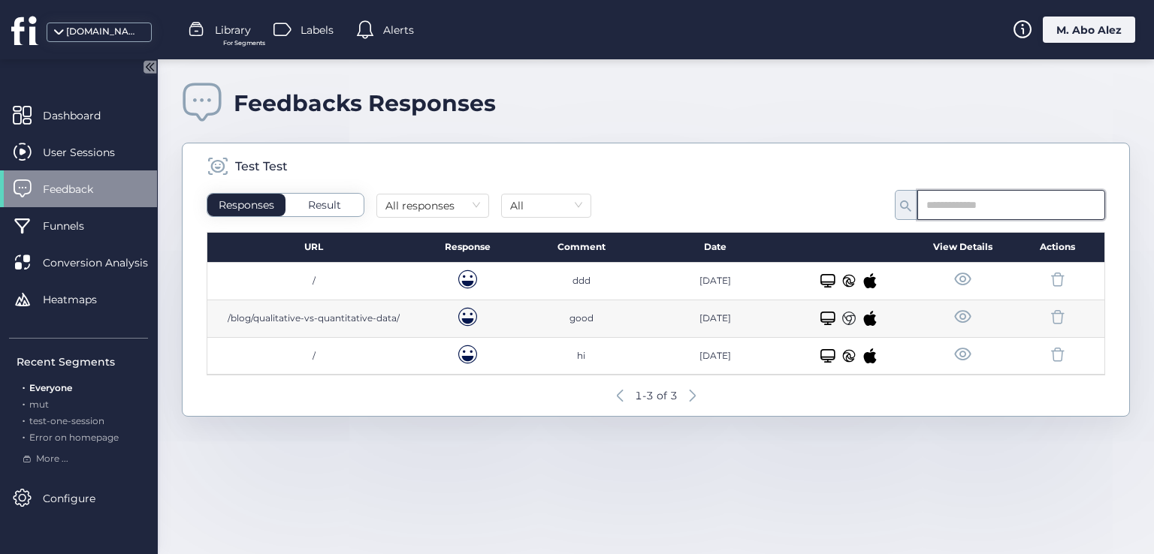
click at [958, 208] on input "text" at bounding box center [1011, 205] width 188 height 30
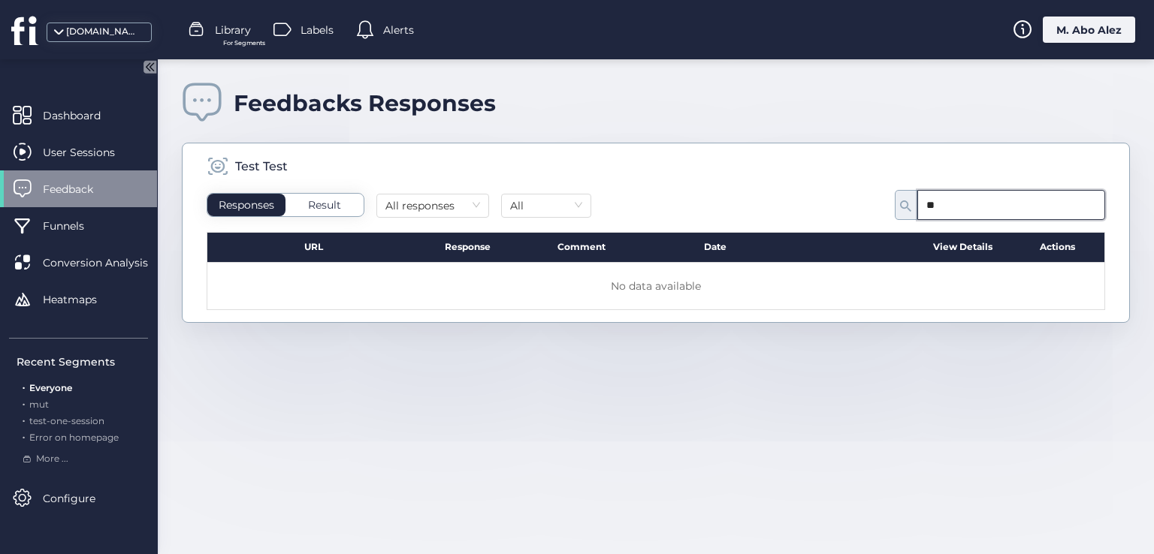
type input "*"
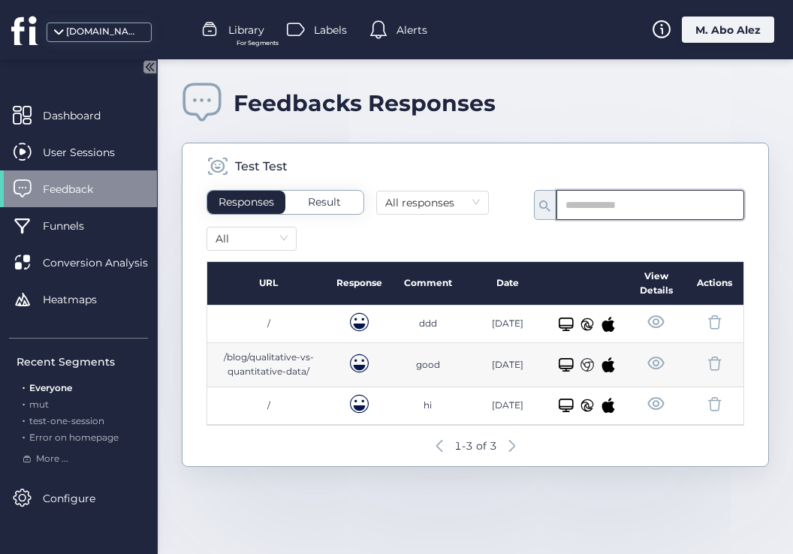
click at [626, 204] on input "text" at bounding box center [651, 205] width 188 height 30
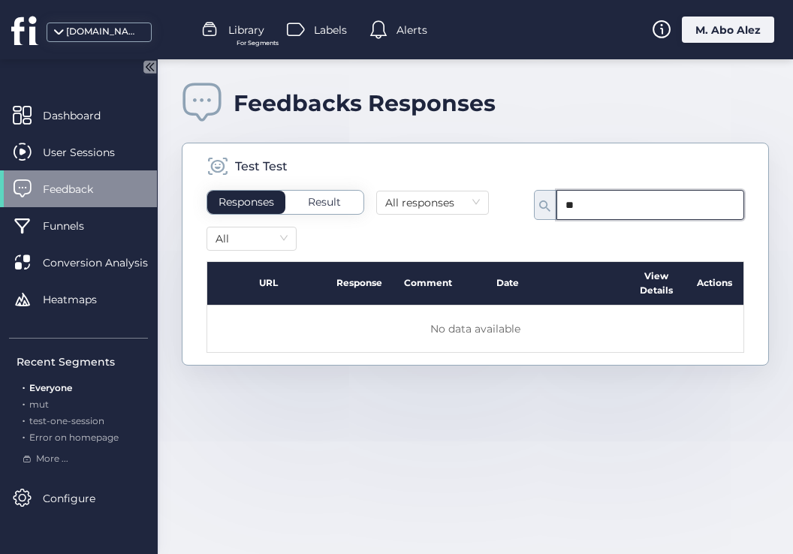
type input "*"
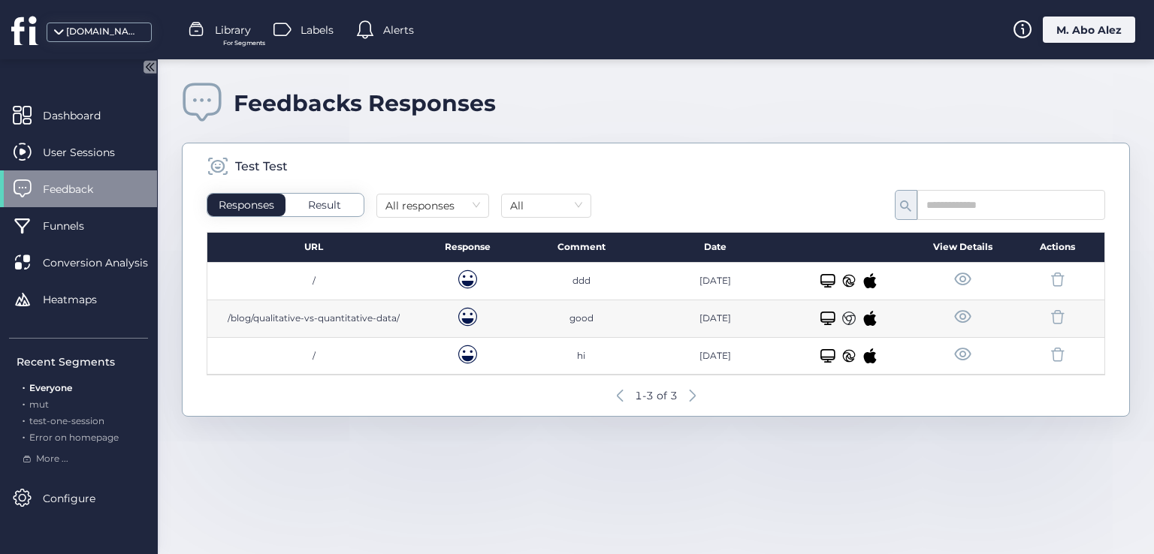
click at [216, 166] on span at bounding box center [218, 166] width 23 height 23
drag, startPoint x: 236, startPoint y: 99, endPoint x: 262, endPoint y: 112, distance: 29.2
click at [262, 112] on div "Feedbacks Responses" at bounding box center [365, 103] width 262 height 28
click at [281, 98] on div "Feedbacks Responses" at bounding box center [365, 103] width 262 height 28
click at [113, 230] on div "Funnels" at bounding box center [78, 225] width 157 height 37
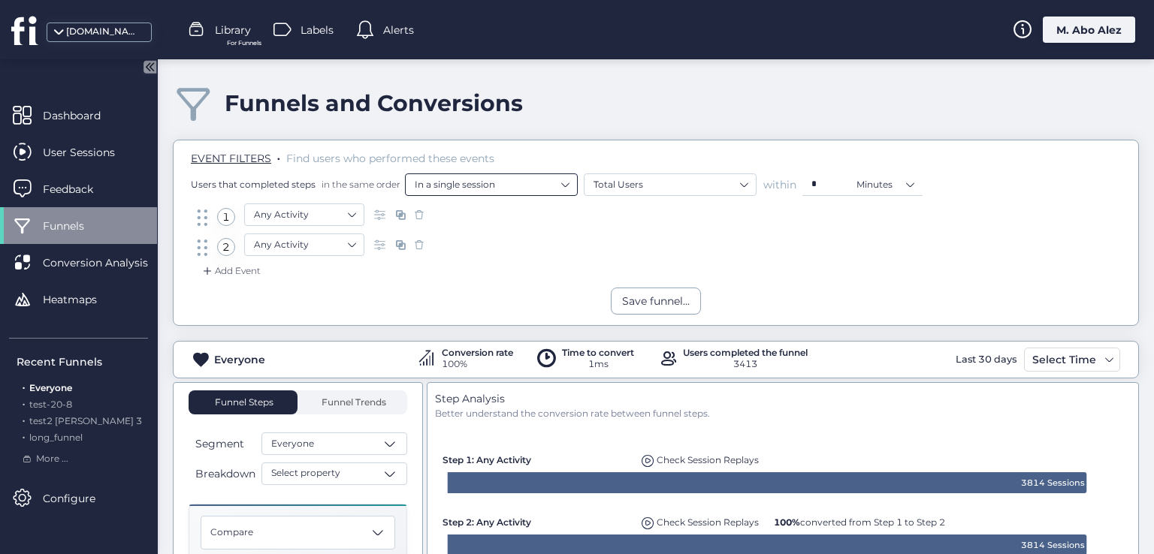
click at [538, 193] on nz-select-item "In a single session" at bounding box center [491, 185] width 153 height 23
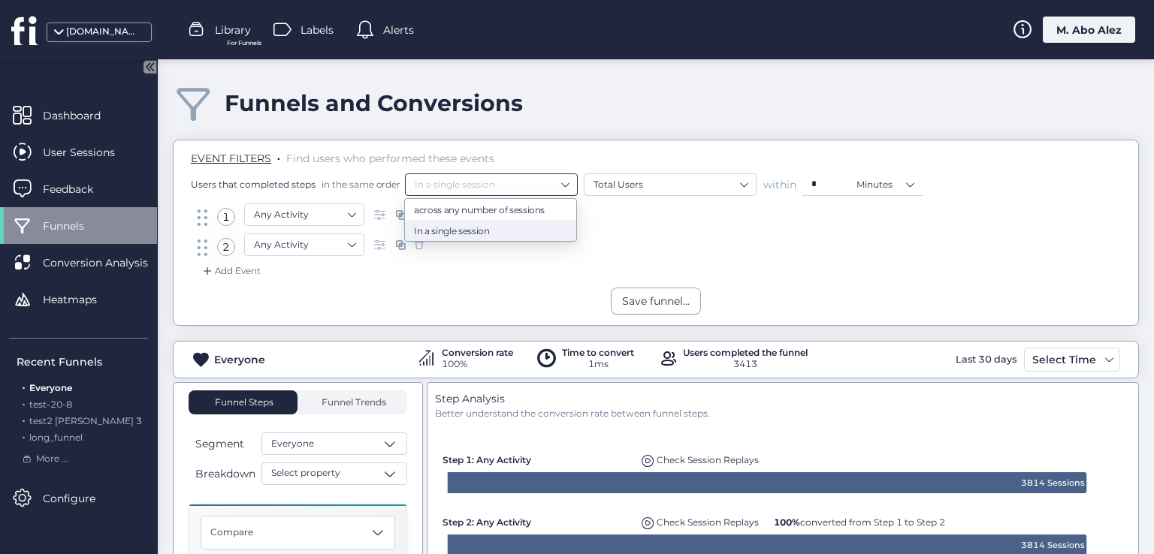
click at [500, 267] on div "Add Event" at bounding box center [656, 276] width 942 height 24
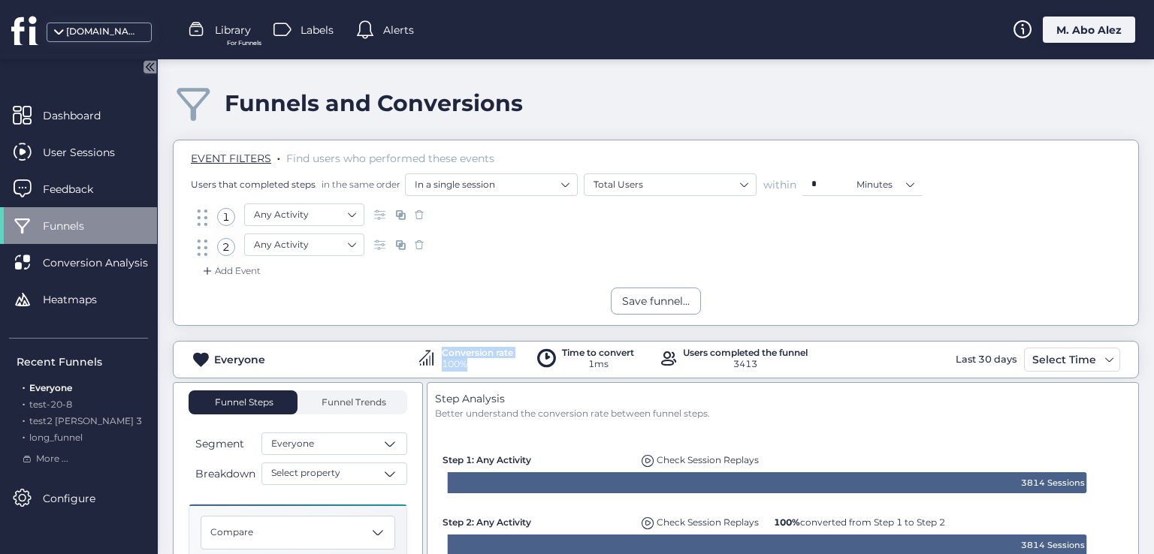
drag, startPoint x: 412, startPoint y: 340, endPoint x: 472, endPoint y: 376, distance: 69.4
click at [472, 376] on div "Everyone Conversion rate 100% Time to convert 1ms Users completed the funnel 34…" at bounding box center [656, 360] width 966 height 38
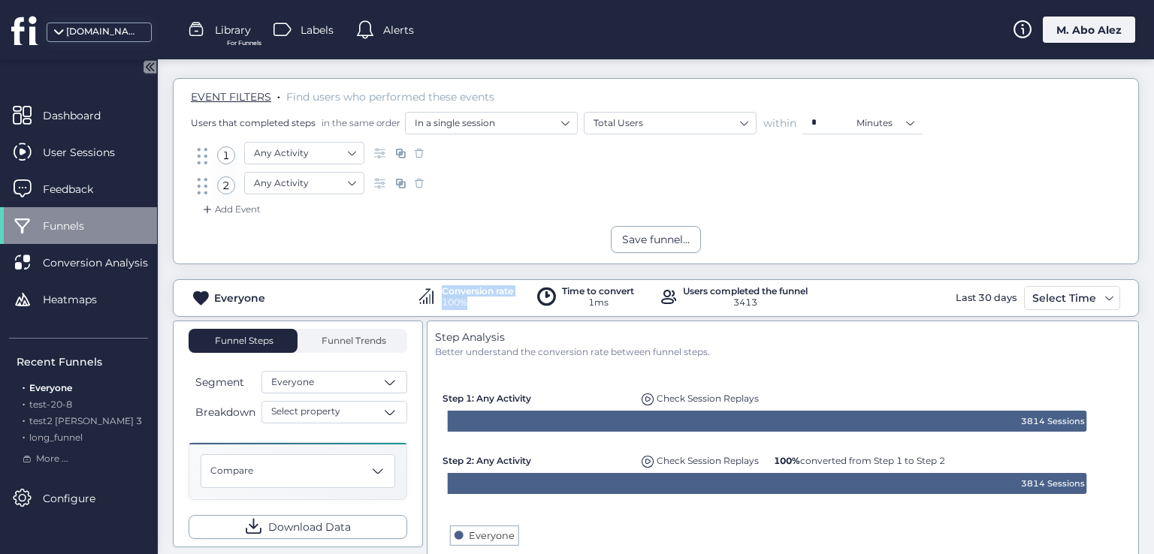
scroll to position [150, 0]
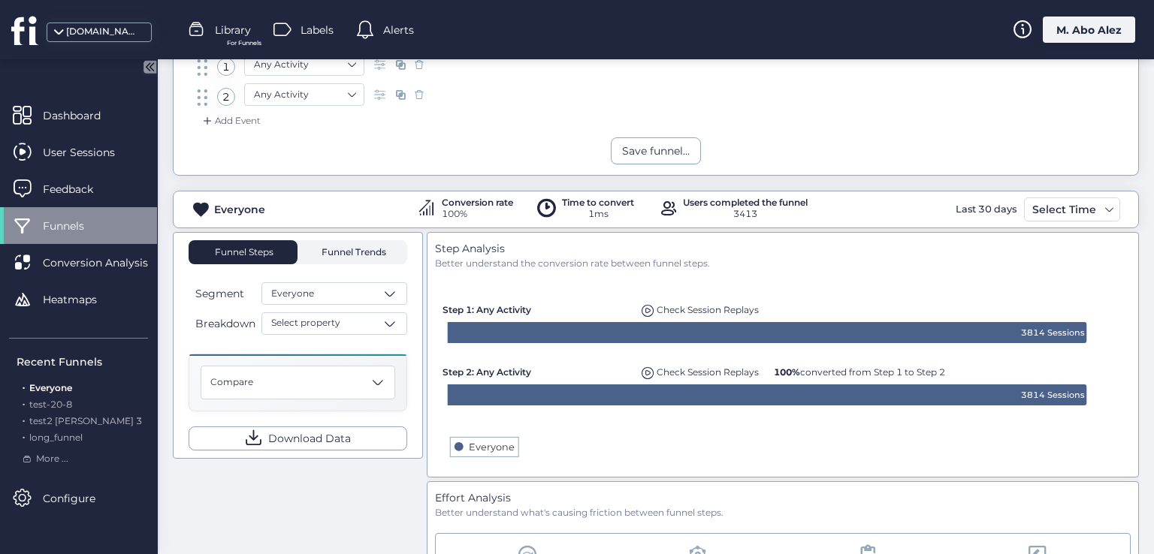
click at [334, 254] on span "Funnel Trends" at bounding box center [352, 252] width 68 height 9
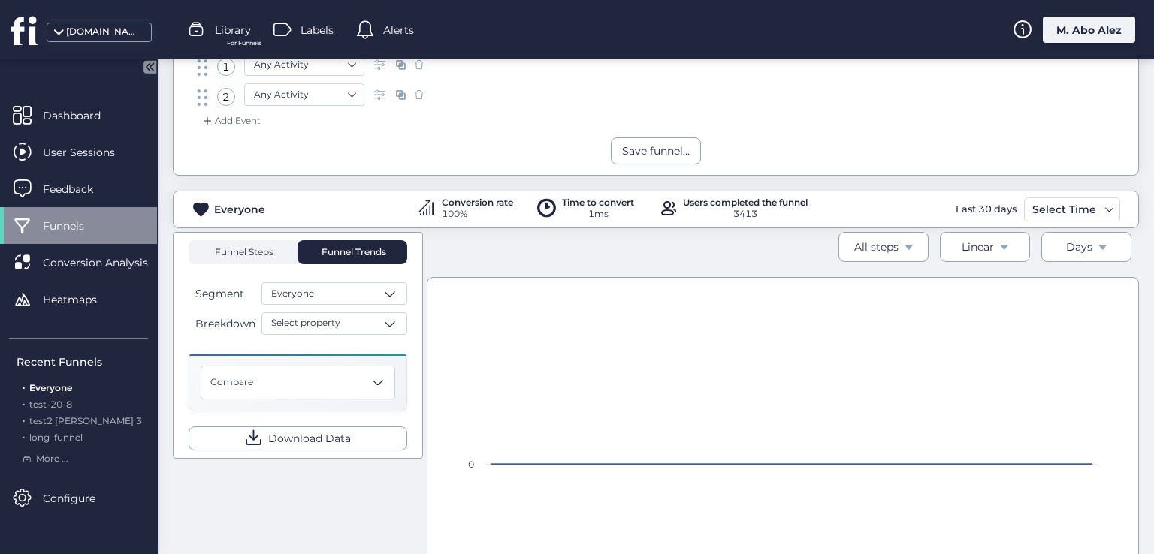
click at [254, 259] on span "Funnel Steps" at bounding box center [243, 252] width 60 height 24
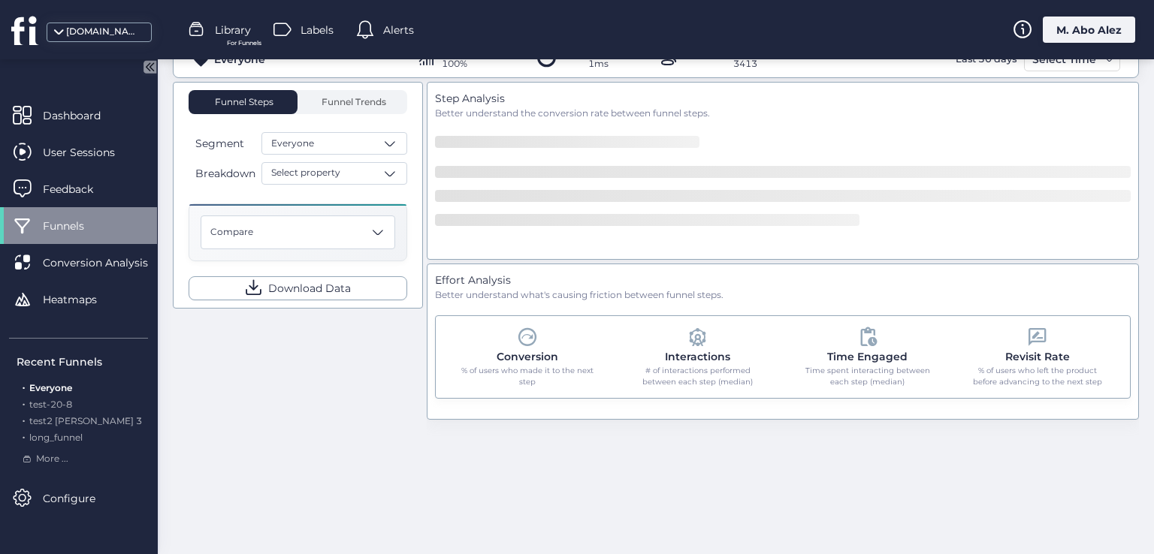
scroll to position [306, 0]
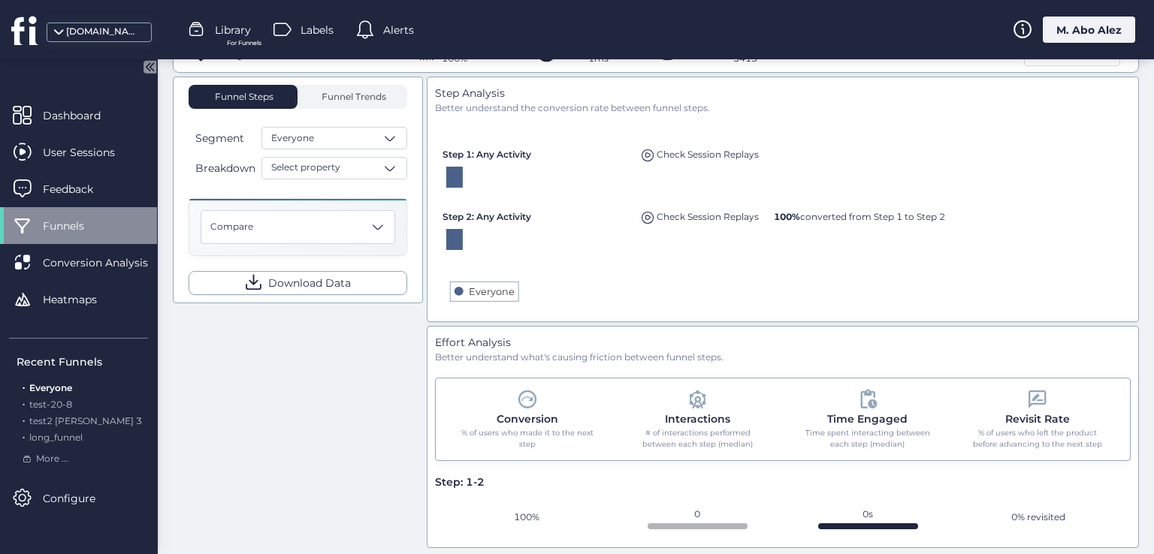
click at [536, 331] on div "Effort Analysis Better understand what's causing friction between funnel steps.…" at bounding box center [783, 437] width 713 height 222
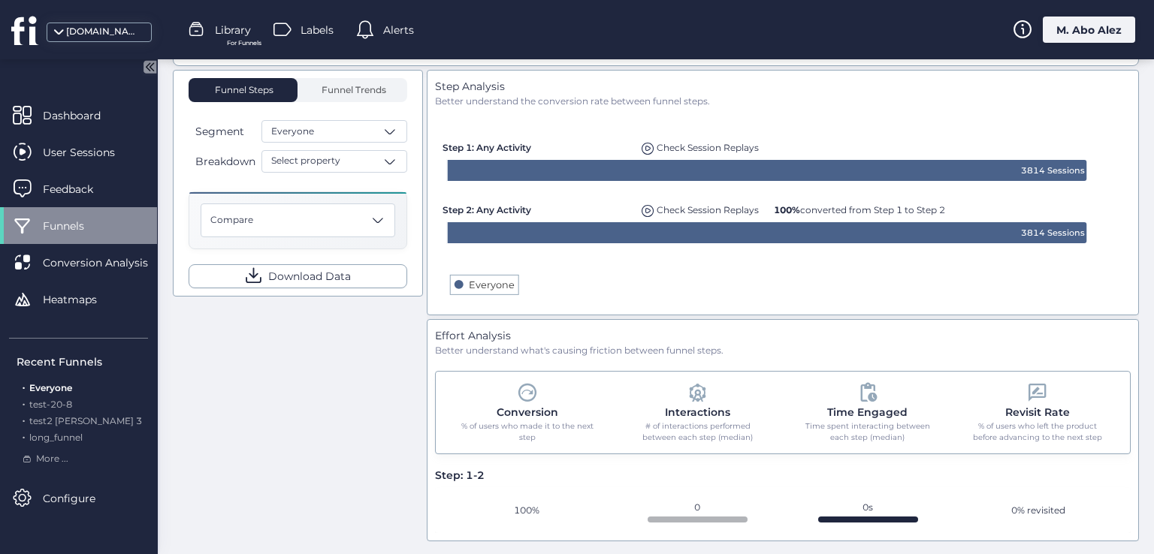
scroll to position [162, 0]
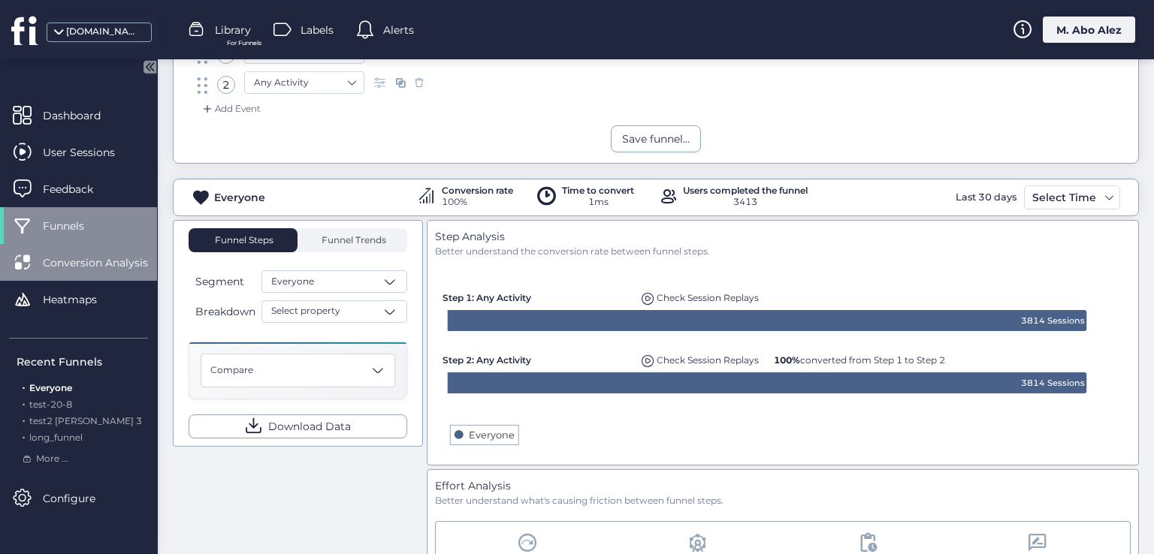
click at [131, 260] on span "Conversion Analysis" at bounding box center [107, 263] width 128 height 17
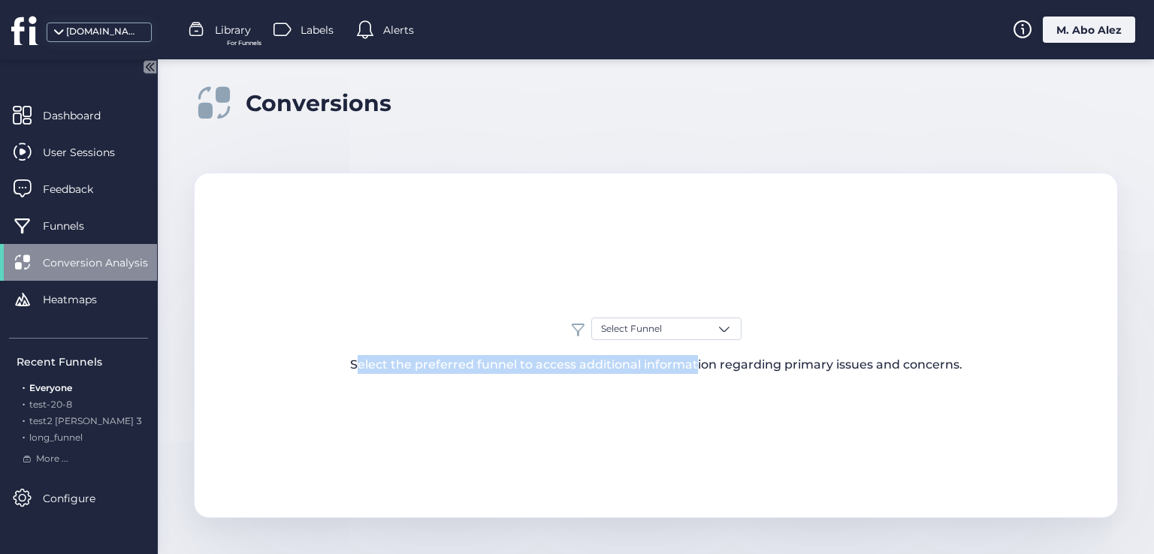
drag, startPoint x: 325, startPoint y: 370, endPoint x: 700, endPoint y: 397, distance: 375.8
click at [693, 403] on div "Select Funnel Select the preferred funnel to access additional information rega…" at bounding box center [656, 346] width 924 height 346
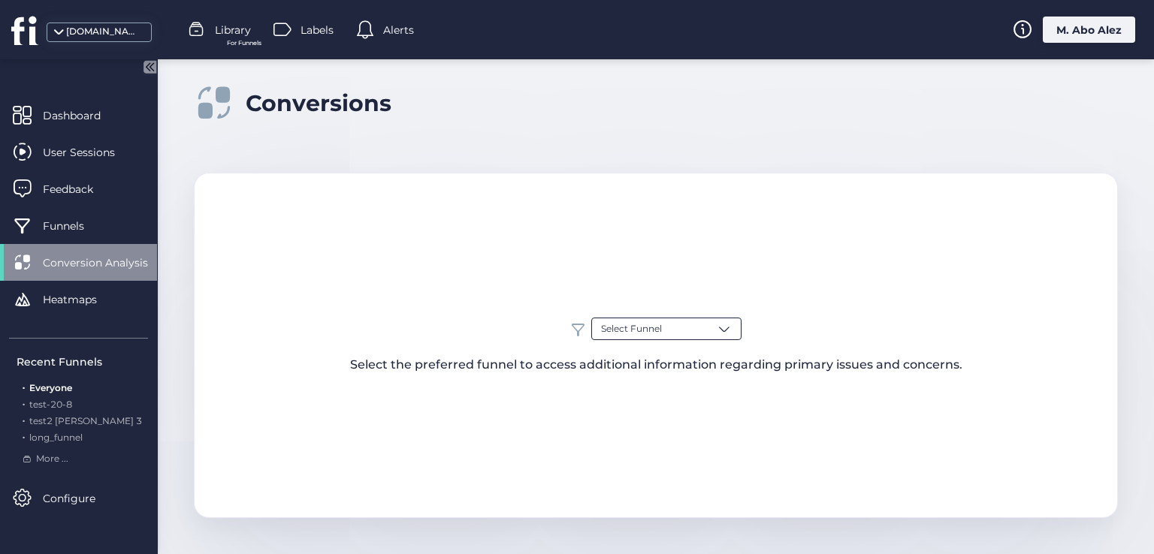
click at [706, 318] on div "Select Funnel" at bounding box center [666, 329] width 150 height 23
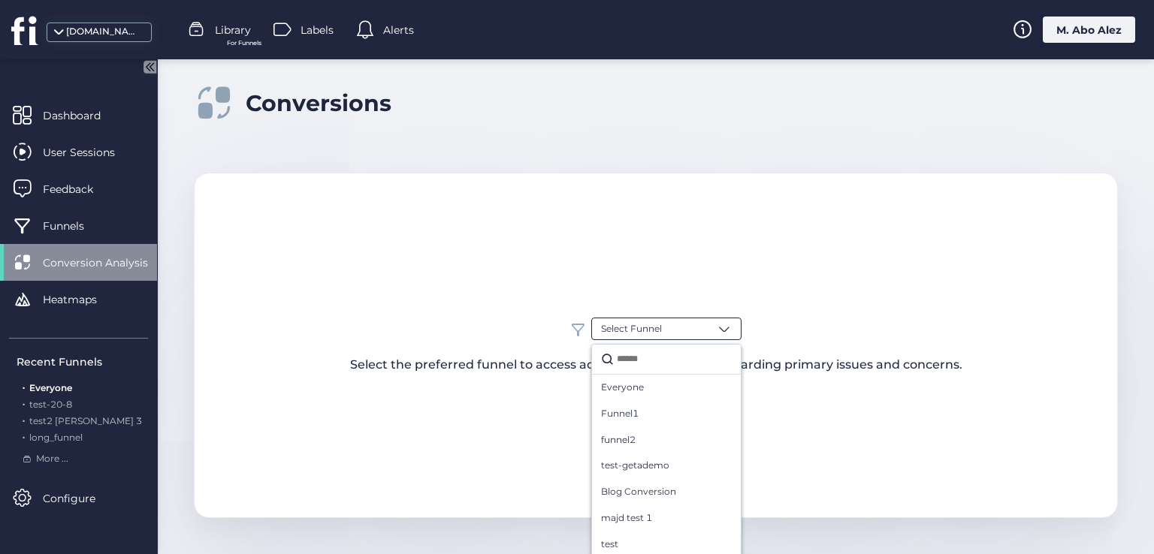
click at [538, 323] on div "Select Funnel Everyone Funnel1 funnel2 test-getademo Blog Conversion majd test …" at bounding box center [656, 346] width 922 height 56
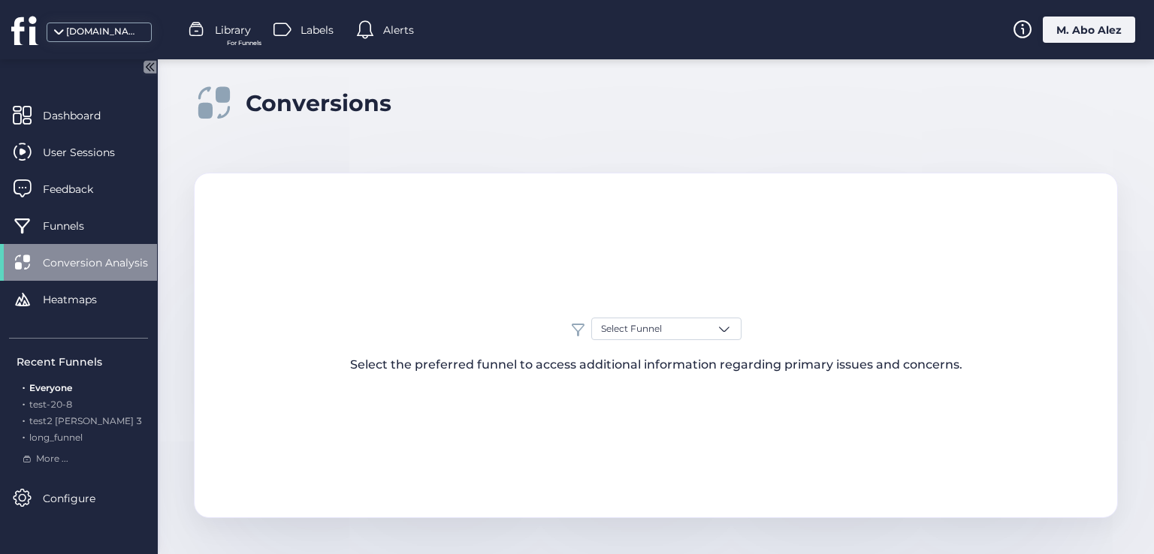
click at [584, 321] on span at bounding box center [577, 328] width 15 height 15
click at [407, 187] on div "Select Funnel Select the preferred funnel to access additional information rega…" at bounding box center [656, 346] width 924 height 346
click at [705, 333] on div "Select Funnel" at bounding box center [666, 329] width 150 height 23
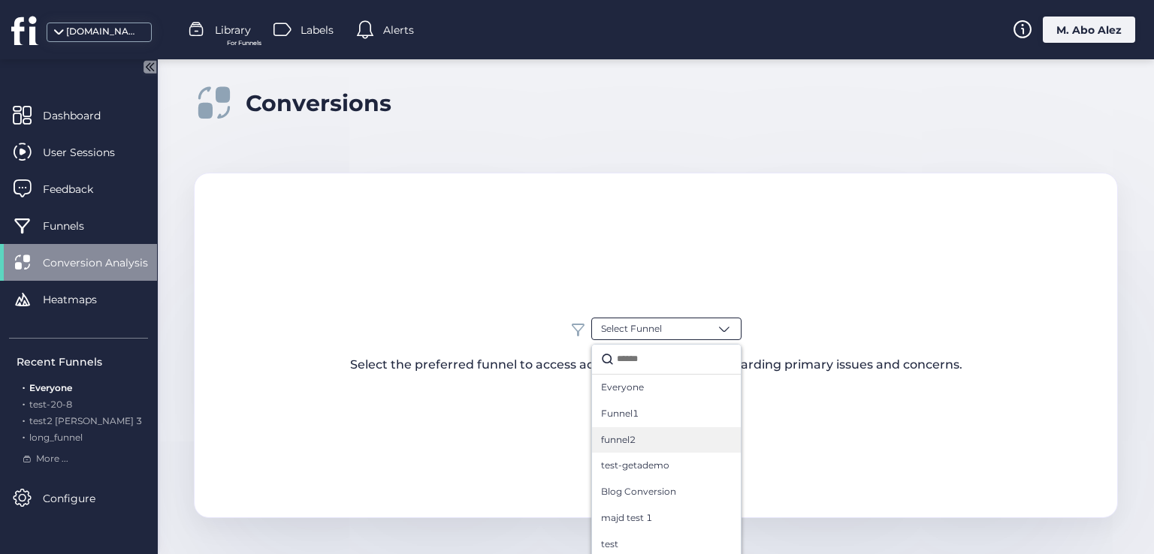
click at [641, 436] on div "funnel2" at bounding box center [666, 440] width 131 height 14
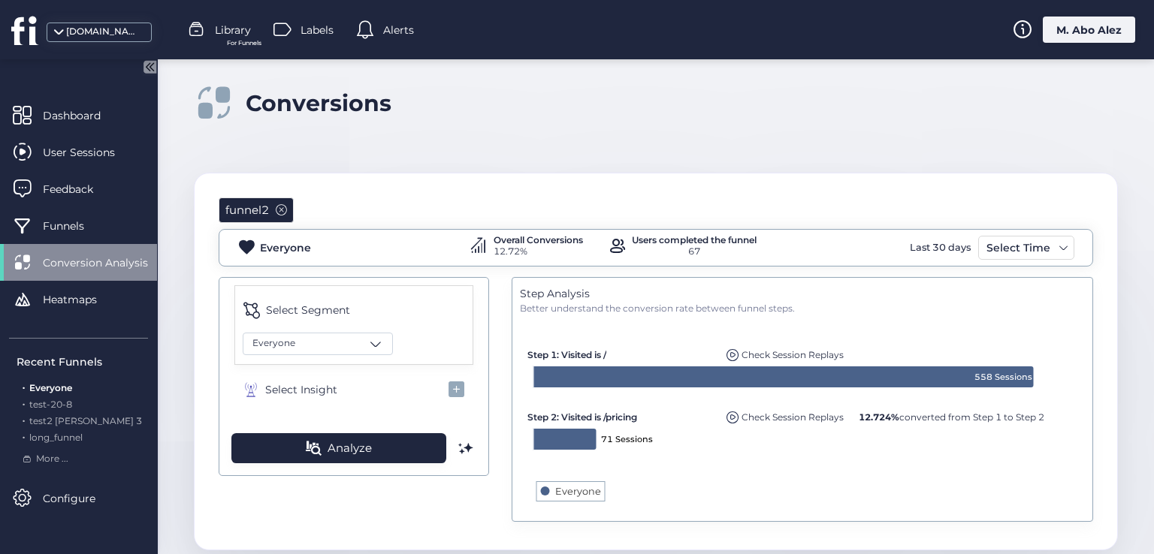
click at [273, 214] on div "funnel2" at bounding box center [256, 211] width 75 height 26
click at [284, 205] on span at bounding box center [281, 209] width 11 height 11
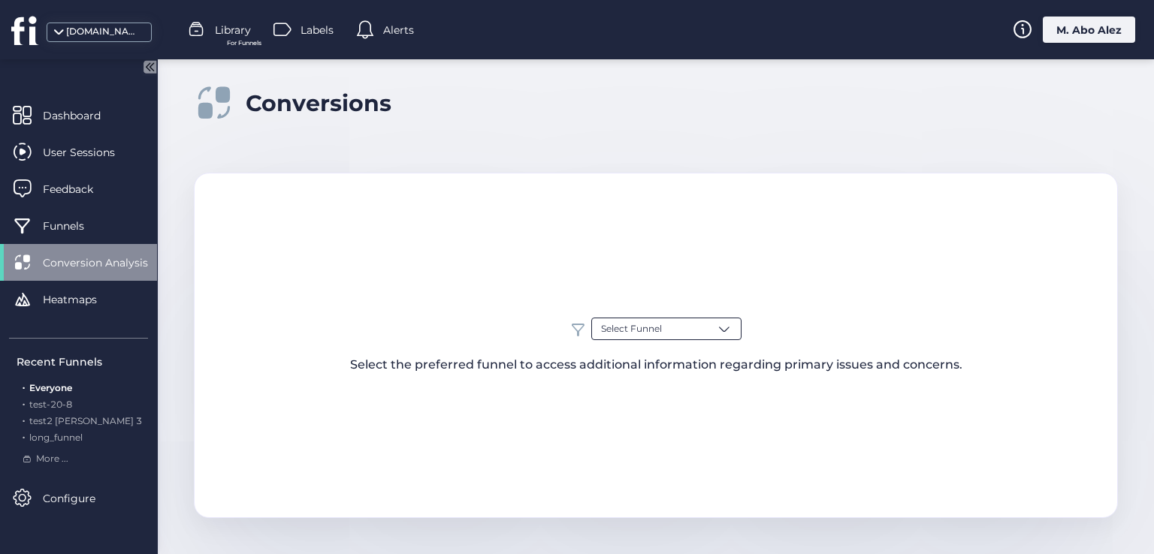
click at [710, 332] on div "Select Funnel" at bounding box center [666, 329] width 150 height 23
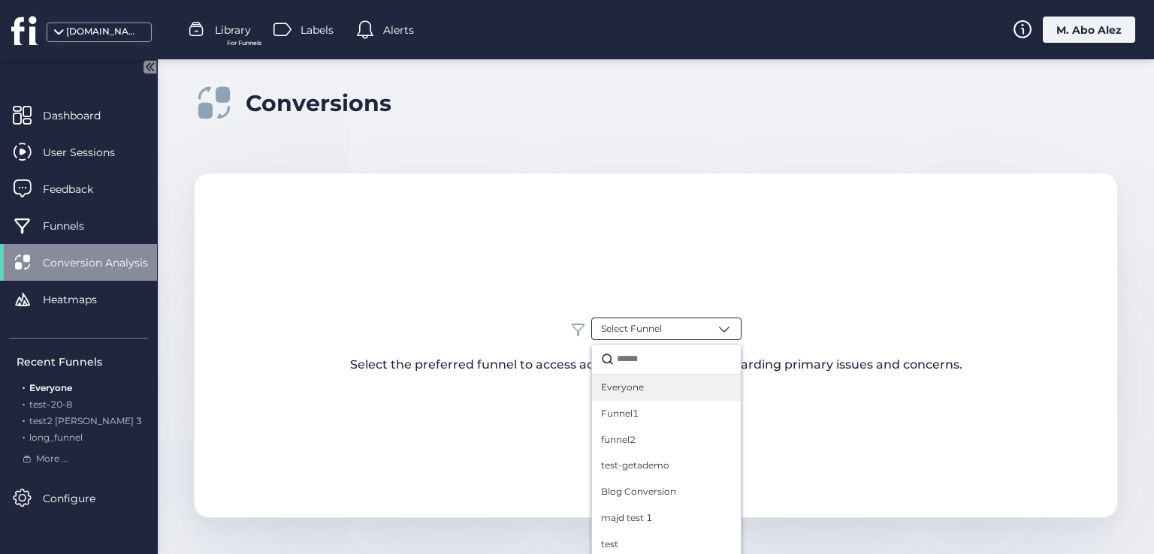
click at [670, 382] on div "Everyone" at bounding box center [666, 388] width 131 height 14
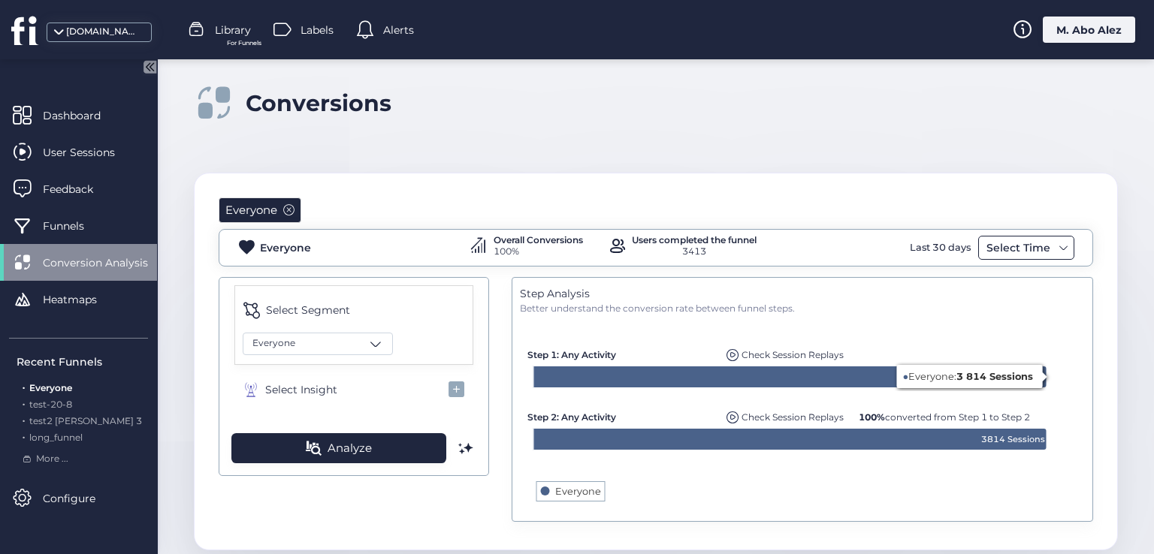
click at [997, 258] on div "Select Time" at bounding box center [1026, 248] width 96 height 24
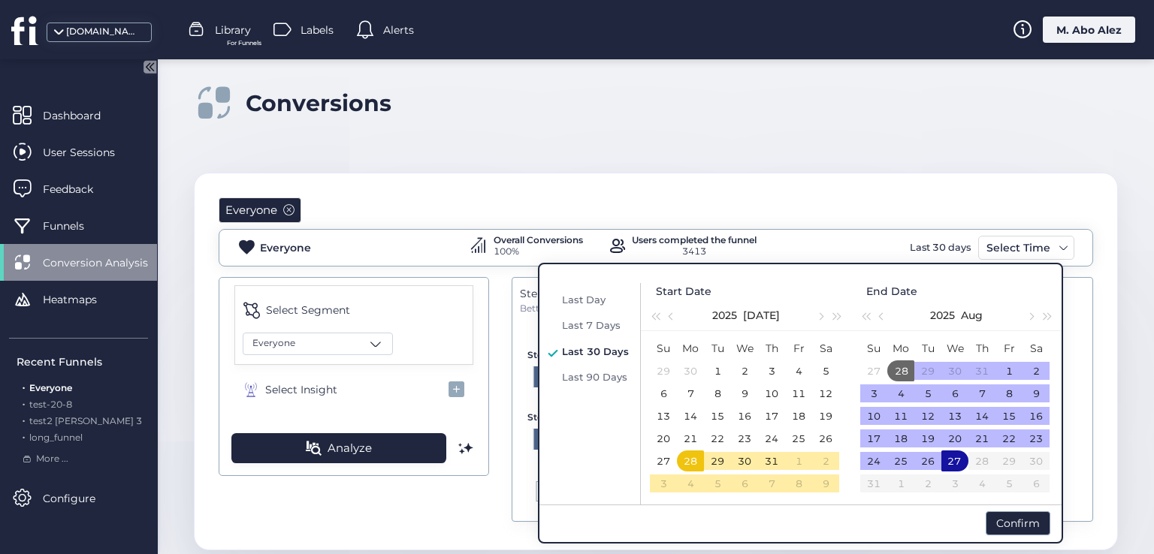
click at [602, 387] on div "Last Day Last 7 Days Last 30 Days Last 90 Days" at bounding box center [592, 394] width 98 height 222
click at [600, 377] on span "Last 90 Days" at bounding box center [594, 377] width 65 height 12
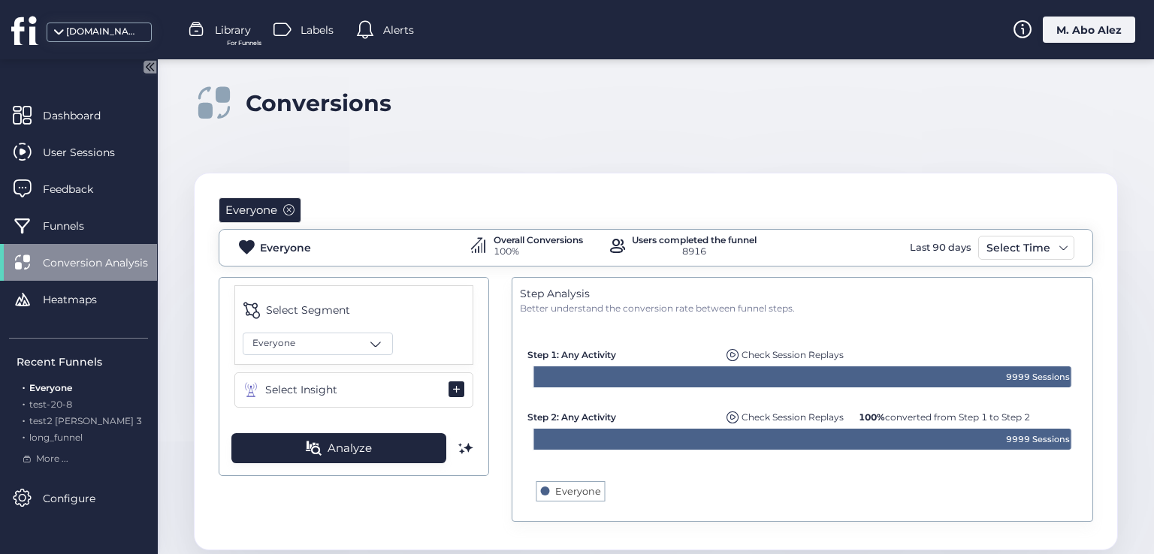
click at [349, 387] on button "Select Insight" at bounding box center [353, 390] width 239 height 35
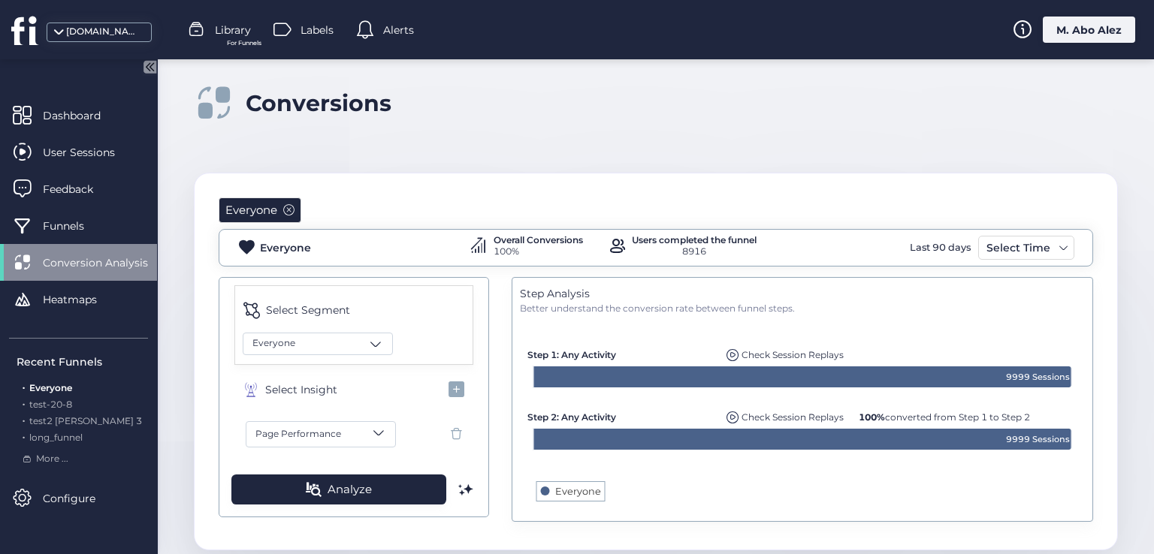
click at [352, 432] on button "Page Performance" at bounding box center [321, 434] width 150 height 26
click at [300, 245] on span "Dead Clicks" at bounding box center [327, 250] width 146 height 14
click at [377, 431] on span at bounding box center [378, 432] width 15 height 15
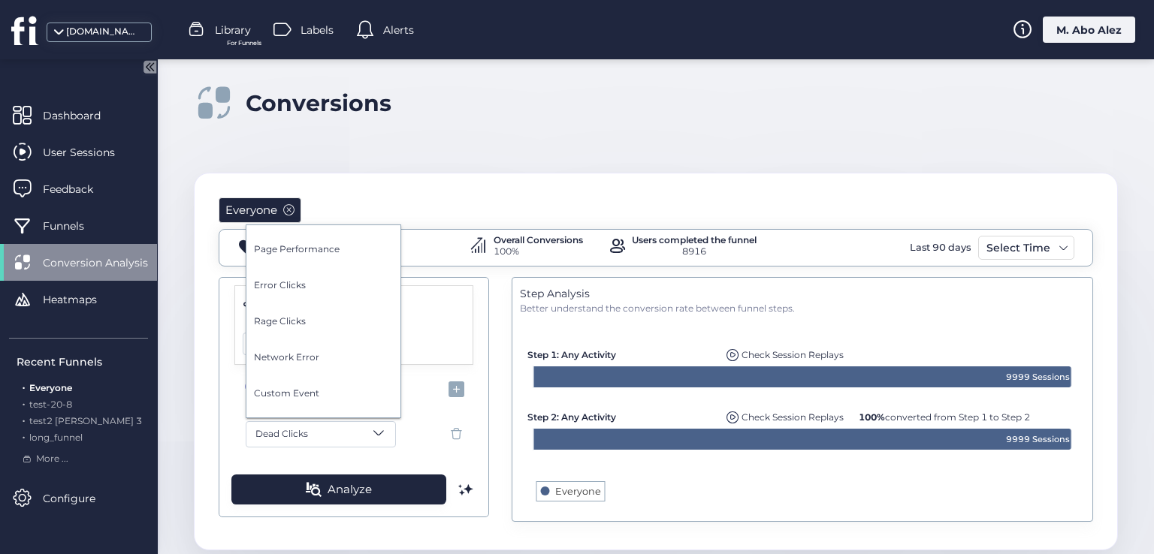
click at [456, 382] on div at bounding box center [577, 277] width 1154 height 554
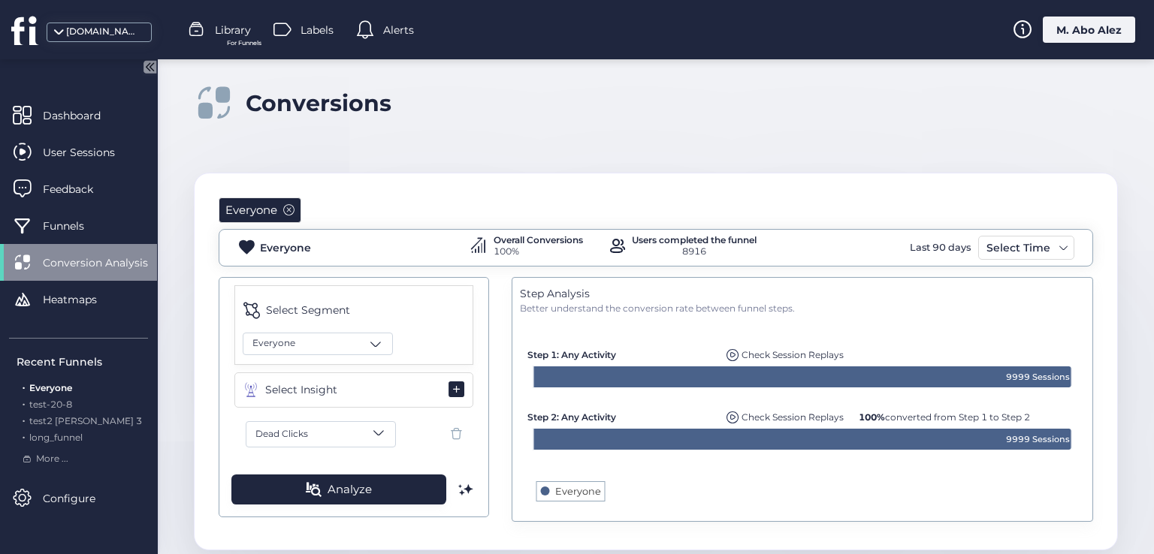
click at [457, 390] on span at bounding box center [456, 389] width 17 height 17
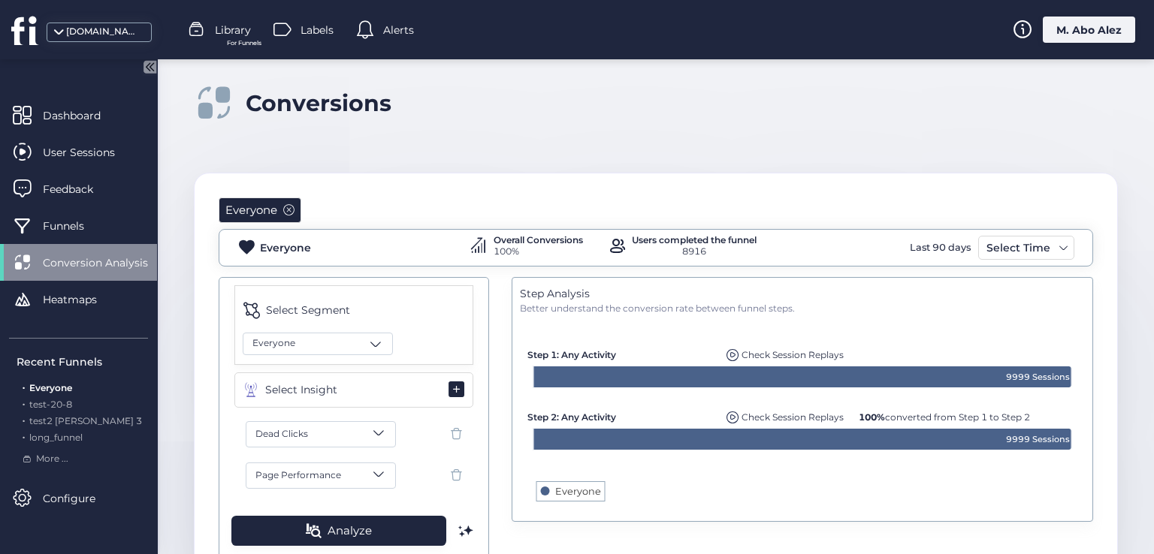
drag, startPoint x: 339, startPoint y: 388, endPoint x: 298, endPoint y: 388, distance: 40.6
click at [298, 388] on button "Select Insight" at bounding box center [353, 390] width 239 height 35
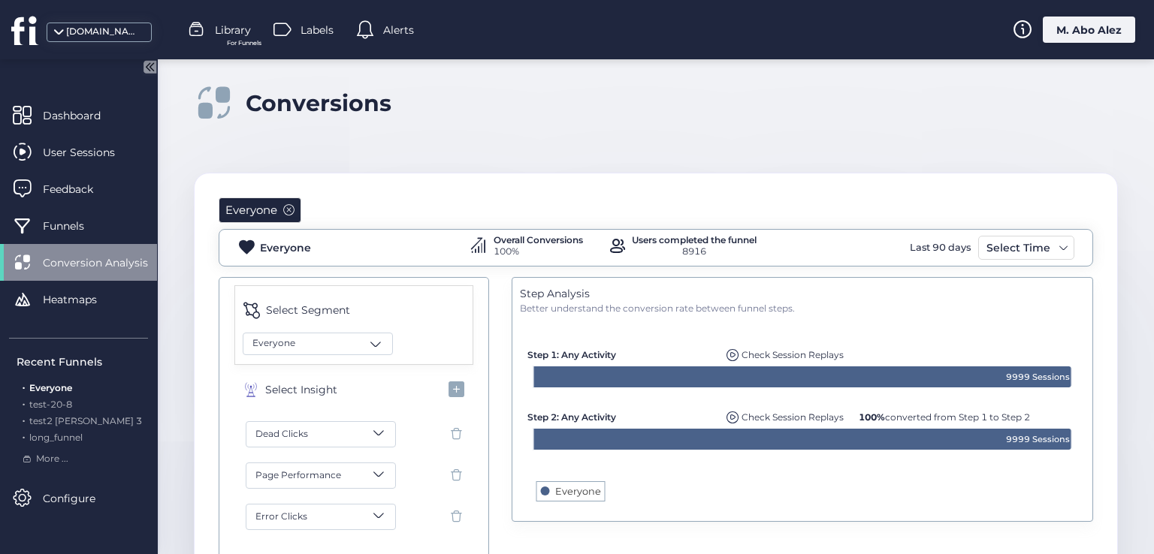
click at [376, 472] on span at bounding box center [378, 473] width 15 height 15
click at [453, 512] on div at bounding box center [577, 277] width 1154 height 554
click at [460, 471] on span at bounding box center [456, 475] width 19 height 19
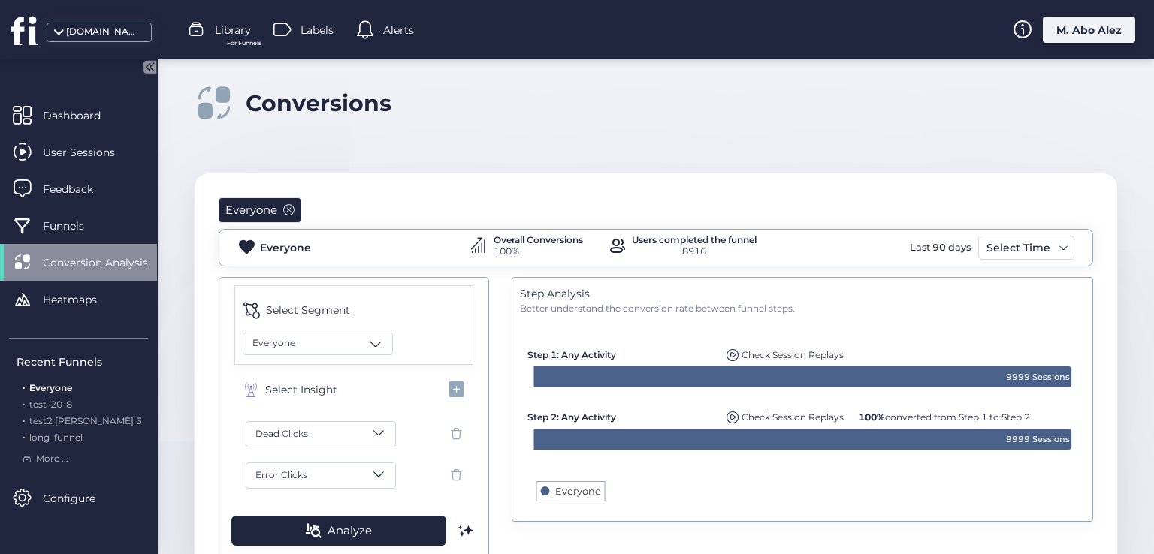
click at [460, 471] on span at bounding box center [456, 475] width 19 height 19
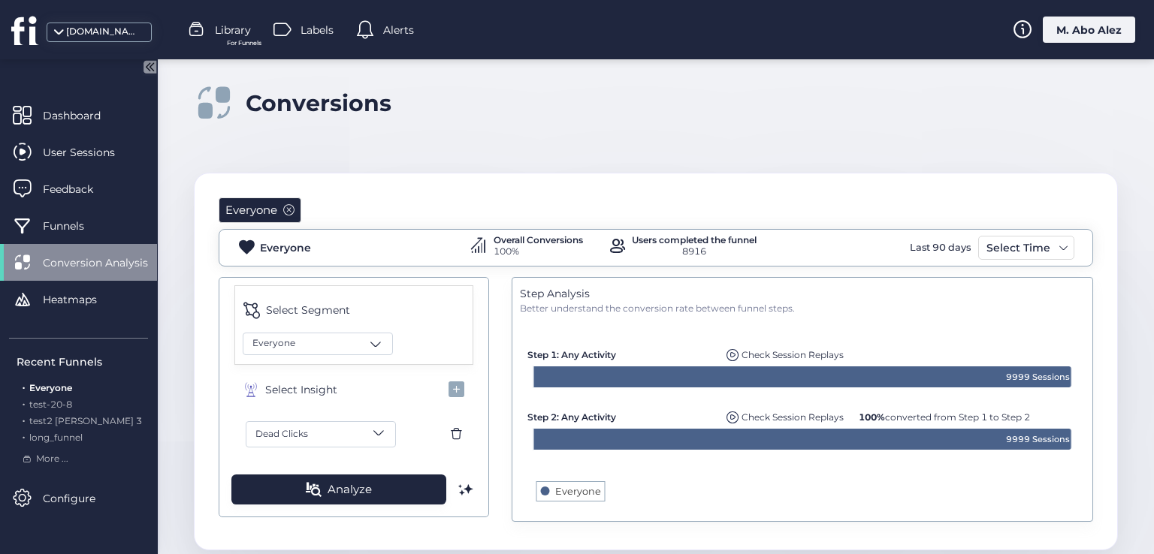
click at [454, 432] on span at bounding box center [456, 434] width 19 height 19
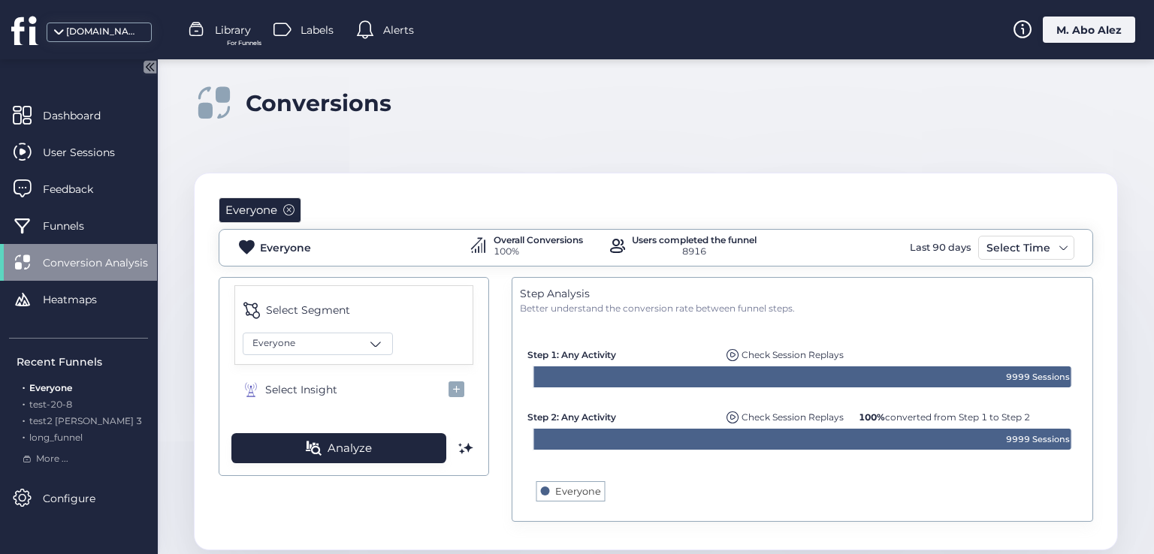
click at [288, 207] on span at bounding box center [288, 209] width 11 height 11
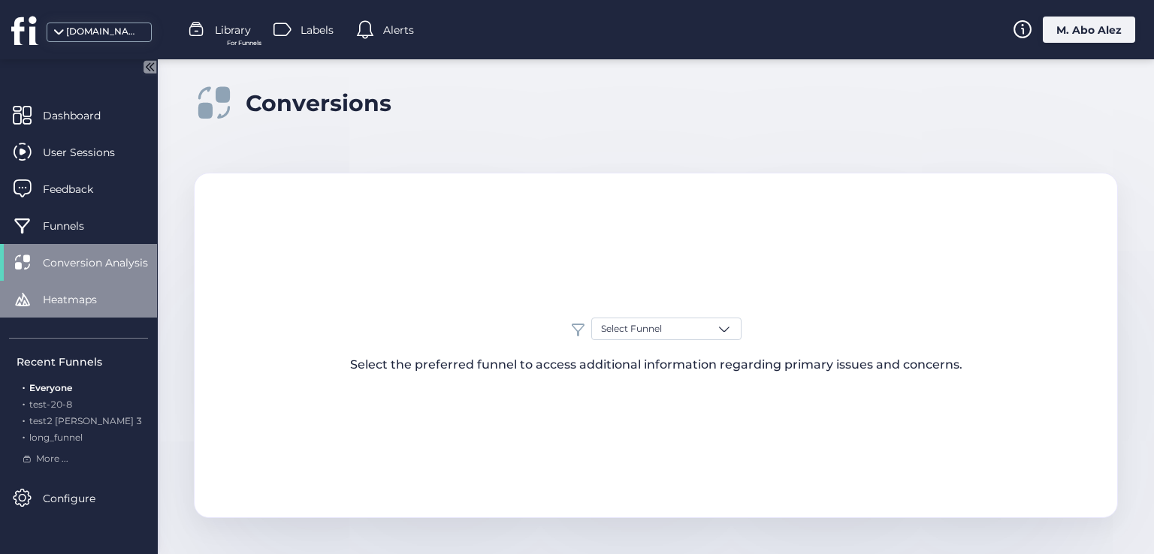
click at [80, 297] on span "Heatmaps" at bounding box center [81, 299] width 77 height 17
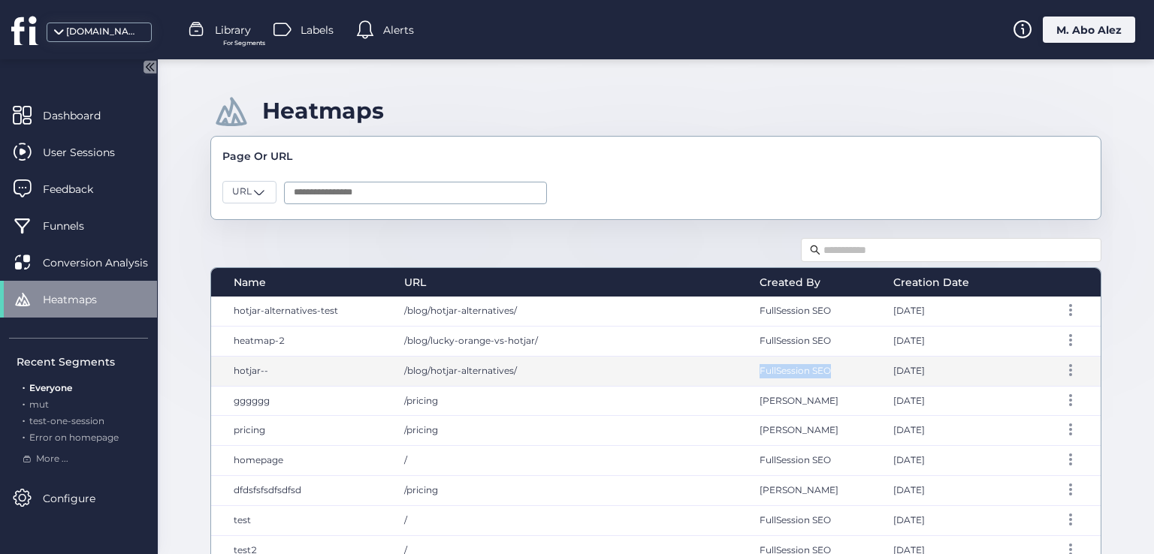
drag, startPoint x: 825, startPoint y: 367, endPoint x: 736, endPoint y: 369, distance: 88.6
click at [744, 369] on div "FullSession SEO" at bounding box center [811, 371] width 134 height 29
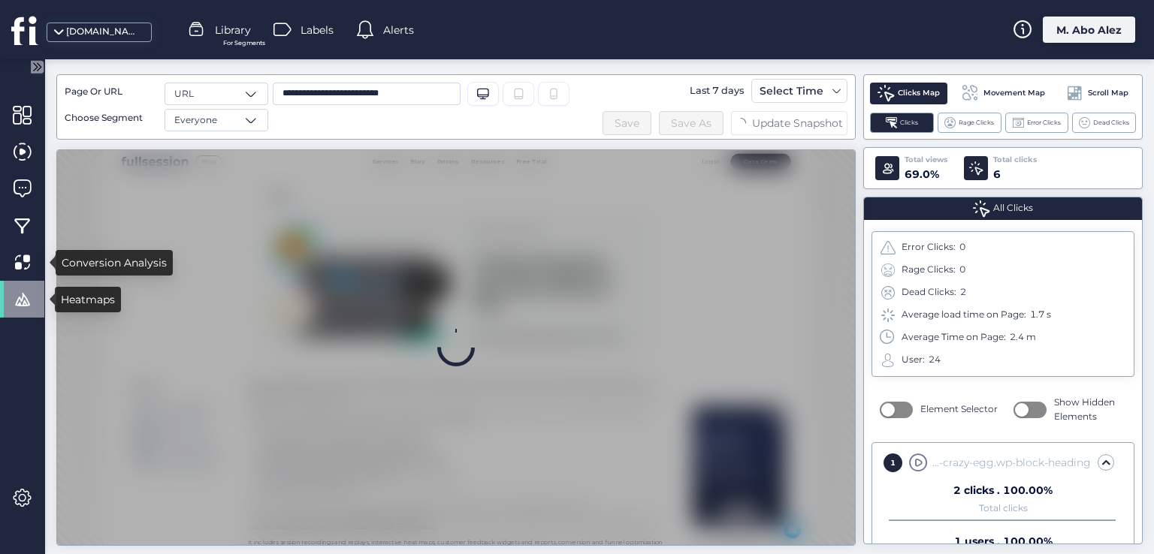
click at [13, 292] on span at bounding box center [22, 299] width 19 height 19
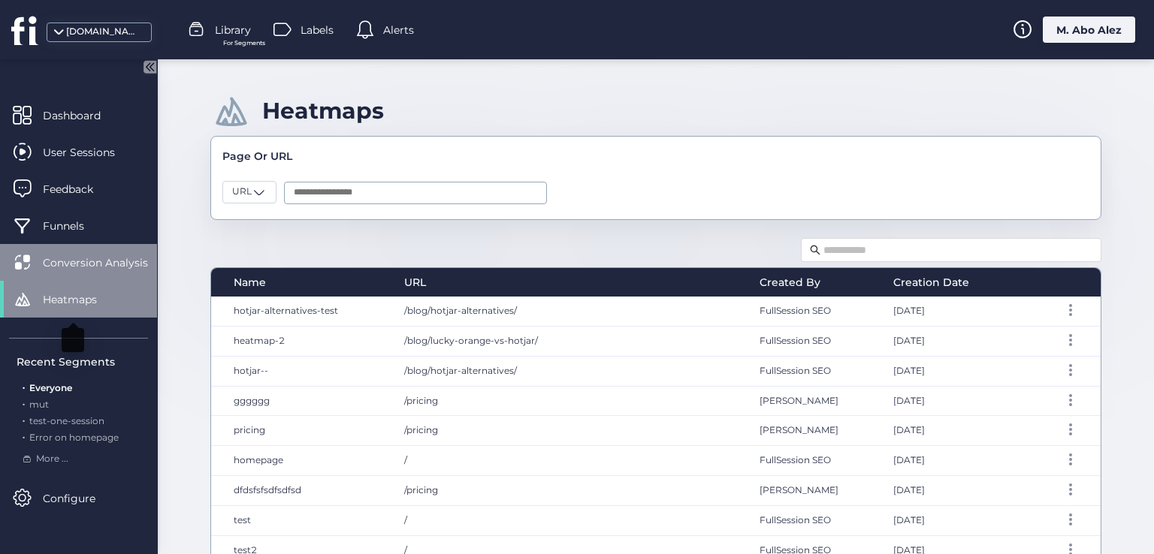
click at [23, 266] on span at bounding box center [22, 262] width 19 height 19
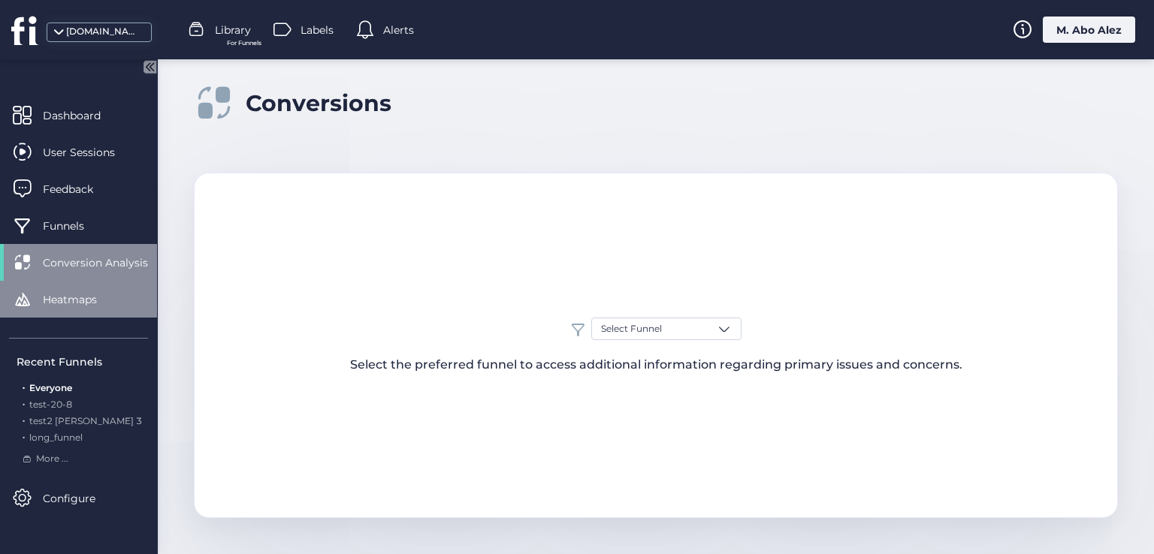
click at [26, 290] on span at bounding box center [22, 299] width 19 height 19
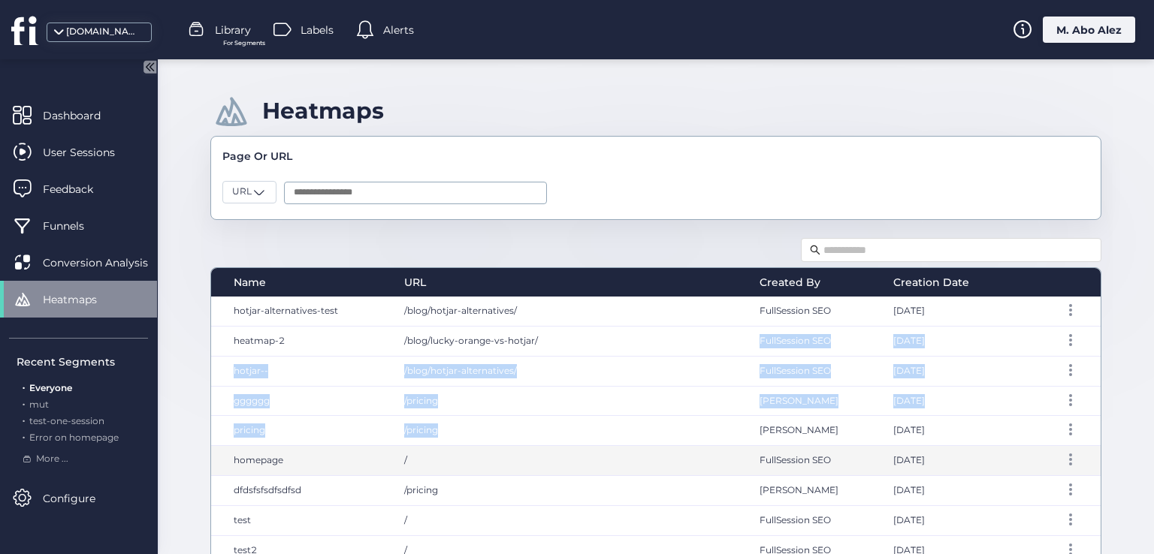
drag, startPoint x: 554, startPoint y: 340, endPoint x: 577, endPoint y: 444, distance: 106.2
click at [577, 444] on div "hotjar-alternatives-test /blog/hotjar-alternatives/ FullSession SEO Sep 15, 202…" at bounding box center [655, 477] width 889 height 361
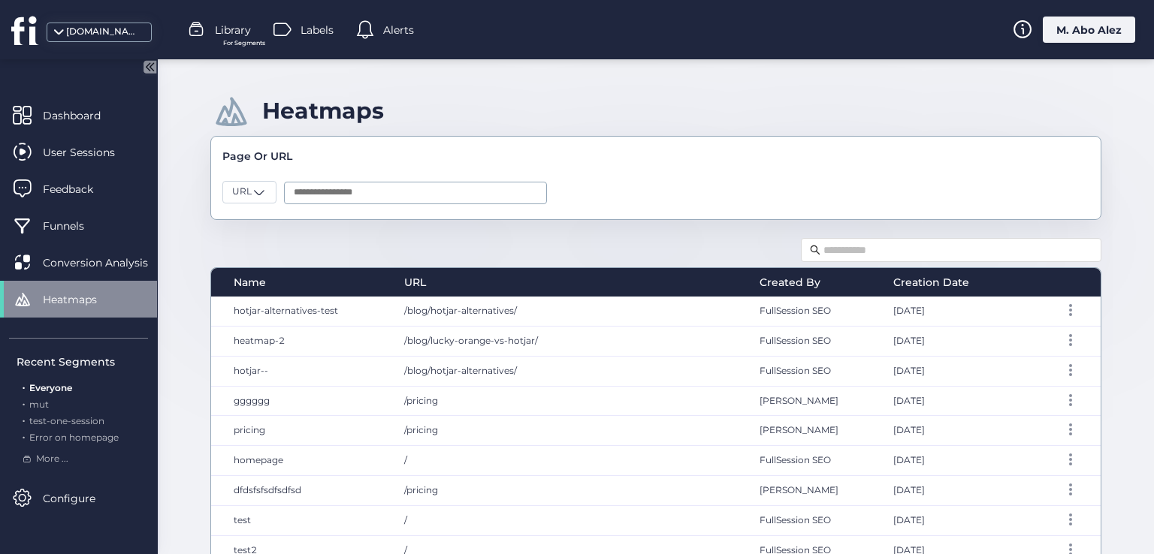
click at [721, 232] on div "Heatmaps Page Or URL URL Name URL Created By Creation Date hotjar-alternatives-…" at bounding box center [656, 306] width 996 height 495
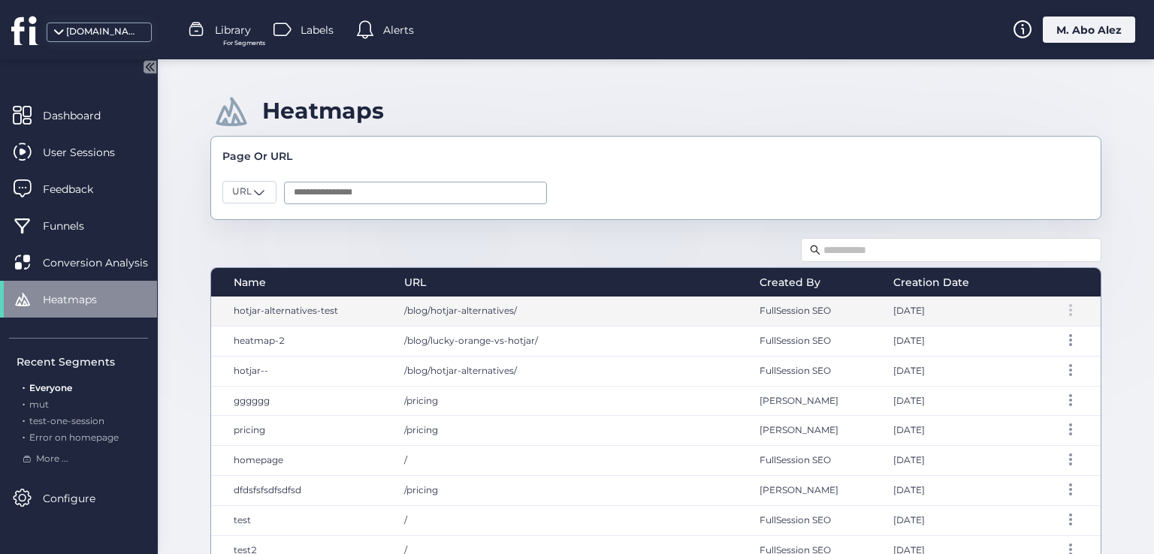
click at [1063, 314] on div at bounding box center [1070, 310] width 15 height 12
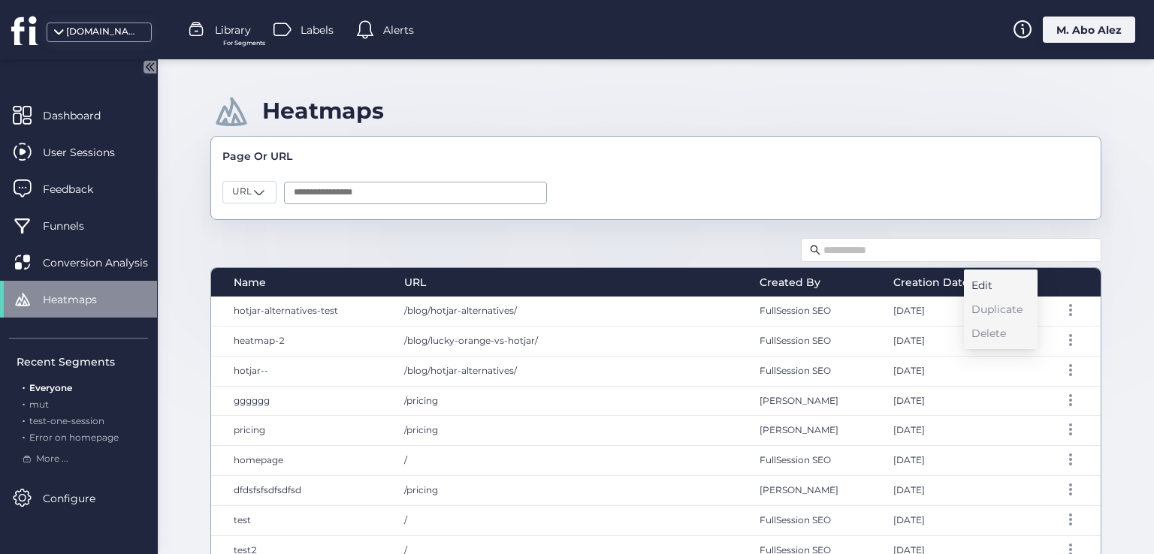
click at [1004, 283] on div "Edit" at bounding box center [996, 285] width 51 height 17
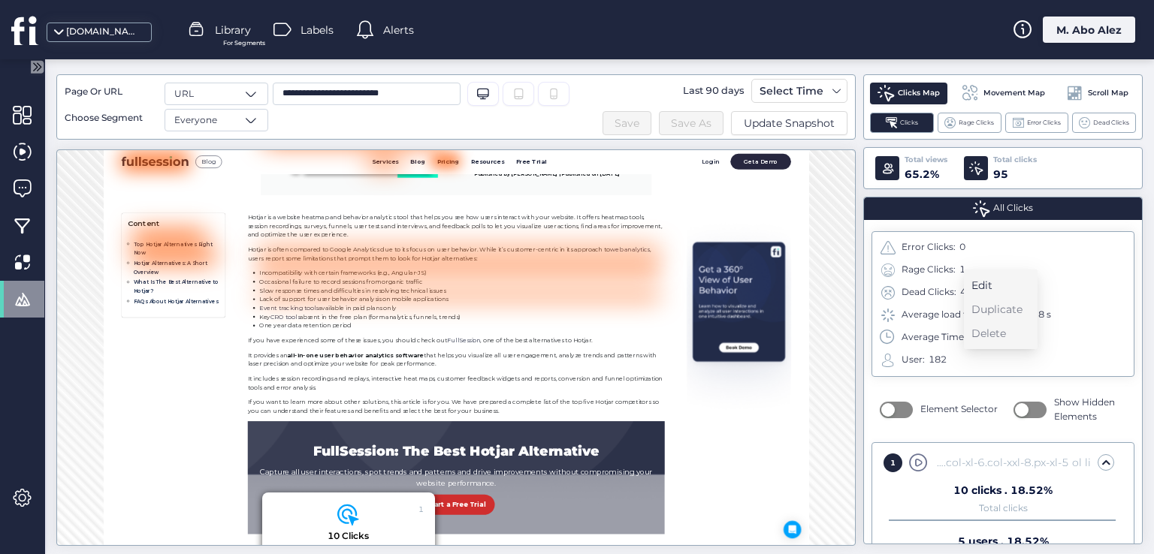
click at [986, 280] on div "Edit" at bounding box center [996, 285] width 51 height 17
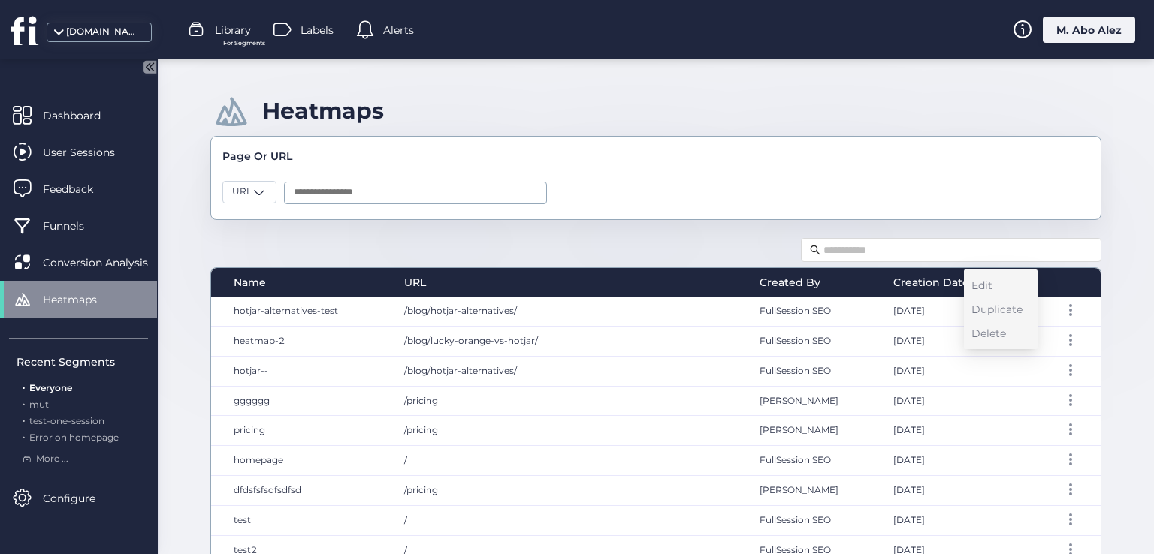
click at [1065, 264] on div at bounding box center [951, 250] width 300 height 30
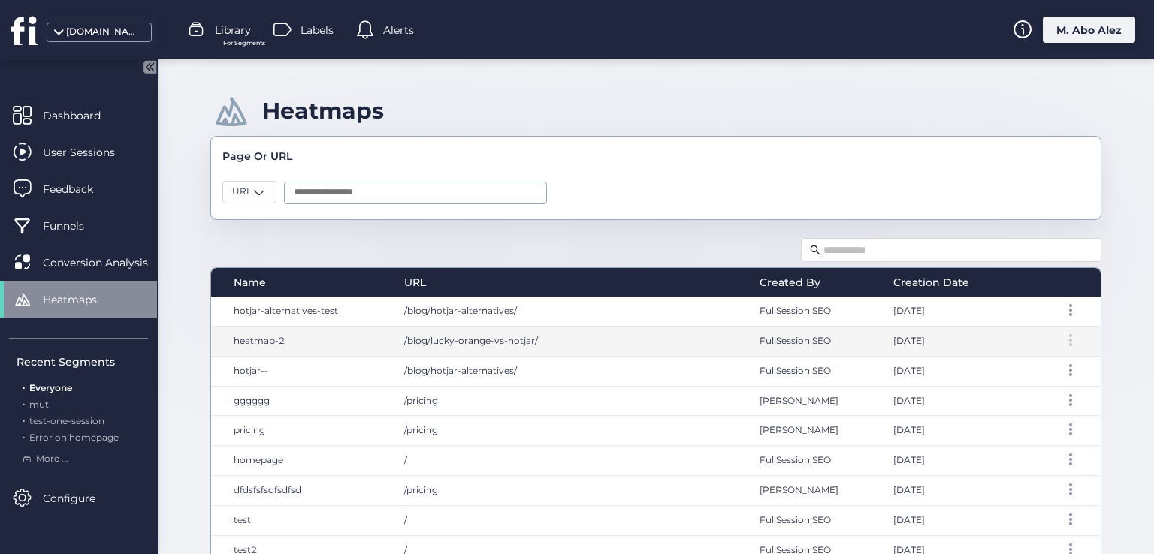
click at [1069, 339] on span at bounding box center [1070, 340] width 3 height 3
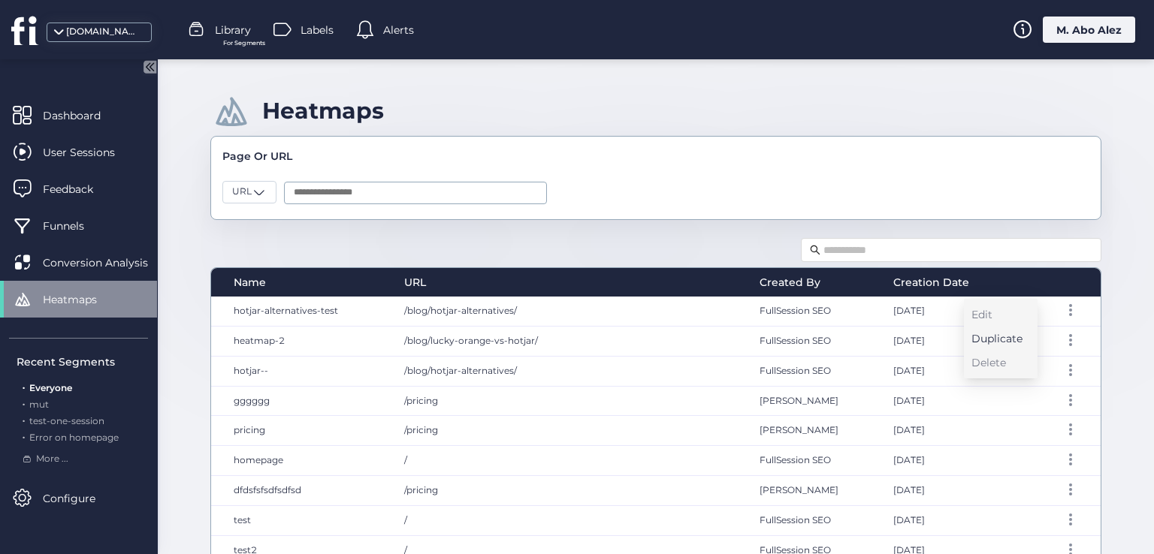
click at [1010, 345] on div "Duplicate" at bounding box center [996, 338] width 51 height 17
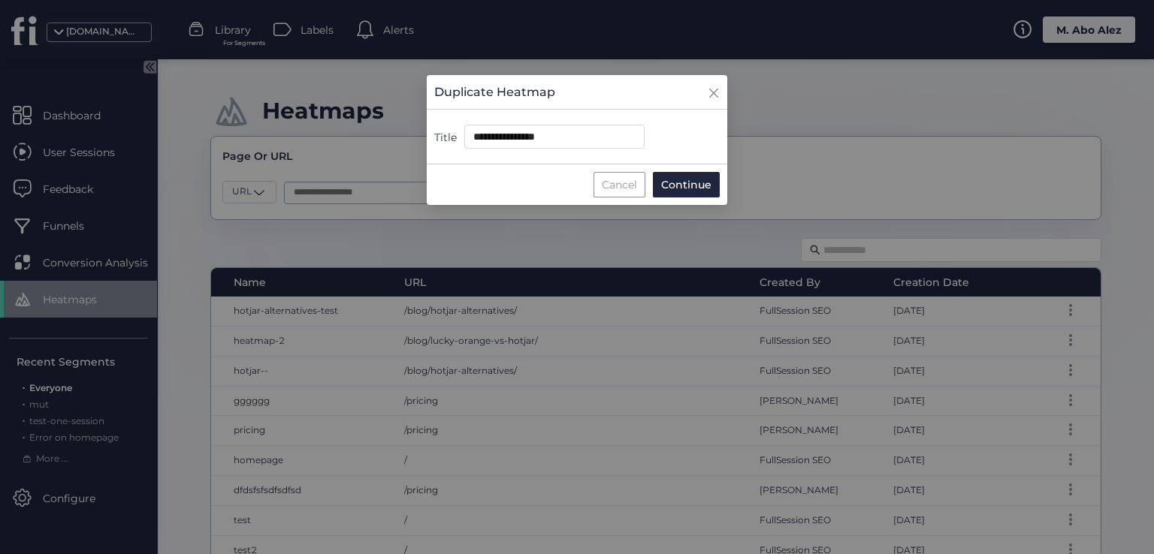
click at [620, 188] on div "Cancel" at bounding box center [619, 185] width 52 height 26
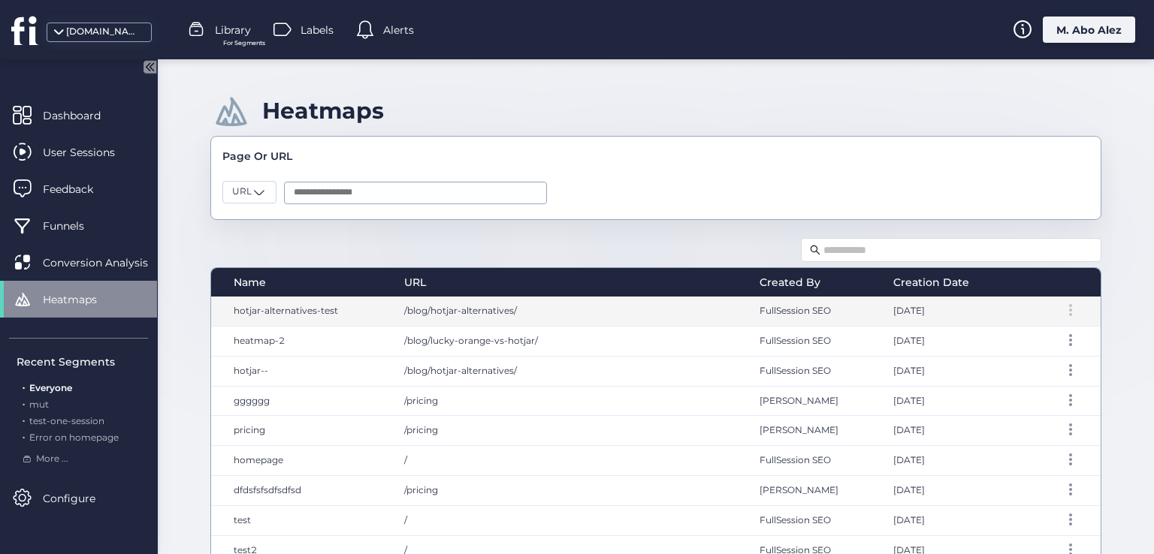
click at [1063, 309] on div at bounding box center [1070, 310] width 15 height 12
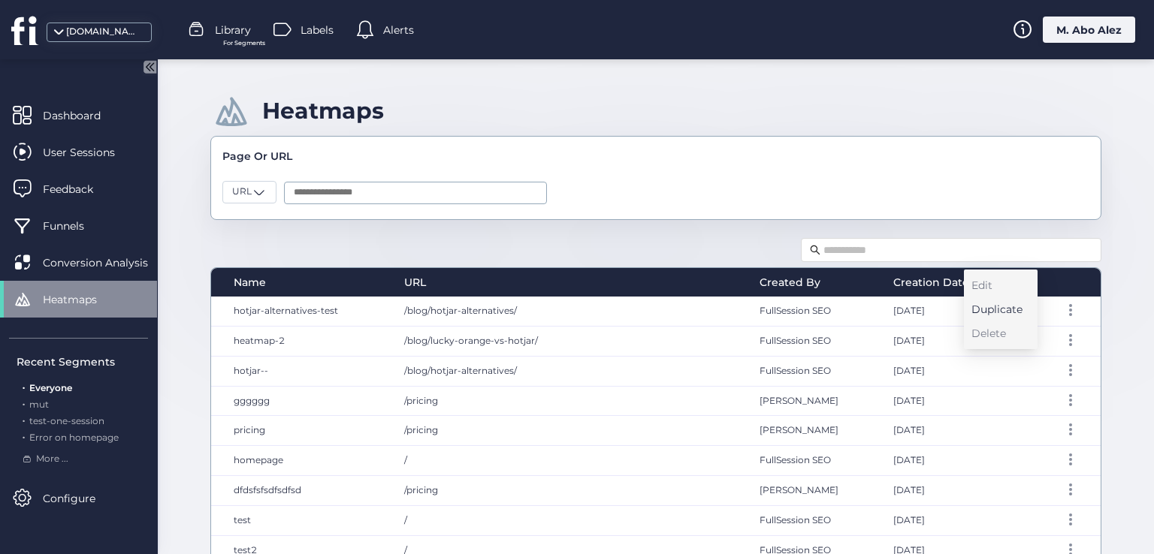
click at [1001, 310] on div "Duplicate" at bounding box center [996, 309] width 51 height 17
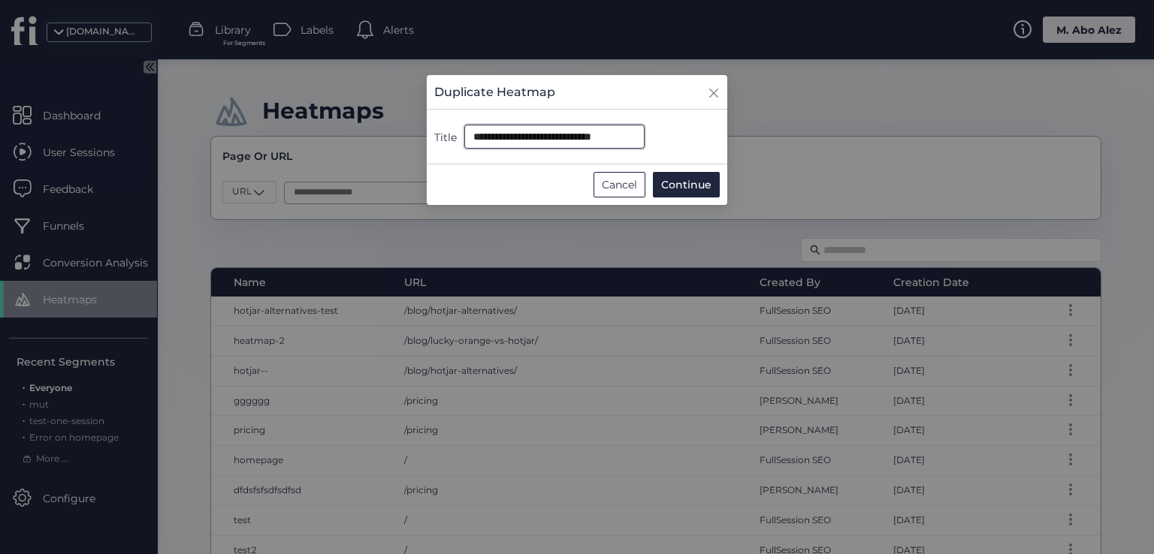
drag, startPoint x: 630, startPoint y: 143, endPoint x: 468, endPoint y: 134, distance: 162.5
click at [468, 134] on input "**********" at bounding box center [554, 137] width 180 height 24
click at [694, 181] on span "Continue" at bounding box center [686, 185] width 50 height 17
type input "**********"
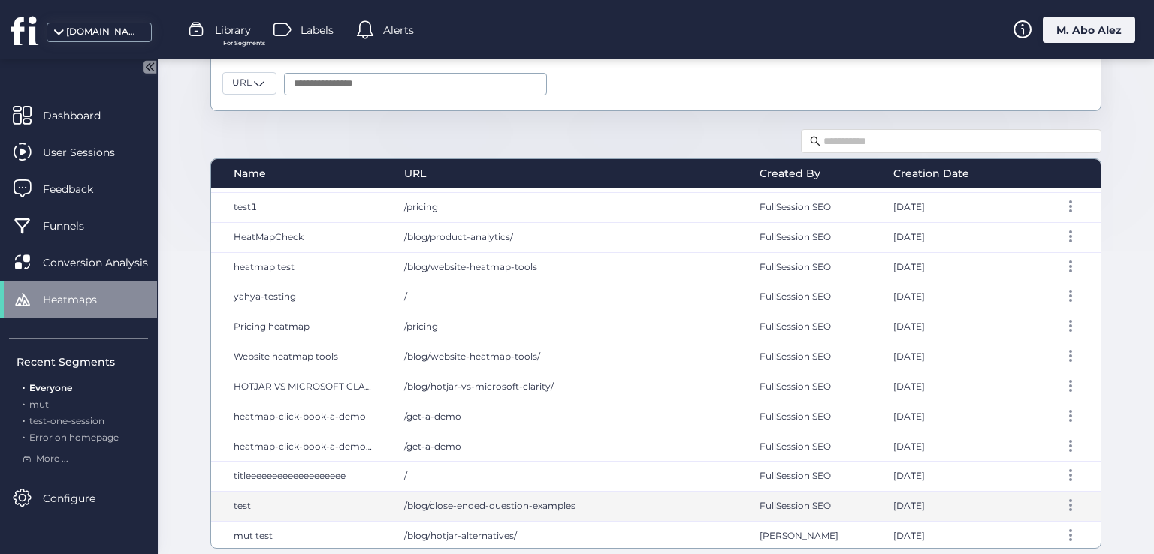
scroll to position [110, 0]
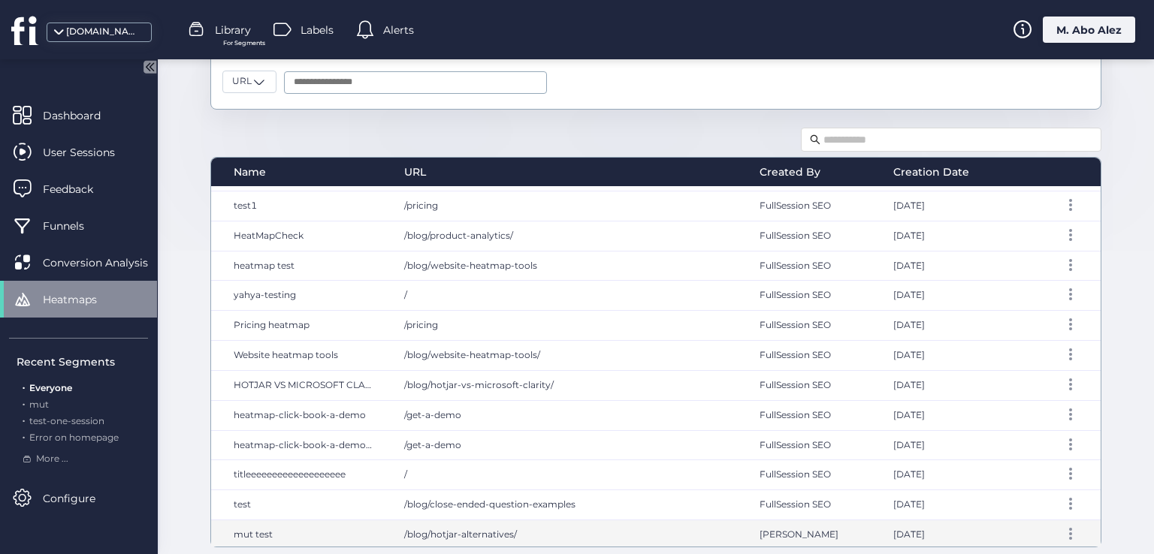
click at [1055, 537] on div at bounding box center [1056, 535] width 89 height 29
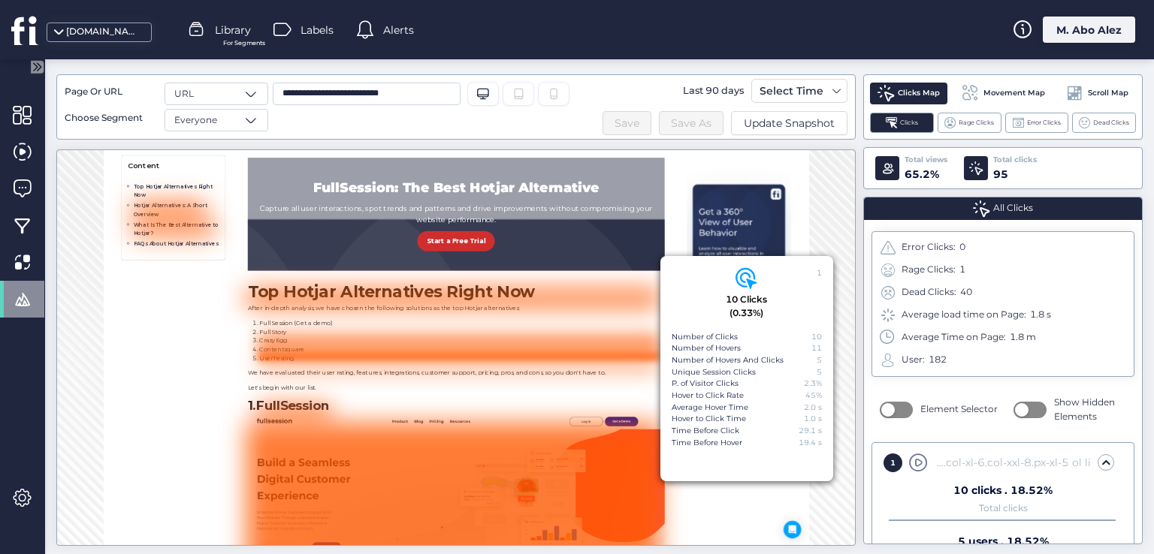
scroll to position [876, 0]
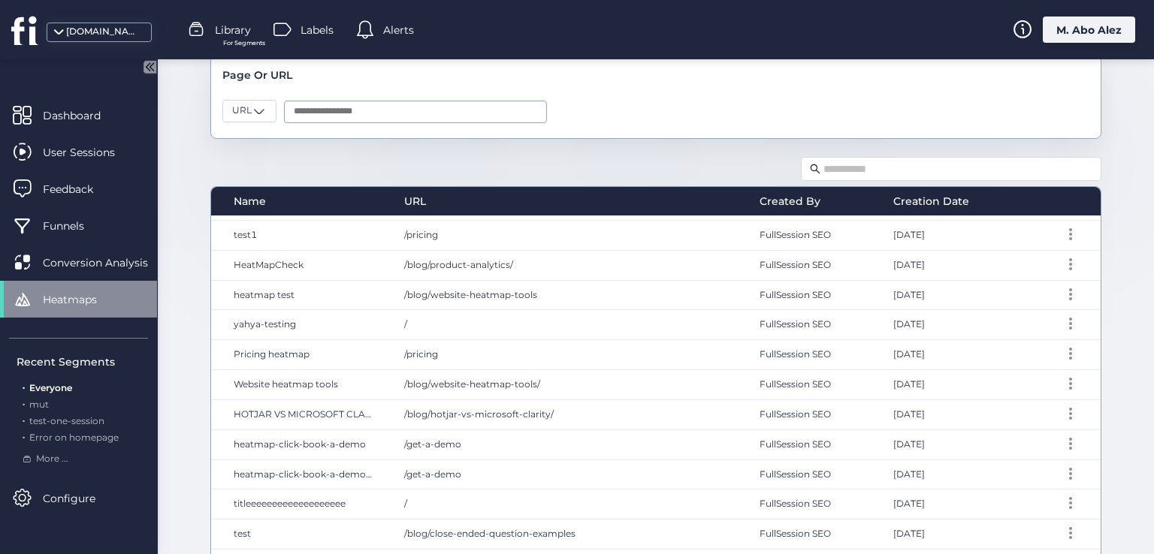
scroll to position [110, 0]
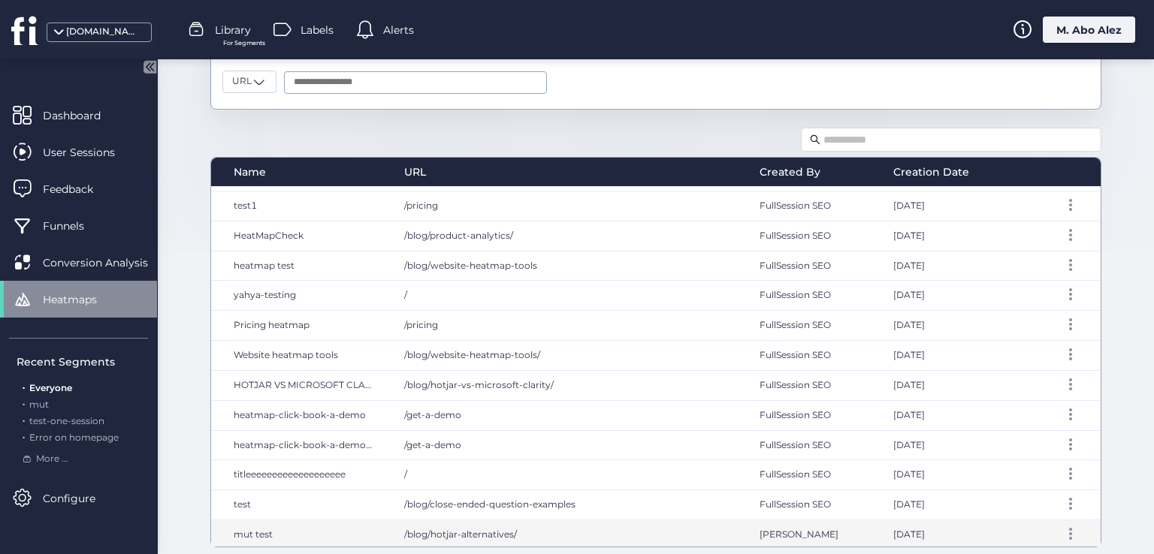
click at [1055, 536] on div at bounding box center [1056, 535] width 89 height 29
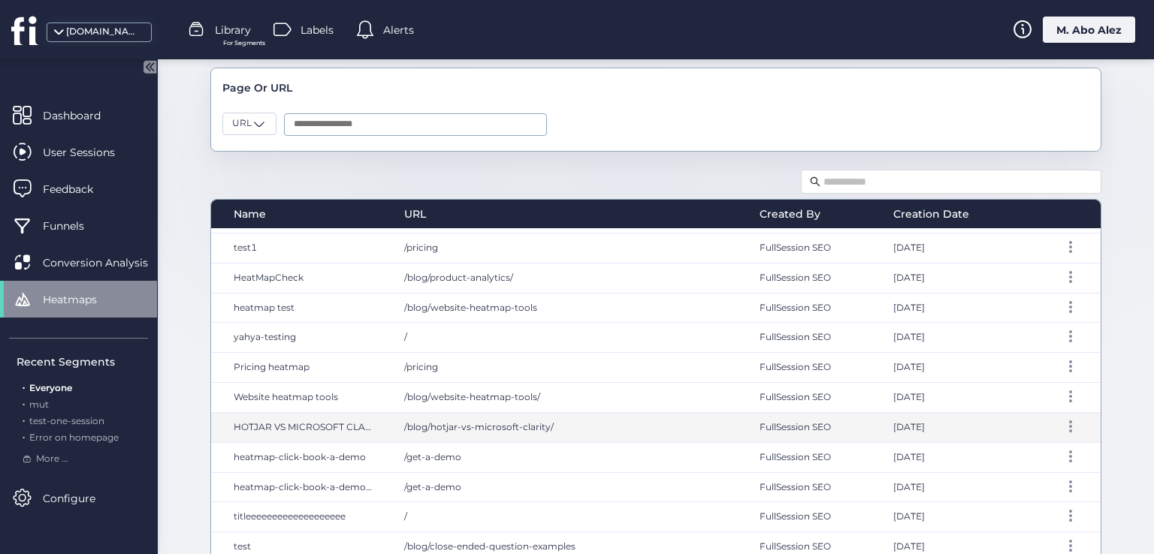
scroll to position [110, 0]
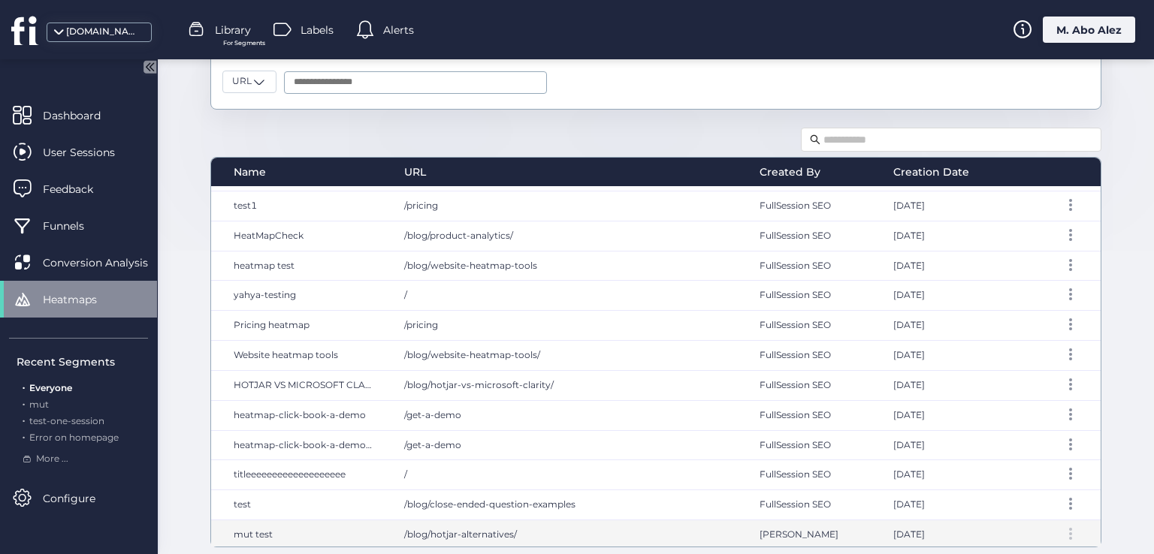
click at [1063, 530] on div at bounding box center [1070, 534] width 15 height 12
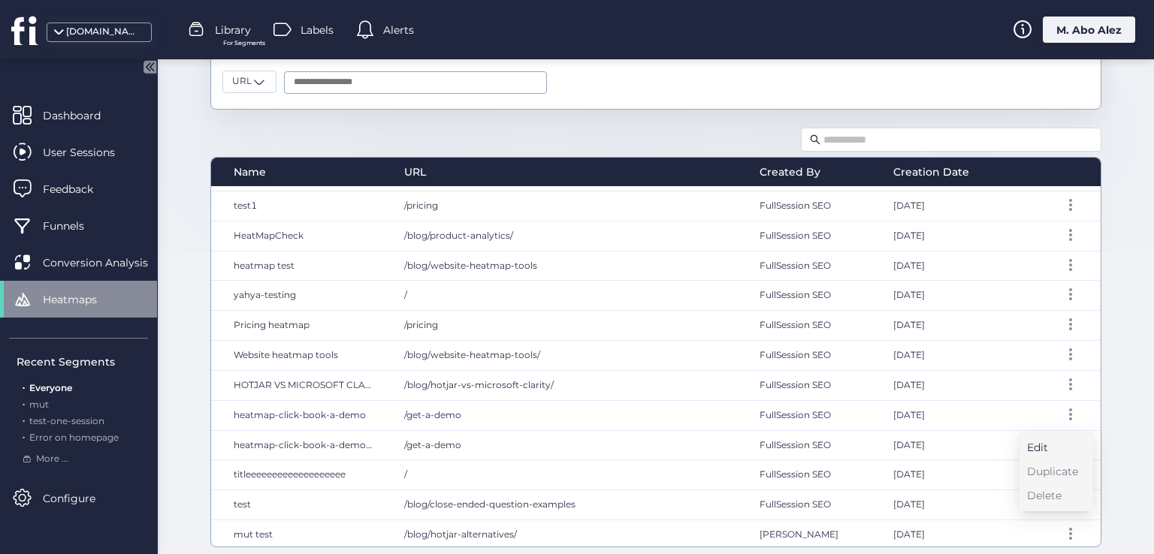
click at [1057, 444] on div "Edit" at bounding box center [1052, 447] width 51 height 17
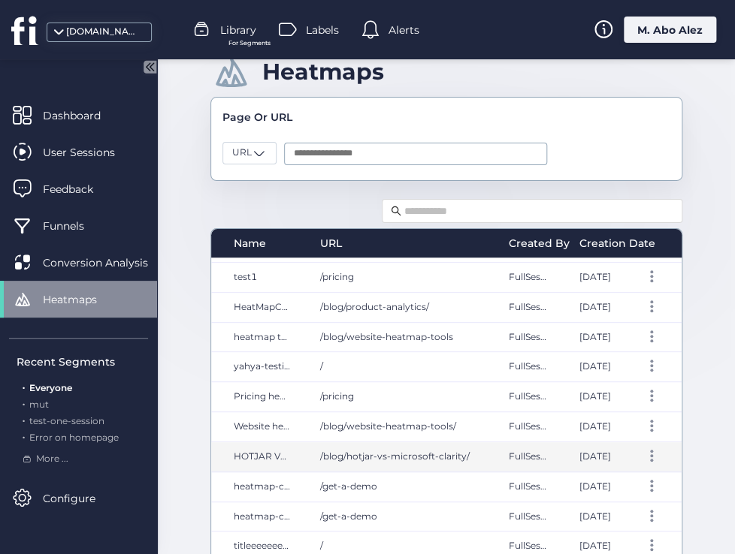
scroll to position [110, 0]
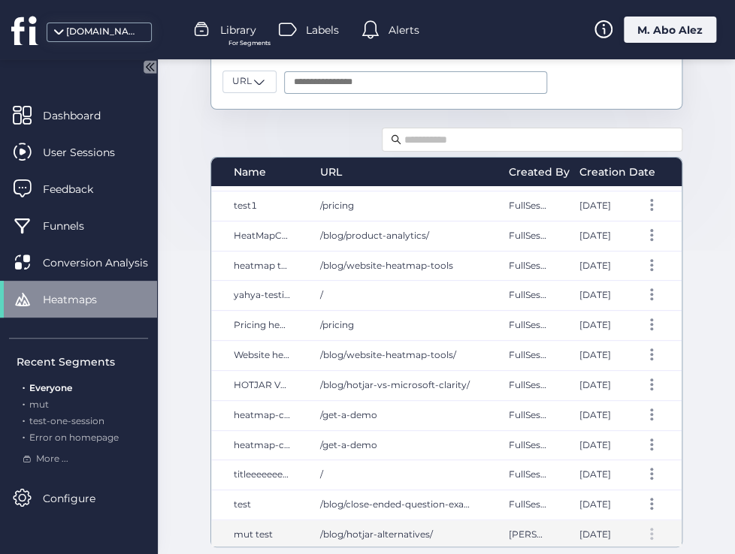
click at [644, 528] on div at bounding box center [651, 534] width 15 height 12
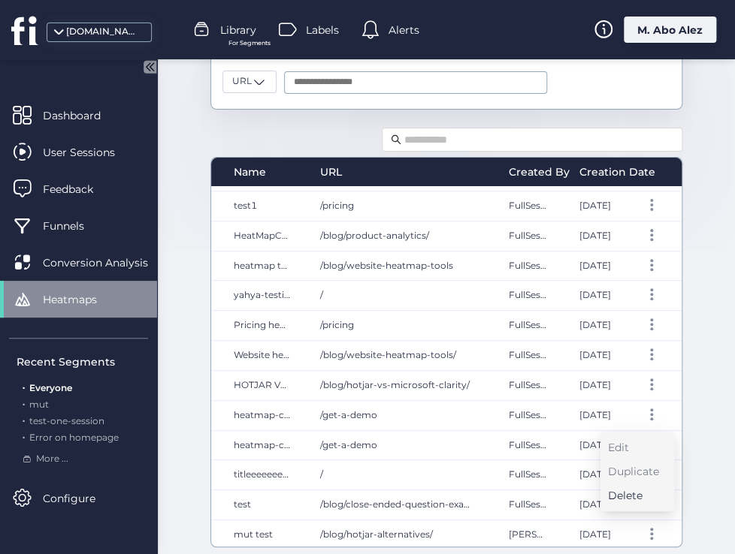
click at [637, 494] on div "Delete" at bounding box center [633, 495] width 51 height 17
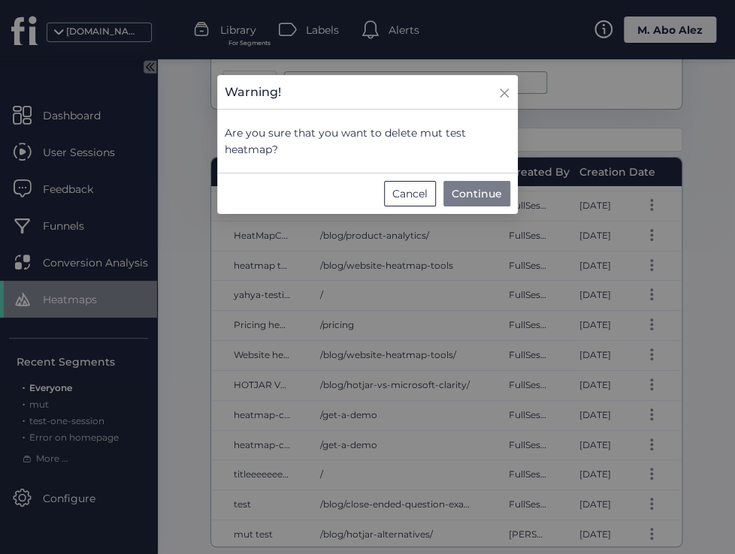
click at [460, 192] on span "Continue" at bounding box center [476, 194] width 50 height 17
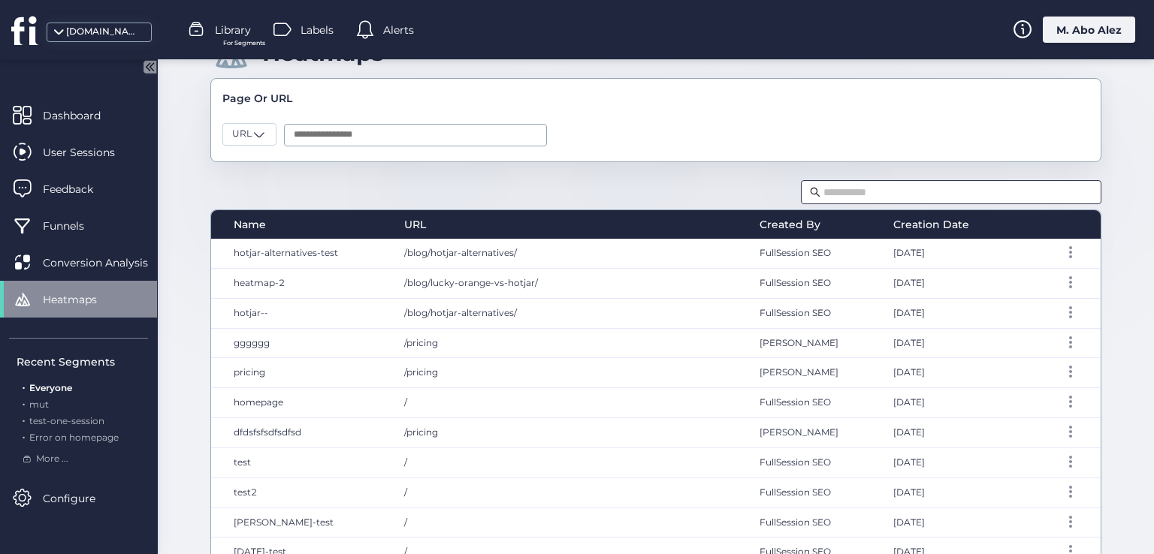
scroll to position [0, 0]
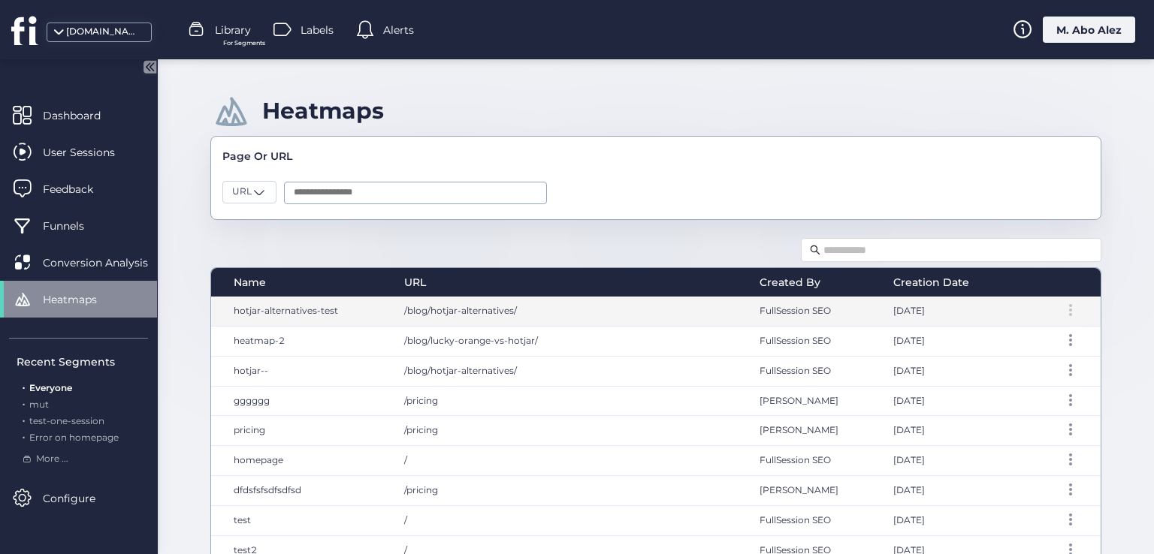
click at [1063, 309] on div at bounding box center [1070, 310] width 15 height 12
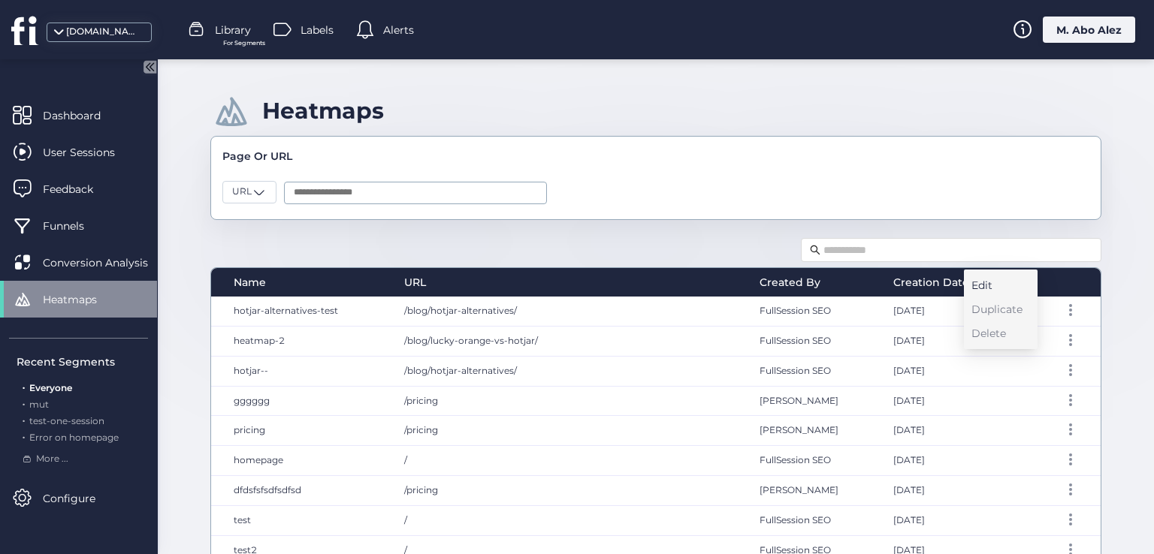
click at [991, 284] on div "Edit" at bounding box center [996, 285] width 51 height 17
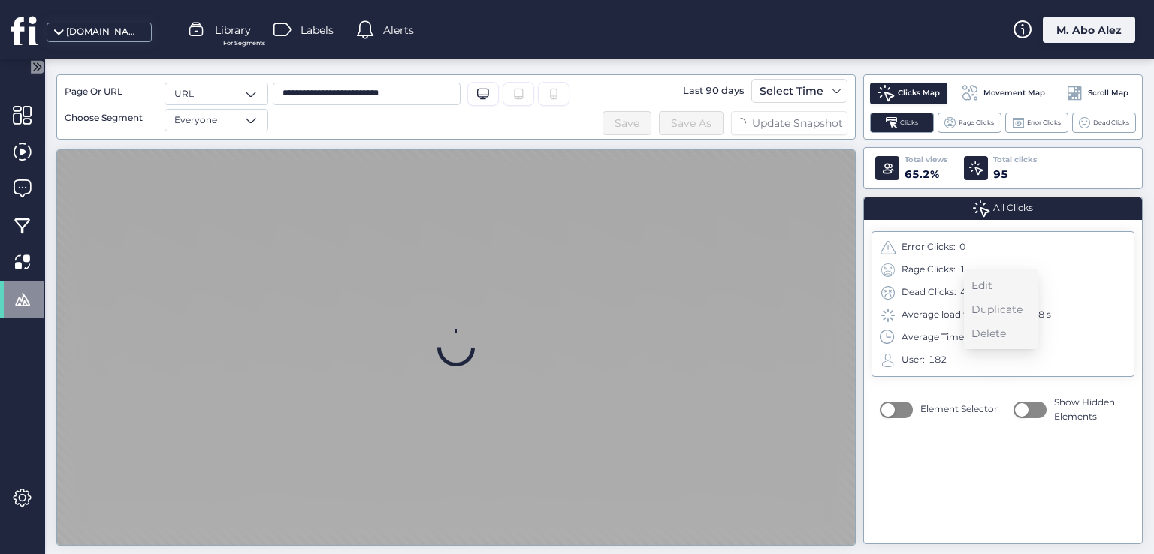
click at [32, 71] on icon at bounding box center [37, 66] width 13 height 13
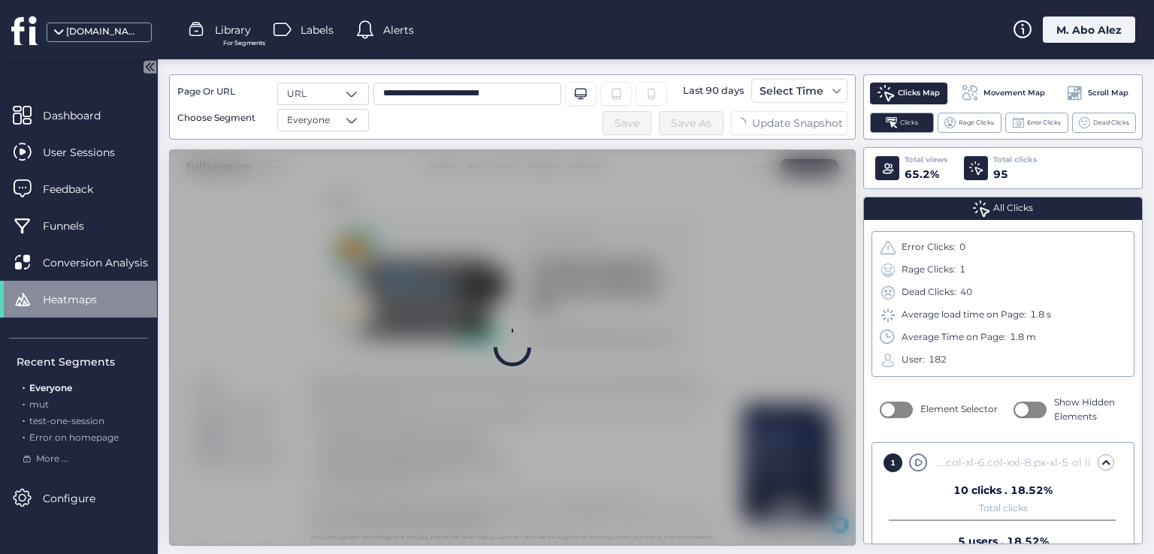
scroll to position [167, 0]
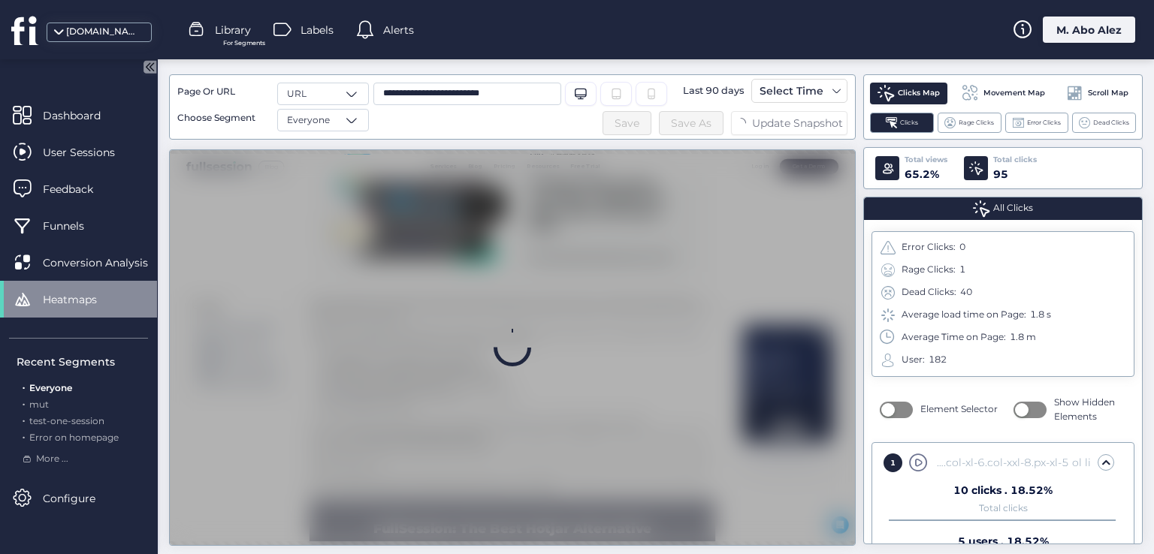
click at [98, 292] on span "Heatmaps" at bounding box center [81, 299] width 77 height 17
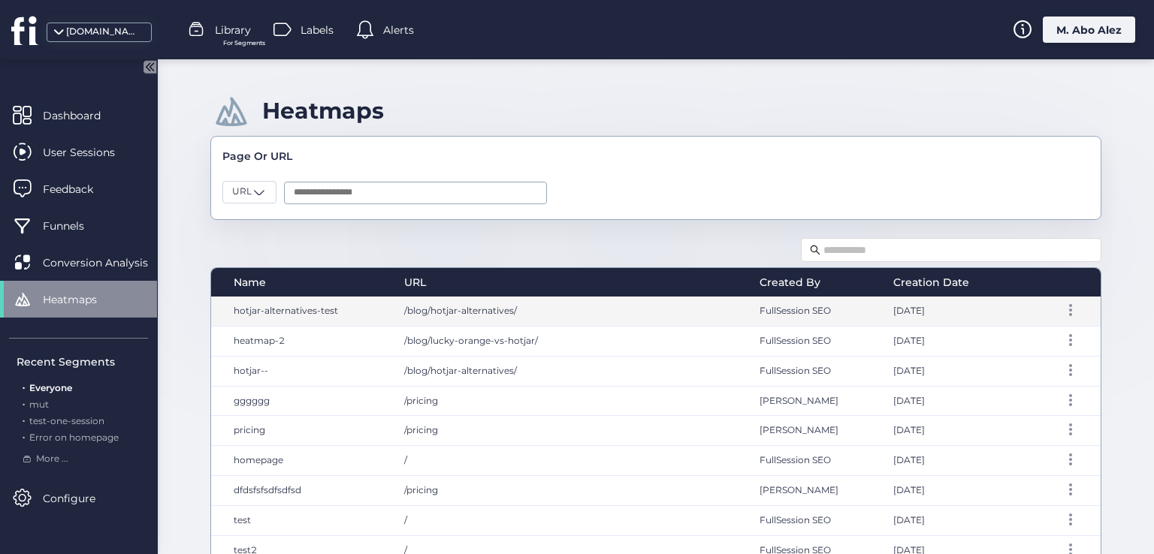
click at [317, 307] on span "hotjar-alternatives-test" at bounding box center [286, 310] width 104 height 11
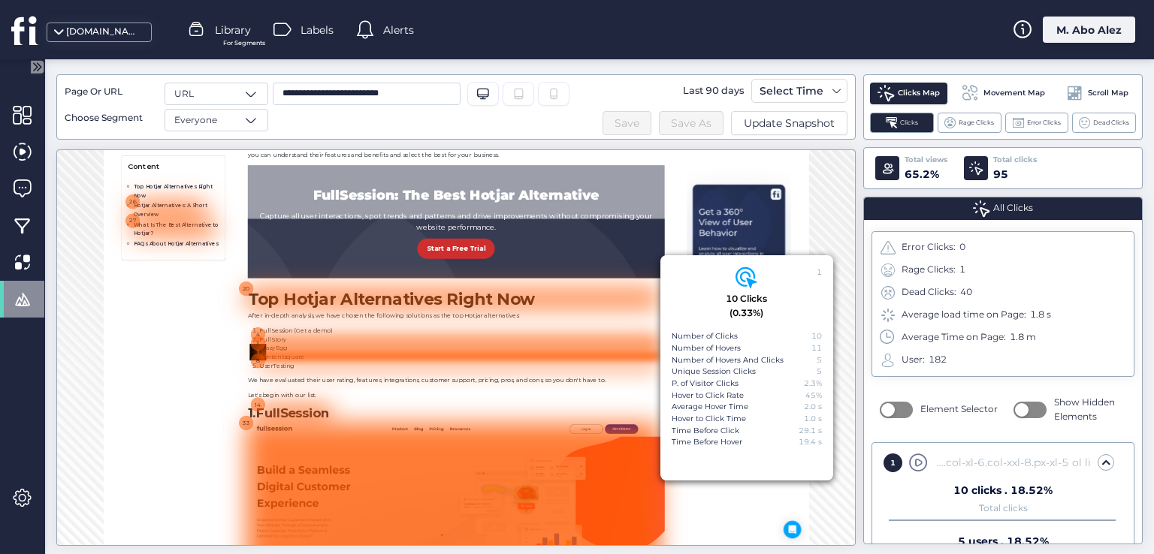
scroll to position [875, 0]
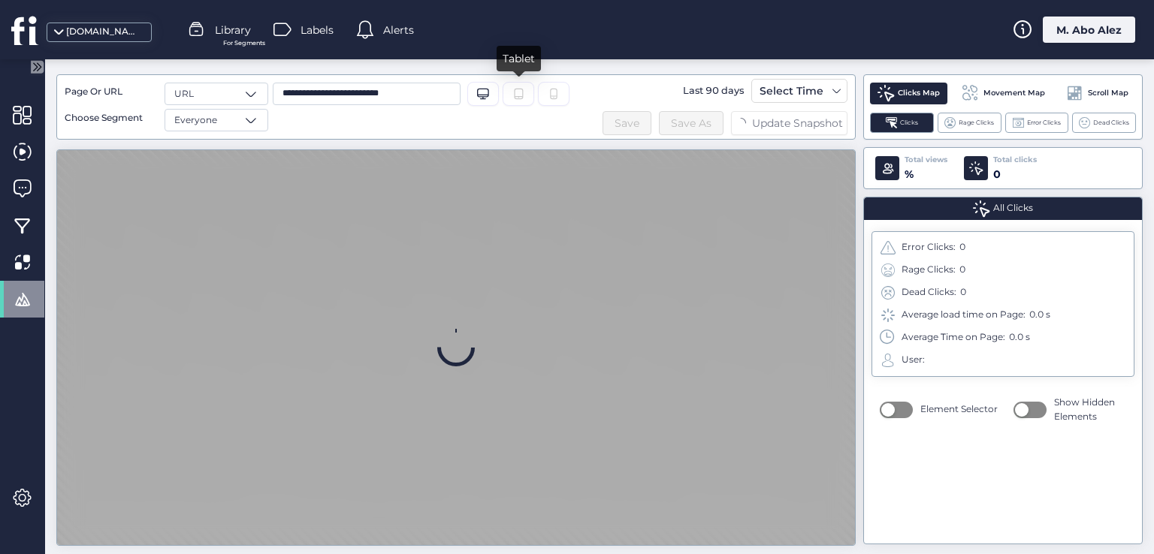
click at [523, 95] on icon "Tablet" at bounding box center [518, 94] width 12 height 12
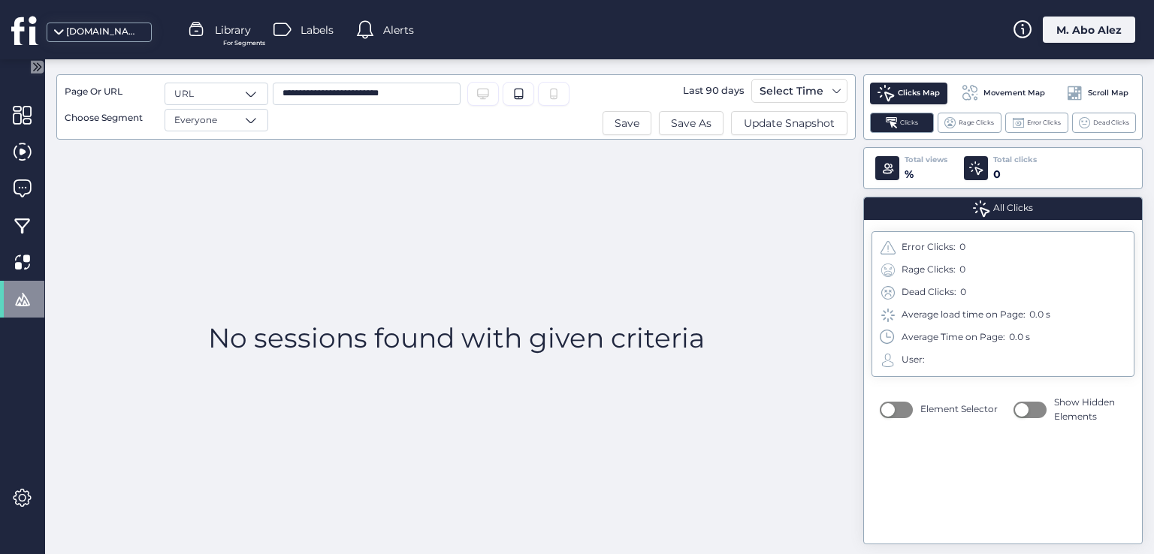
click at [533, 83] on div "Desktop/Laptop Tablet" at bounding box center [518, 94] width 102 height 24
click at [548, 92] on icon at bounding box center [554, 94] width 12 height 12
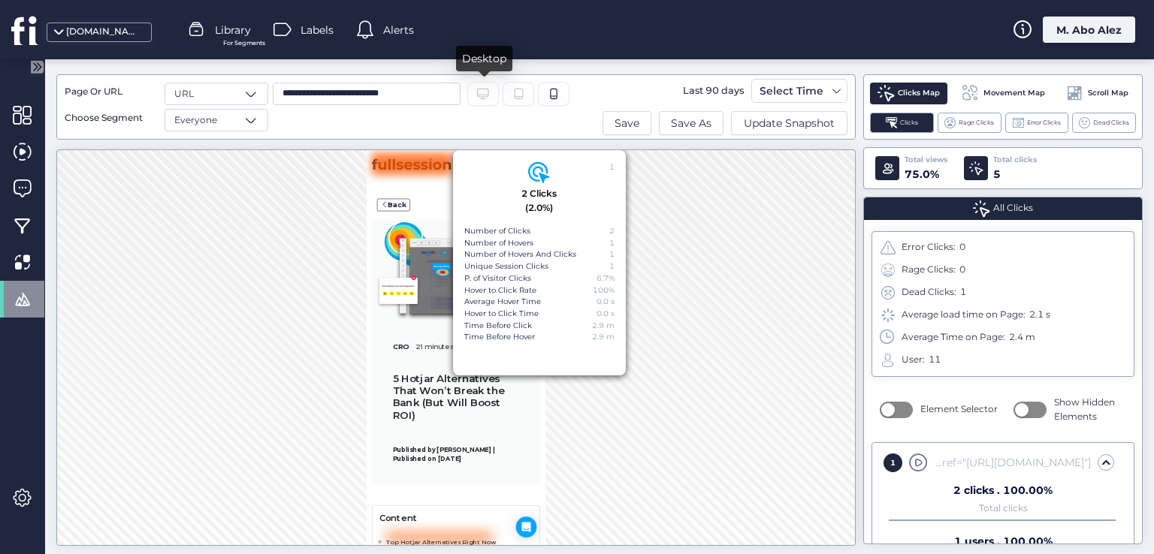
click at [484, 98] on icon at bounding box center [483, 94] width 12 height 11
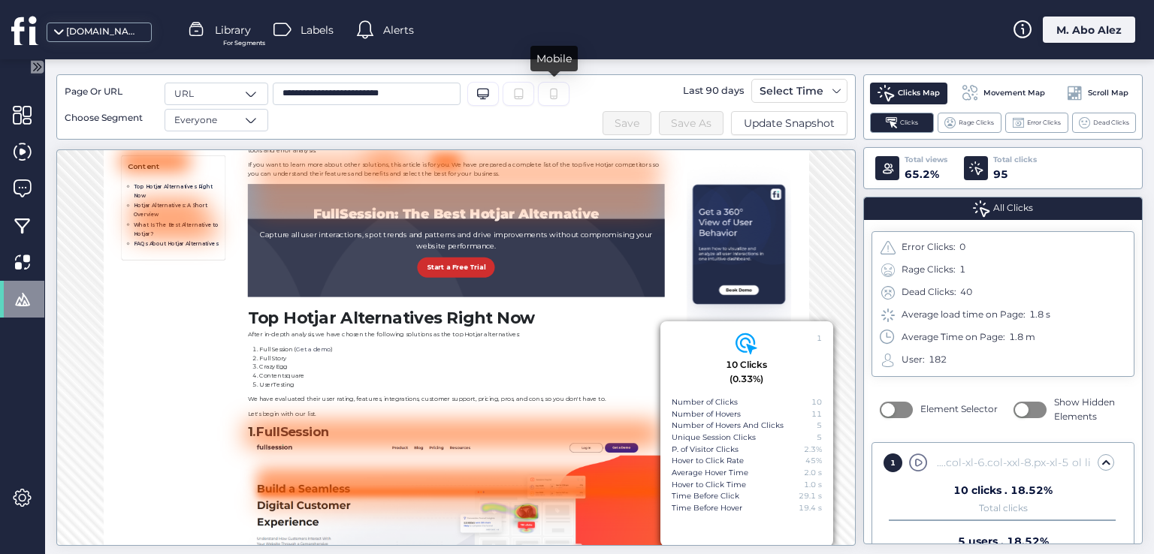
scroll to position [881, 0]
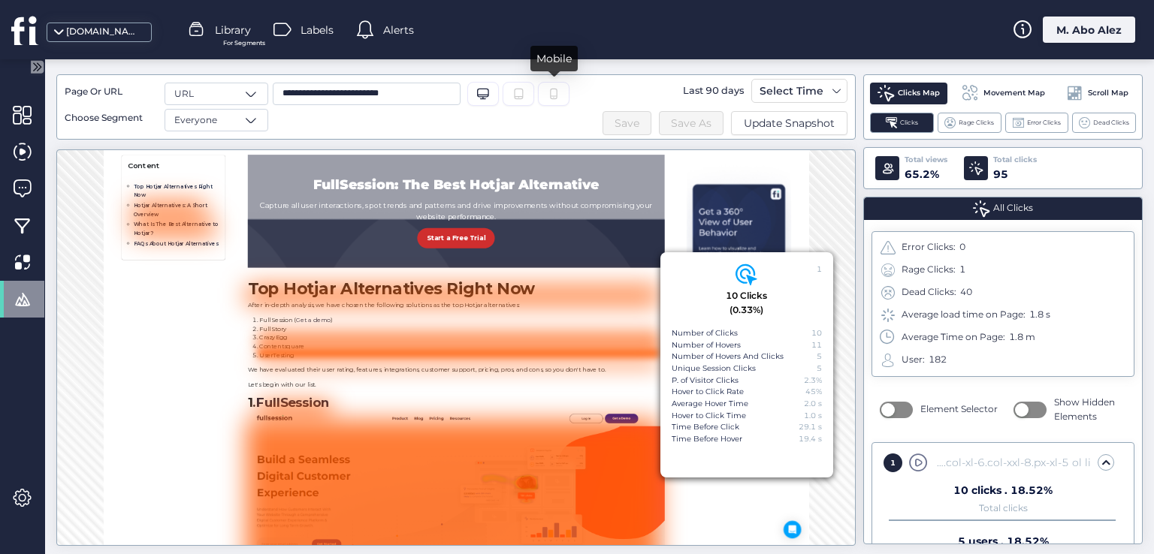
click at [552, 97] on icon at bounding box center [554, 94] width 12 height 12
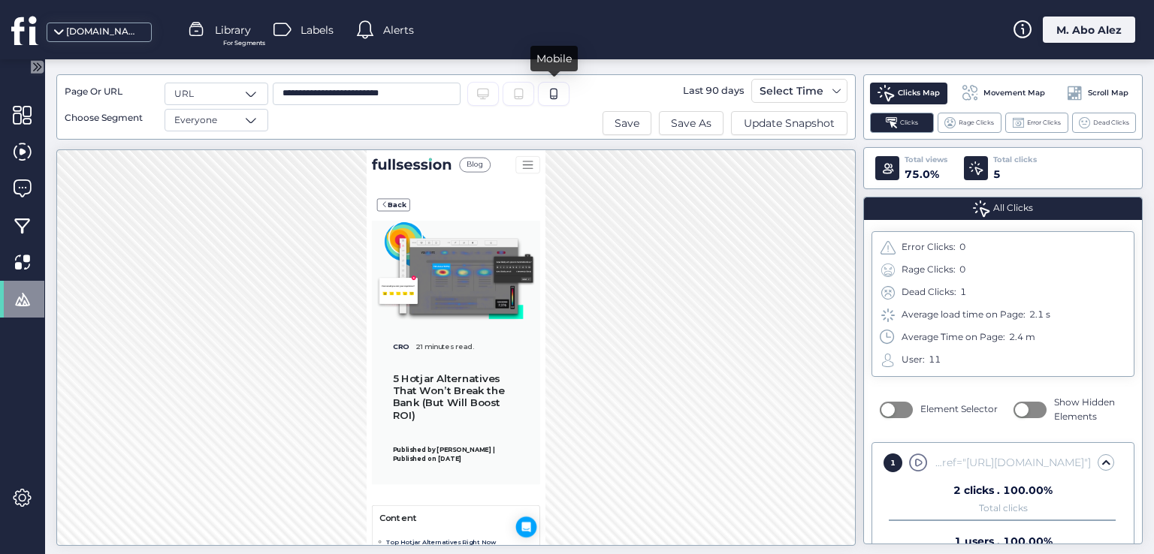
scroll to position [0, 0]
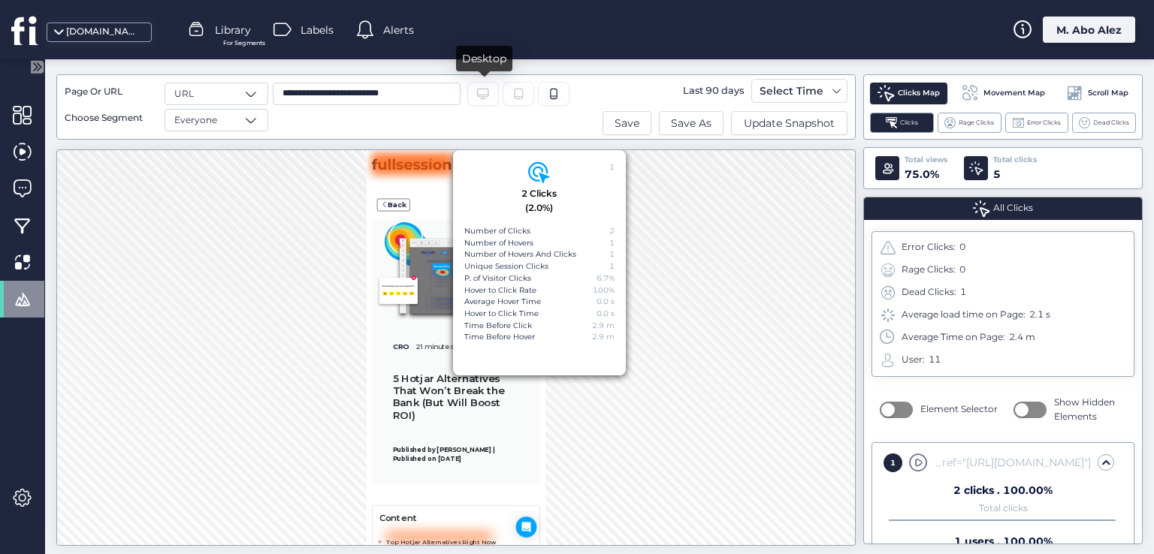
click at [484, 89] on icon "Desktop/Laptop" at bounding box center [483, 94] width 12 height 12
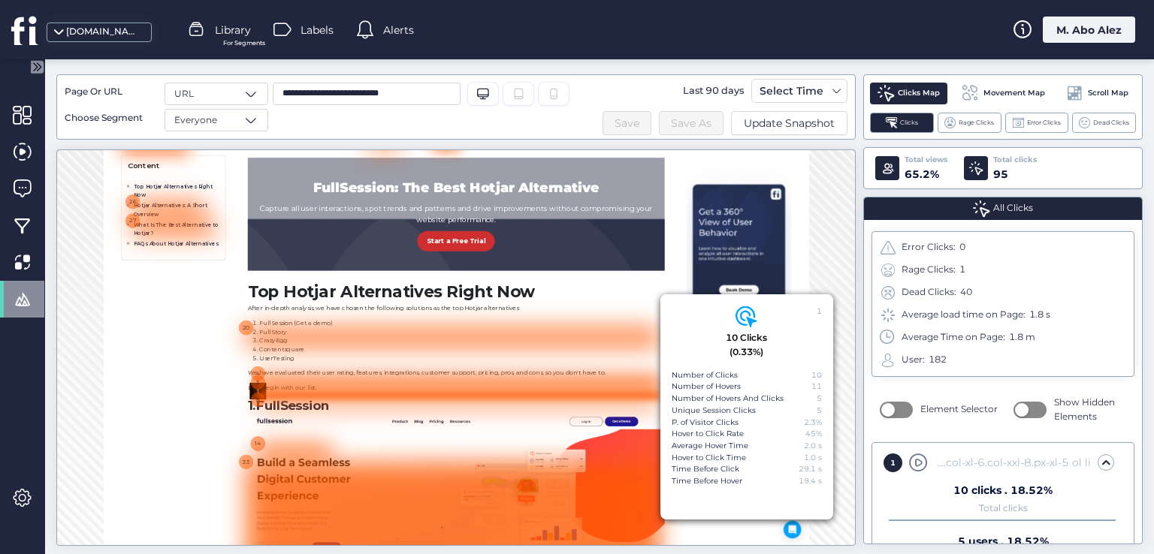
scroll to position [876, 0]
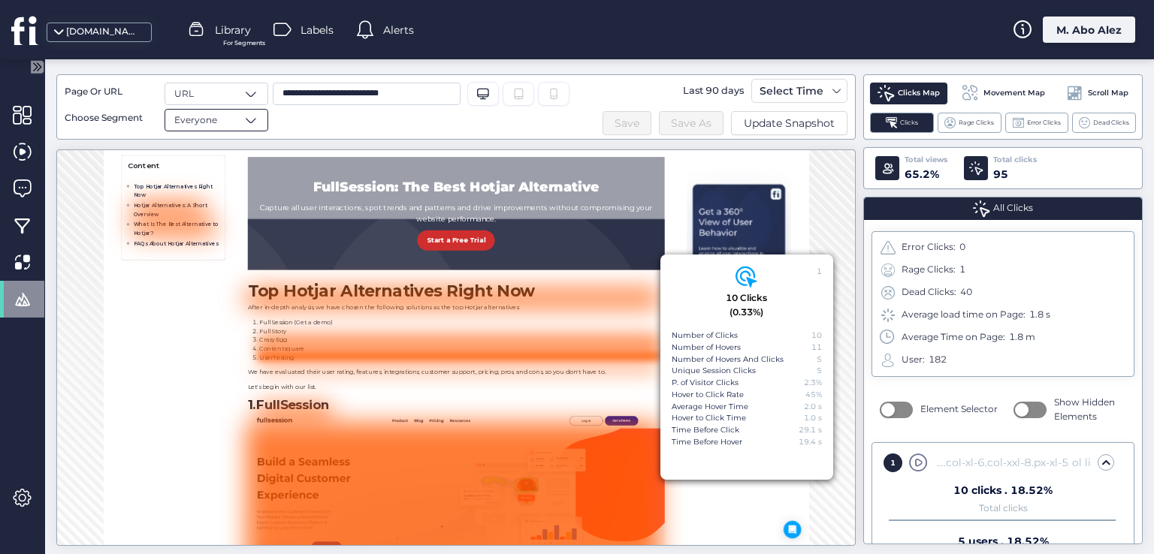
click at [214, 122] on span "Everyone" at bounding box center [195, 120] width 43 height 14
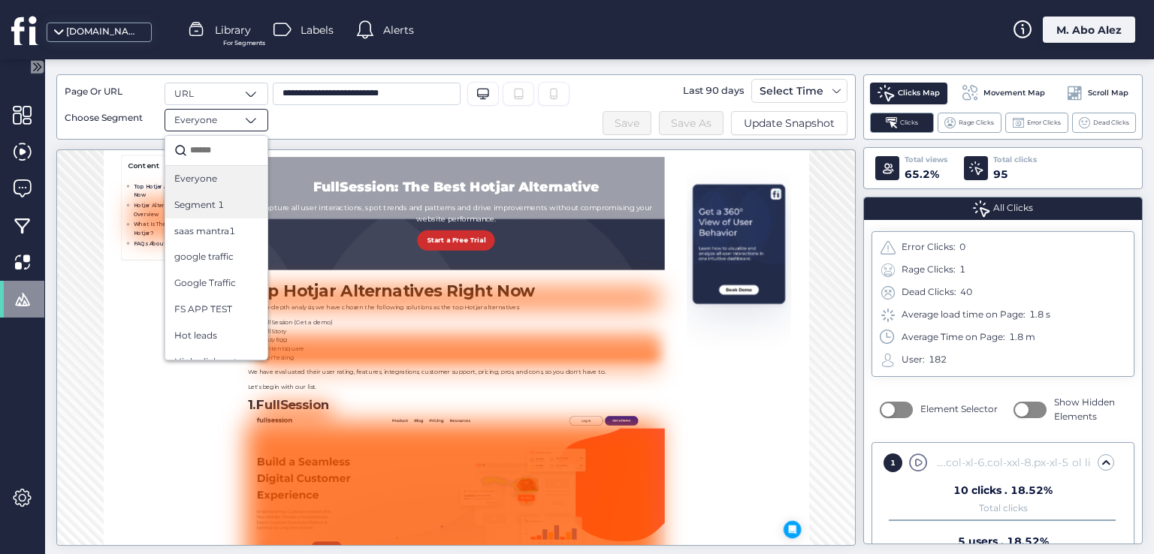
click at [222, 210] on span "Segment 1" at bounding box center [199, 205] width 50 height 14
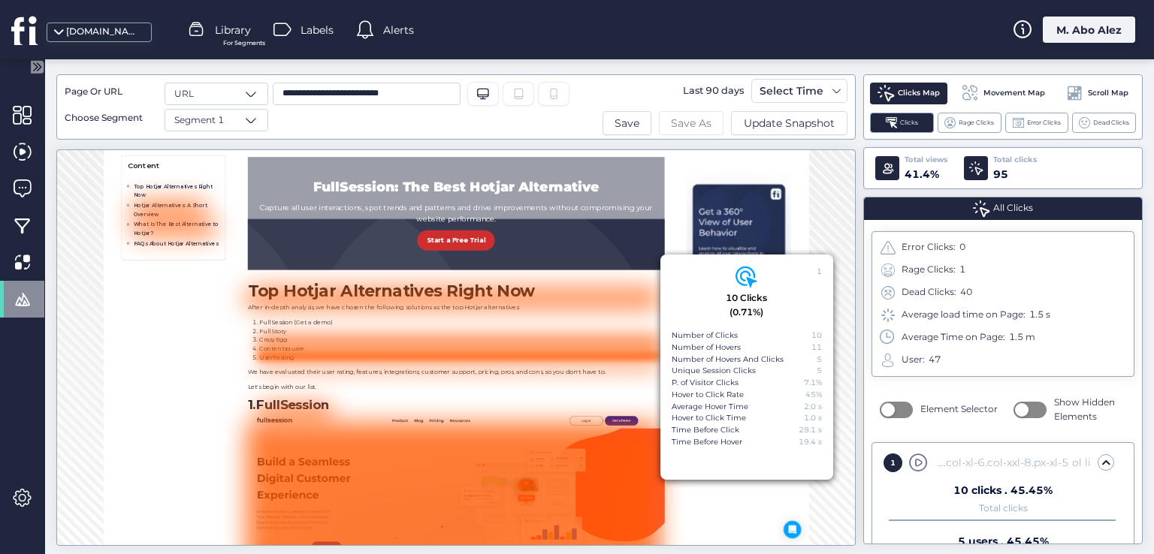
click at [679, 125] on span "Save As" at bounding box center [691, 123] width 41 height 17
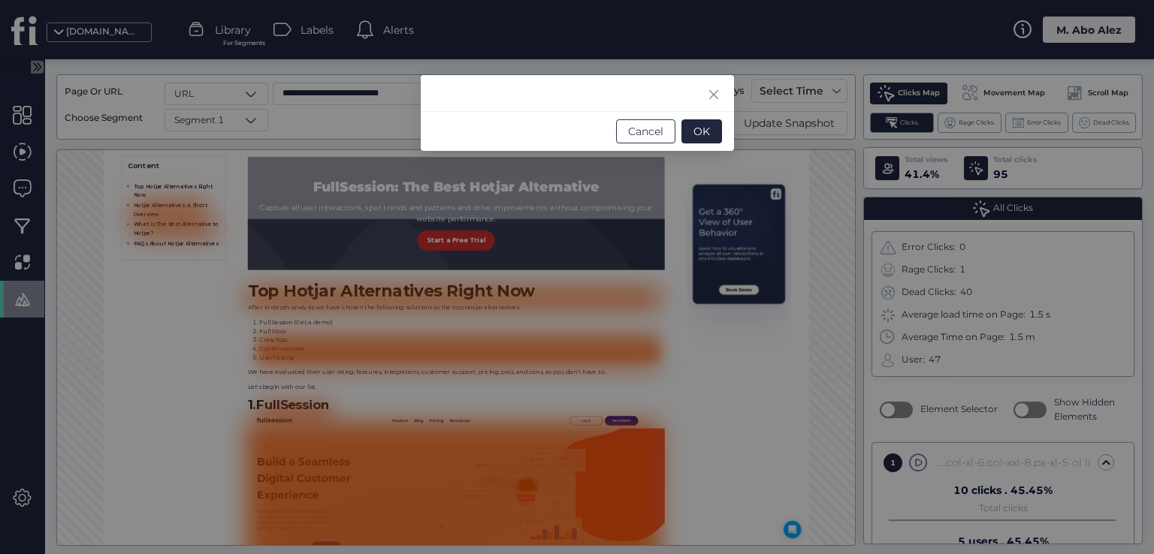
click at [655, 136] on span "Cancel" at bounding box center [645, 131] width 35 height 17
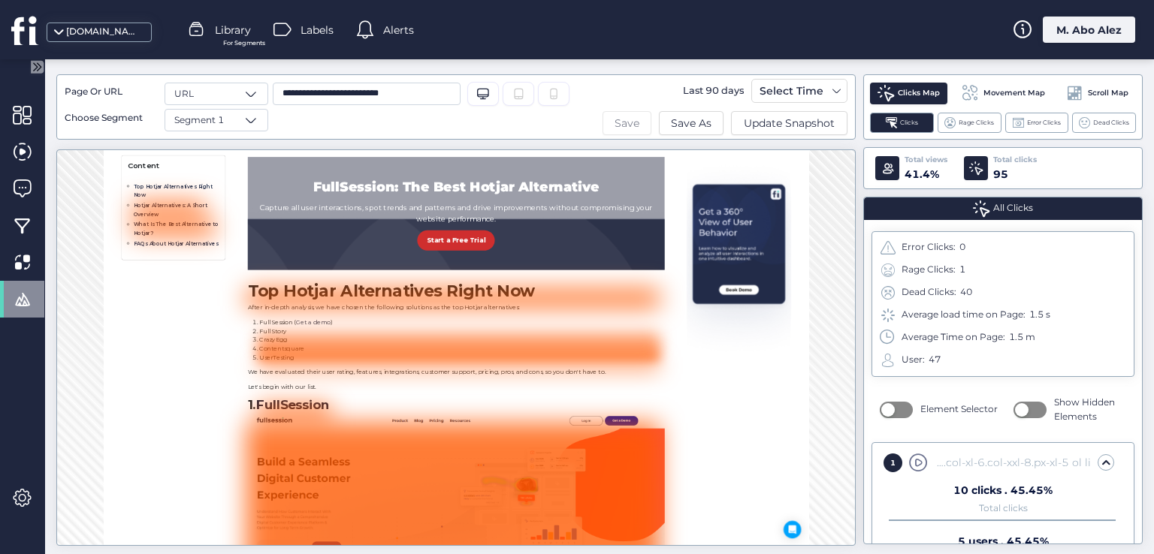
click at [631, 124] on span "Save" at bounding box center [626, 123] width 25 height 17
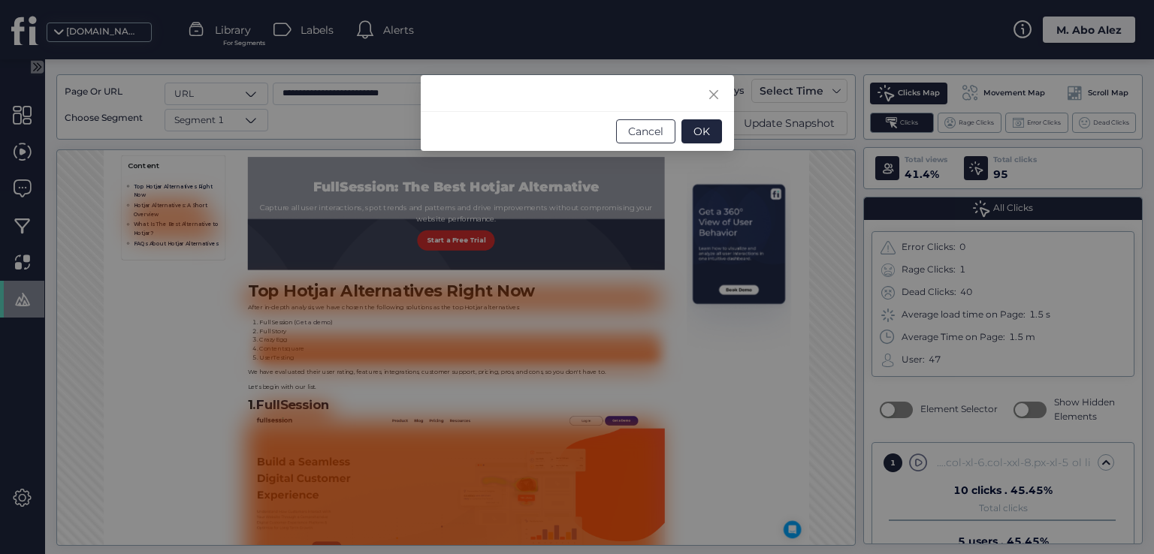
click at [628, 134] on span "Cancel" at bounding box center [645, 131] width 35 height 17
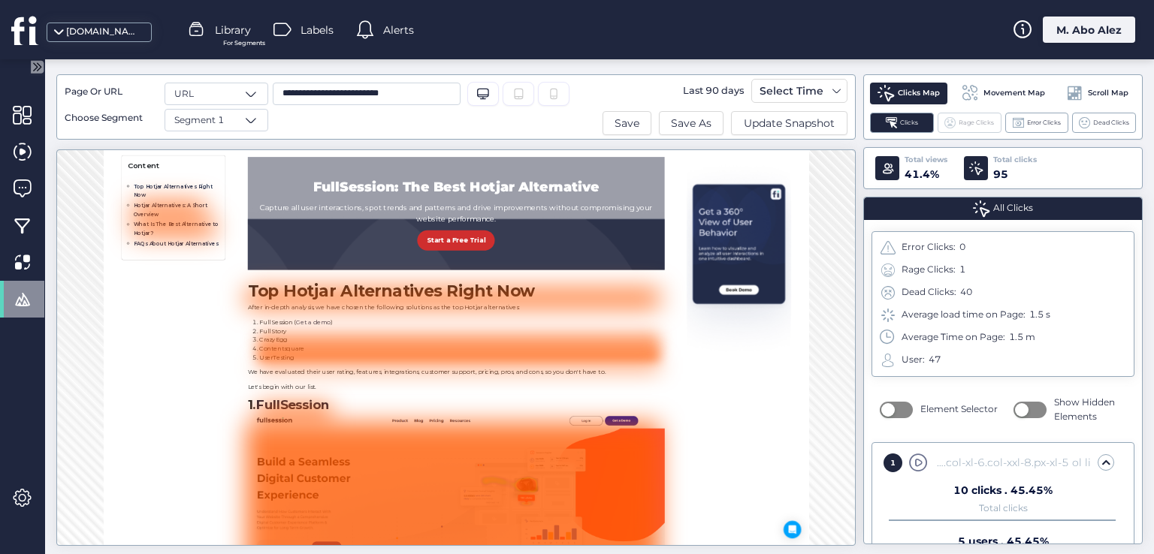
click at [972, 118] on span "Rage Clicks" at bounding box center [975, 123] width 35 height 10
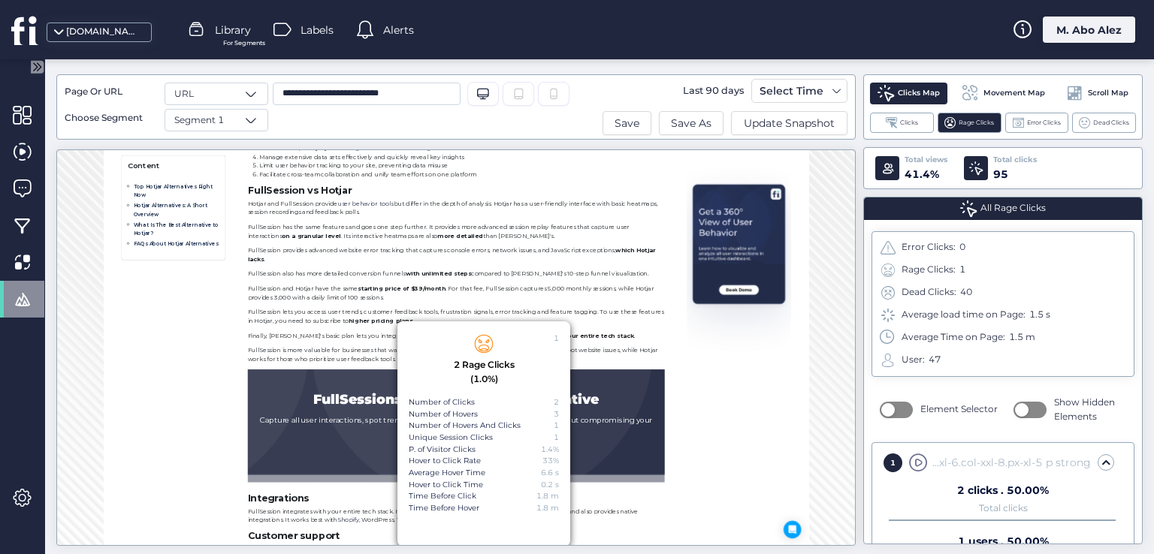
scroll to position [11495, 0]
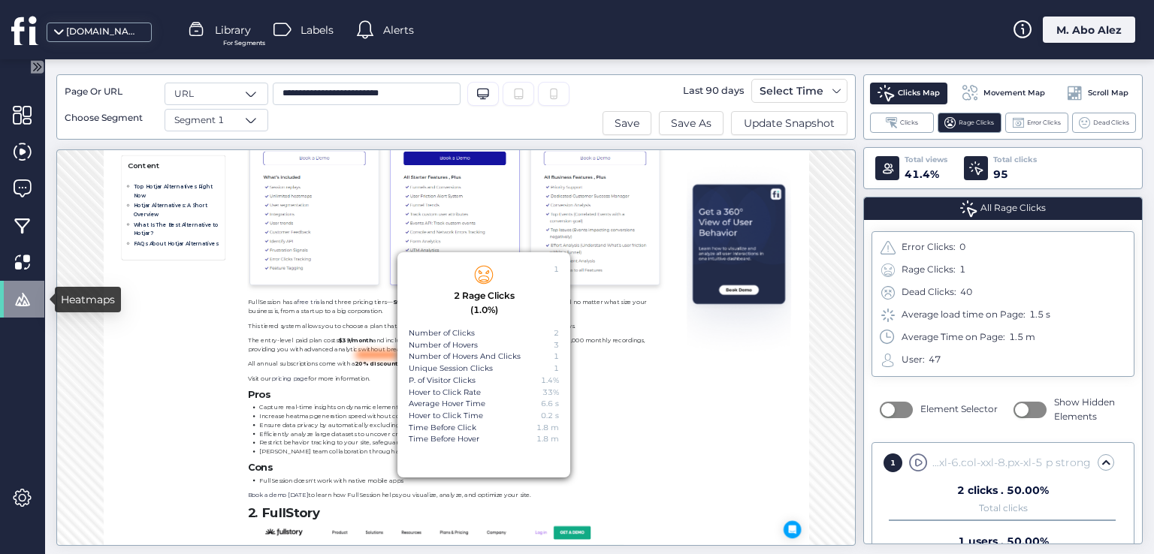
click at [15, 298] on span at bounding box center [22, 299] width 19 height 19
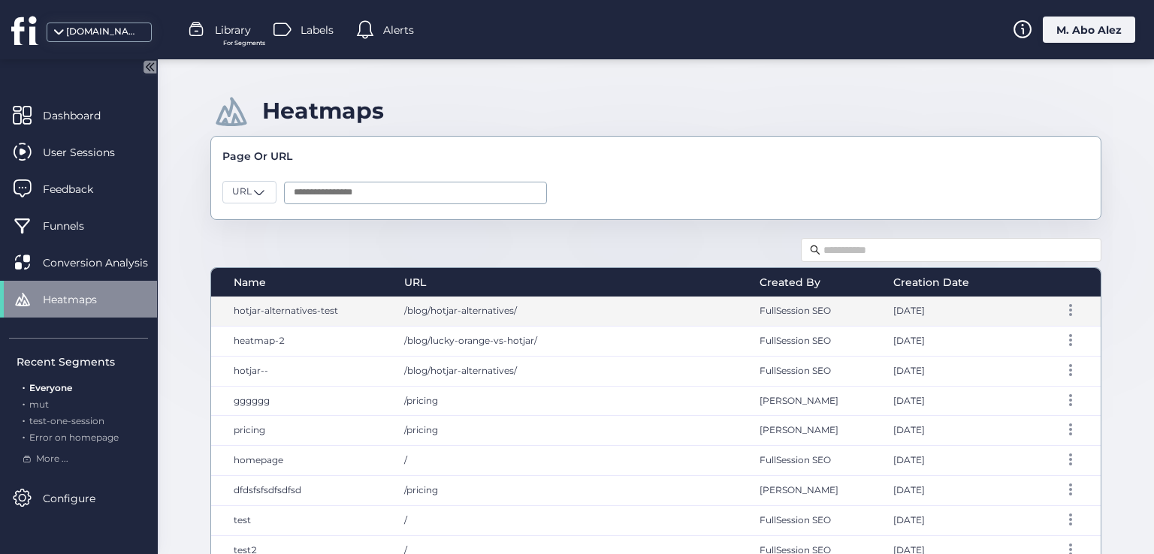
click at [282, 316] on div "hotjar-alternatives-test" at bounding box center [300, 311] width 178 height 29
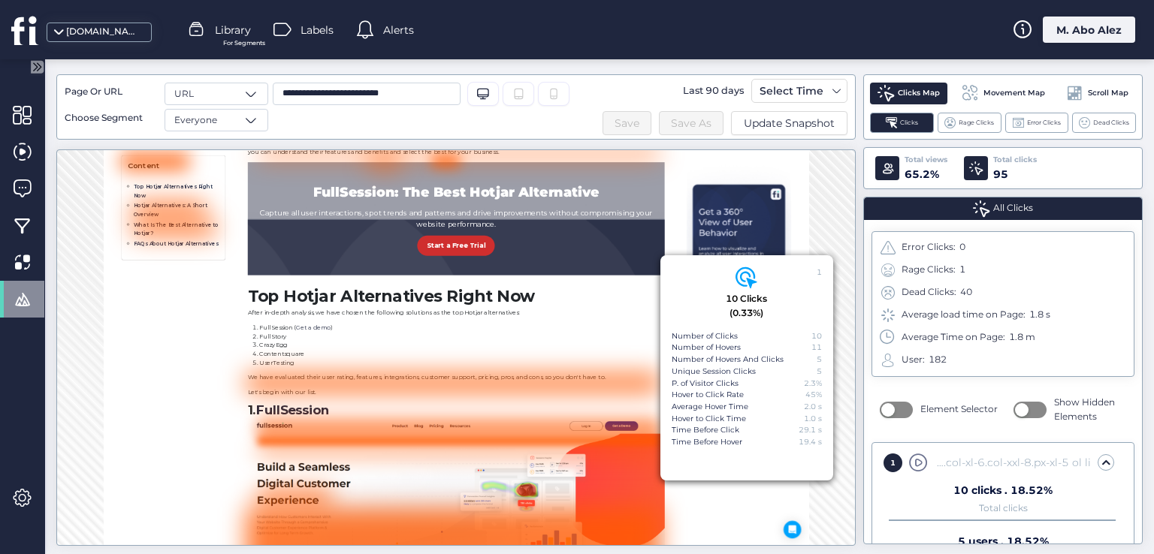
scroll to position [875, 0]
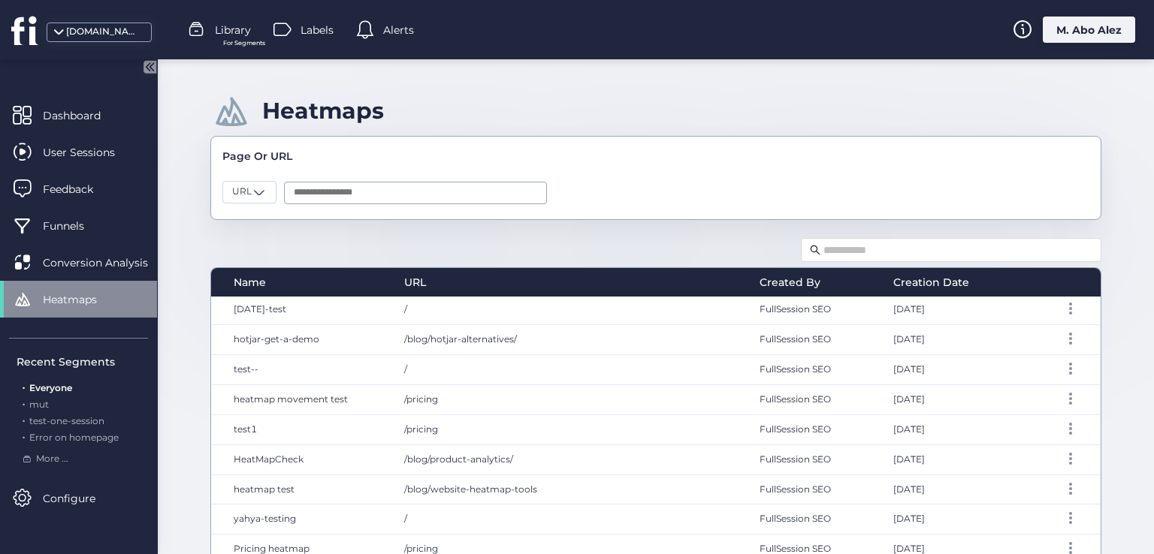
scroll to position [384, 0]
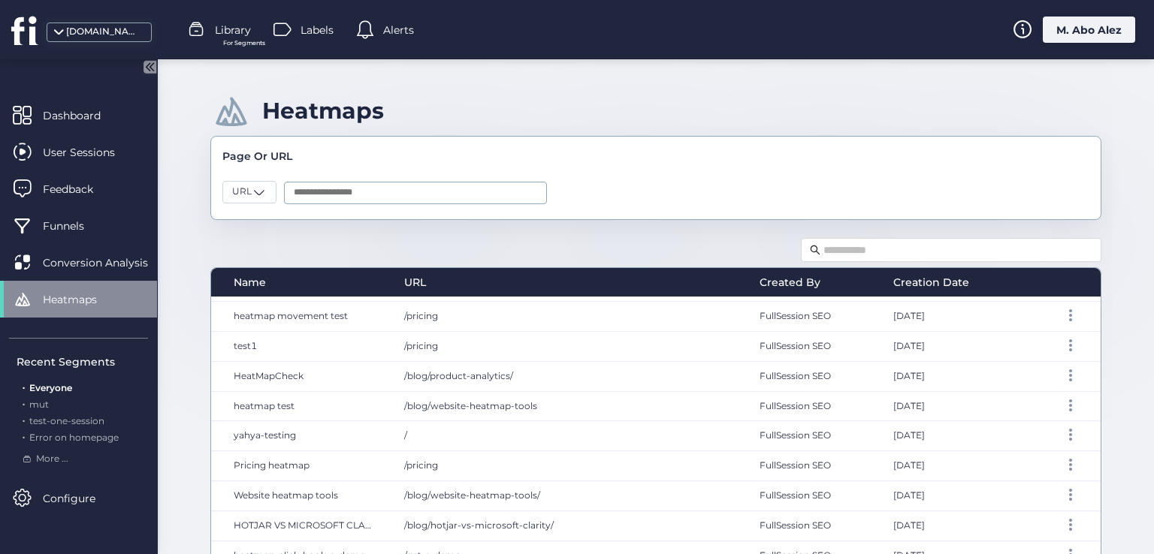
click at [74, 365] on div "Recent Segments" at bounding box center [82, 362] width 131 height 17
click at [79, 490] on span "Configure" at bounding box center [80, 498] width 75 height 17
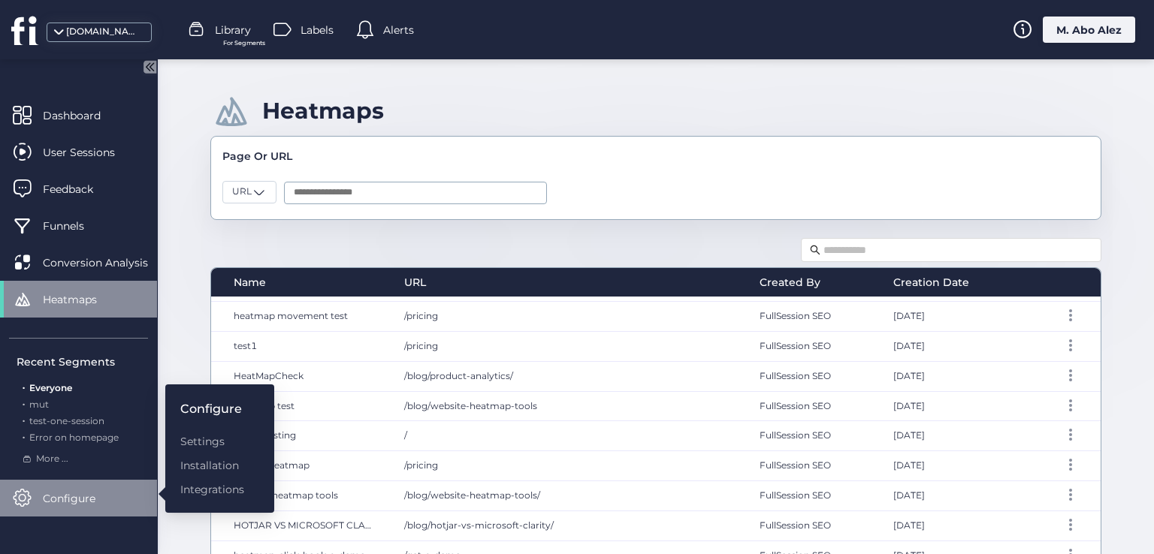
click at [177, 361] on div "Heatmaps Page Or URL URL Name URL Created By Creation Date hotjar-alternatives-…" at bounding box center [656, 306] width 996 height 495
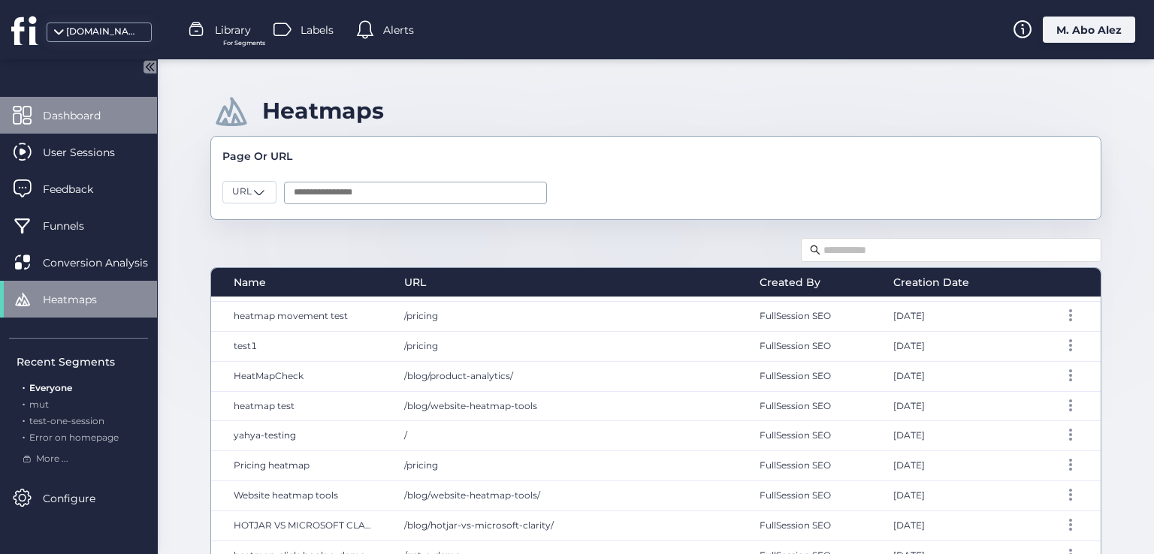
click at [95, 107] on span "Dashboard" at bounding box center [83, 115] width 80 height 17
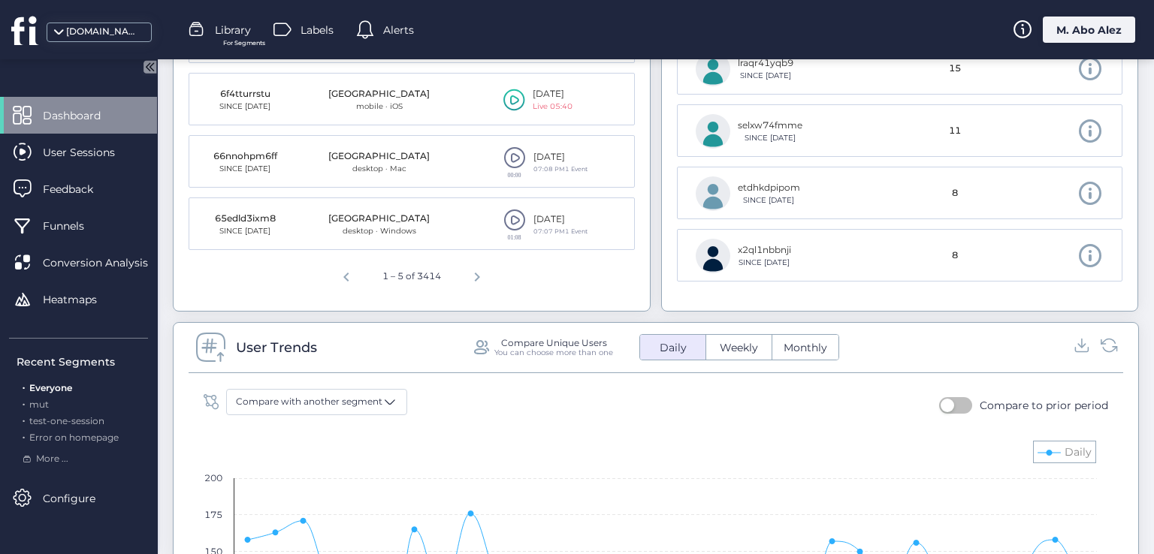
scroll to position [976, 0]
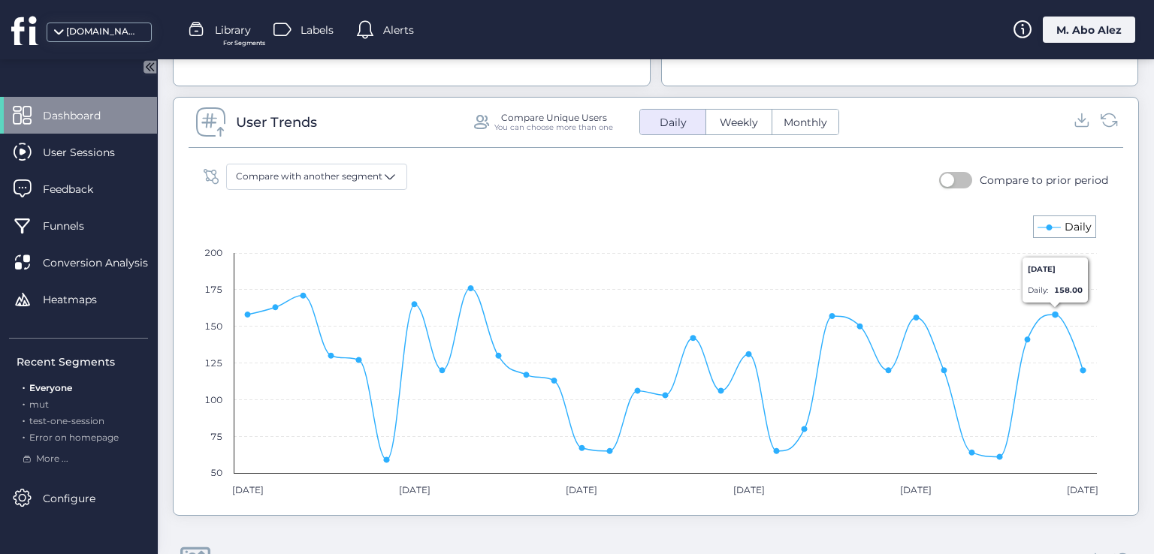
click at [1057, 228] on icon at bounding box center [1049, 228] width 23 height 0
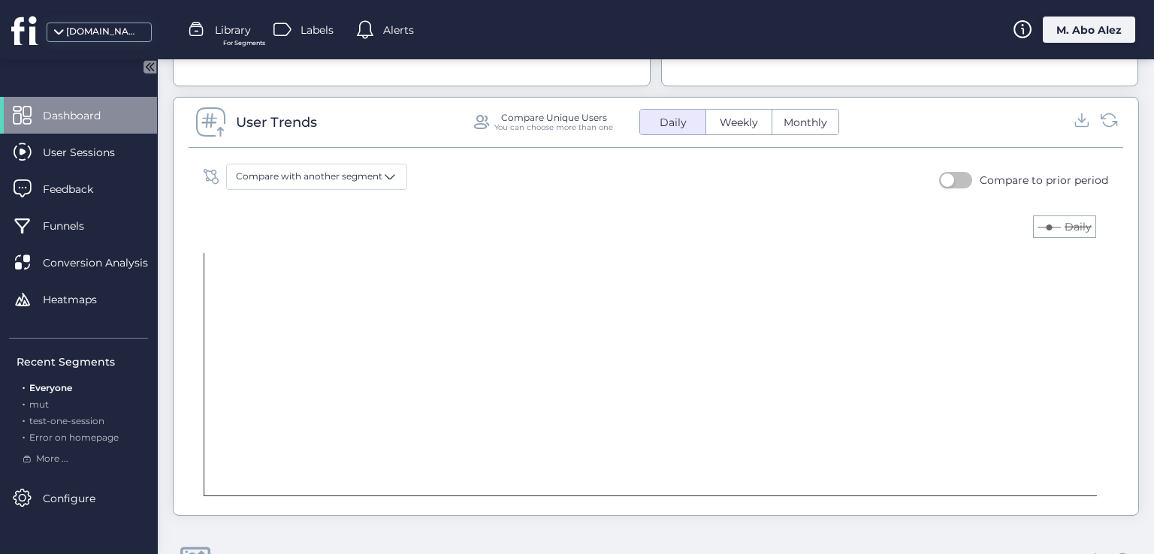
click at [1057, 228] on icon at bounding box center [1049, 228] width 23 height 0
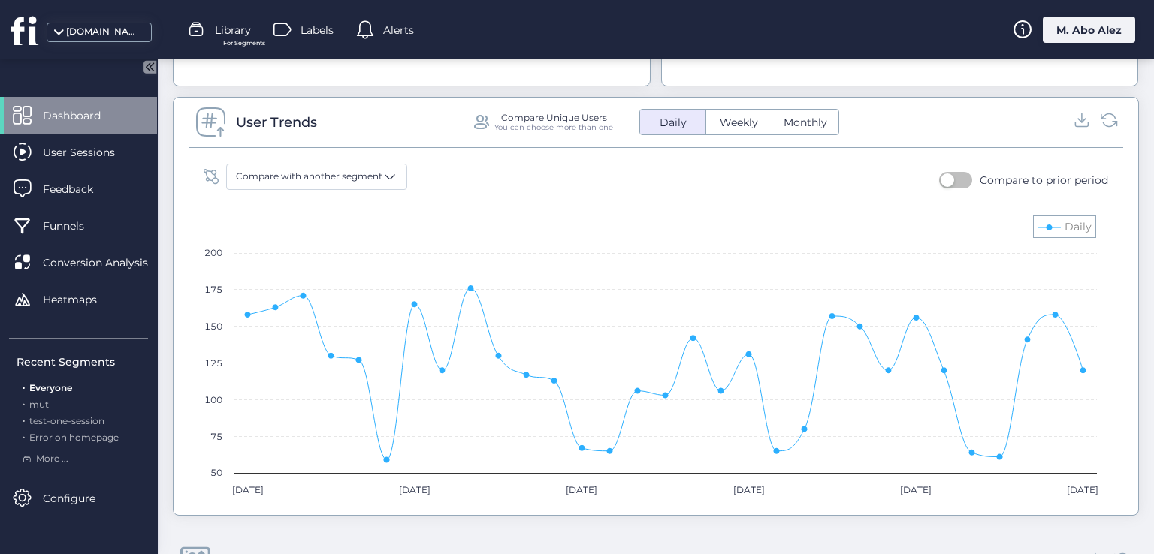
click at [1057, 228] on icon at bounding box center [1049, 228] width 23 height 0
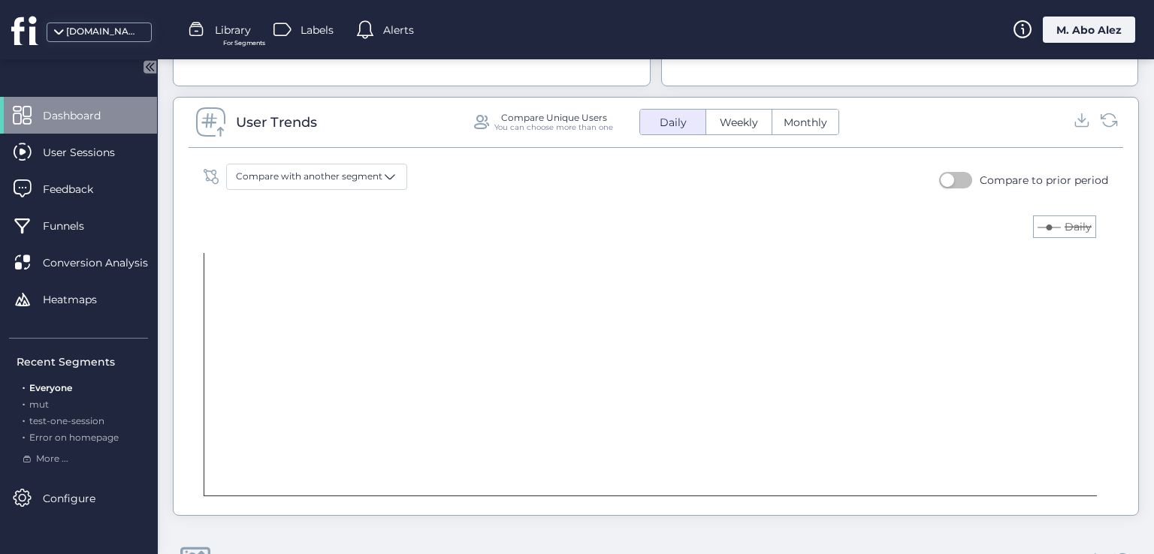
click at [1057, 228] on icon at bounding box center [1049, 228] width 23 height 0
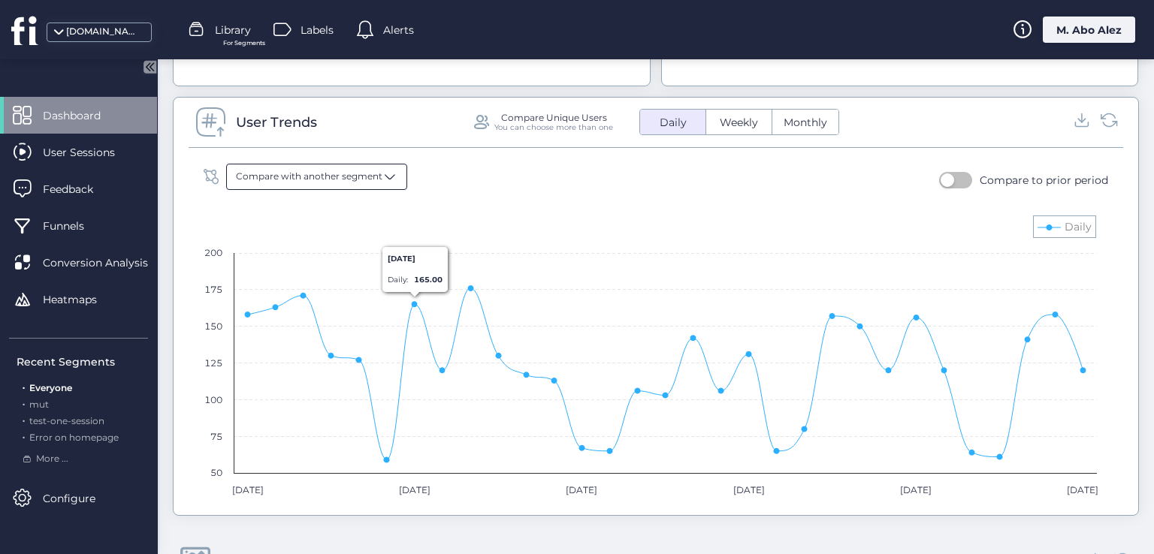
click at [376, 181] on span "Compare with another segment" at bounding box center [309, 177] width 146 height 14
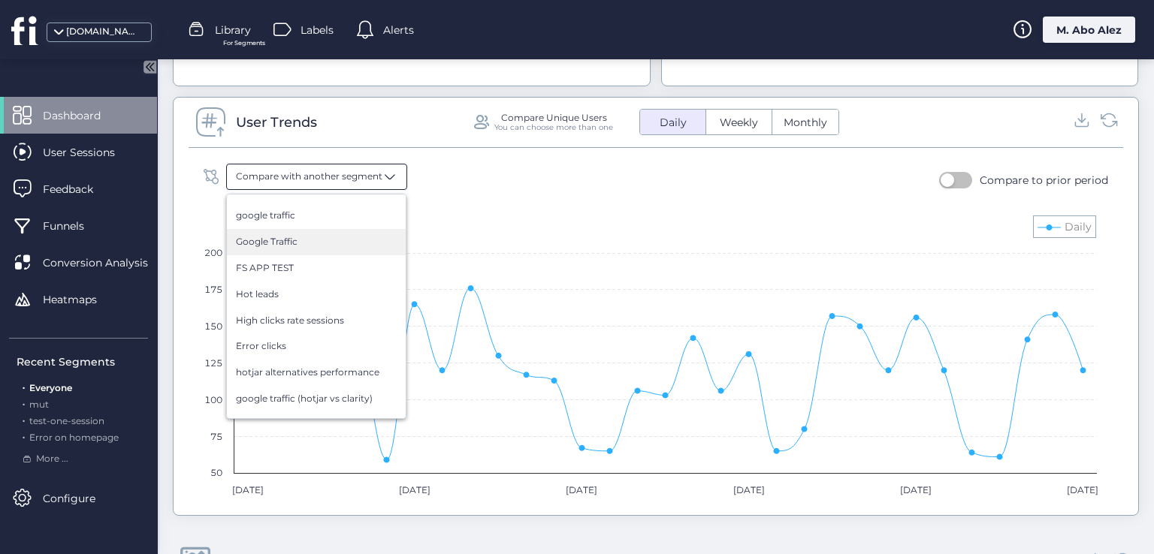
scroll to position [300, 0]
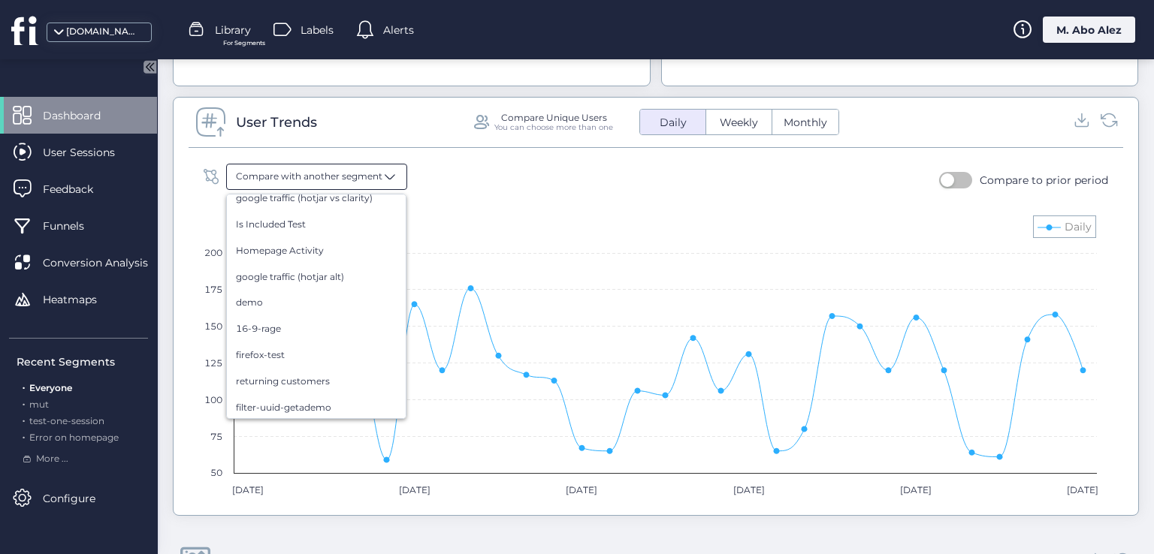
click at [326, 318] on div "16-9-rage" at bounding box center [316, 329] width 179 height 26
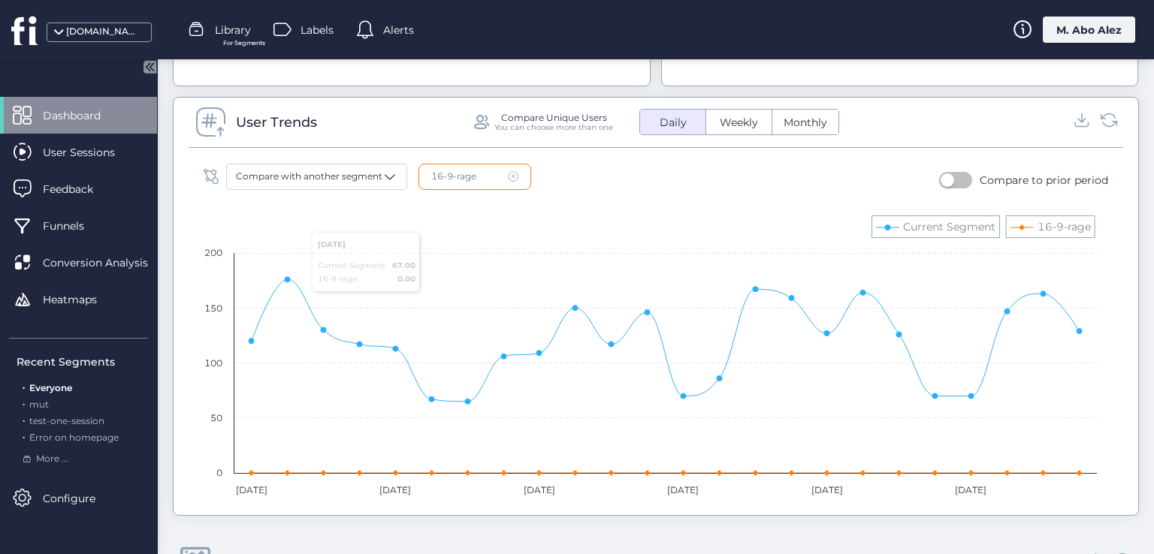
click at [514, 172] on span at bounding box center [513, 176] width 11 height 11
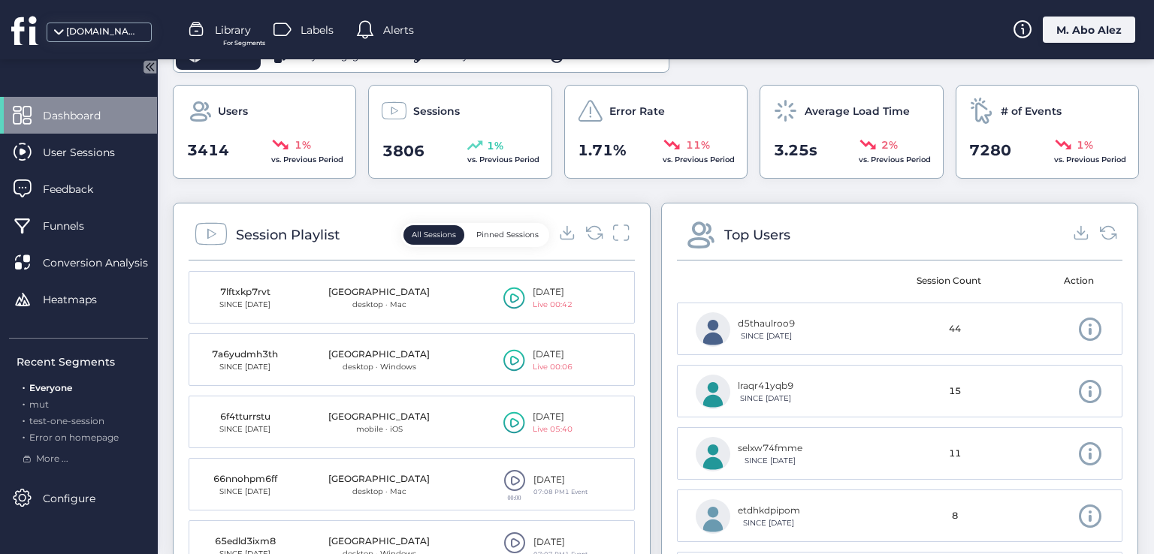
scroll to position [346, 0]
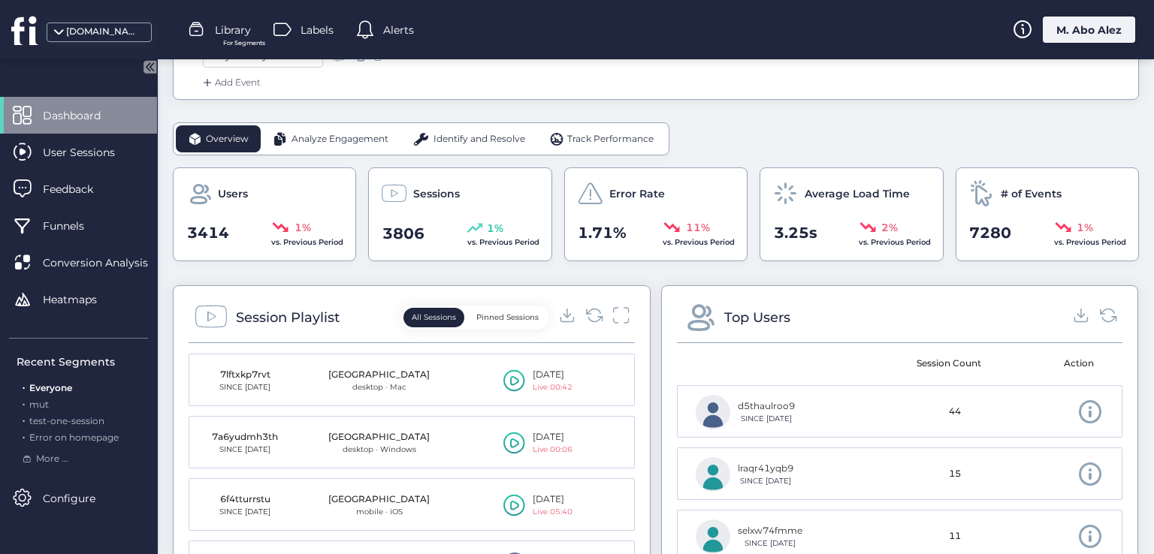
click at [318, 139] on span "Analyze Engagement" at bounding box center [339, 139] width 97 height 14
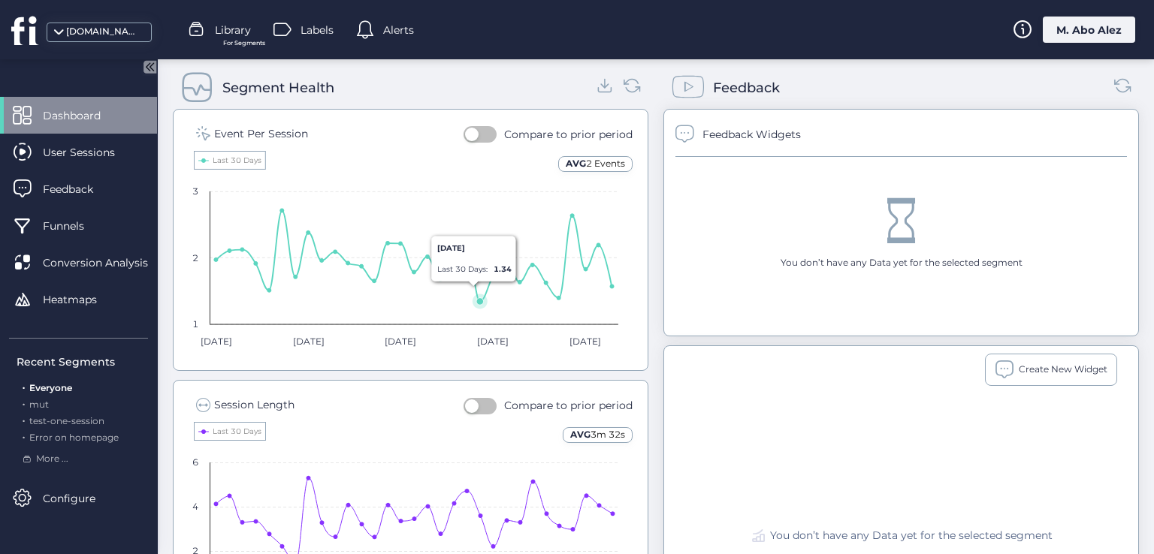
scroll to position [721, 0]
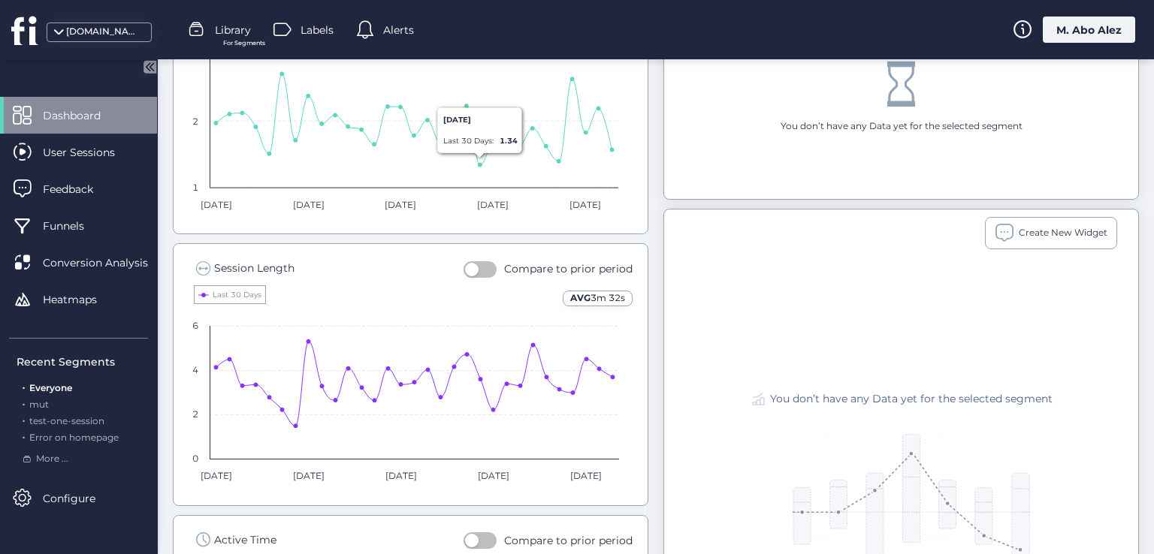
click at [484, 253] on div "Session Length Compare to prior period AVG 3m 32s Created with Highcharts 11.4.…" at bounding box center [410, 374] width 475 height 263
click at [481, 261] on button "button" at bounding box center [479, 269] width 33 height 17
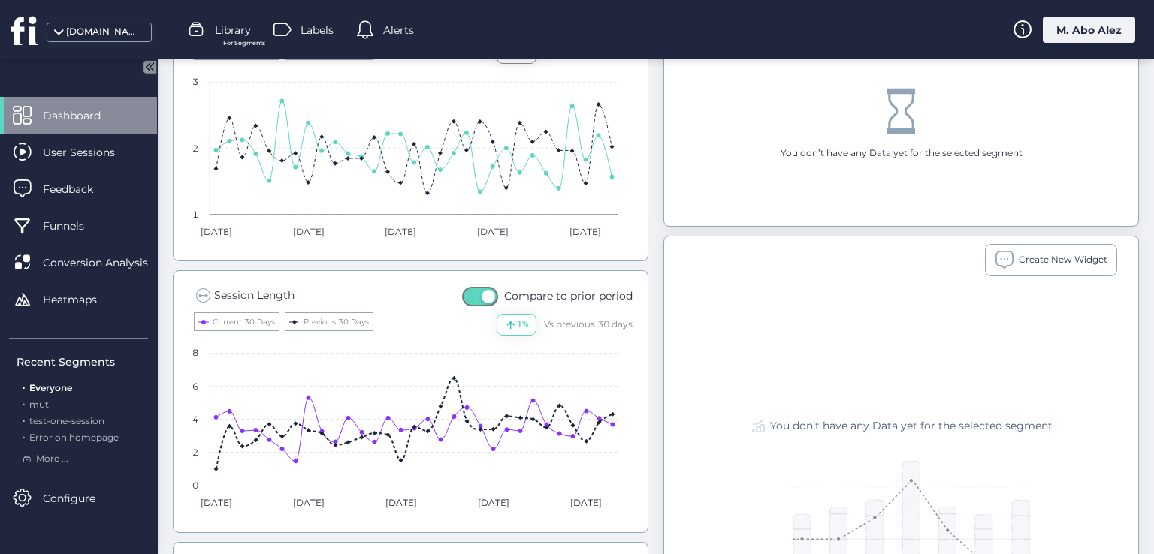
scroll to position [844, 0]
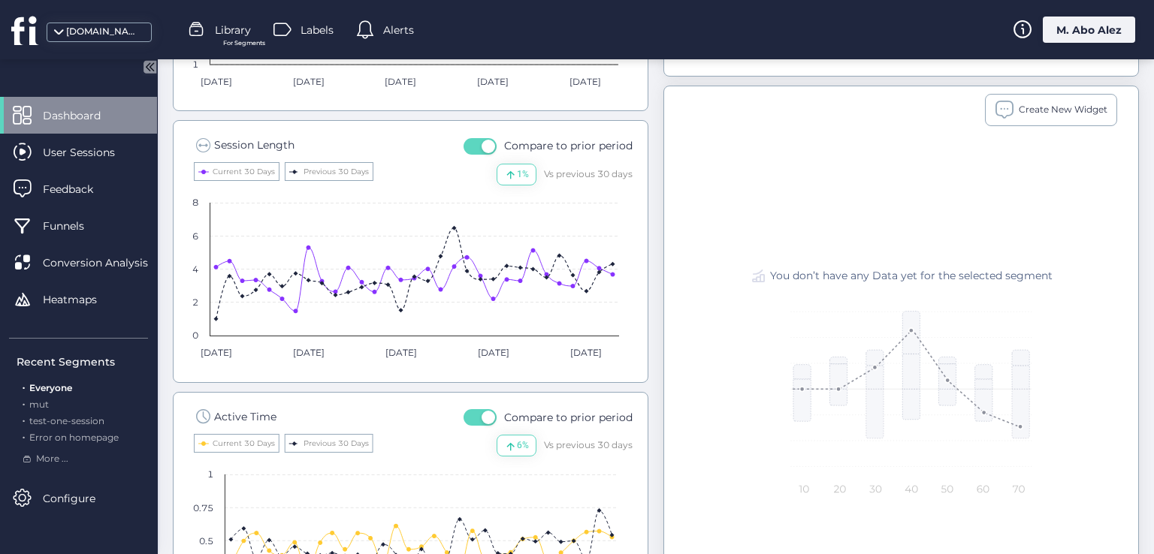
click at [472, 420] on button "button" at bounding box center [479, 417] width 33 height 17
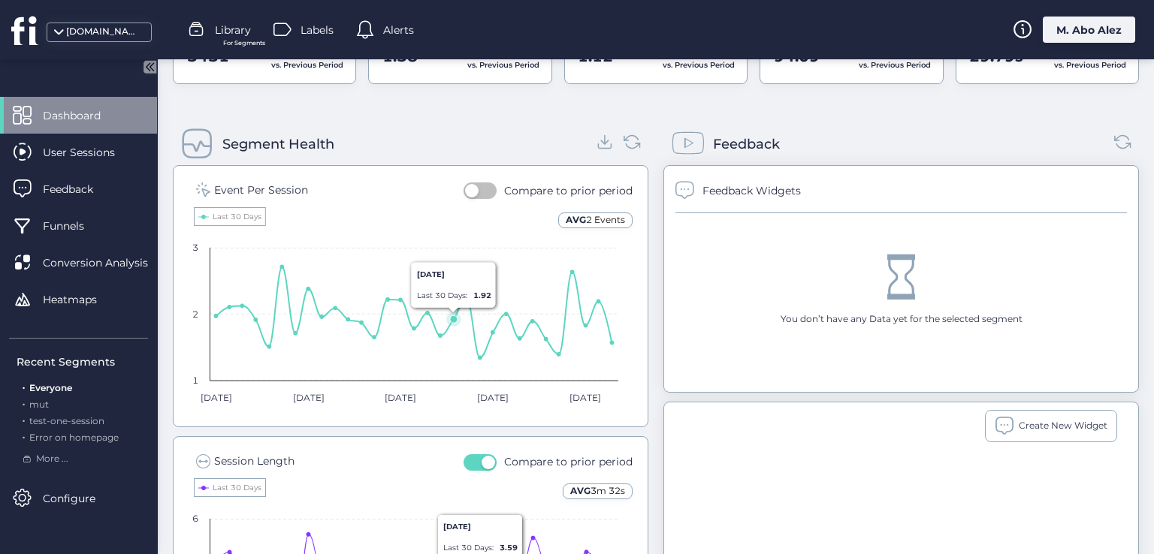
scroll to position [619, 0]
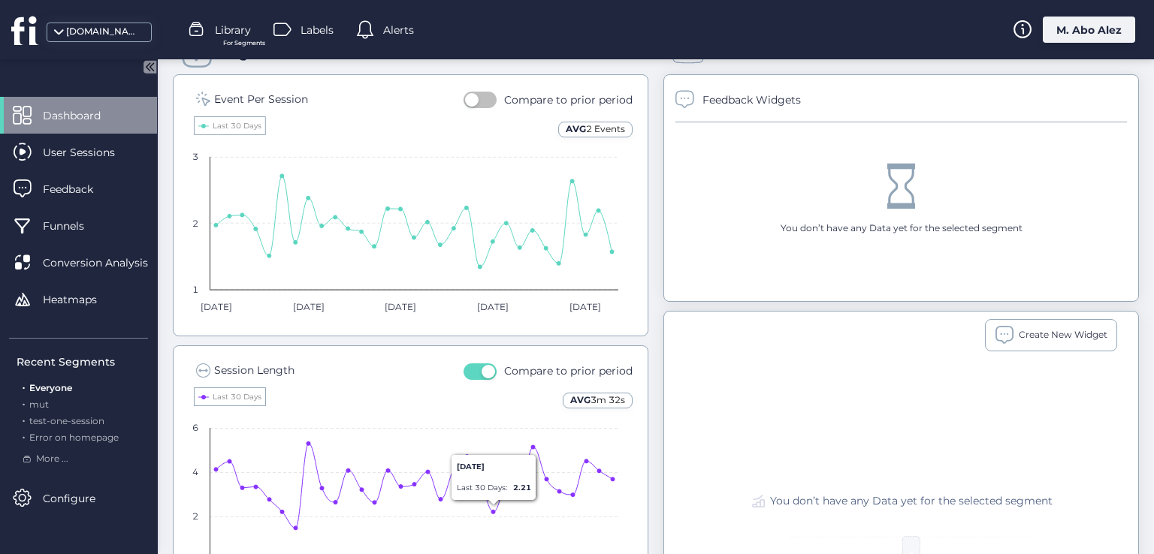
click at [463, 364] on button "button" at bounding box center [479, 372] width 33 height 17
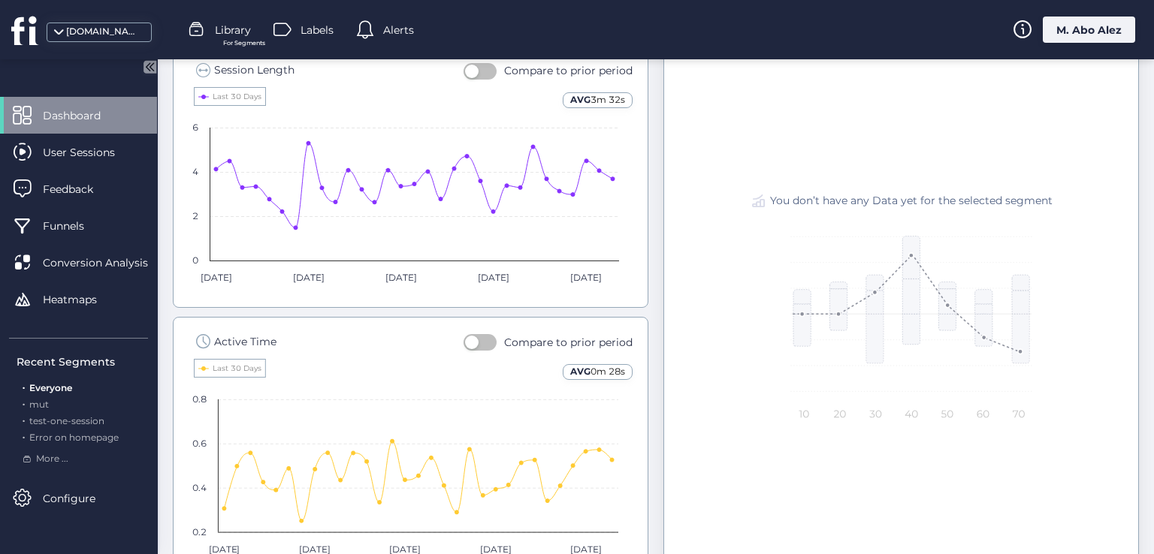
scroll to position [994, 0]
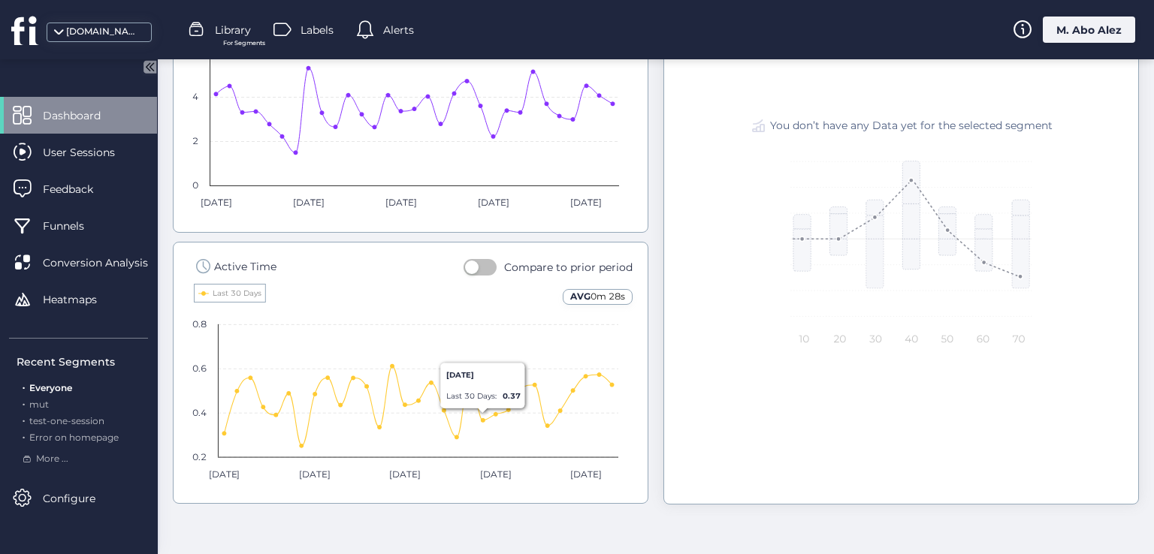
click at [478, 267] on button "button" at bounding box center [479, 267] width 33 height 17
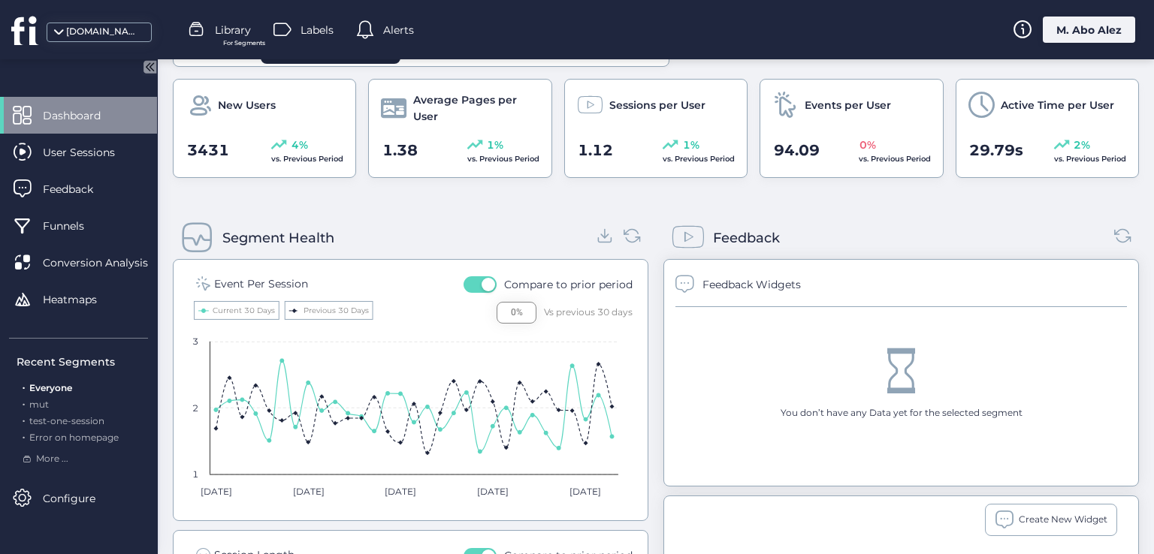
scroll to position [394, 0]
